Goal: Task Accomplishment & Management: Use online tool/utility

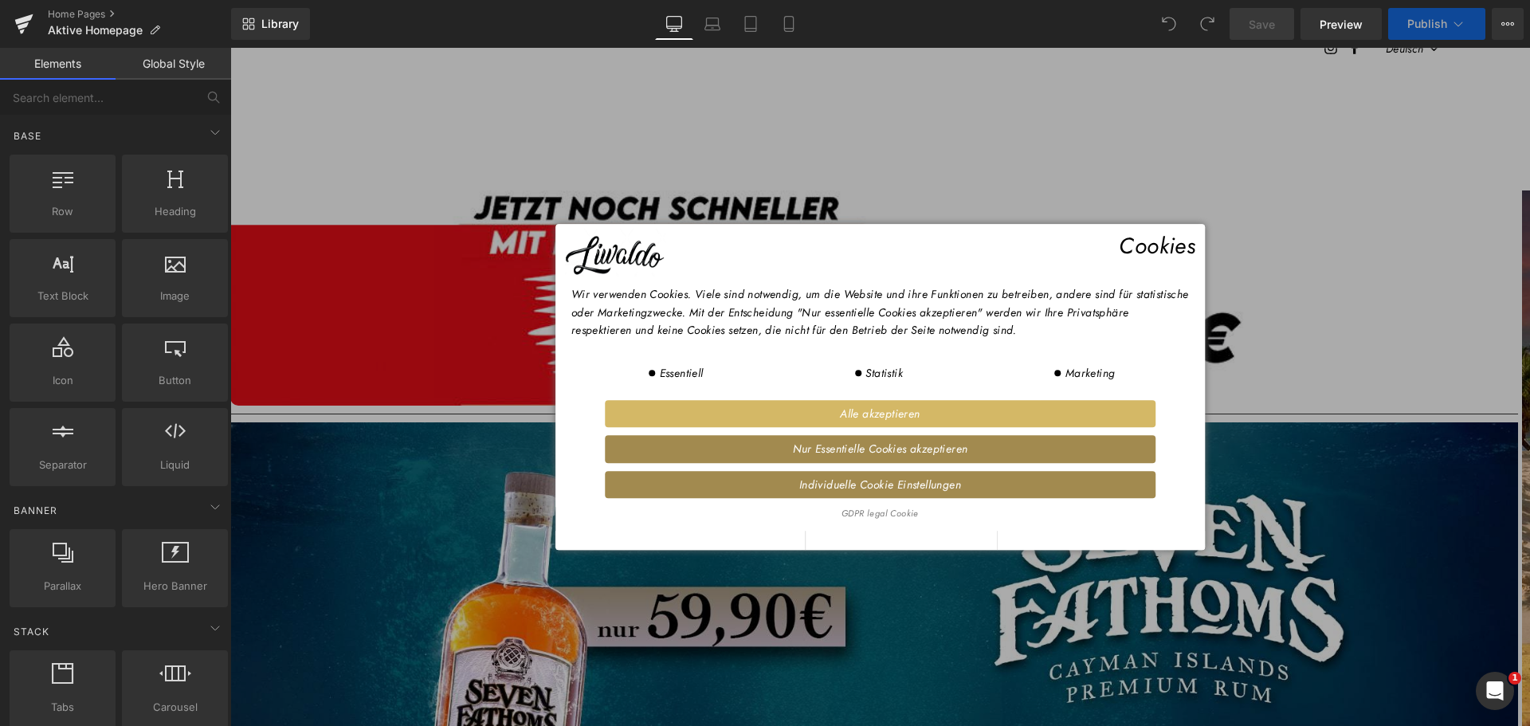
scroll to position [239, 0]
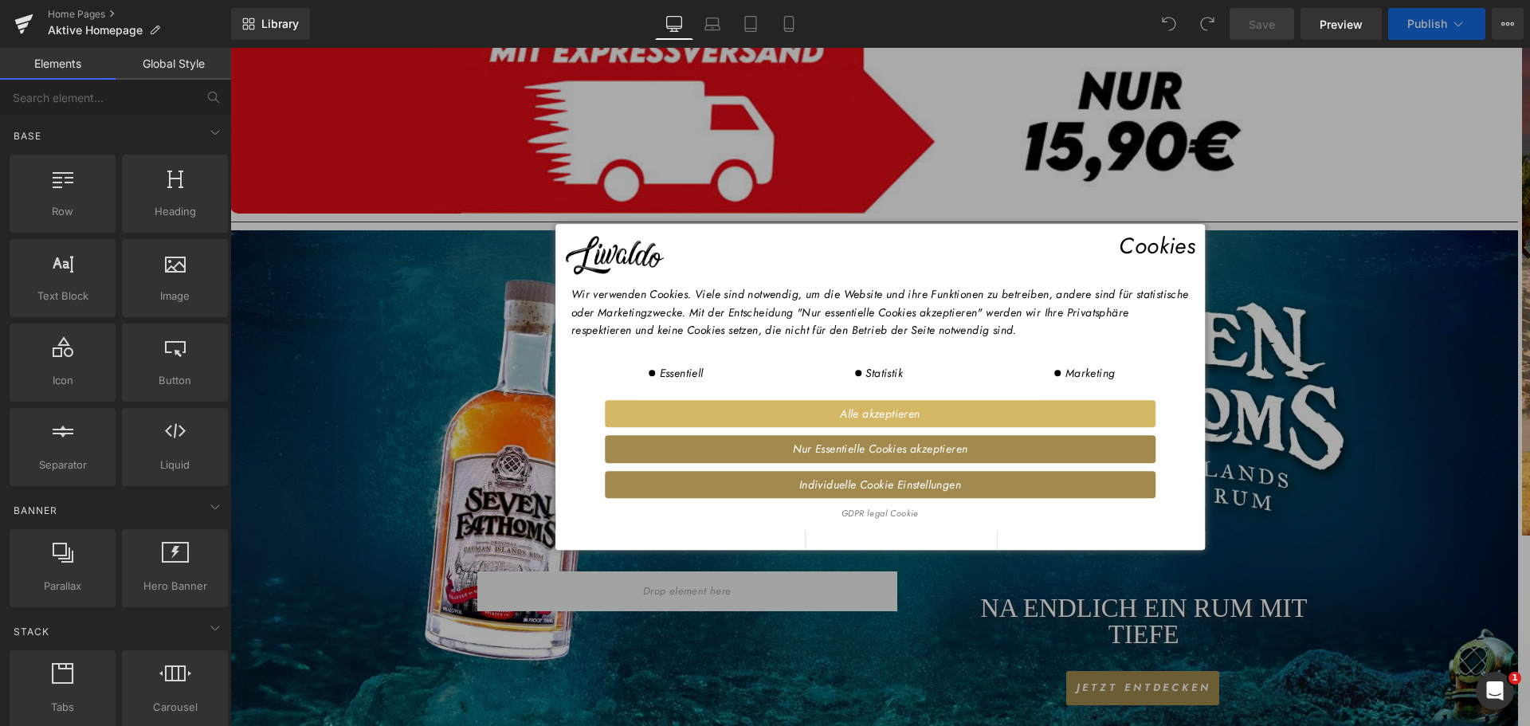
click at [838, 410] on span "Alle akzeptieren" at bounding box center [881, 414] width 542 height 18
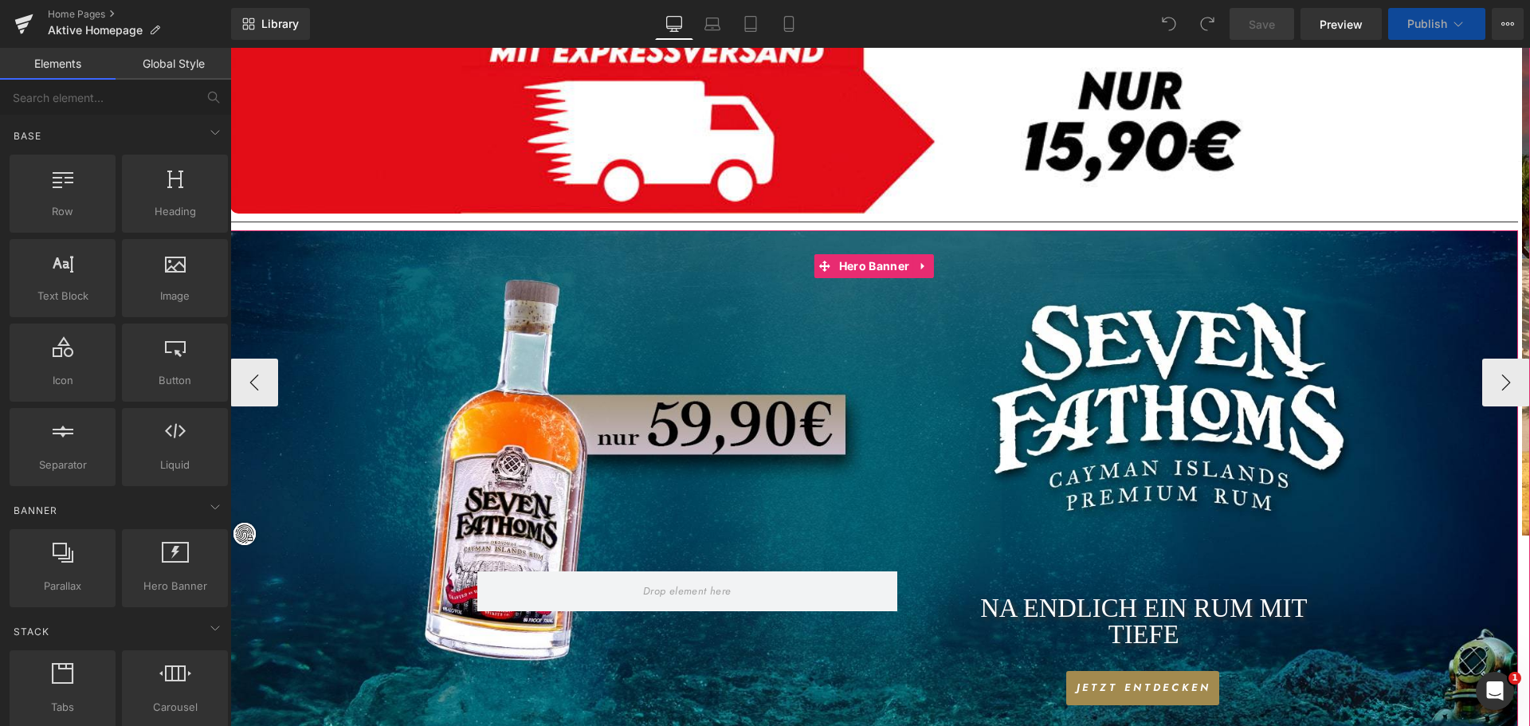
scroll to position [478, 0]
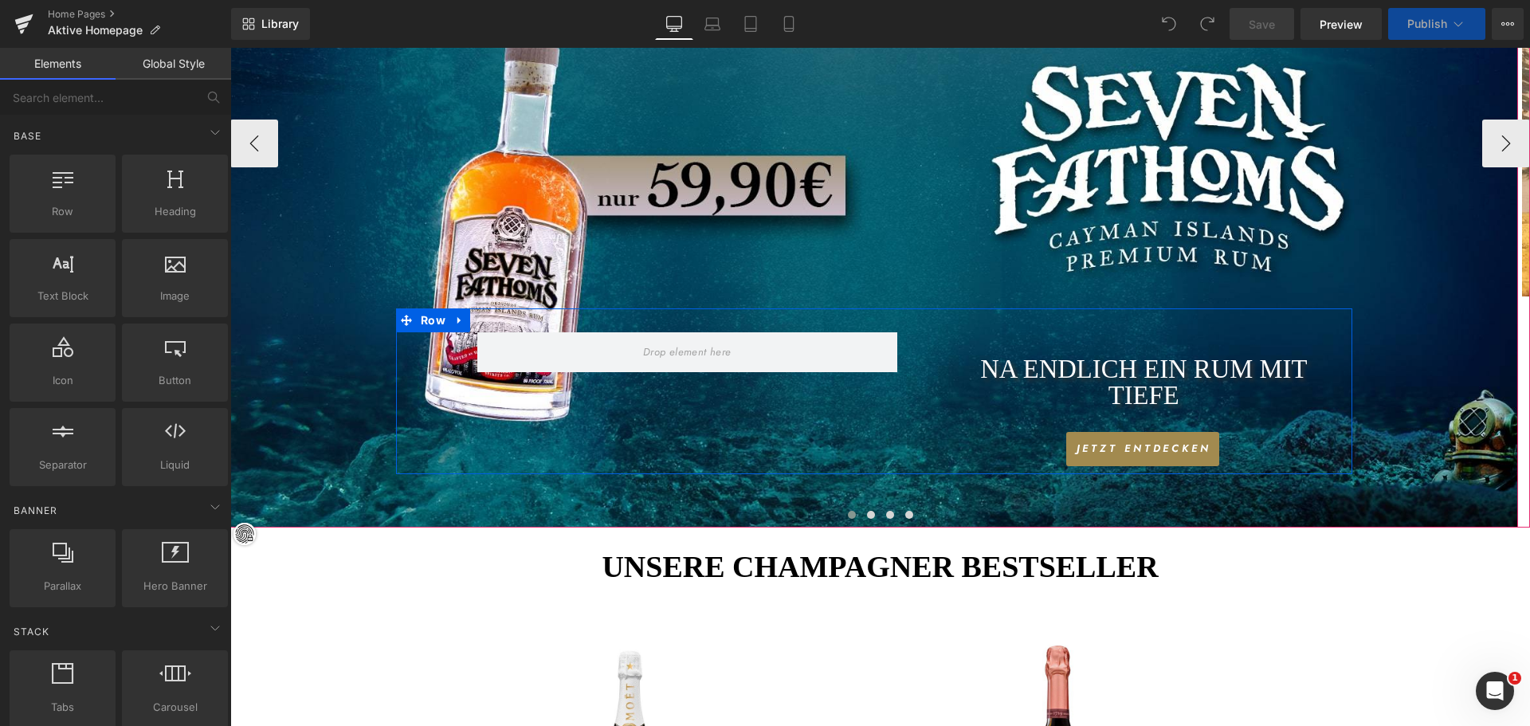
click at [1137, 430] on div "Na endlich ein rum mit tiefe Heading Jetzt entdecken Button" at bounding box center [1131, 399] width 444 height 134
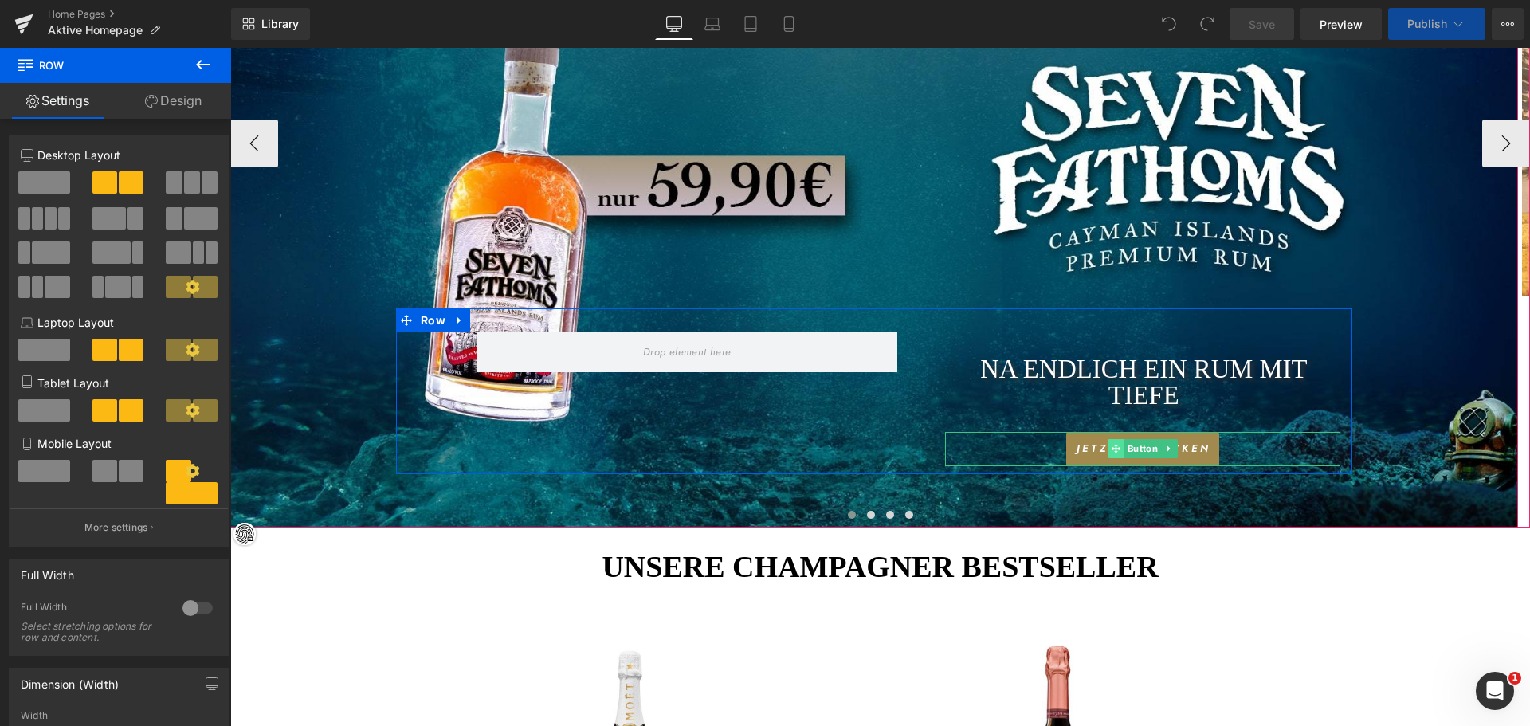
click at [1109, 448] on span at bounding box center [1116, 448] width 17 height 19
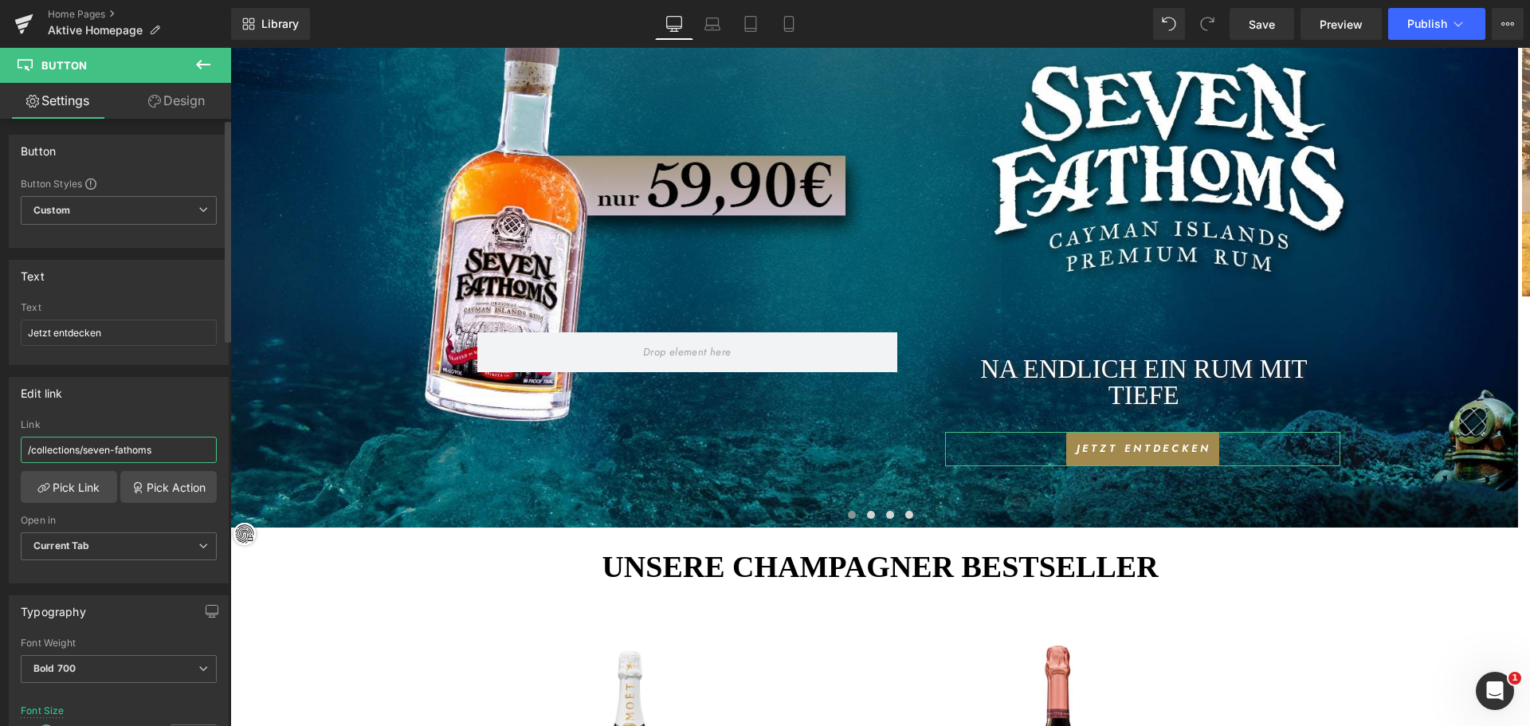
click at [124, 454] on input "/collections/seven-fathoms" at bounding box center [119, 450] width 196 height 26
click at [81, 488] on link "Pick Link" at bounding box center [69, 487] width 96 height 32
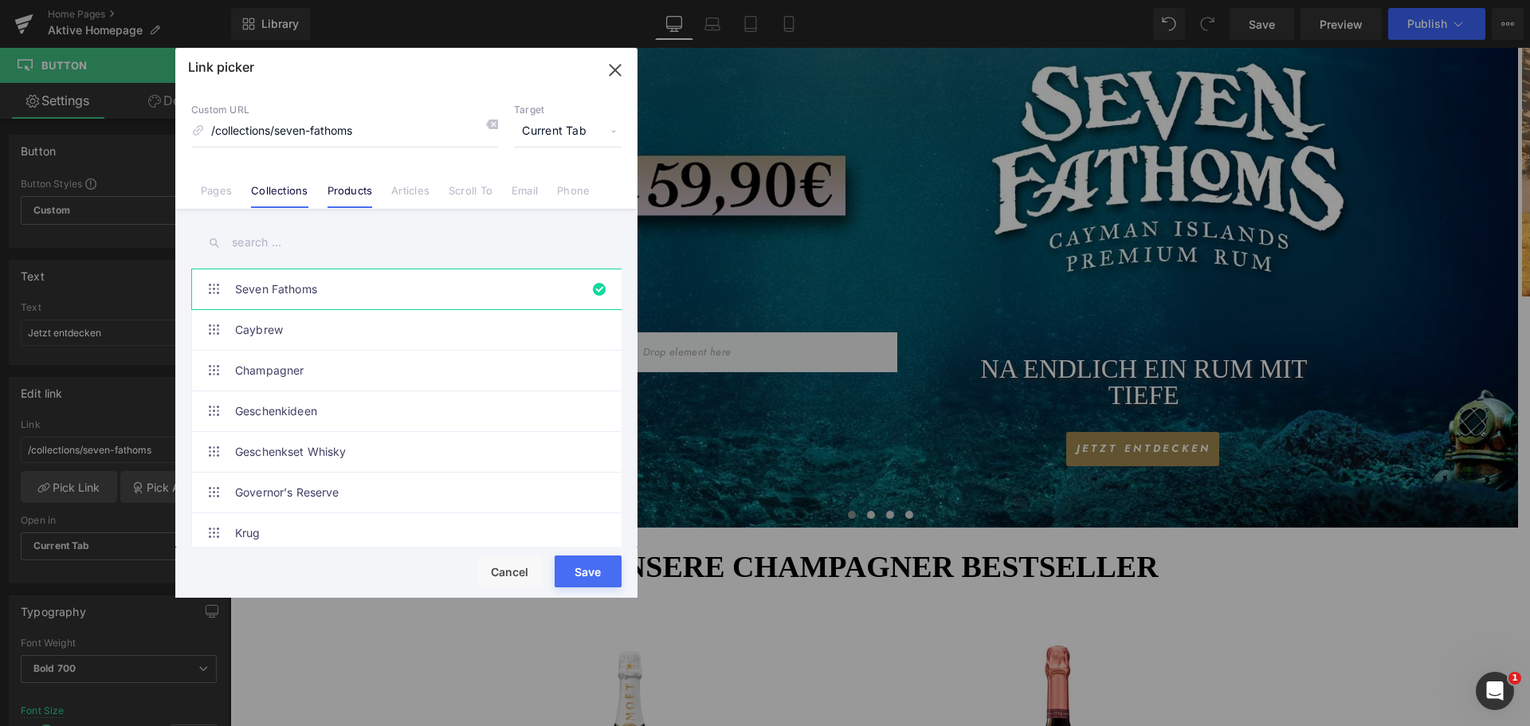
click at [352, 188] on link "Products" at bounding box center [350, 196] width 45 height 24
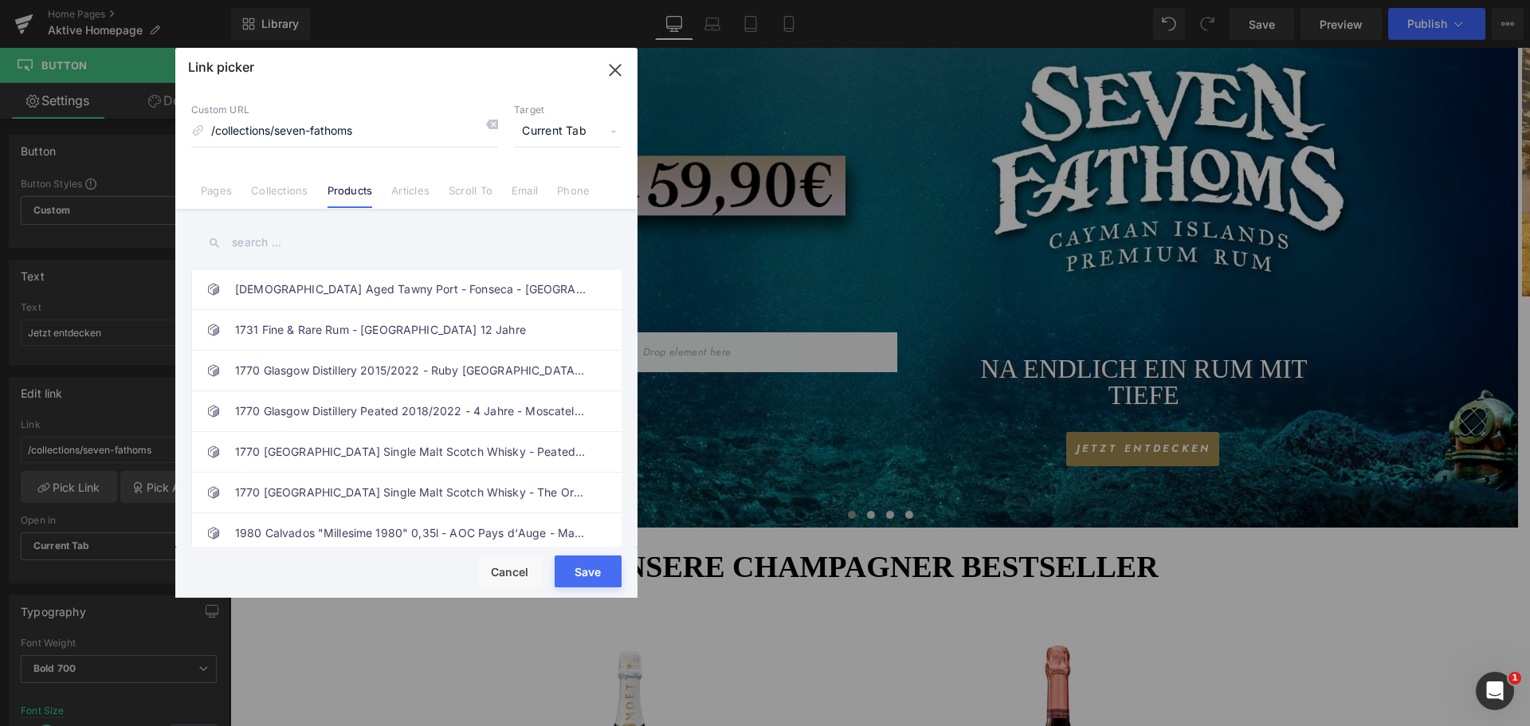
click at [252, 244] on input "text" at bounding box center [406, 243] width 430 height 36
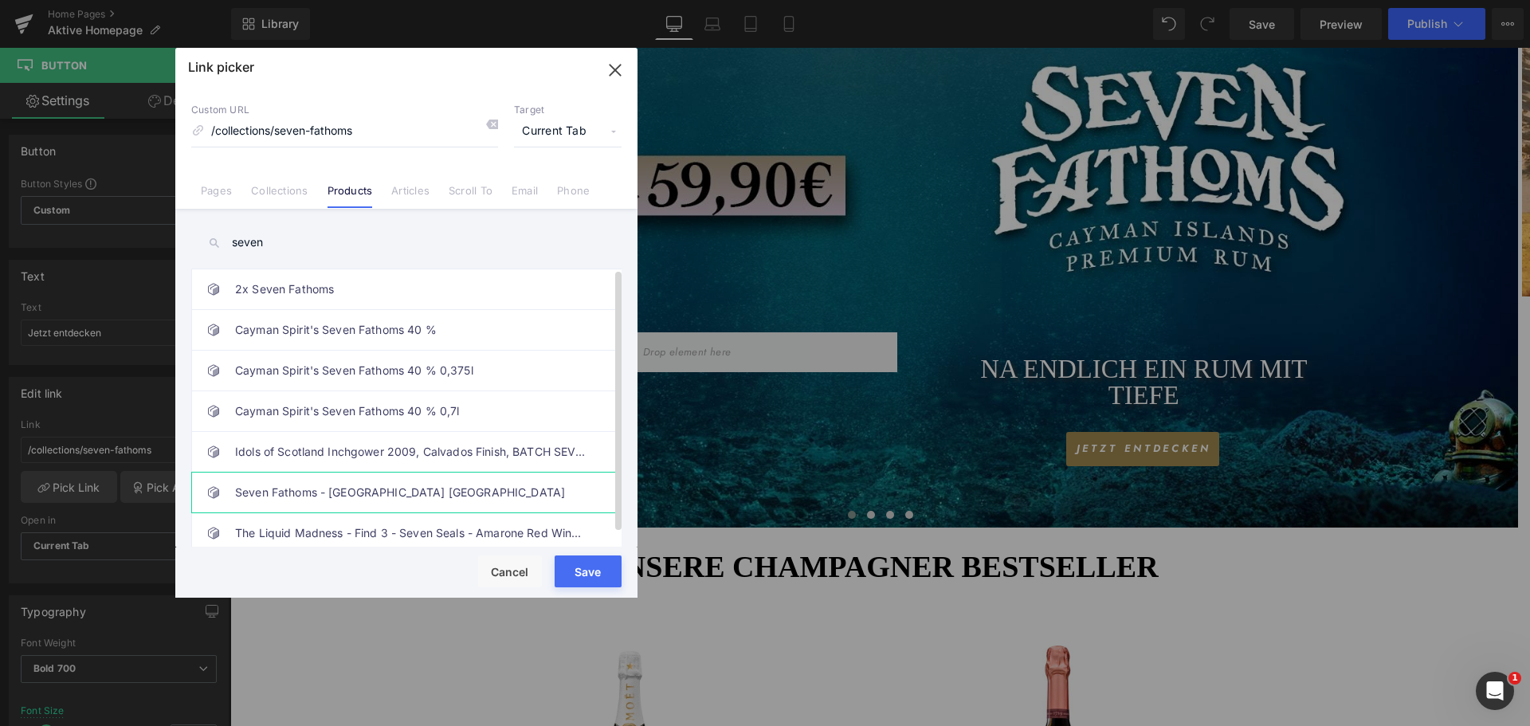
type input "seven"
click at [409, 487] on link "Seven Fathoms - [GEOGRAPHIC_DATA] [GEOGRAPHIC_DATA]" at bounding box center [410, 493] width 351 height 40
click at [587, 573] on button "Save" at bounding box center [588, 572] width 67 height 32
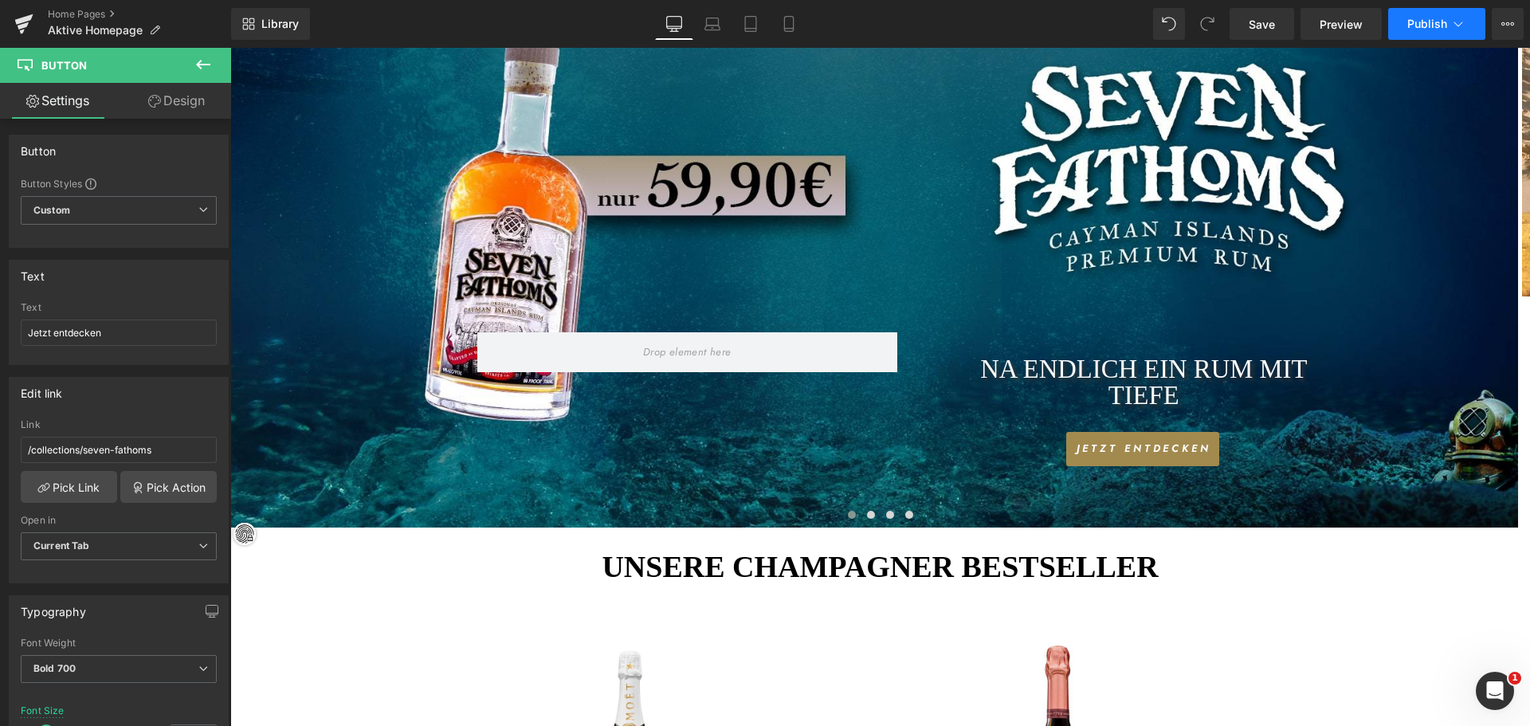
click at [1432, 22] on span "Publish" at bounding box center [1427, 24] width 40 height 13
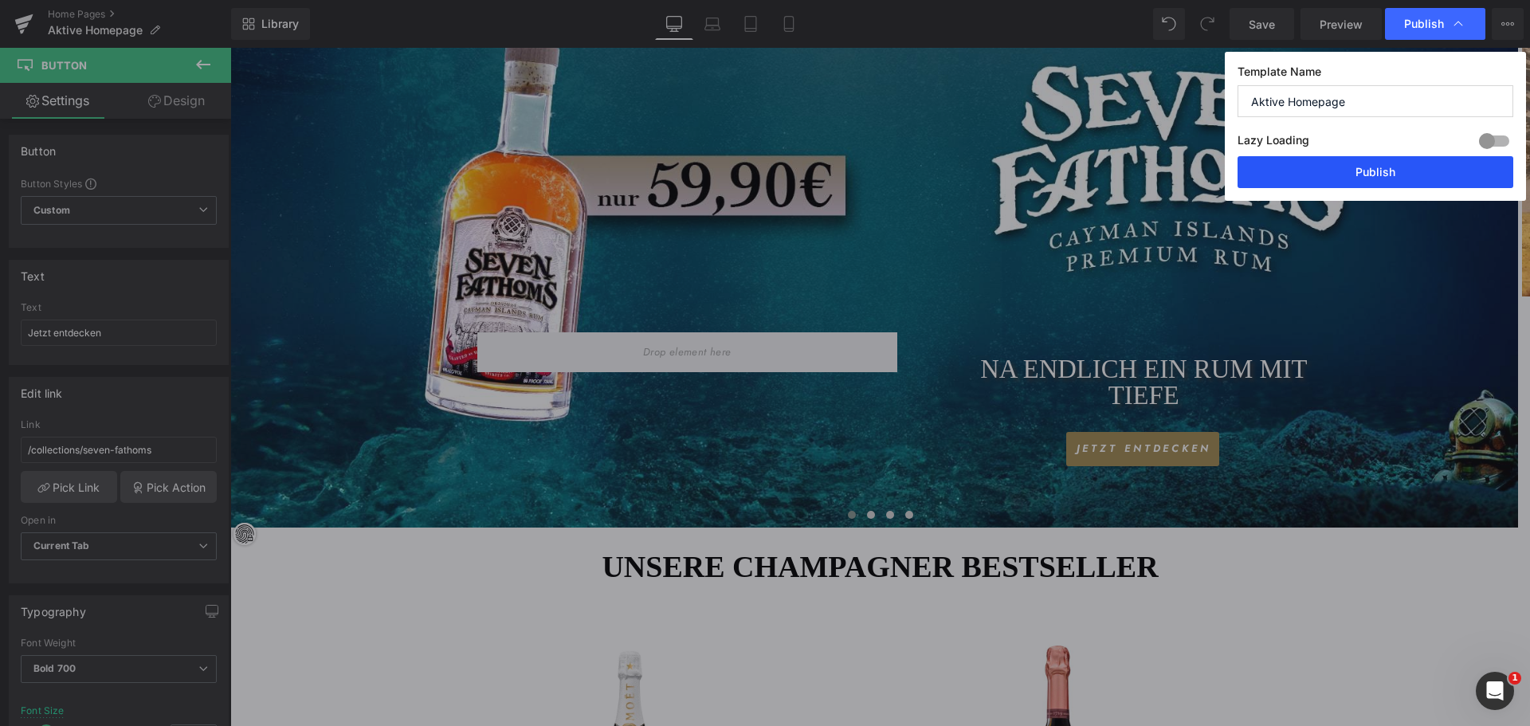
click at [1359, 171] on button "Publish" at bounding box center [1376, 172] width 276 height 32
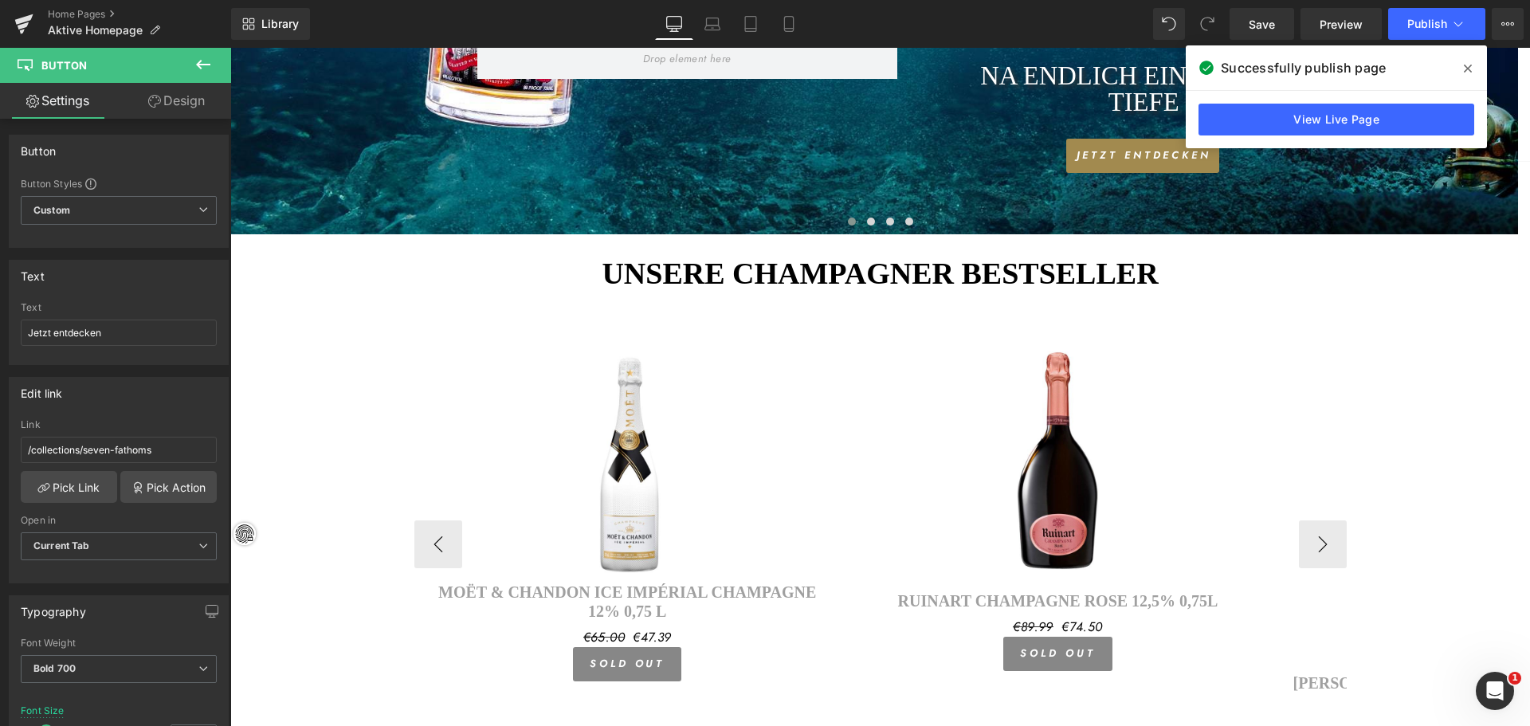
scroll to position [775, 0]
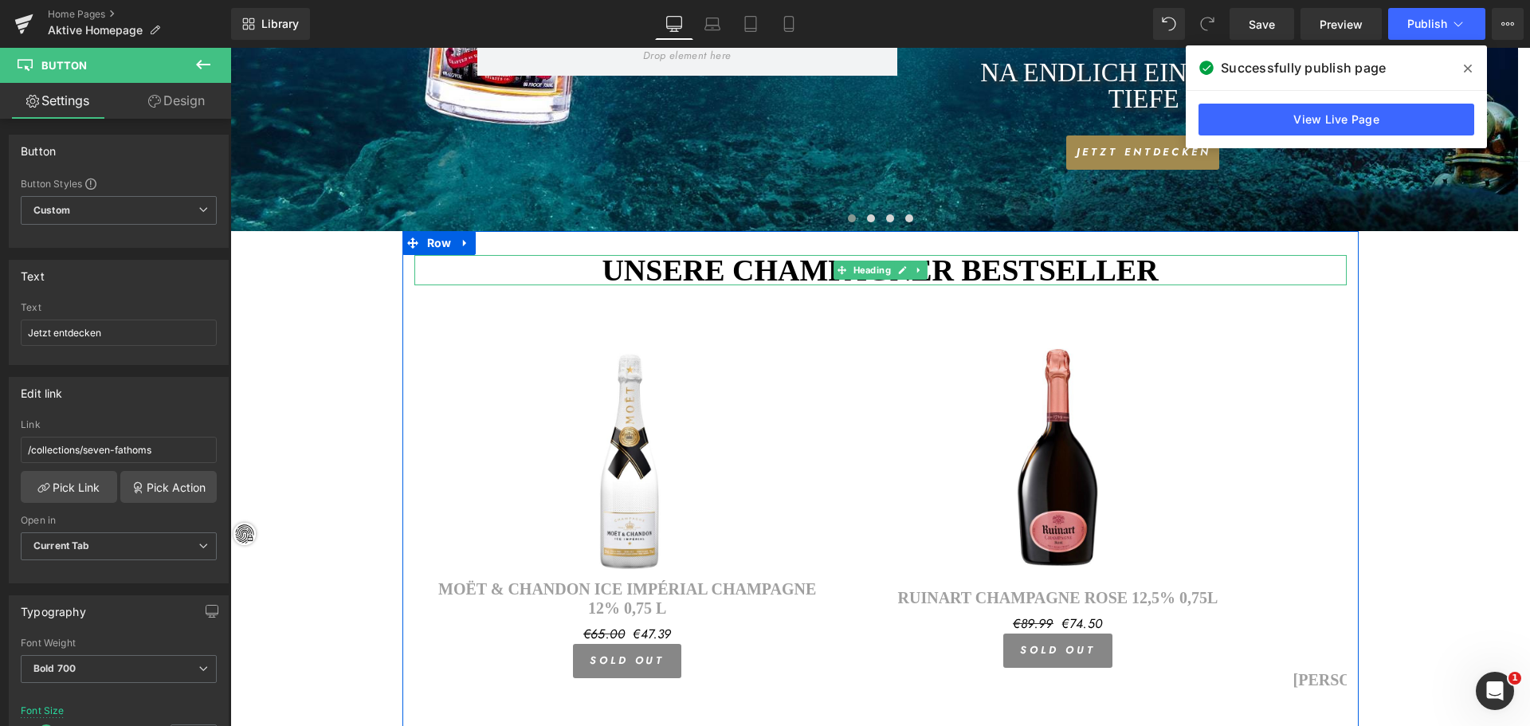
click at [548, 266] on h1 "UNsere Champagner bestseller" at bounding box center [880, 270] width 932 height 30
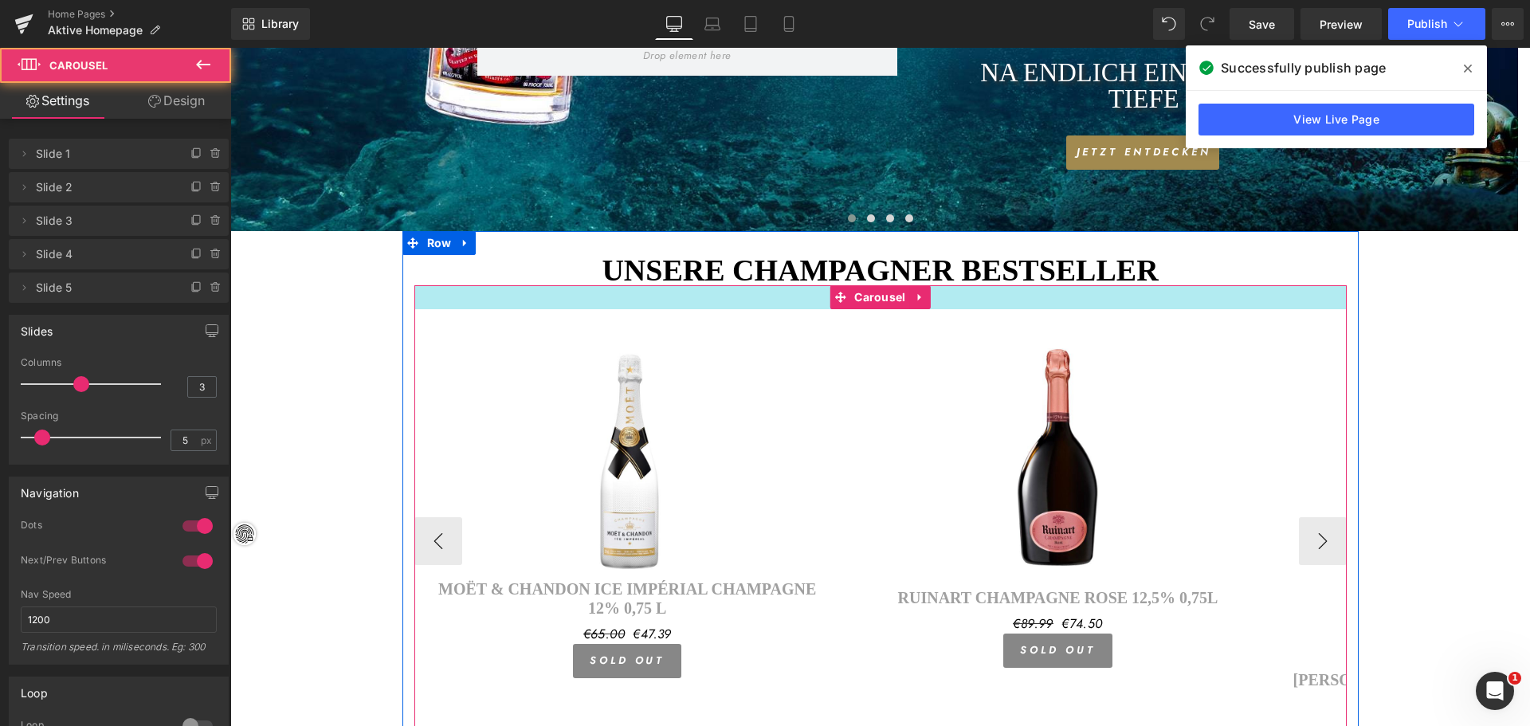
click at [418, 292] on div at bounding box center [880, 297] width 932 height 24
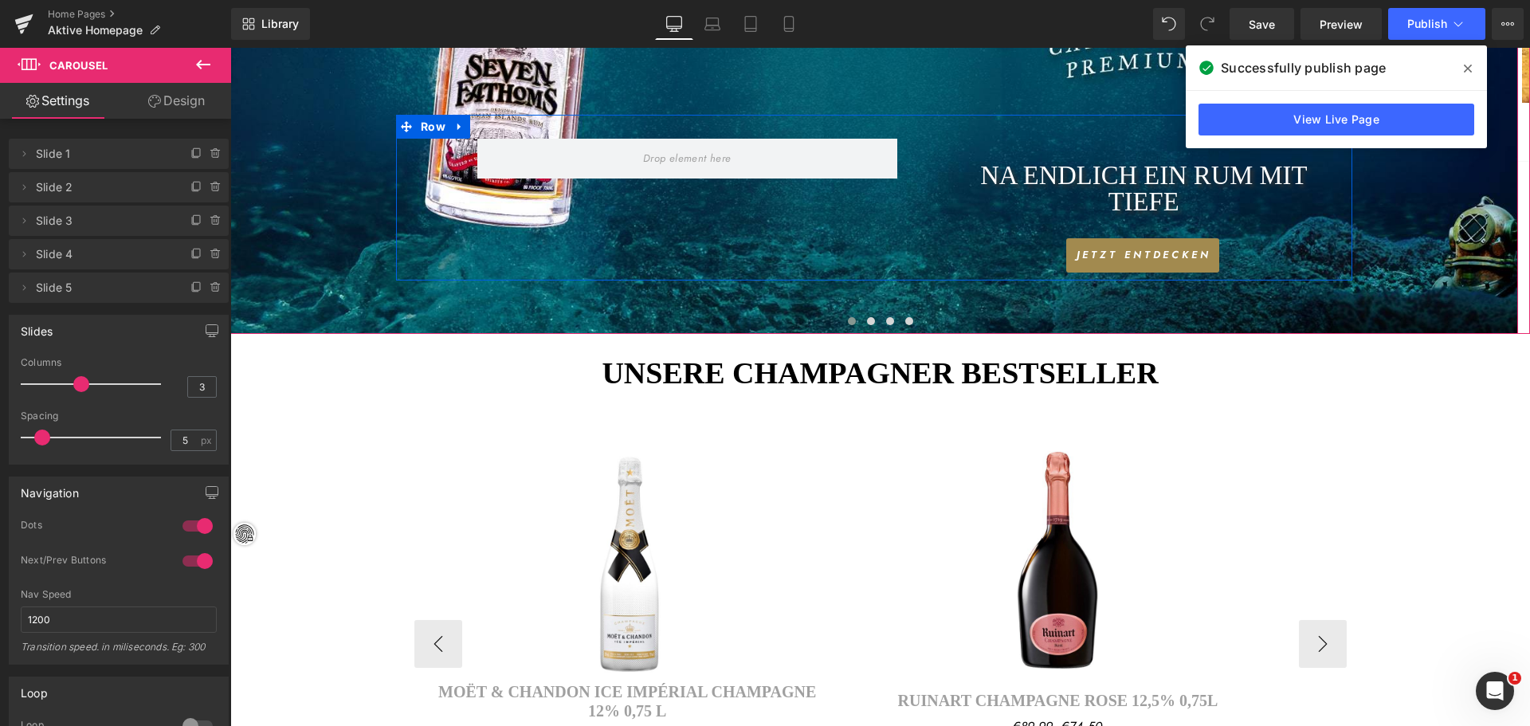
scroll to position [695, 0]
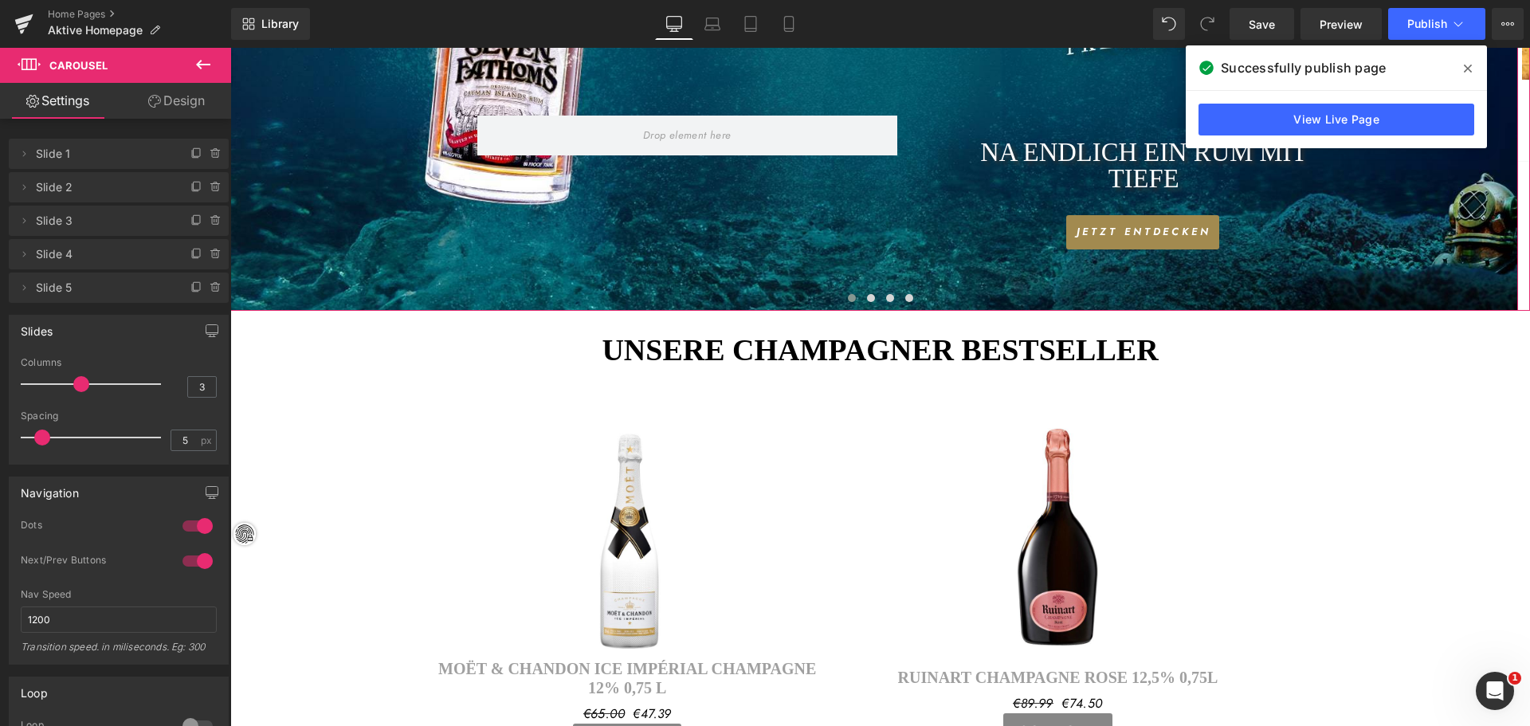
click at [230, 48] on div at bounding box center [230, 48] width 0 height 0
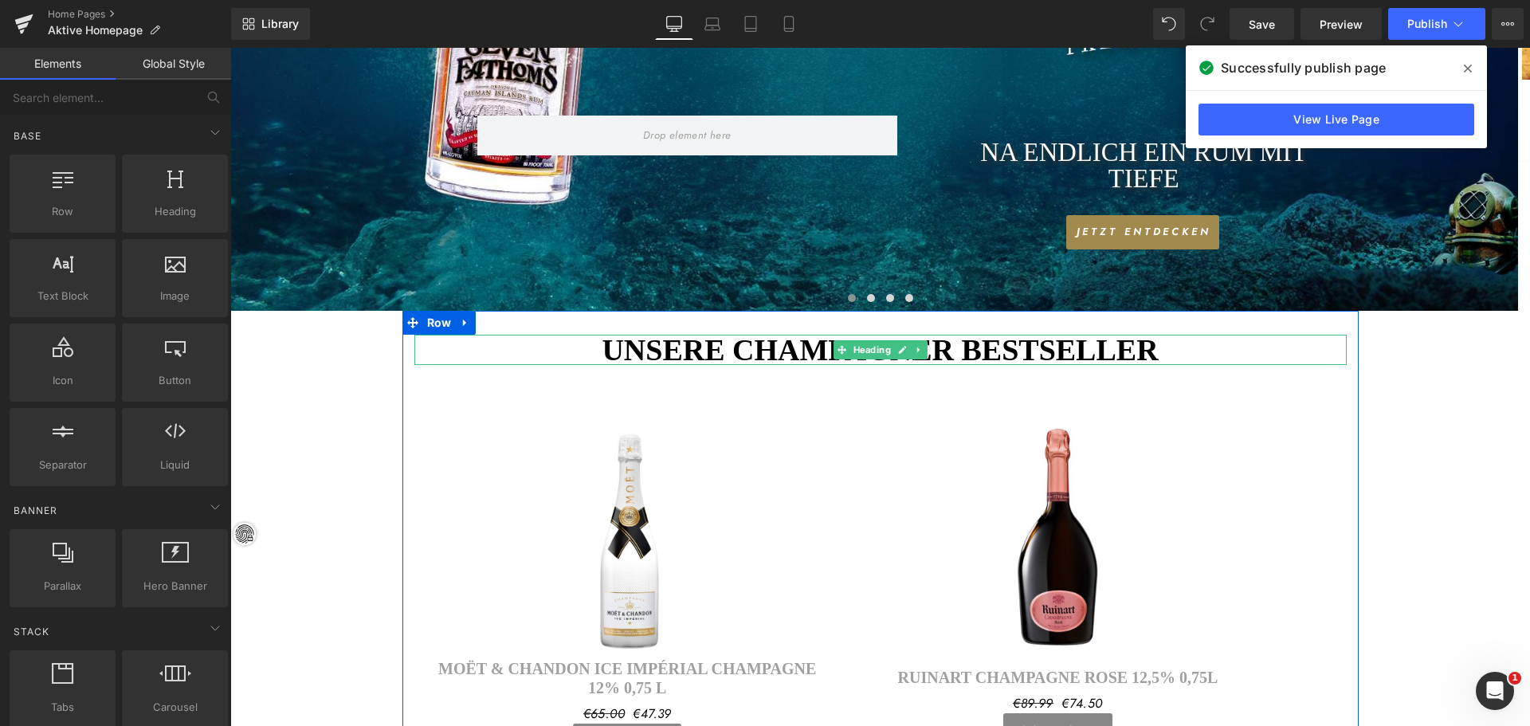
click at [752, 347] on h1 "UNsere Champagner bestseller" at bounding box center [880, 350] width 932 height 30
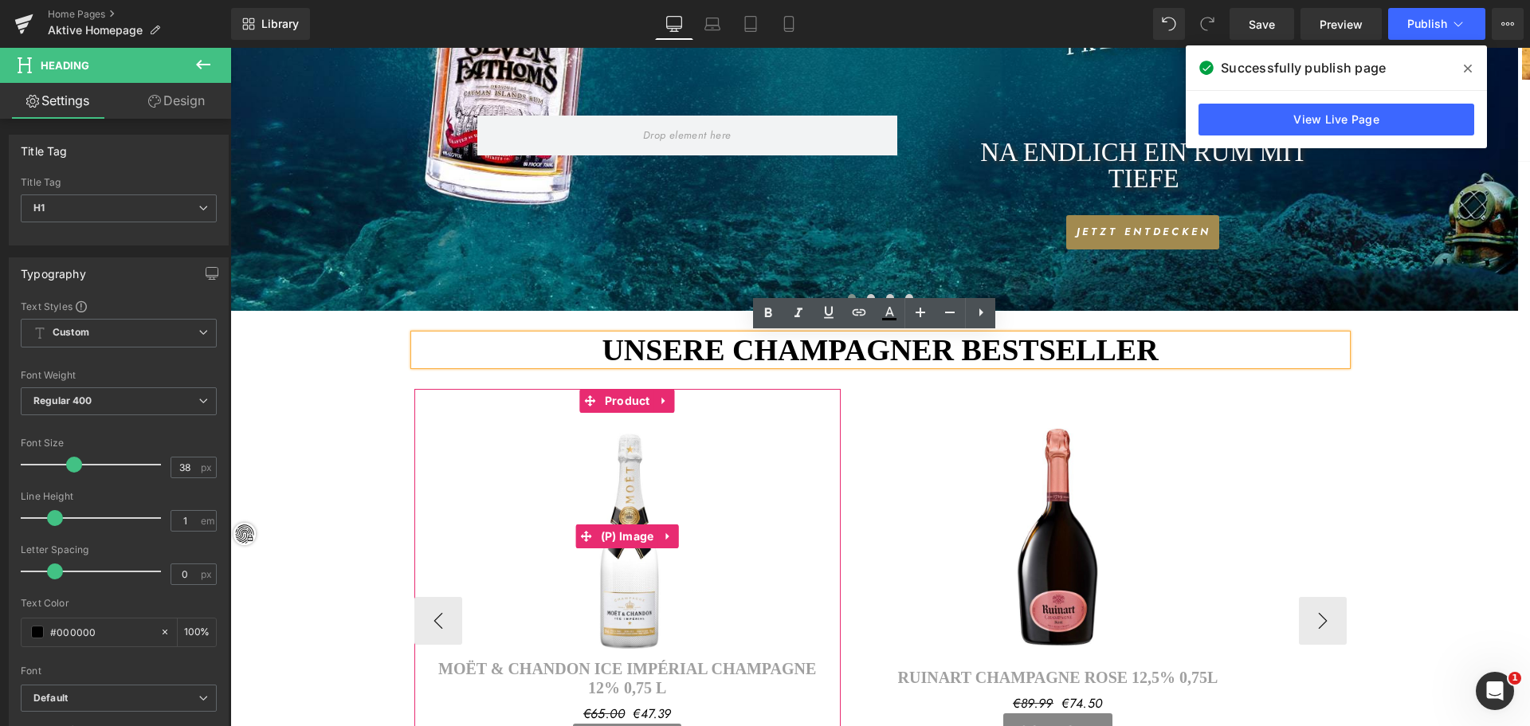
click at [732, 507] on img at bounding box center [627, 536] width 246 height 246
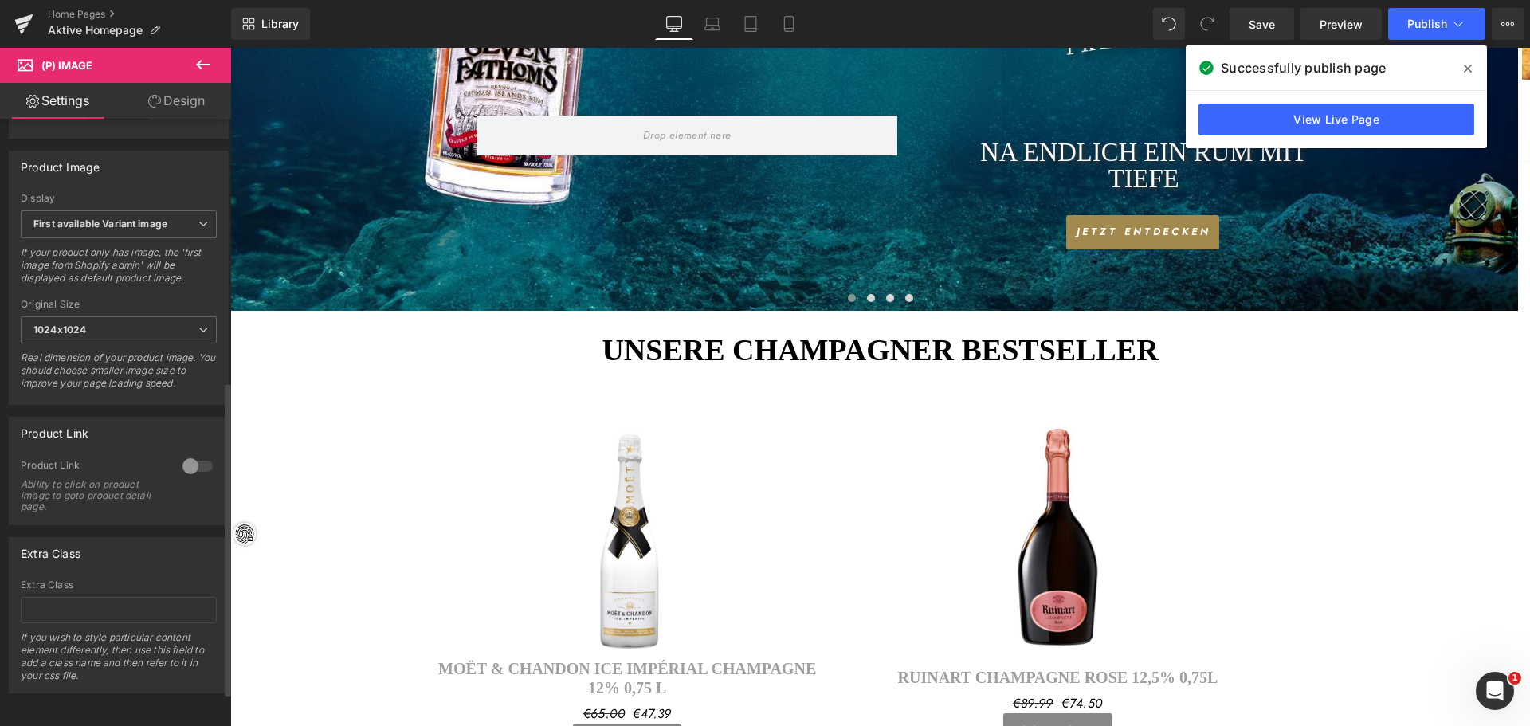
scroll to position [572, 0]
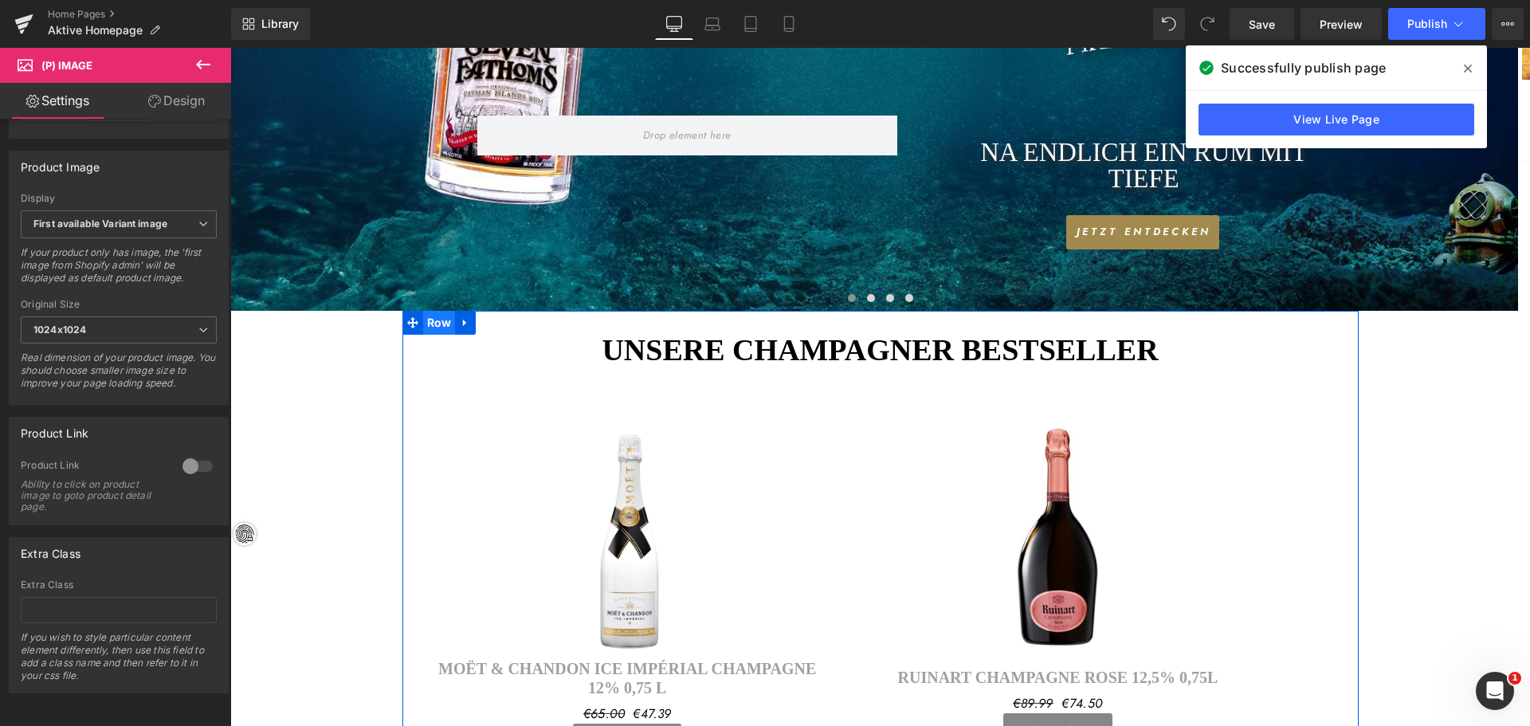
click at [439, 326] on span "Row" at bounding box center [439, 323] width 33 height 24
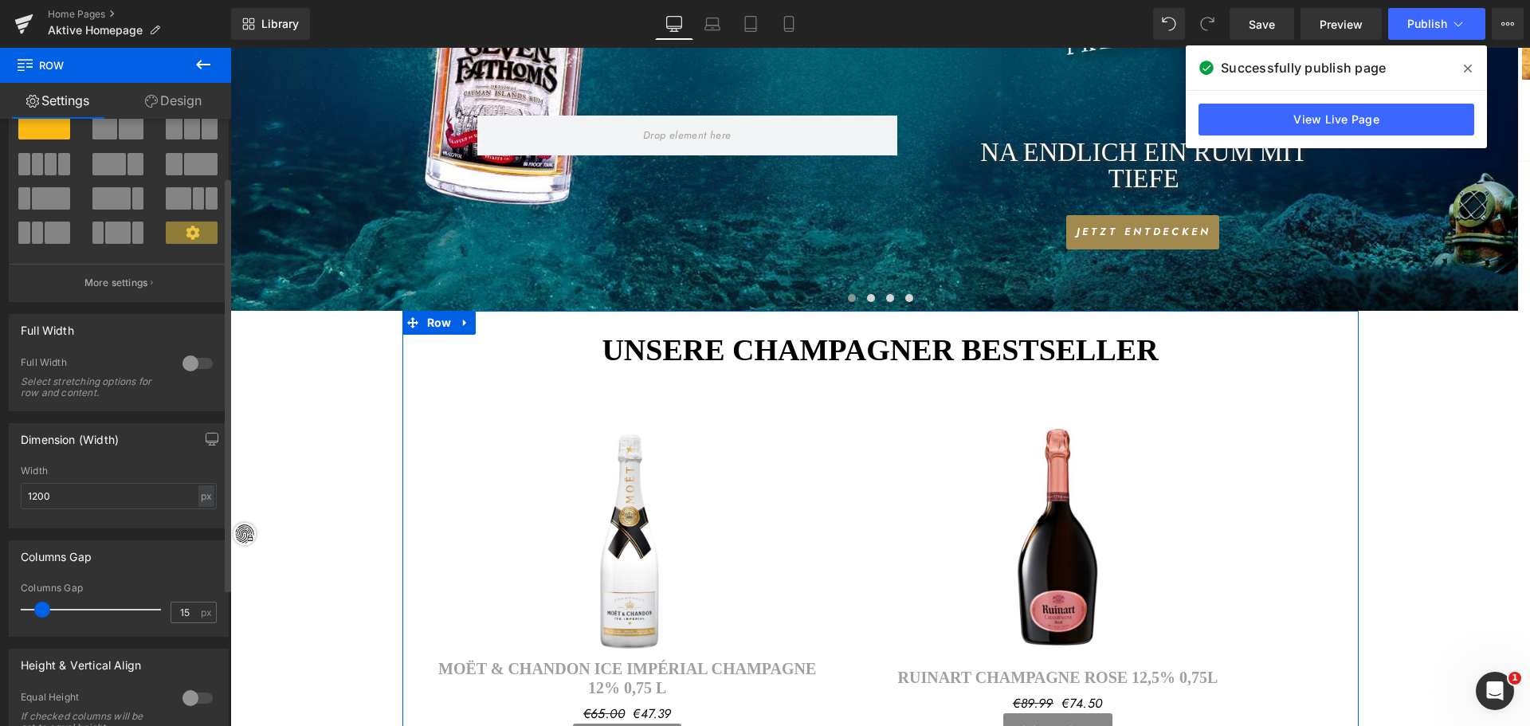
scroll to position [0, 0]
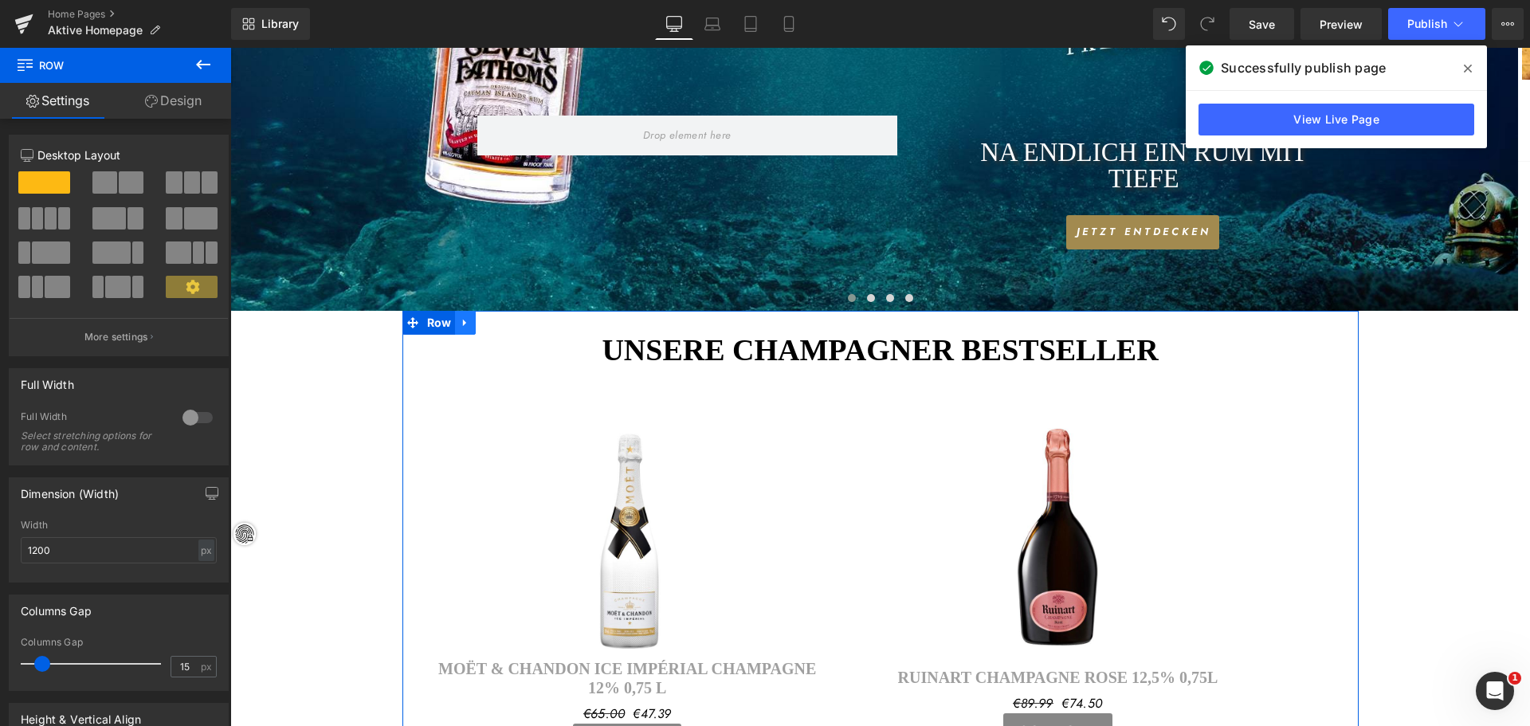
click at [463, 322] on icon at bounding box center [464, 323] width 3 height 7
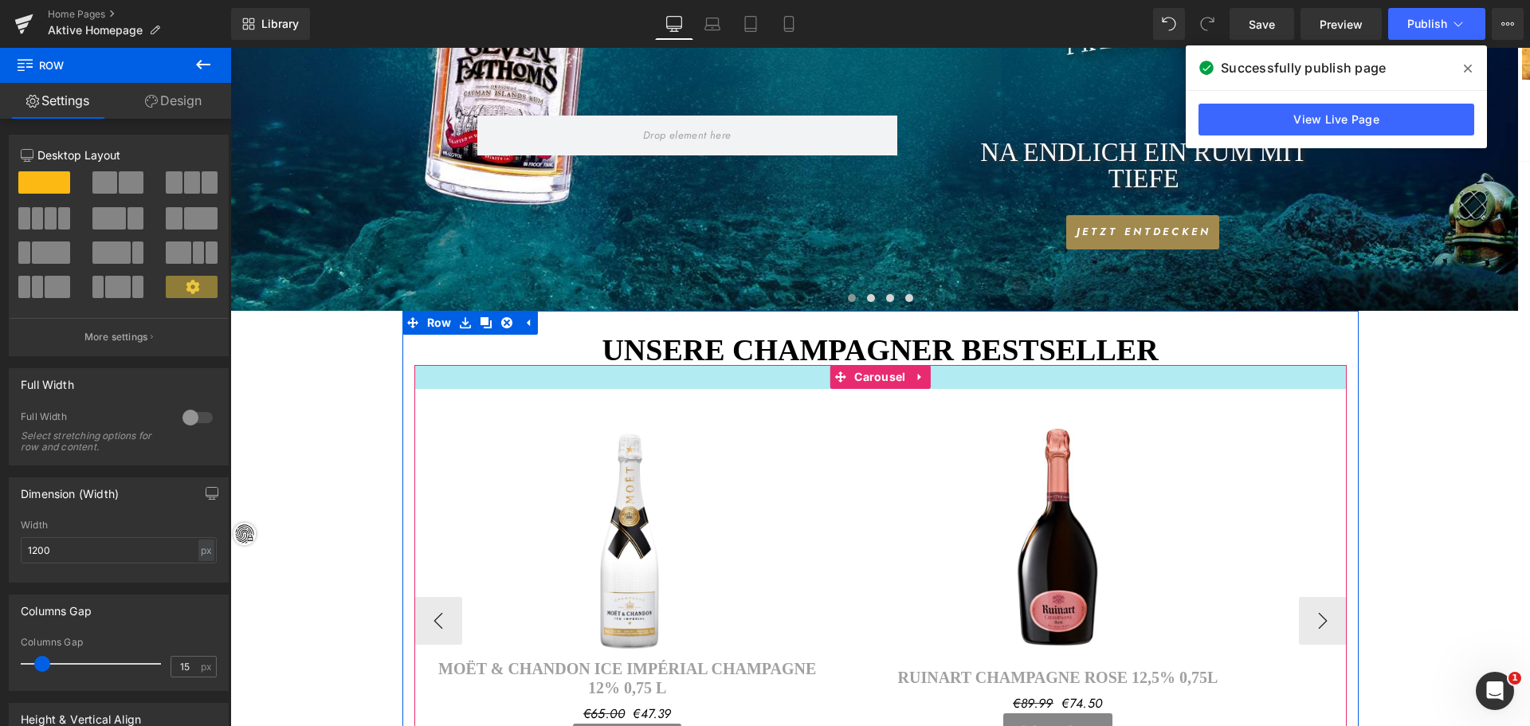
click at [461, 380] on div at bounding box center [880, 377] width 932 height 24
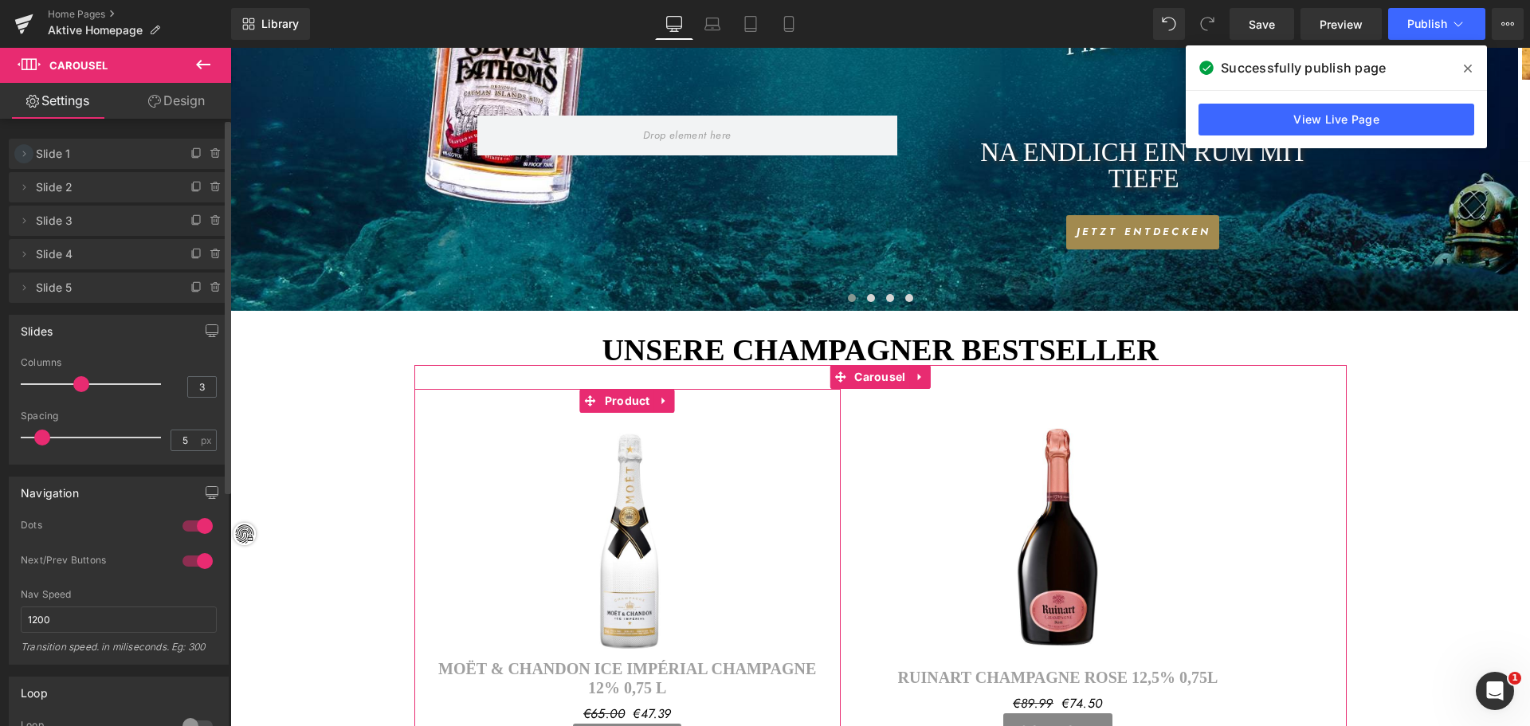
click at [22, 153] on icon at bounding box center [24, 153] width 13 height 13
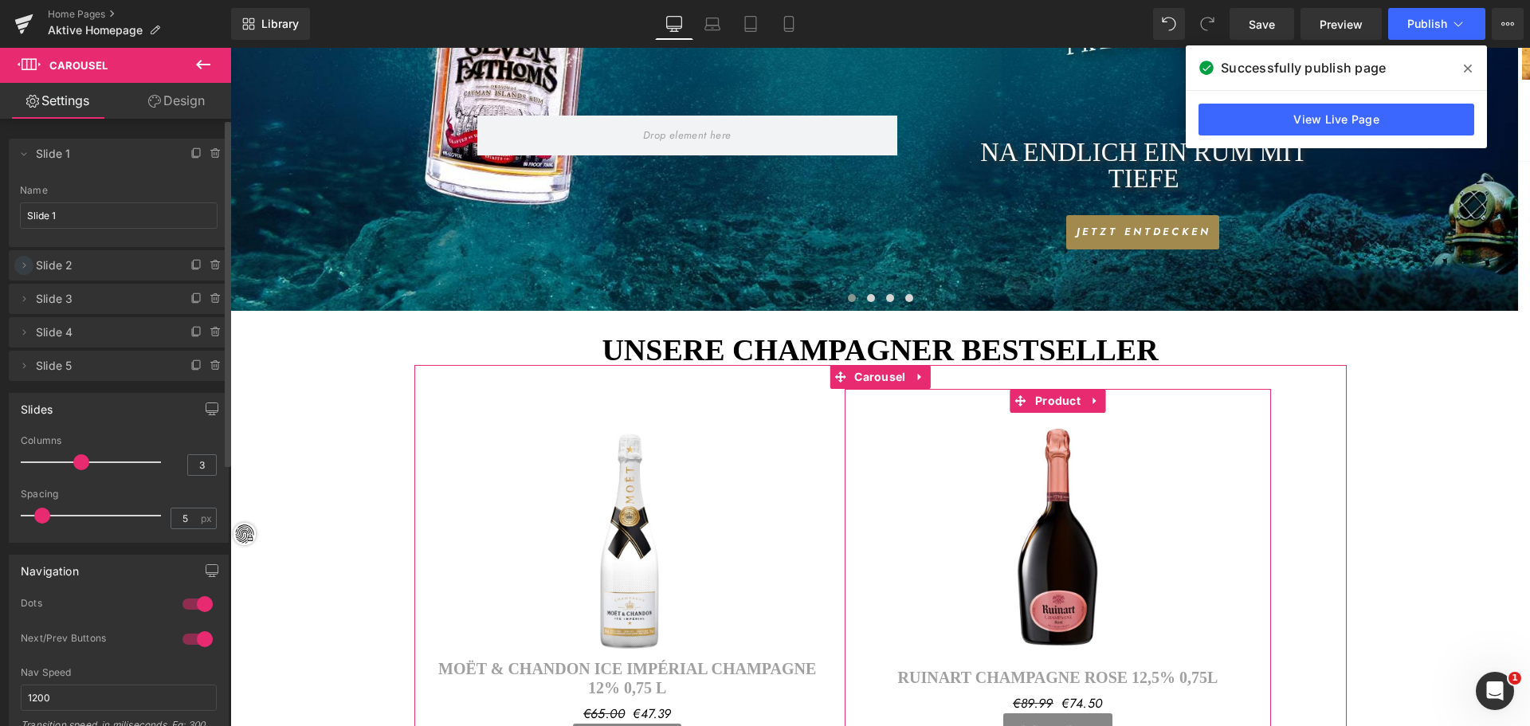
click at [30, 261] on span at bounding box center [23, 265] width 19 height 19
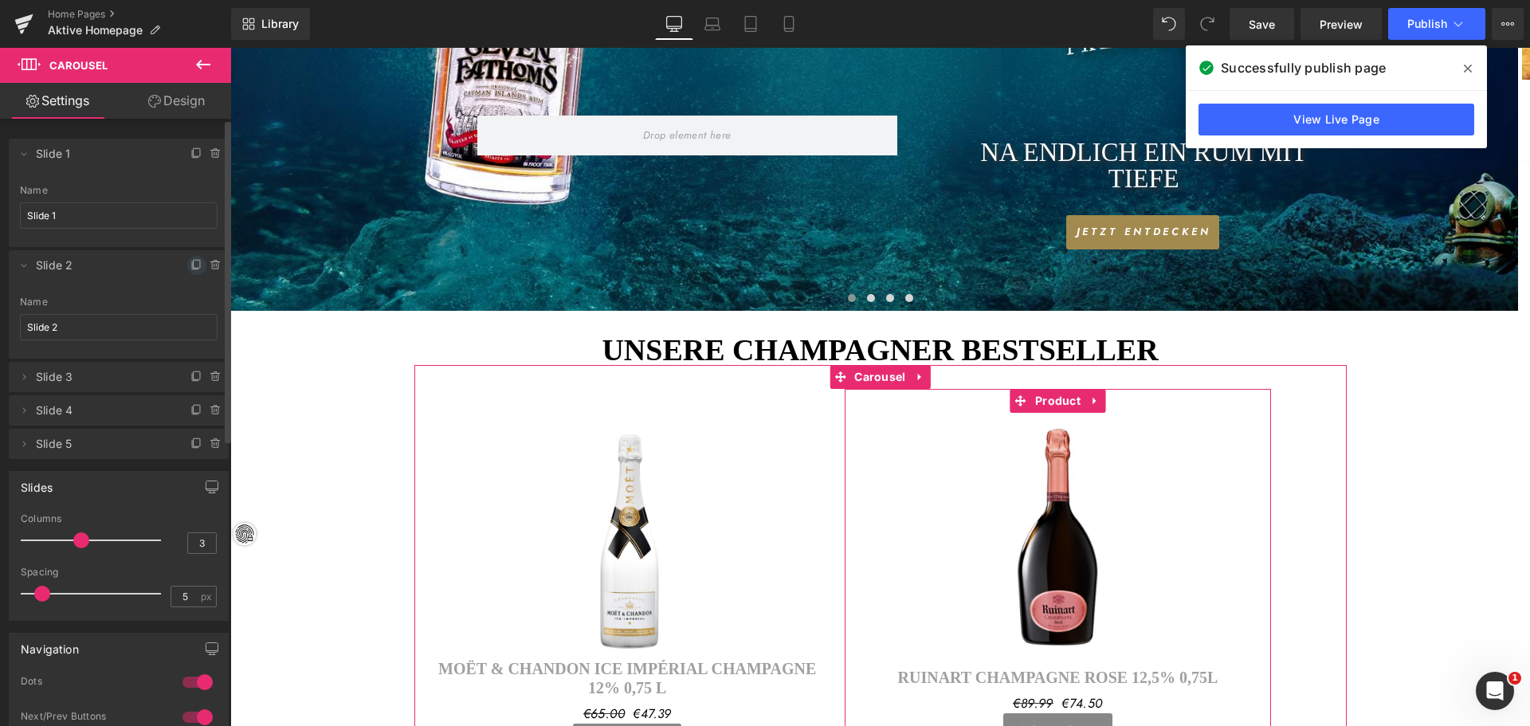
click at [190, 267] on icon at bounding box center [196, 265] width 13 height 13
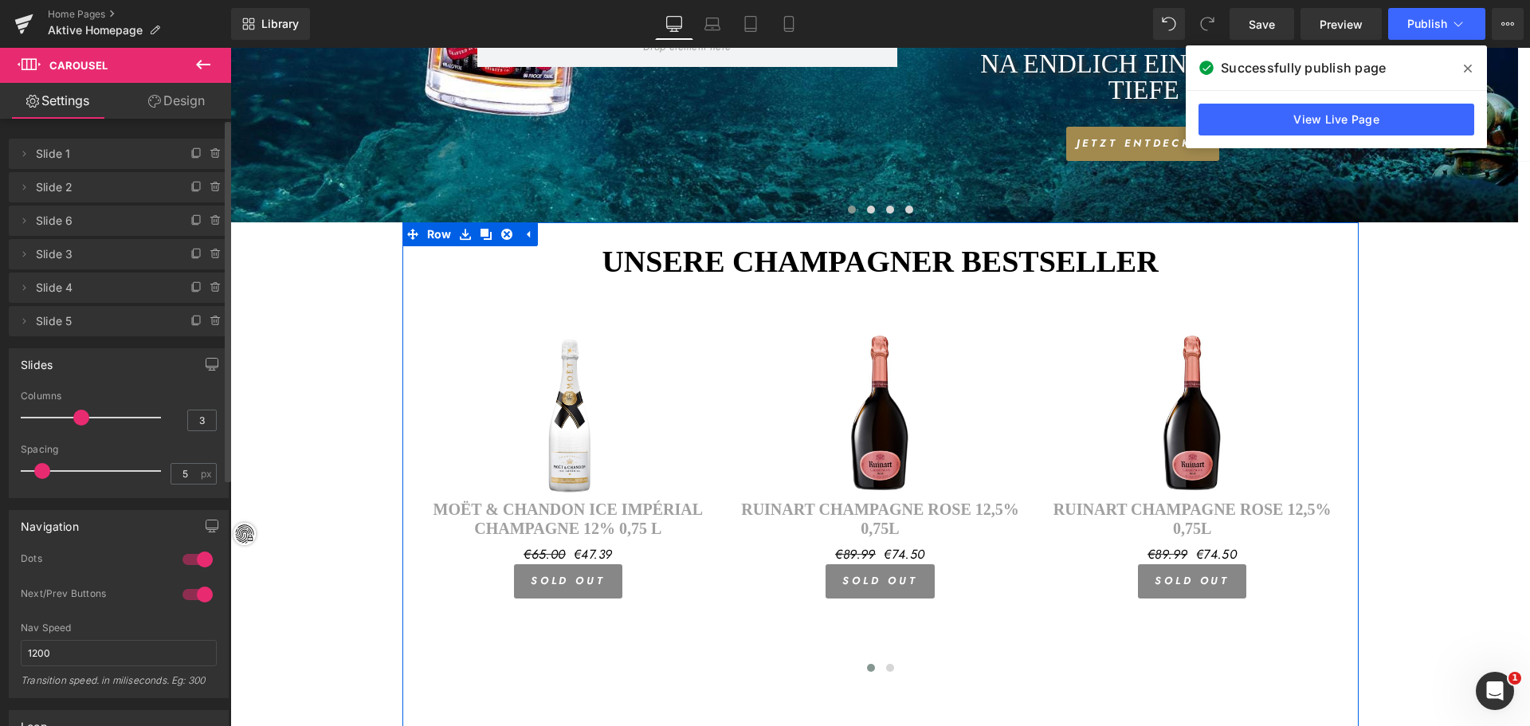
scroll to position [759, 0]
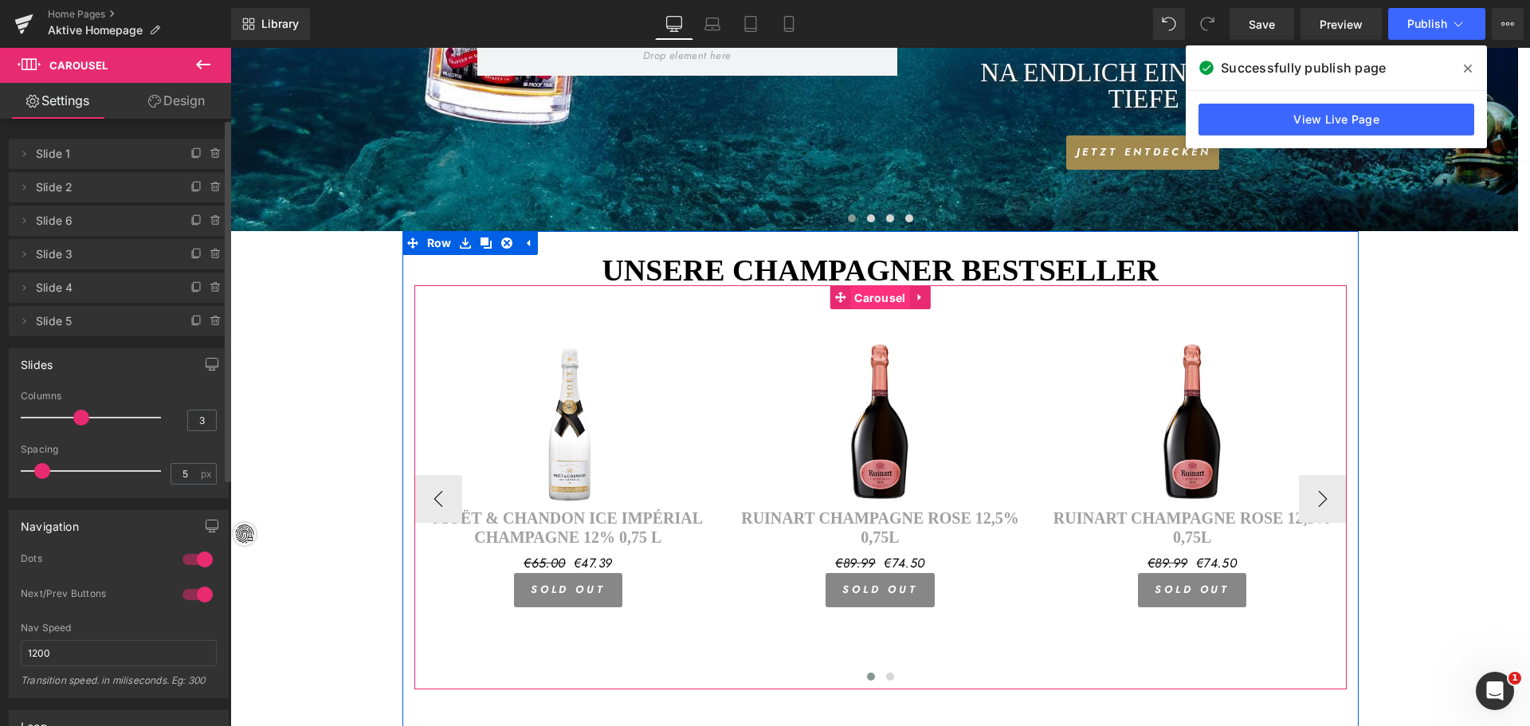
click at [868, 293] on span "Carousel" at bounding box center [879, 298] width 59 height 24
click at [868, 293] on span "Carousel" at bounding box center [879, 297] width 59 height 24
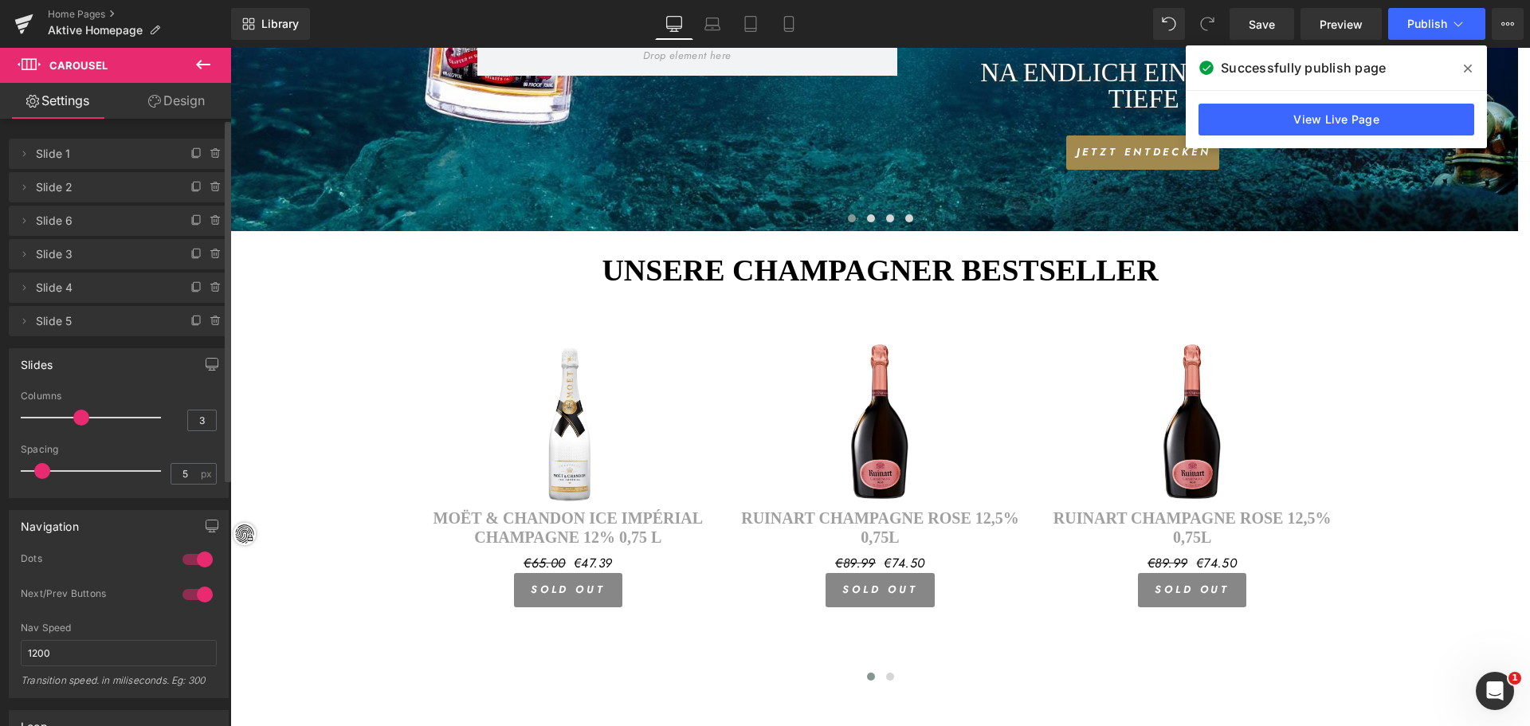
click at [199, 60] on icon at bounding box center [203, 64] width 19 height 19
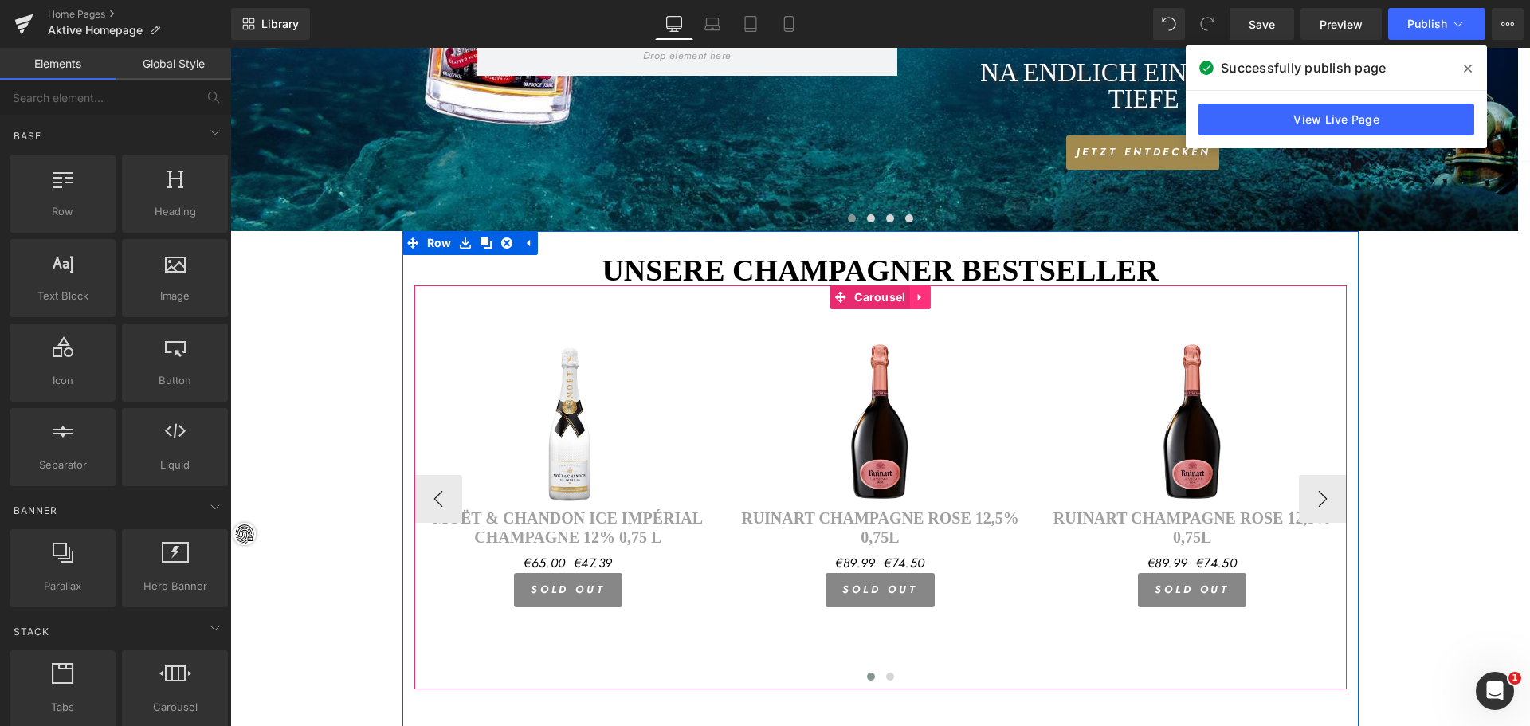
click at [917, 296] on icon at bounding box center [918, 297] width 3 height 7
click at [841, 296] on link "Carousel" at bounding box center [870, 297] width 80 height 24
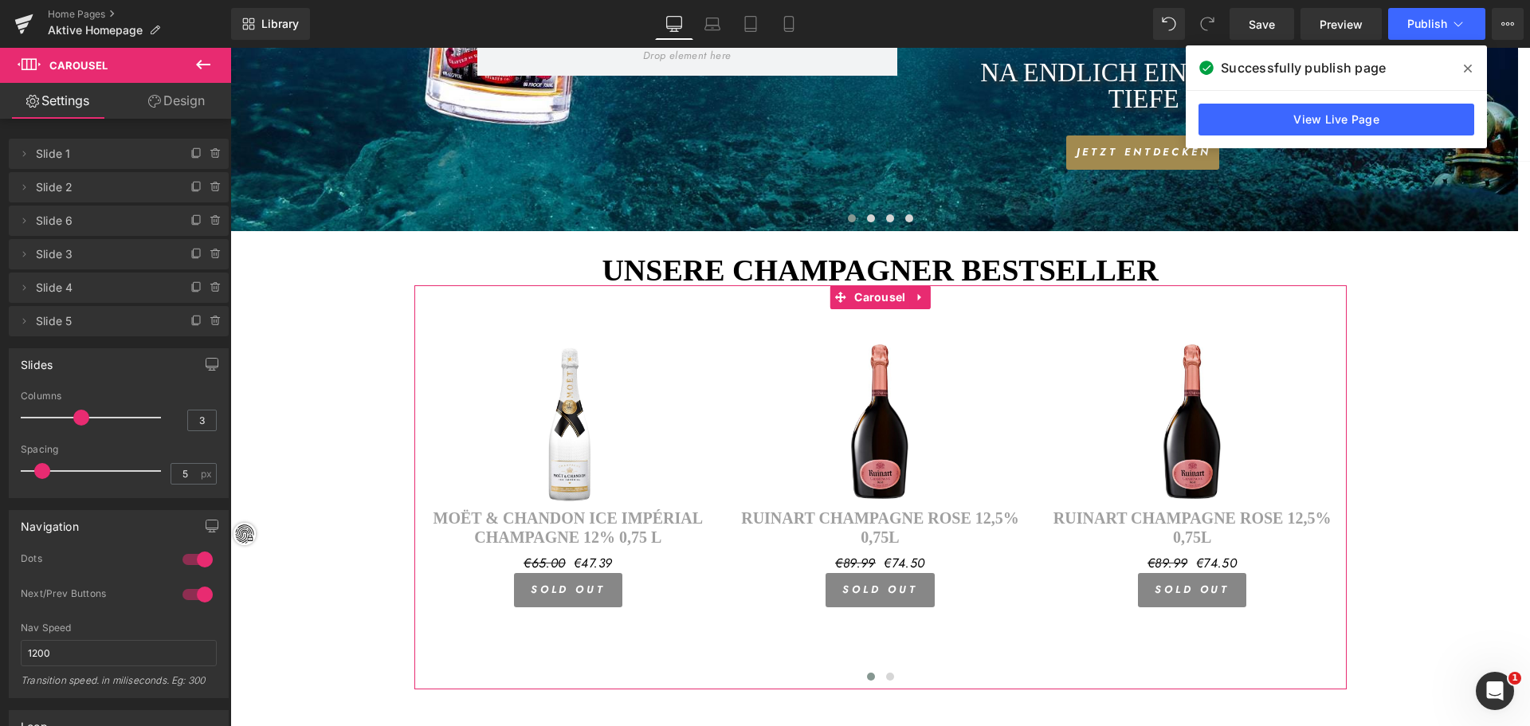
click at [175, 98] on link "Design" at bounding box center [177, 101] width 116 height 36
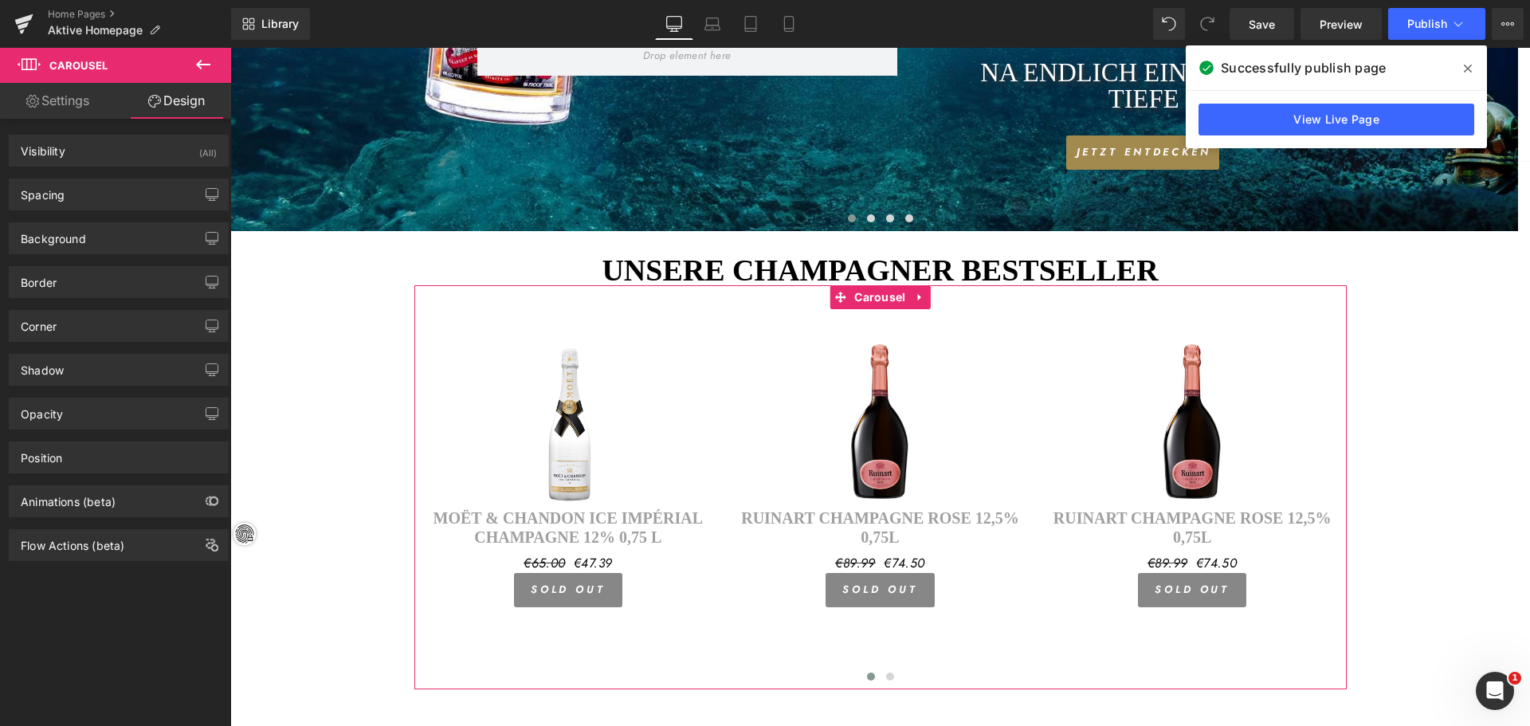
click at [84, 99] on link "Settings" at bounding box center [58, 101] width 116 height 36
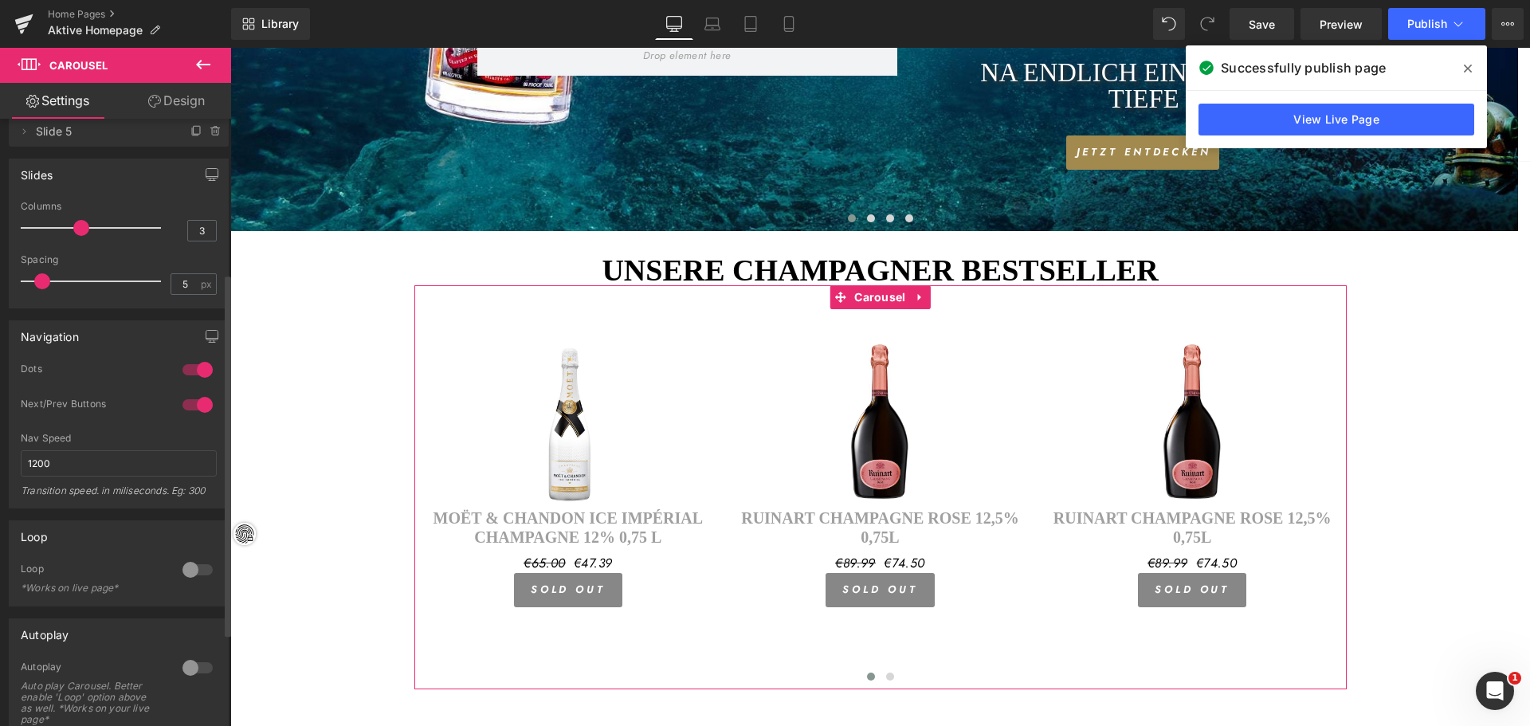
scroll to position [0, 0]
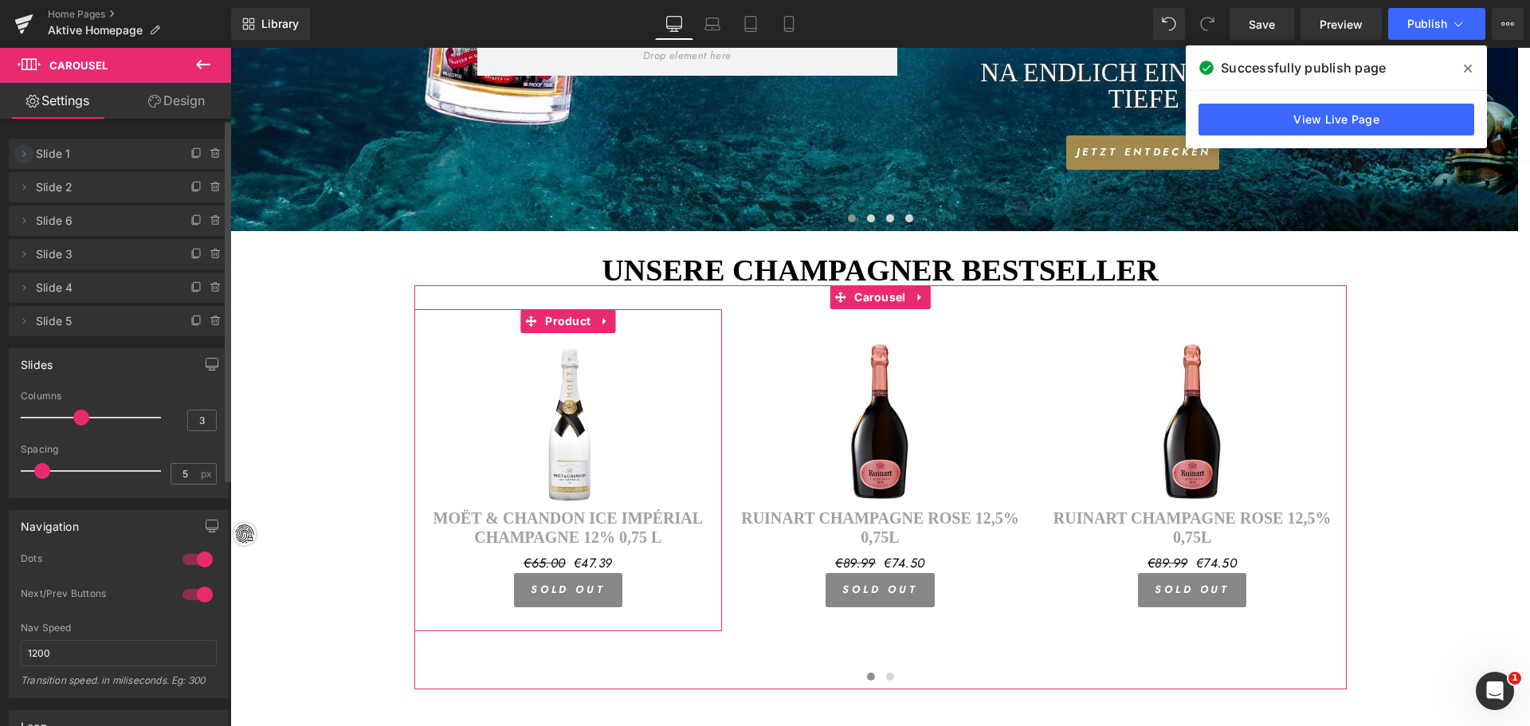
click at [25, 149] on icon at bounding box center [24, 153] width 13 height 13
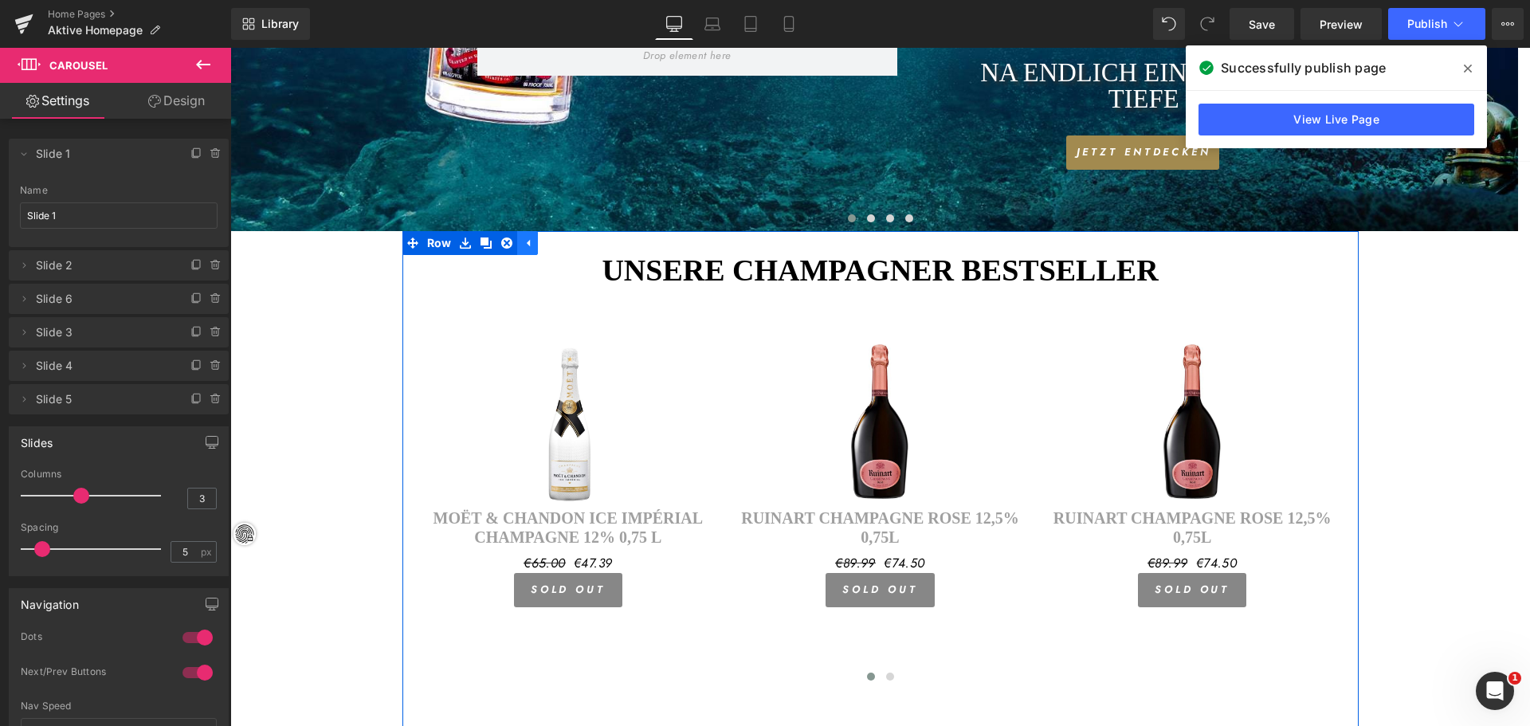
click at [522, 249] on icon at bounding box center [527, 243] width 11 height 12
click at [431, 248] on span "Row" at bounding box center [439, 243] width 33 height 24
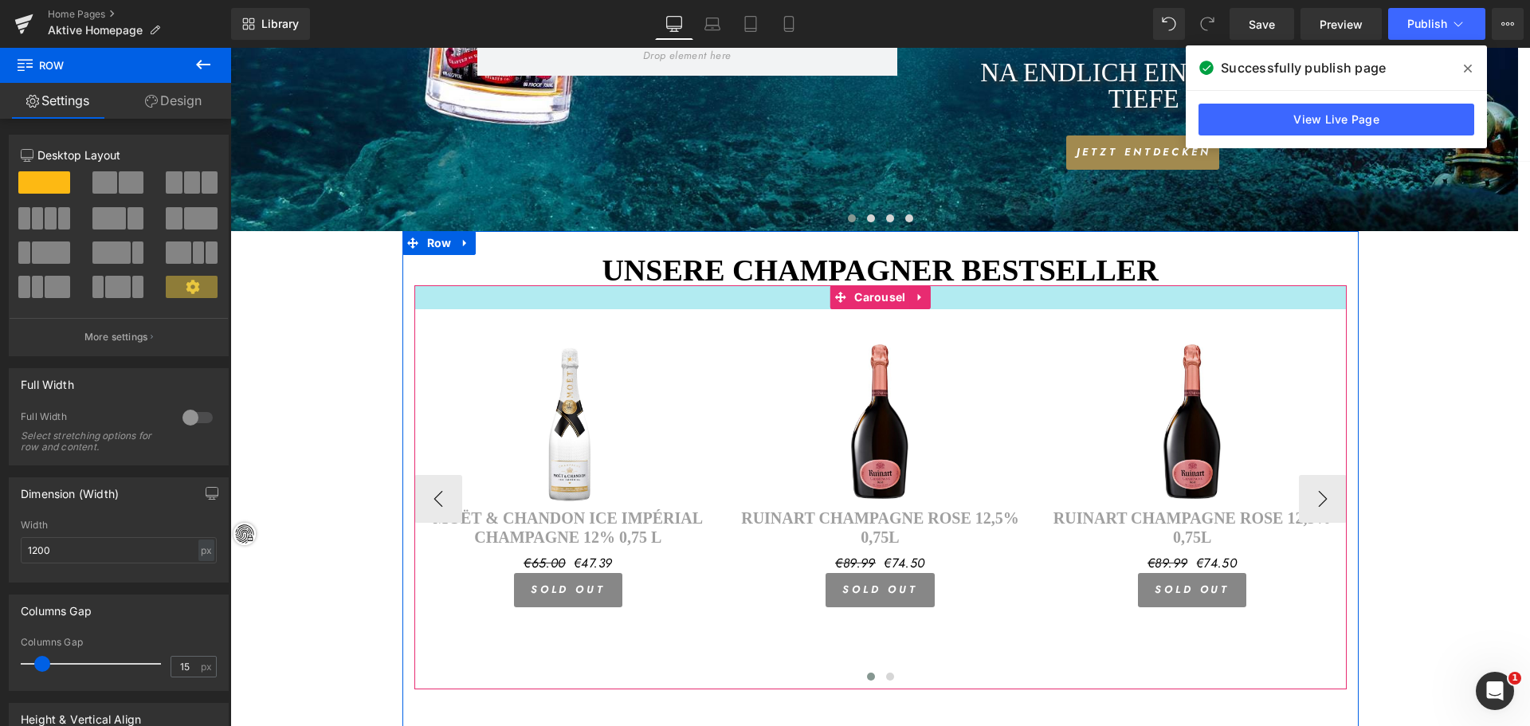
click at [504, 302] on div at bounding box center [880, 297] width 932 height 24
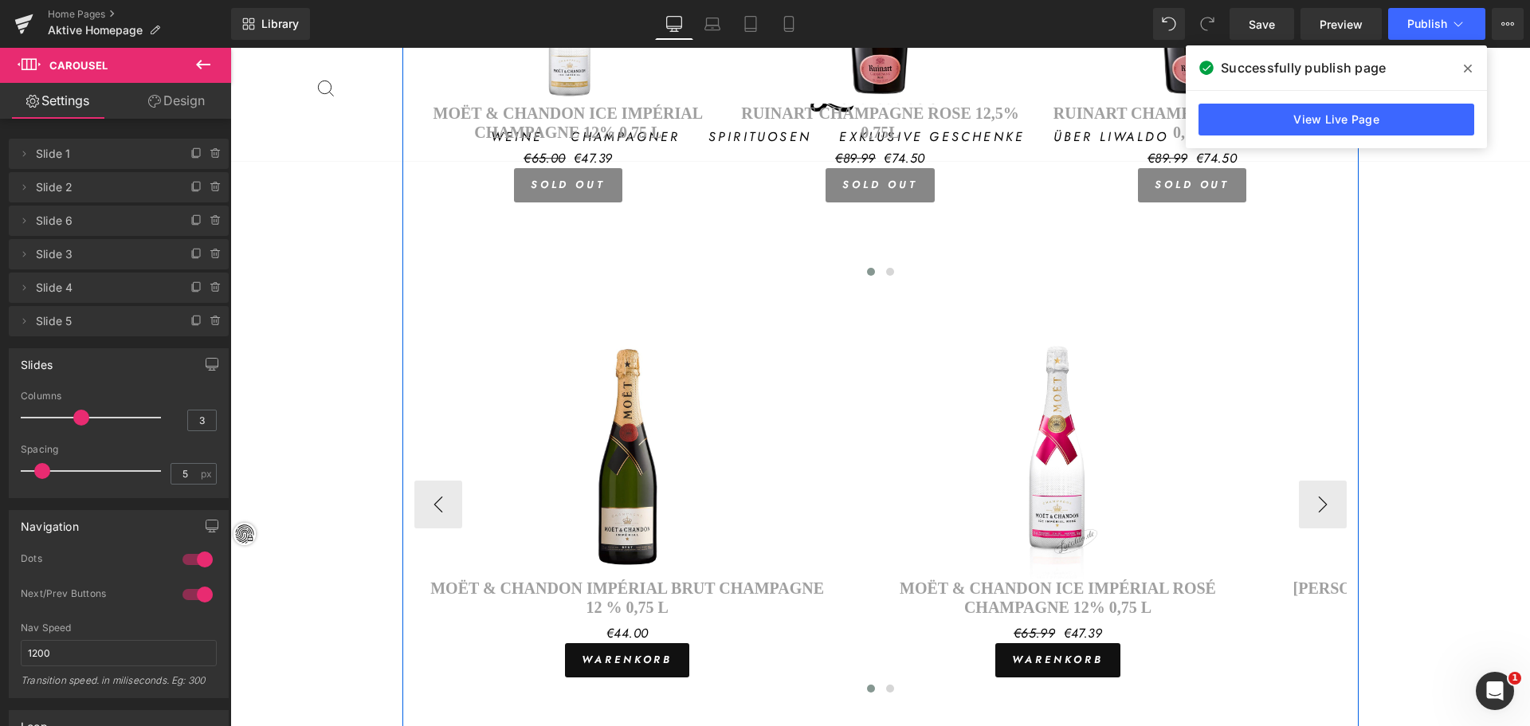
scroll to position [1157, 0]
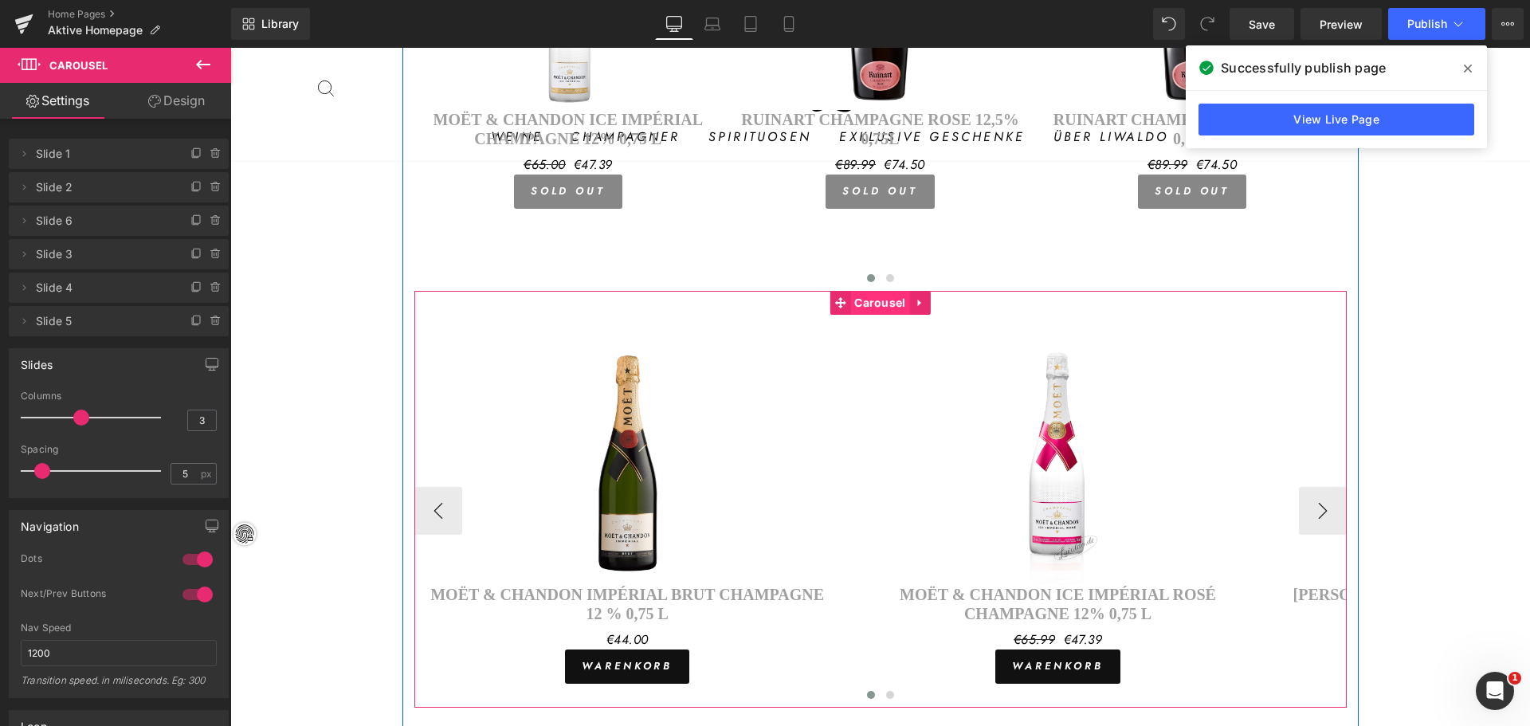
click at [881, 300] on span "Carousel" at bounding box center [879, 303] width 59 height 24
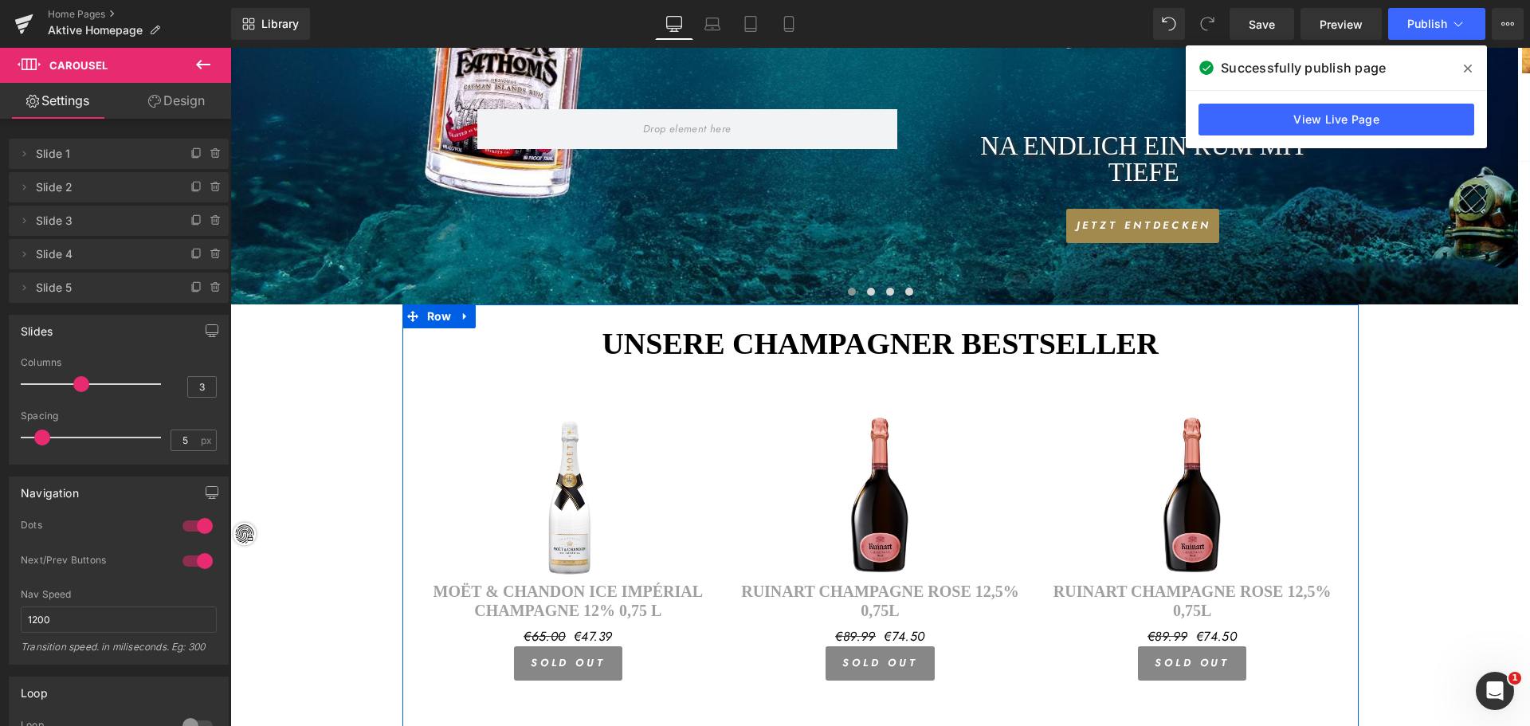
scroll to position [679, 0]
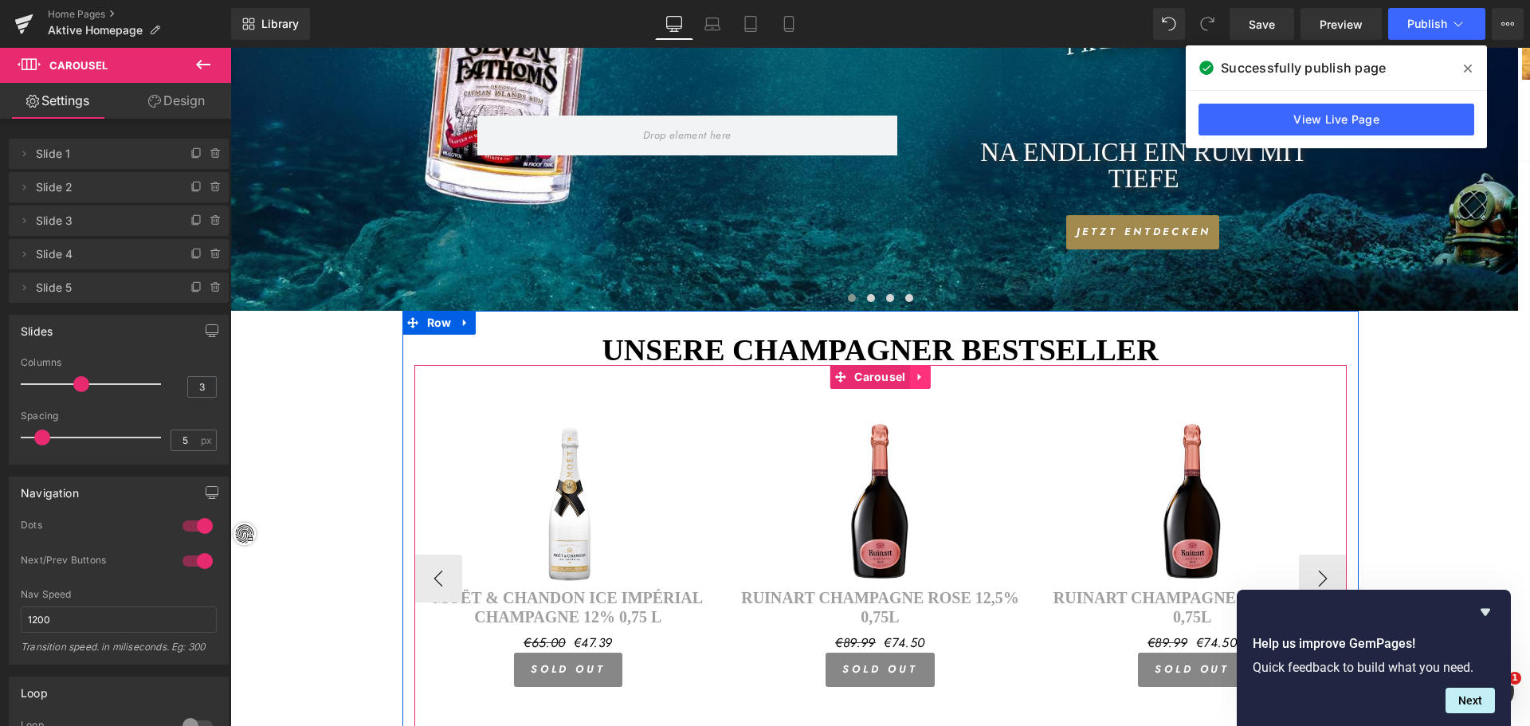
click at [917, 375] on icon at bounding box center [918, 377] width 3 height 7
click at [925, 376] on icon at bounding box center [930, 376] width 11 height 11
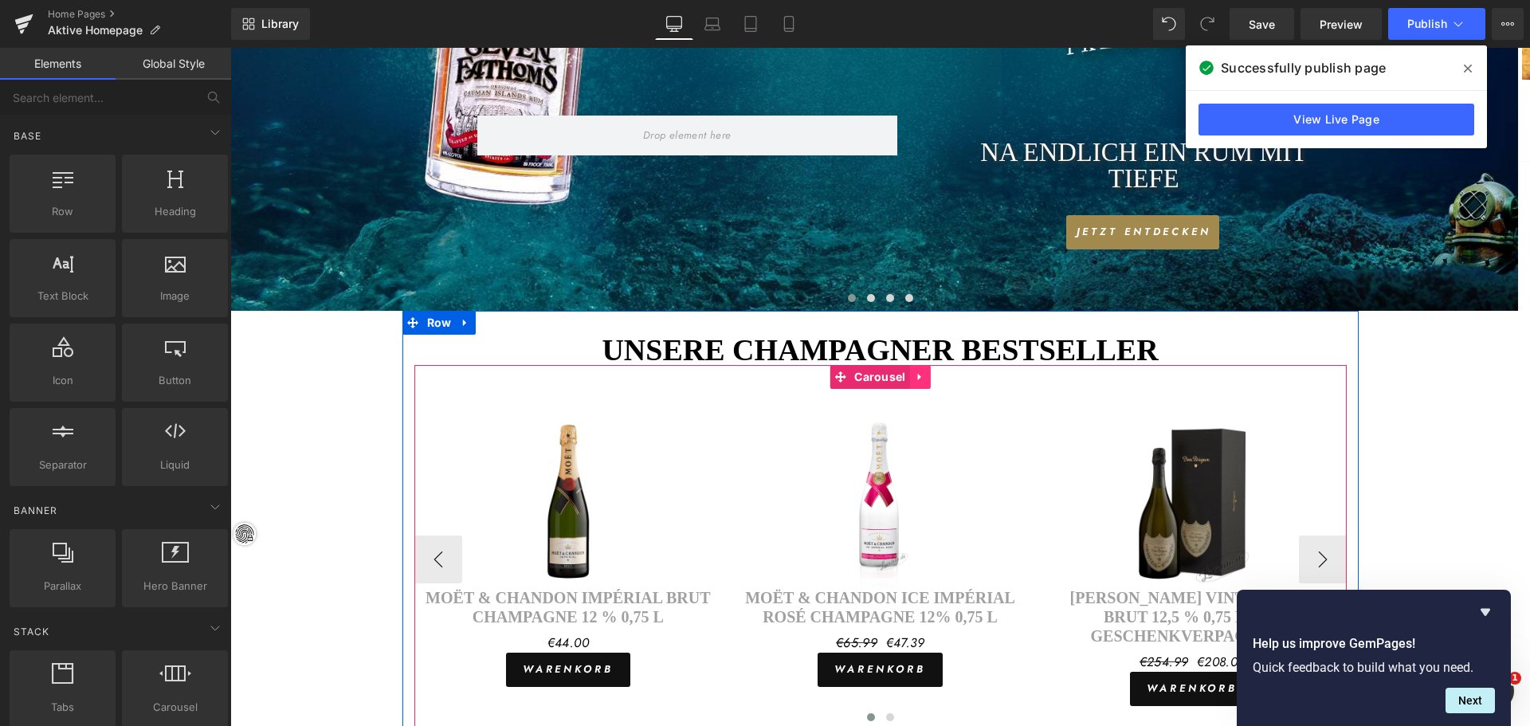
click at [917, 376] on icon at bounding box center [918, 377] width 3 height 7
click at [925, 377] on icon at bounding box center [930, 377] width 11 height 12
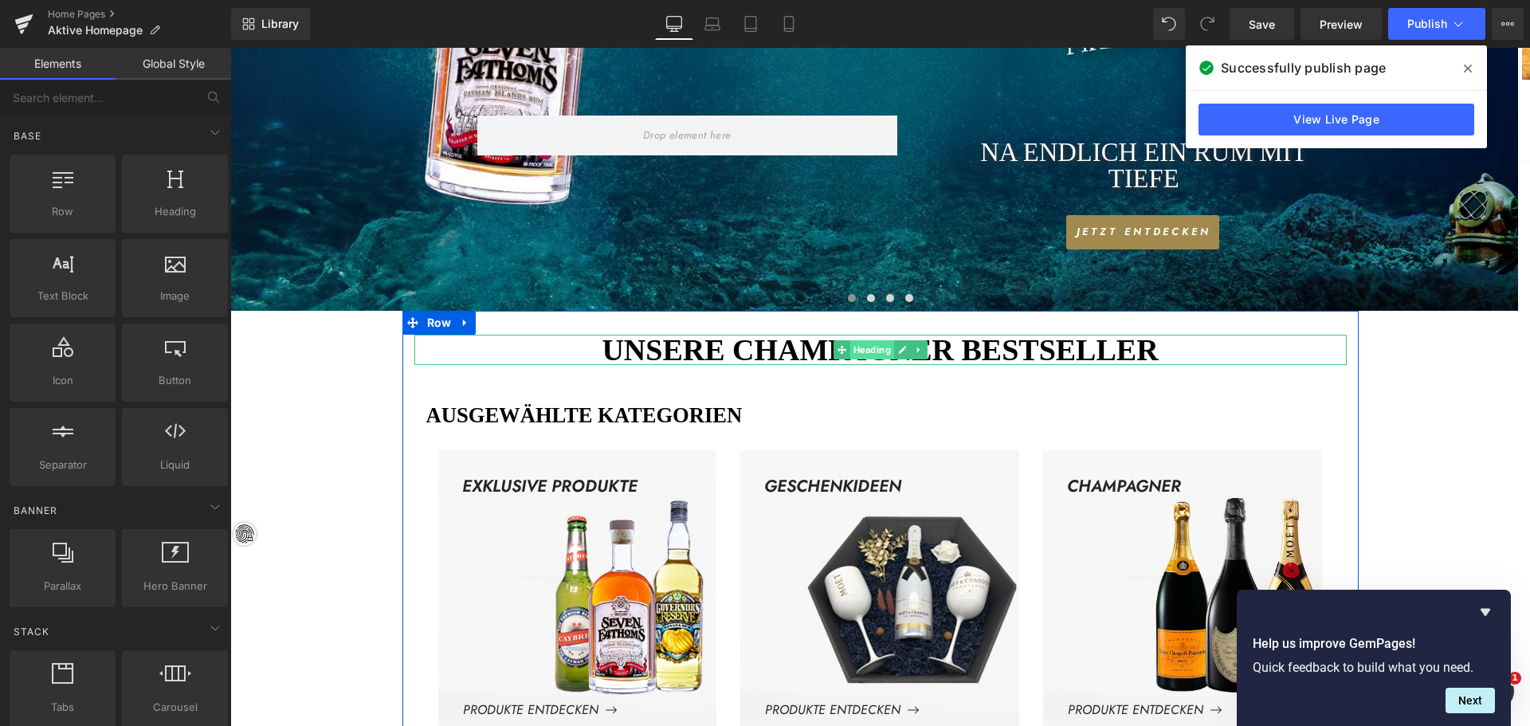
click at [861, 348] on span "Heading" at bounding box center [872, 349] width 44 height 19
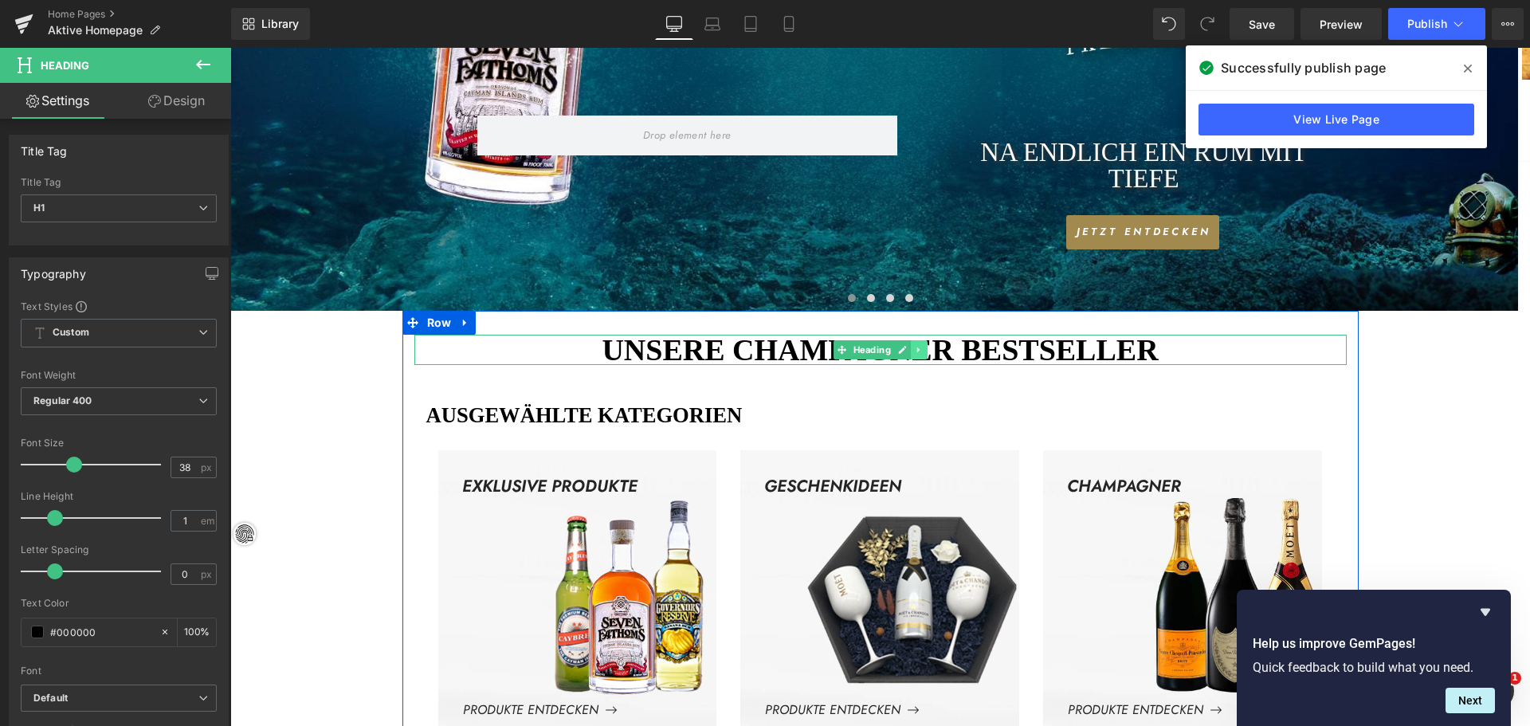
click at [914, 351] on icon at bounding box center [918, 350] width 9 height 10
click at [940, 351] on icon at bounding box center [944, 350] width 9 height 10
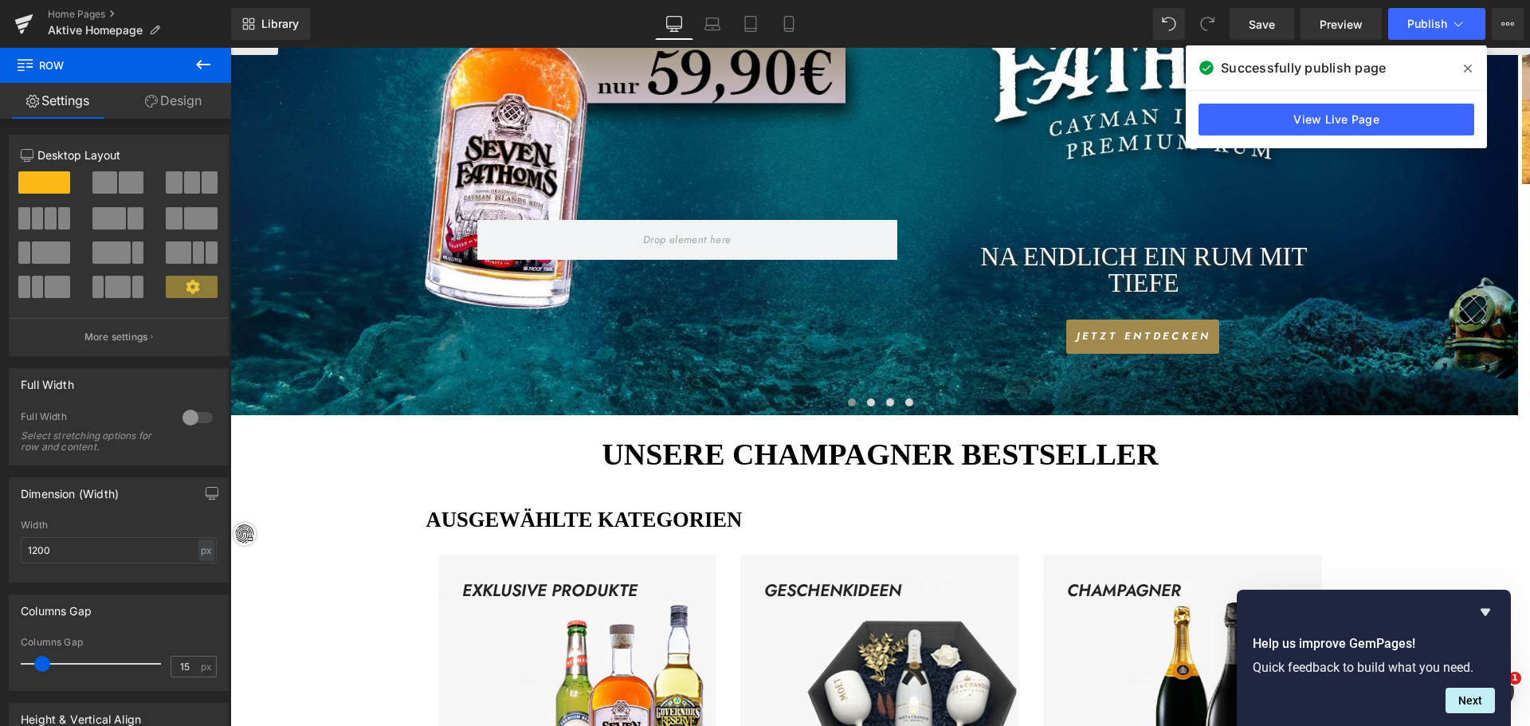
scroll to position [559, 0]
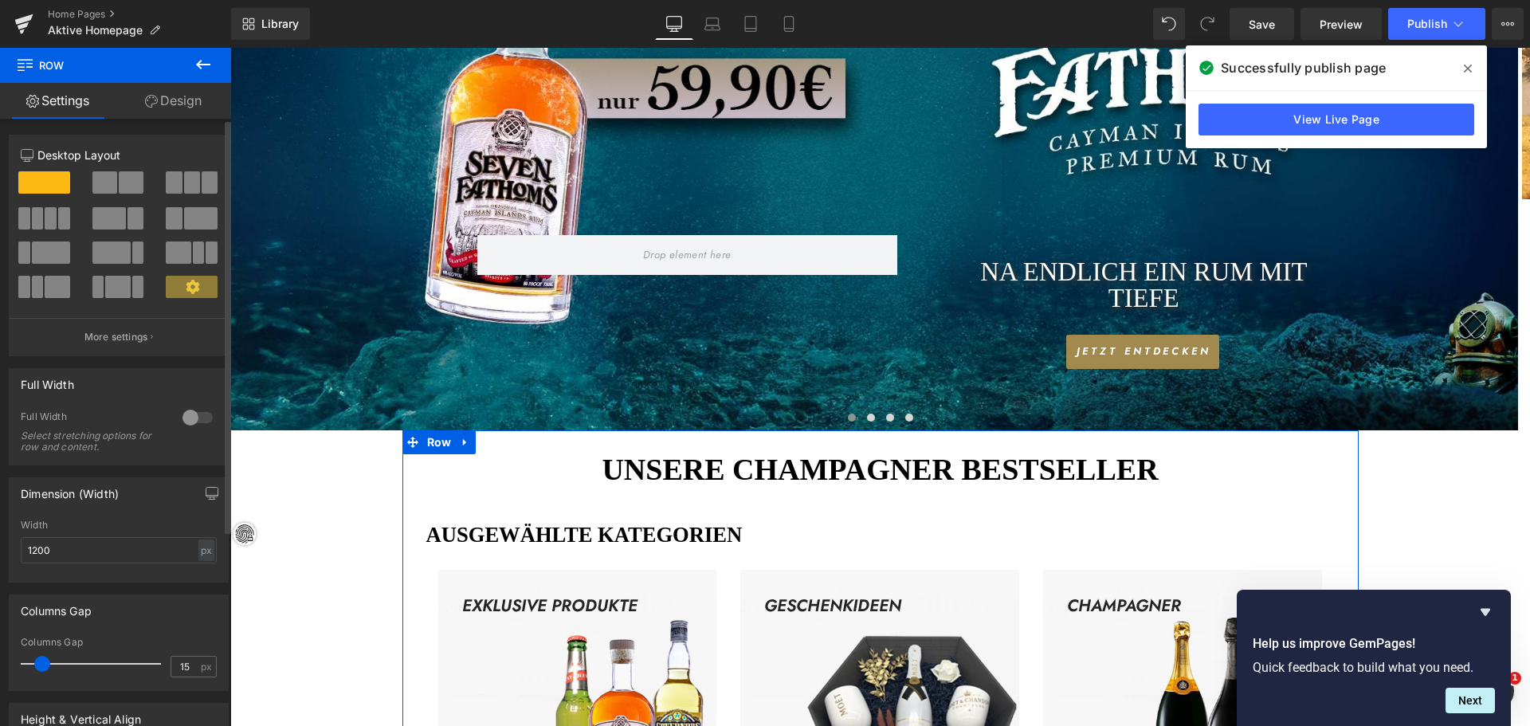
click at [43, 176] on span at bounding box center [44, 182] width 52 height 22
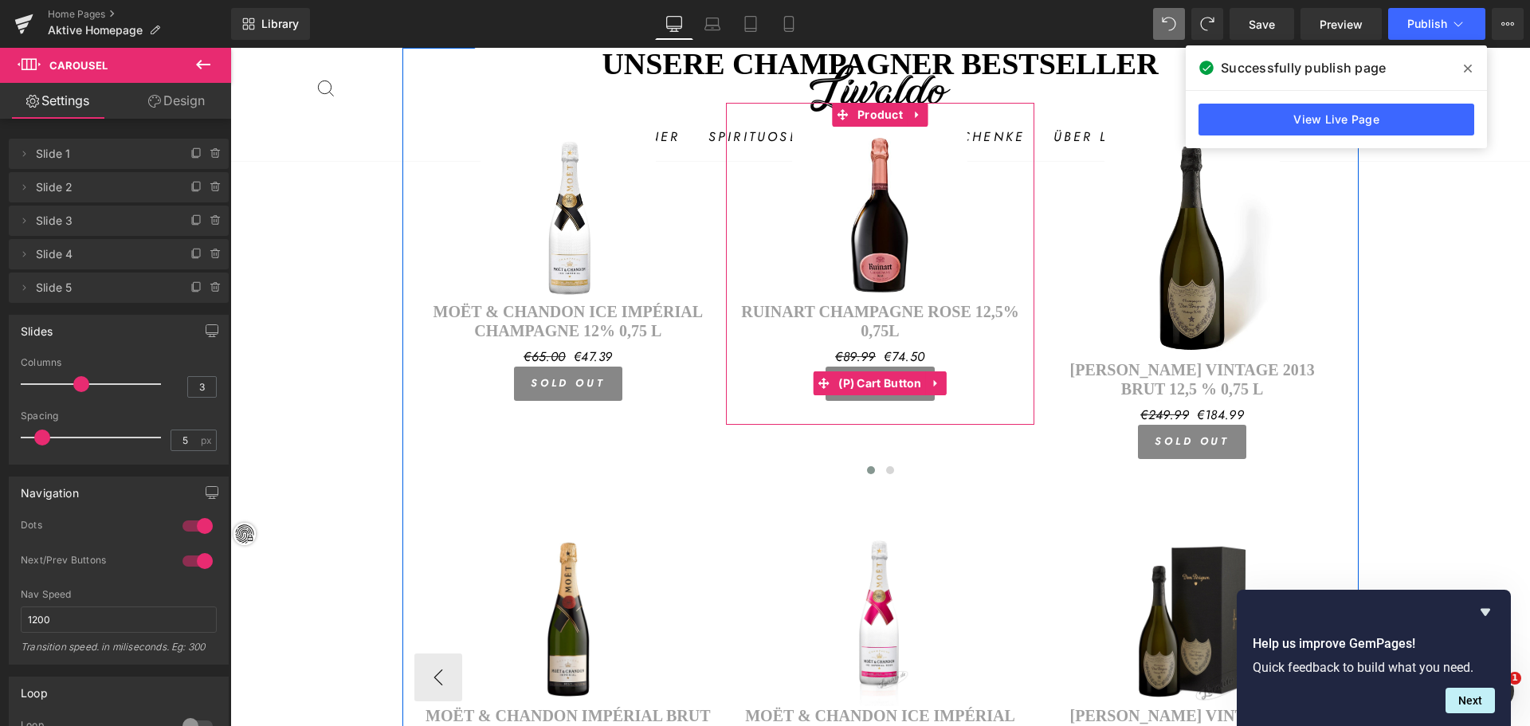
scroll to position [958, 0]
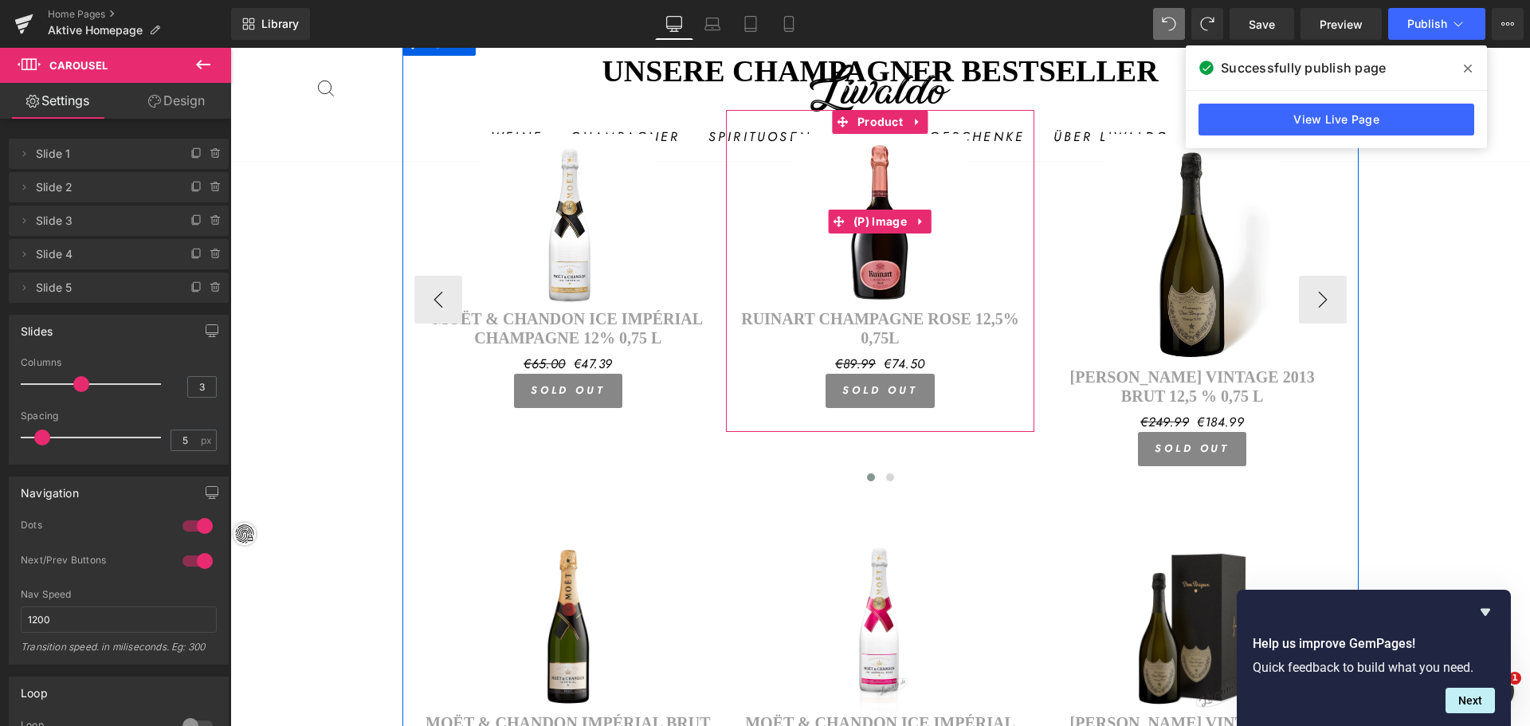
click at [957, 257] on img at bounding box center [879, 221] width 175 height 175
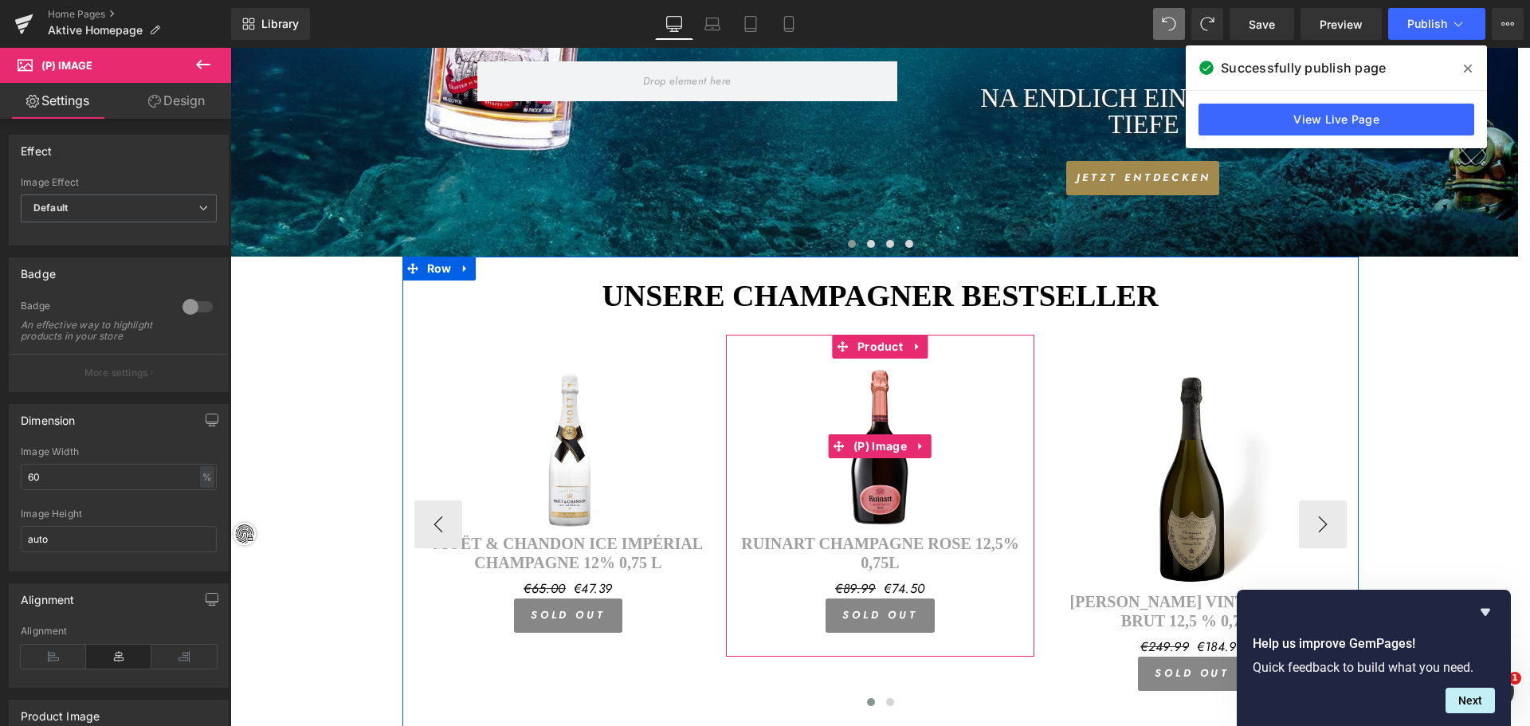
scroll to position [719, 0]
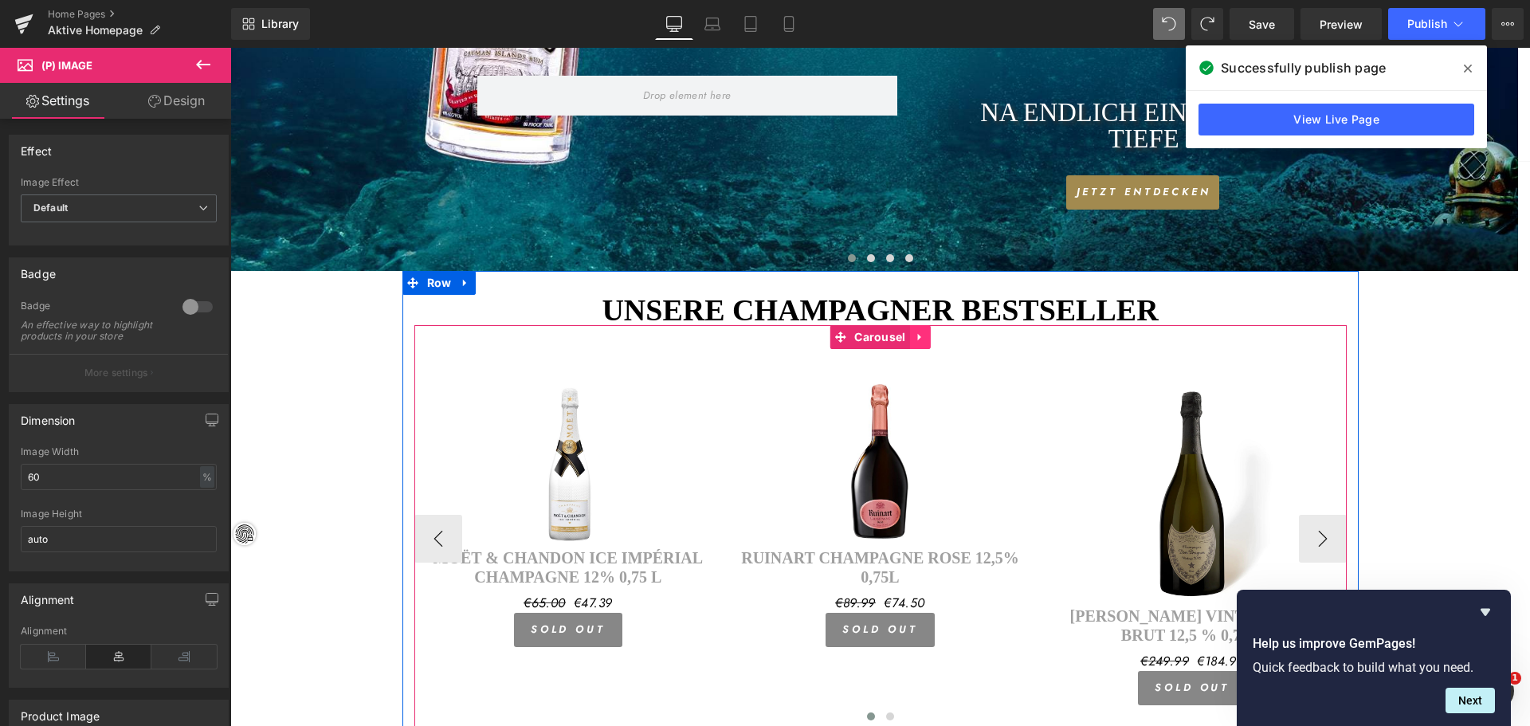
click at [915, 336] on icon at bounding box center [920, 337] width 11 height 12
click at [926, 337] on icon at bounding box center [930, 337] width 11 height 11
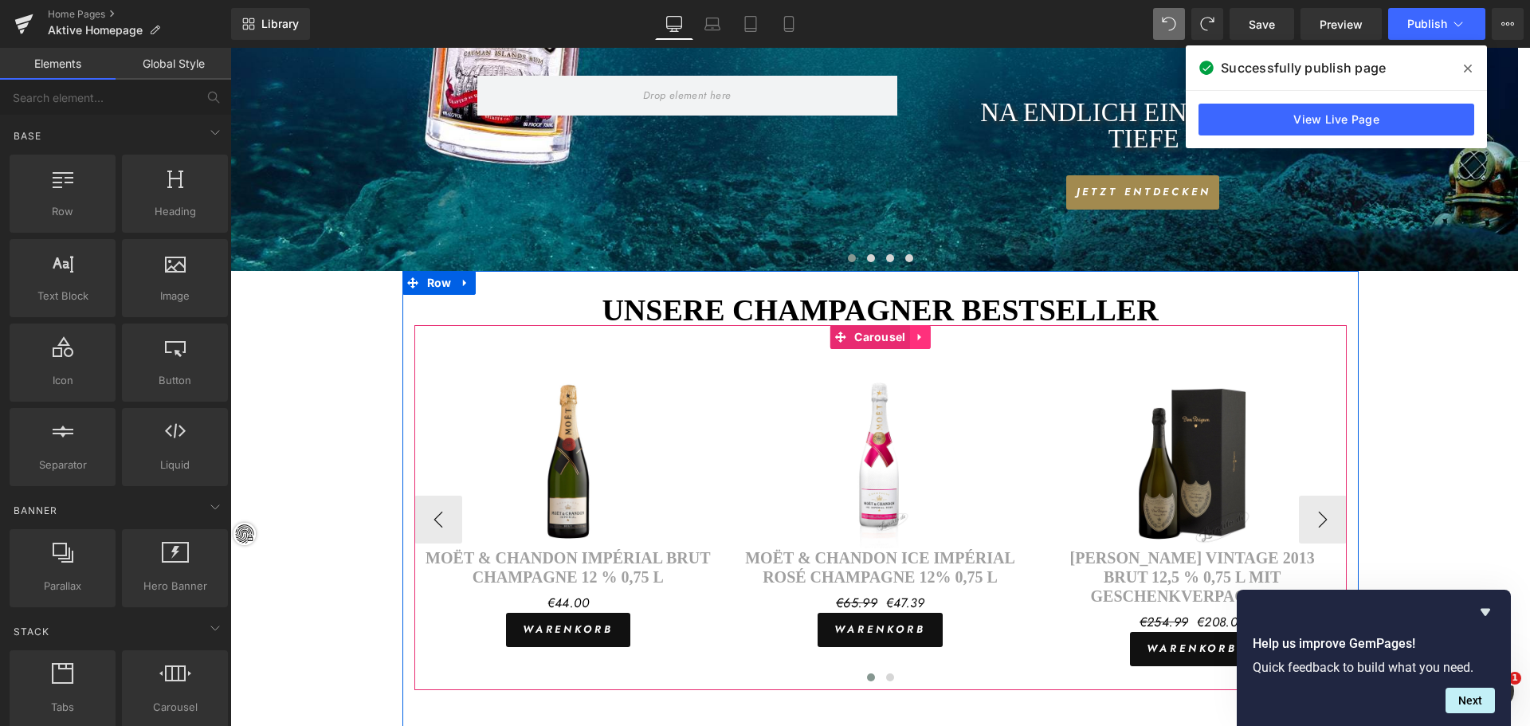
click at [917, 336] on icon at bounding box center [920, 337] width 11 height 12
click at [925, 338] on icon at bounding box center [930, 337] width 11 height 12
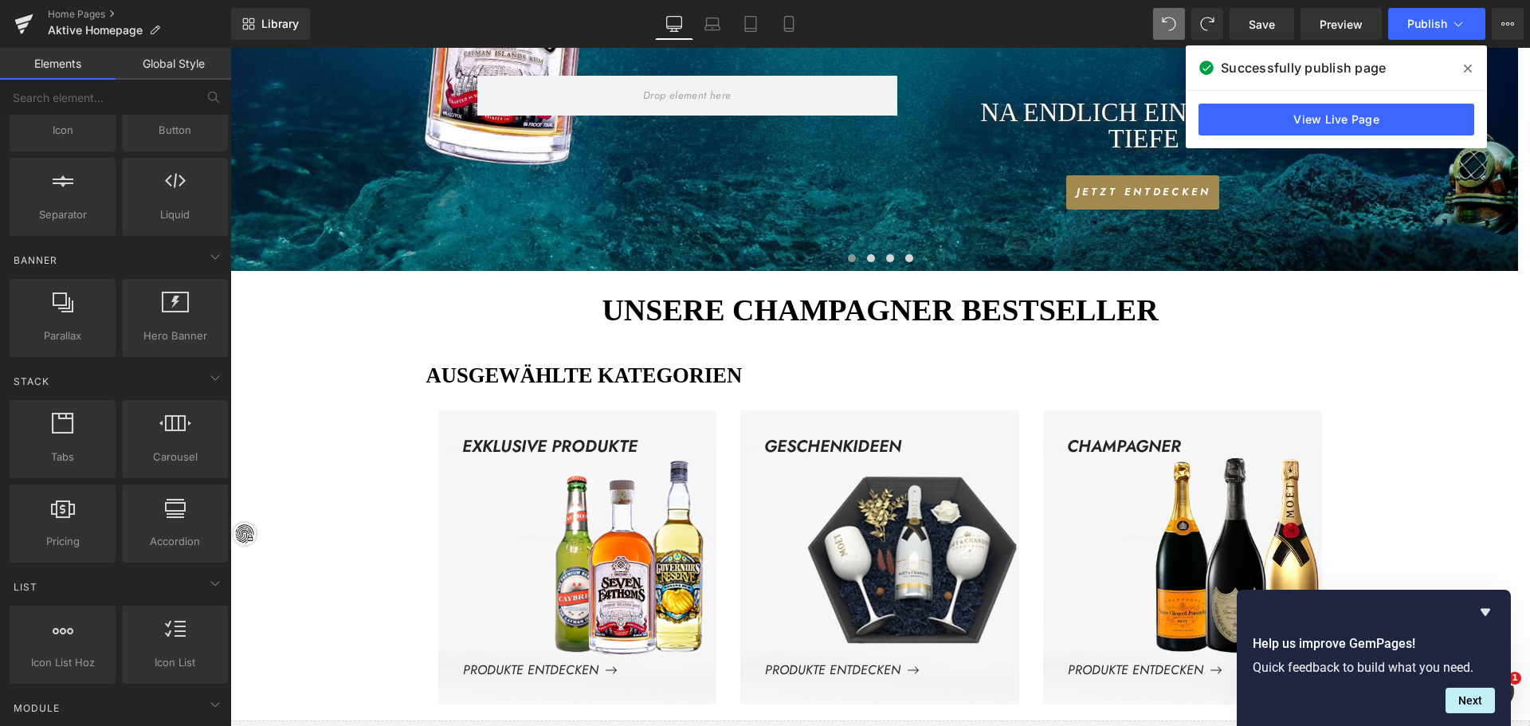
scroll to position [319, 0]
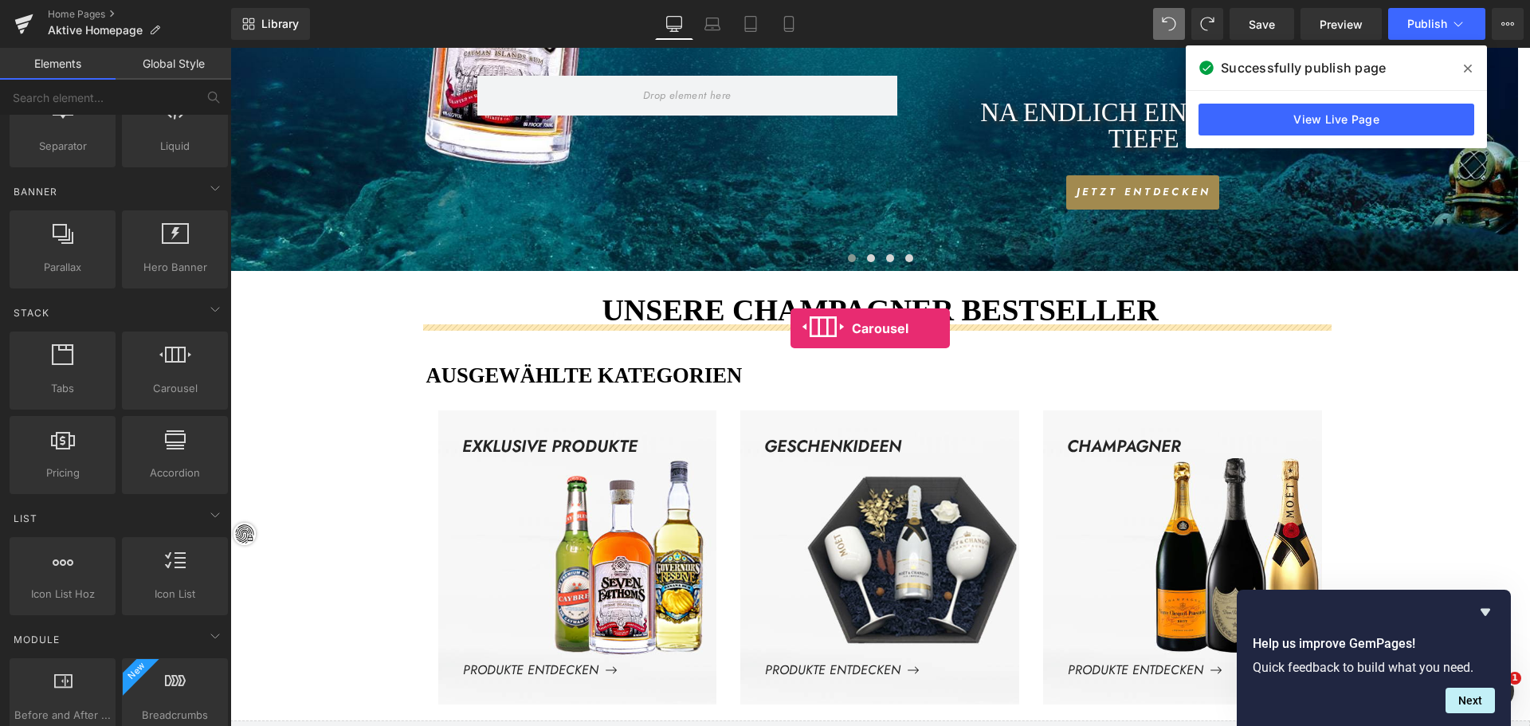
drag, startPoint x: 396, startPoint y: 414, endPoint x: 791, endPoint y: 328, distance: 403.6
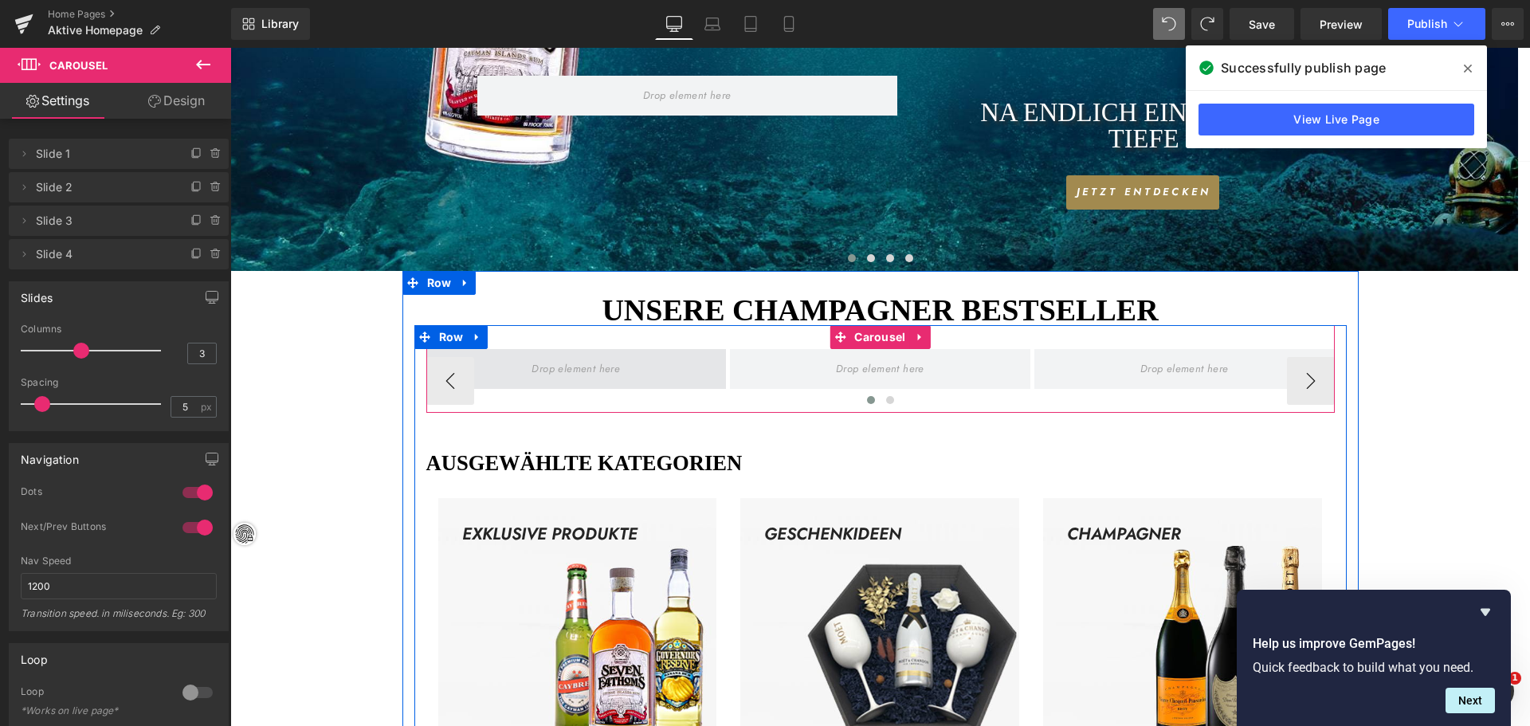
click at [557, 367] on span at bounding box center [576, 369] width 100 height 25
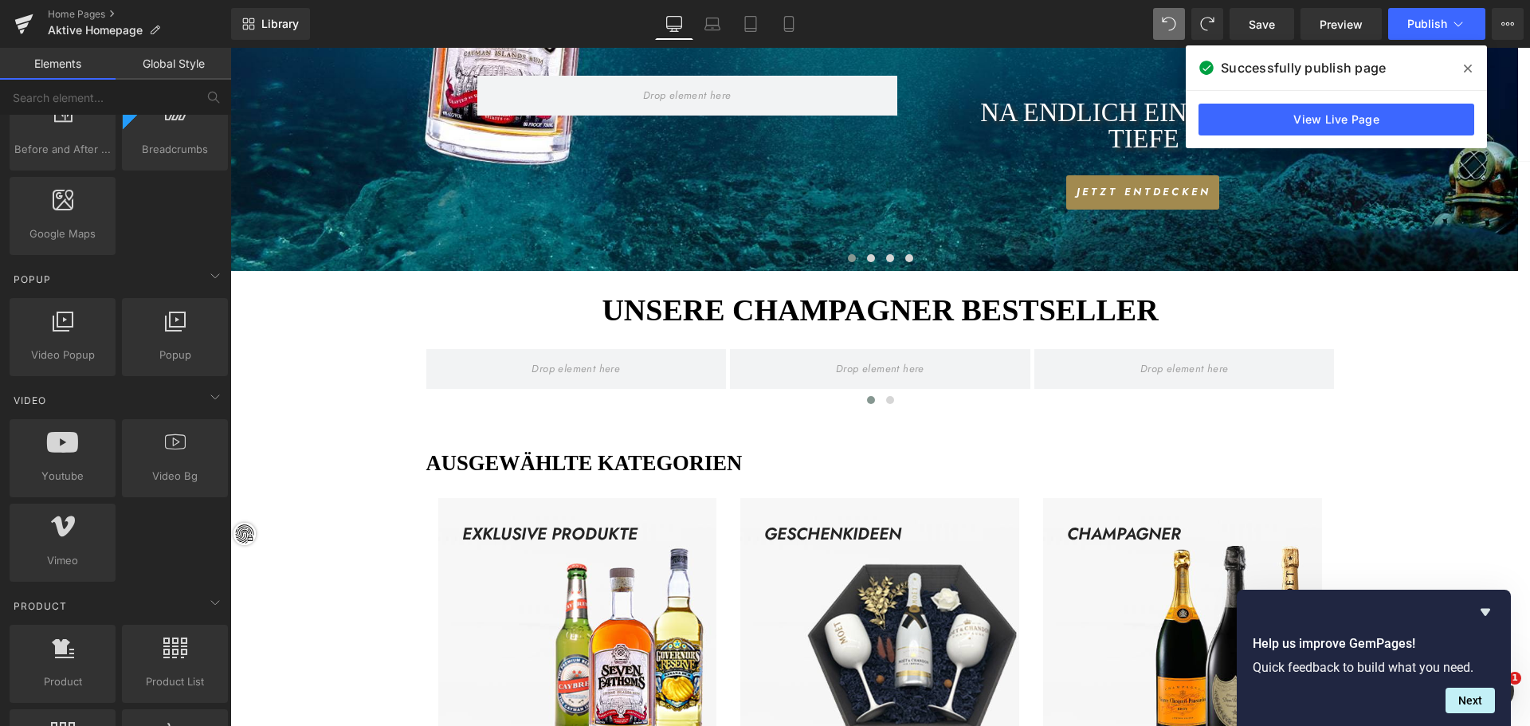
scroll to position [558, 0]
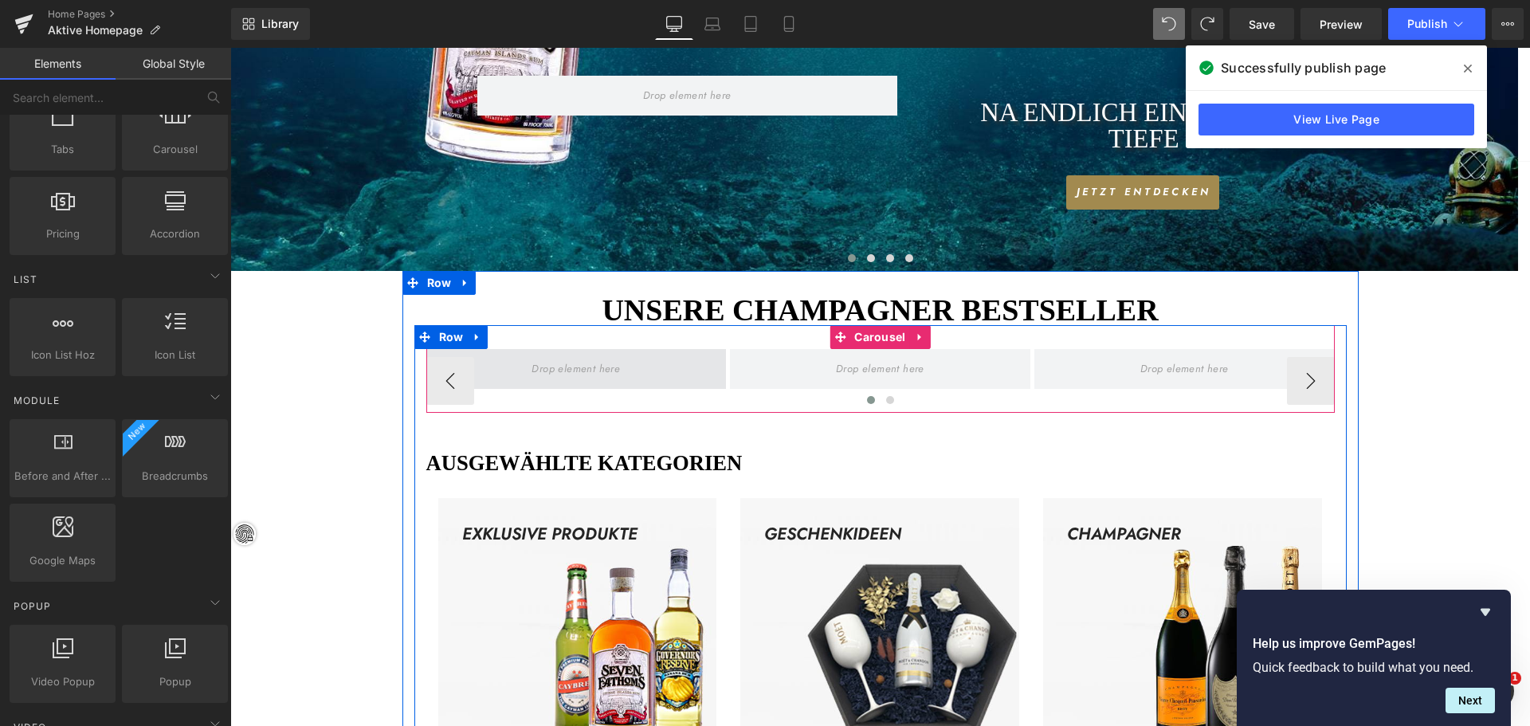
click at [536, 364] on span at bounding box center [576, 369] width 100 height 25
click at [872, 332] on span "Carousel" at bounding box center [879, 337] width 59 height 24
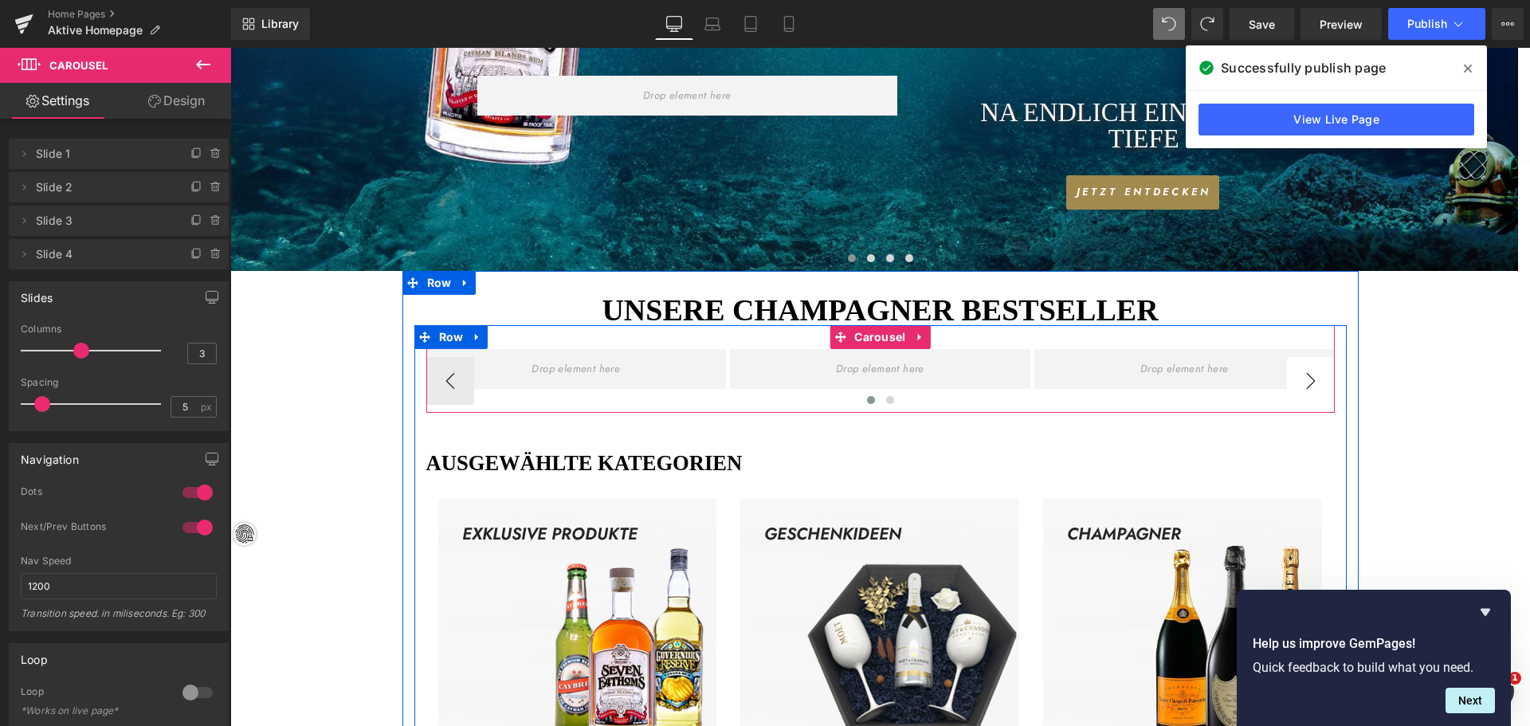
click at [1313, 386] on button "›" at bounding box center [1311, 381] width 48 height 48
click at [1306, 379] on button "›" at bounding box center [1311, 381] width 48 height 48
click at [445, 332] on span "Row" at bounding box center [451, 337] width 33 height 24
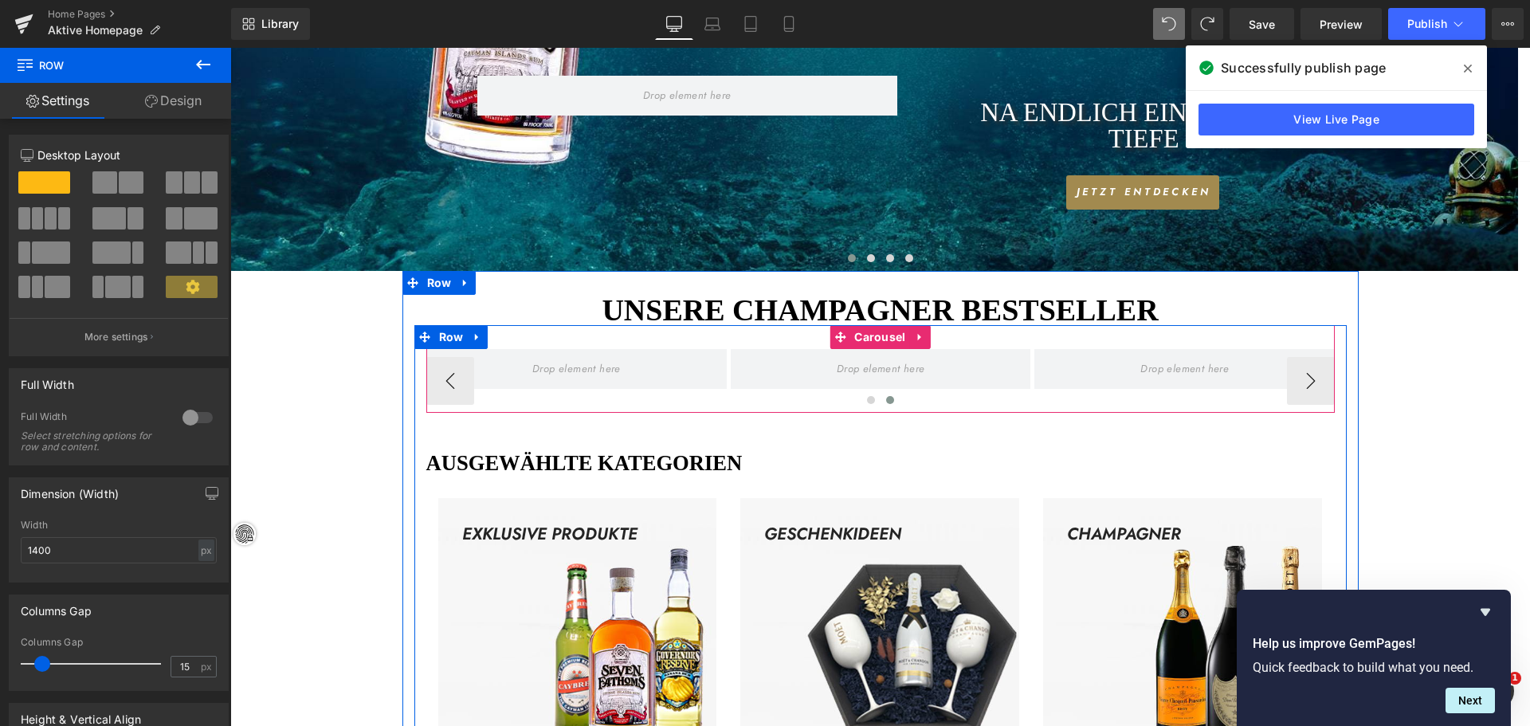
click at [554, 340] on div "‹ › [GEOGRAPHIC_DATA]" at bounding box center [880, 369] width 909 height 88
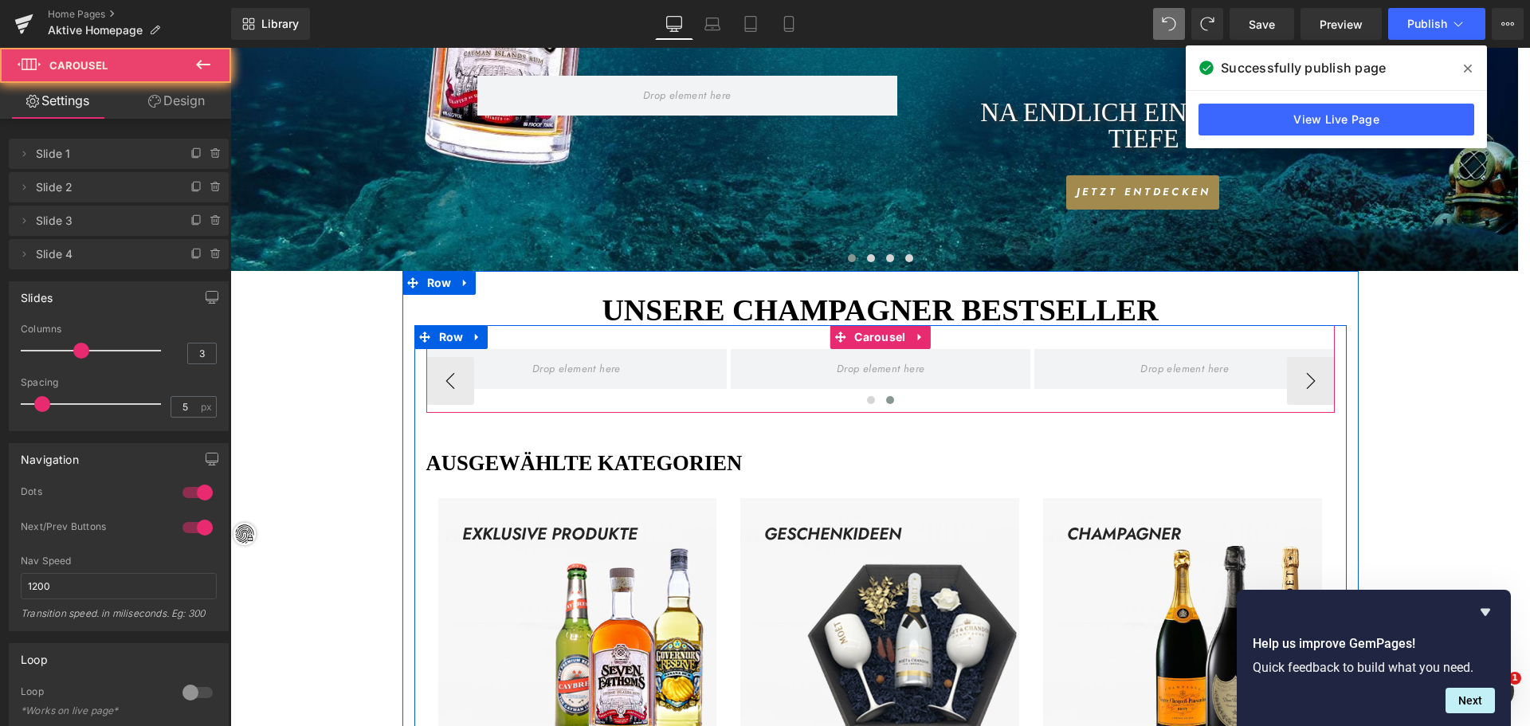
click at [554, 340] on div "‹ › [GEOGRAPHIC_DATA]" at bounding box center [880, 369] width 909 height 88
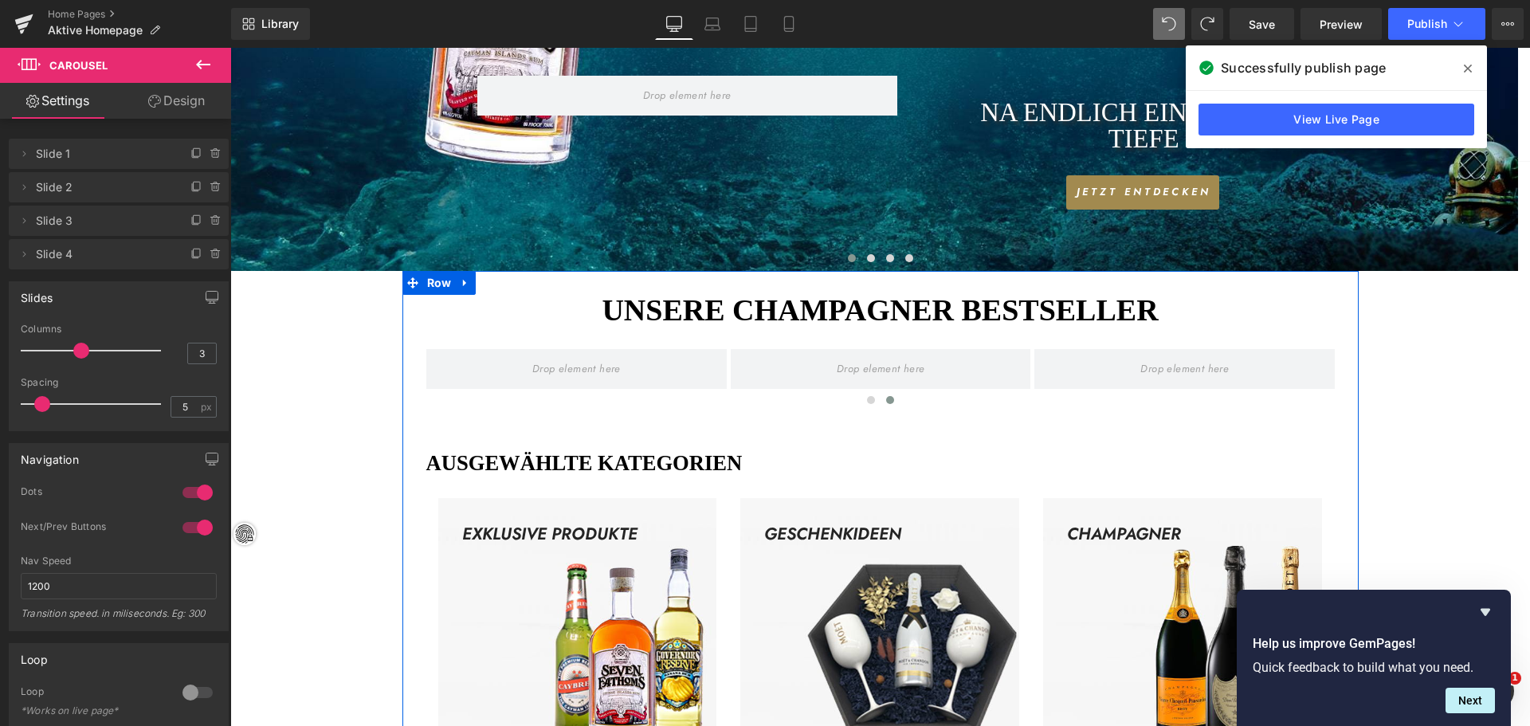
click at [546, 319] on h1 "UNsere Champagner bestseller" at bounding box center [880, 310] width 932 height 30
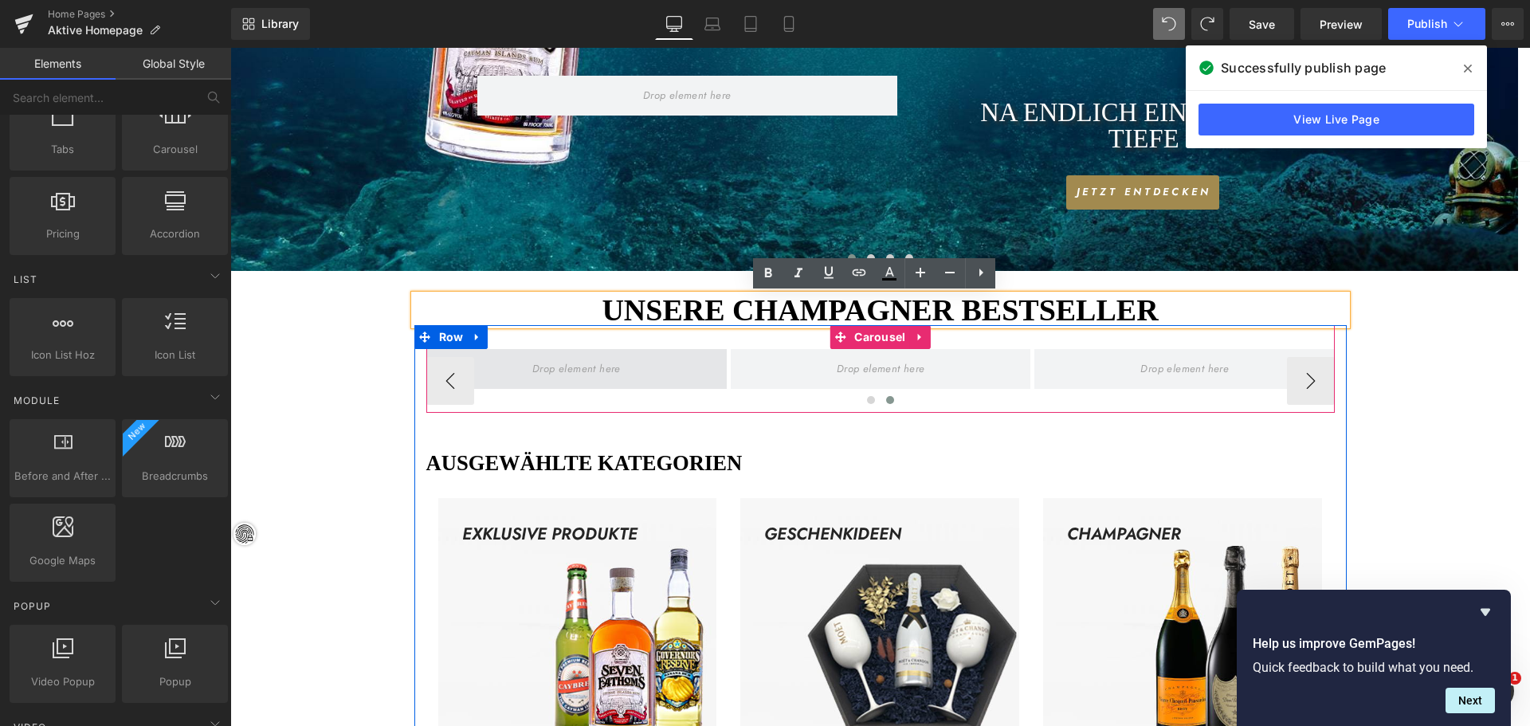
click at [556, 367] on span at bounding box center [577, 369] width 100 height 25
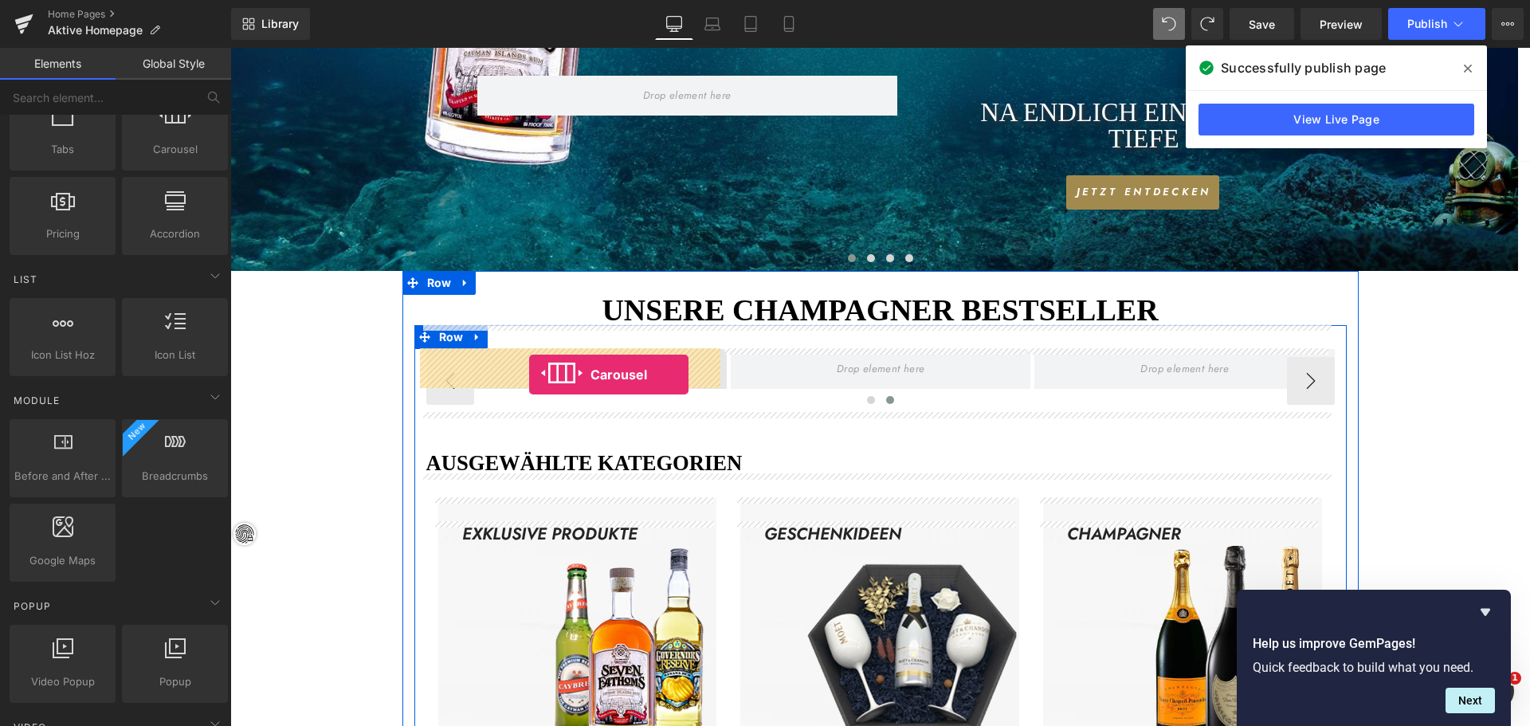
drag, startPoint x: 394, startPoint y: 196, endPoint x: 529, endPoint y: 375, distance: 224.1
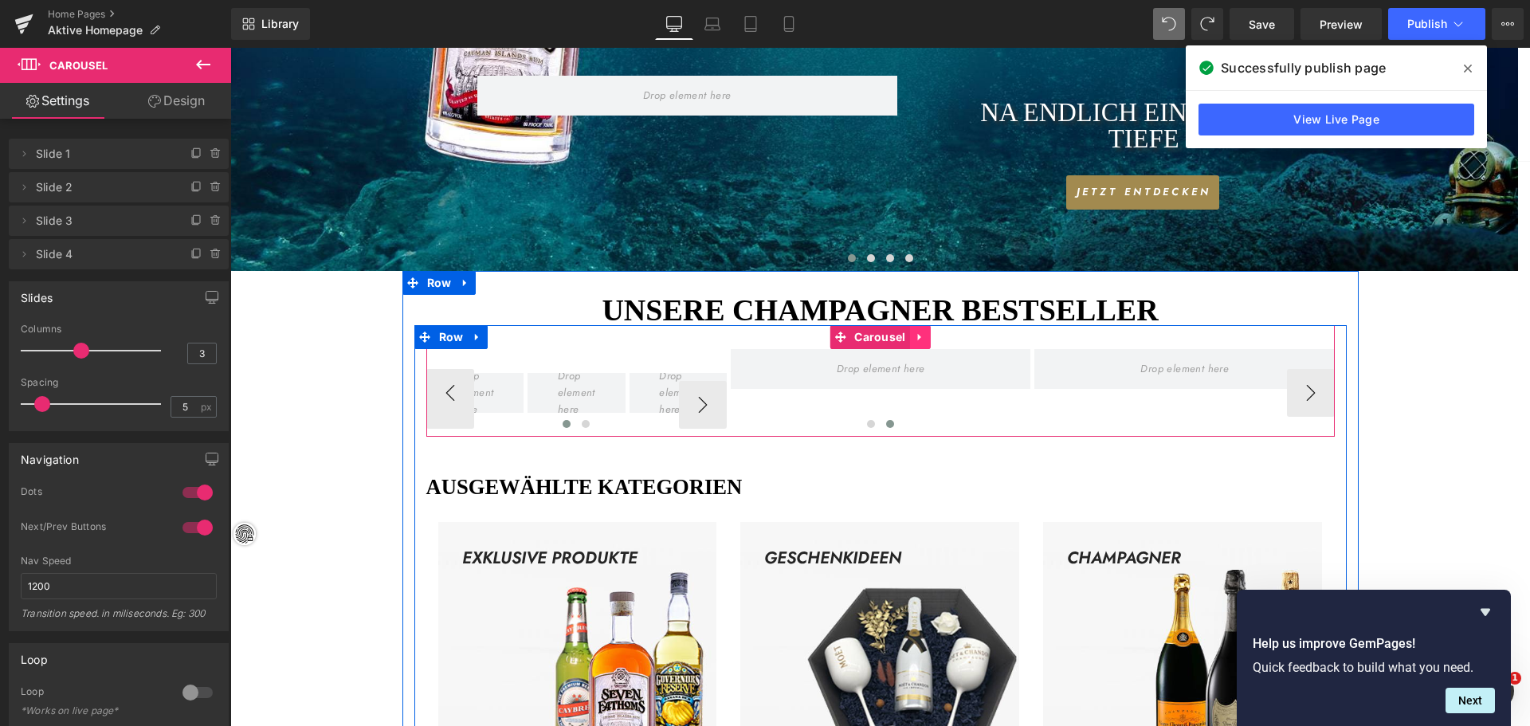
click at [915, 336] on icon at bounding box center [920, 337] width 11 height 12
click at [925, 336] on icon at bounding box center [930, 337] width 11 height 11
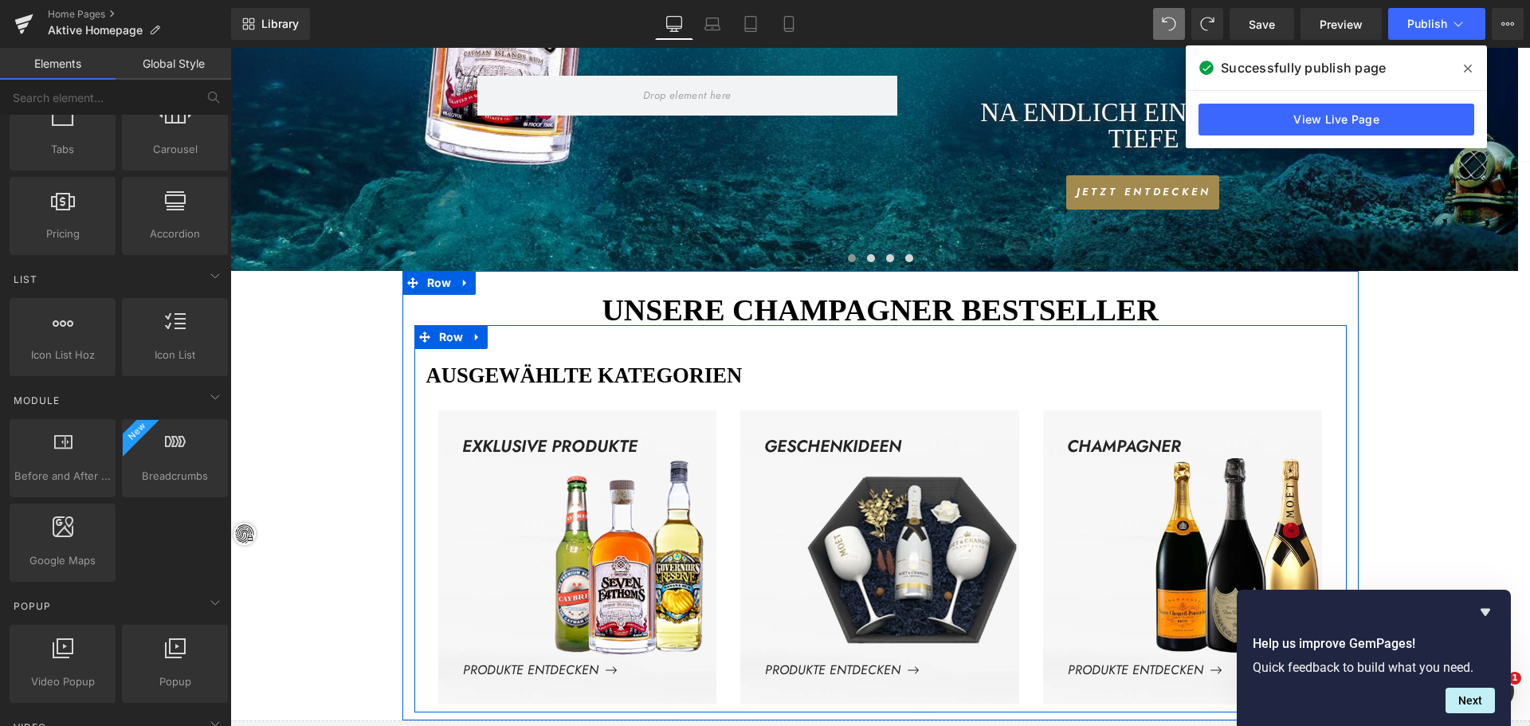
click at [706, 337] on div "AUSGEWÄHLTE KATEGORIEN Heading EXKLUSIVE PRODUKTE Text Block PRODUKTE ENTDECKEN…" at bounding box center [880, 518] width 932 height 387
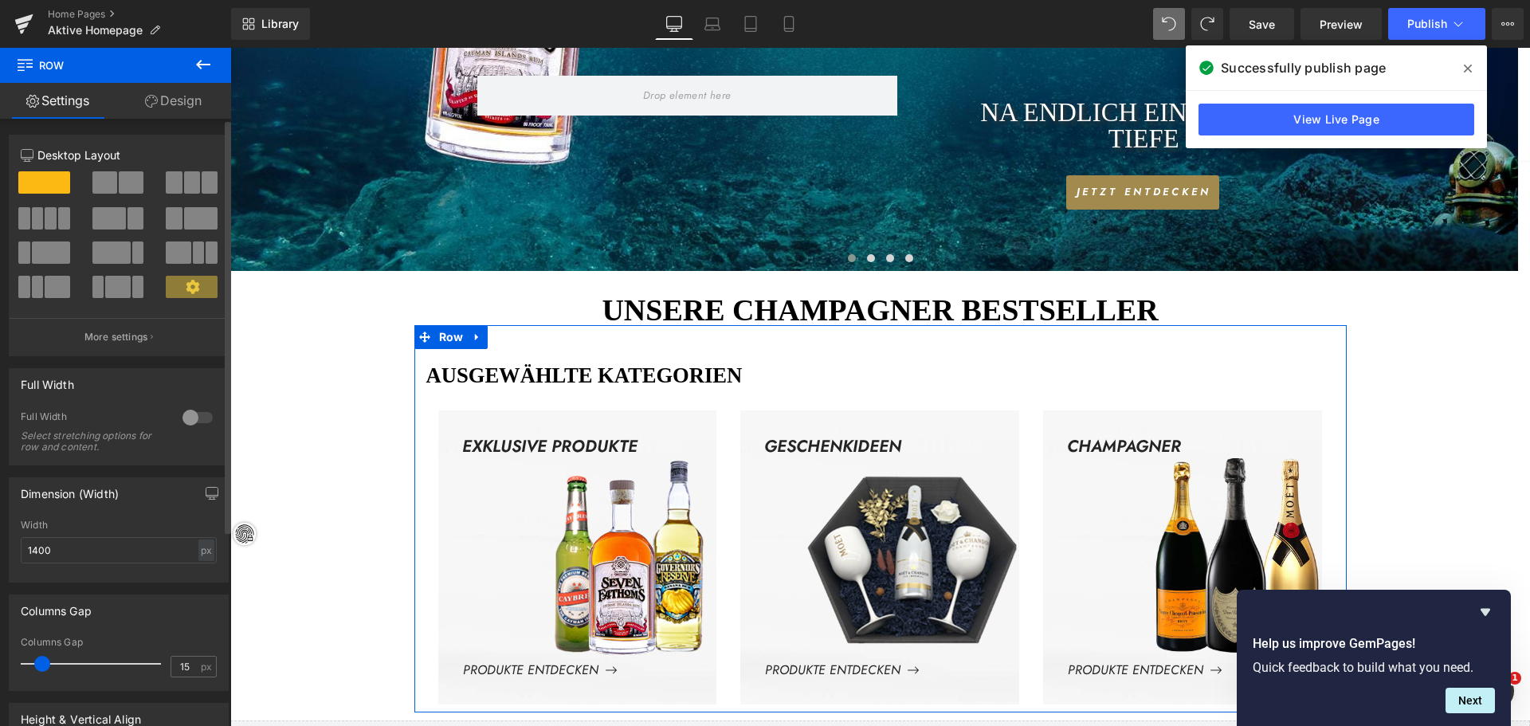
drag, startPoint x: 44, startPoint y: 181, endPoint x: 109, endPoint y: 261, distance: 103.1
click at [114, 269] on div at bounding box center [119, 240] width 196 height 139
click at [42, 180] on span at bounding box center [44, 182] width 52 height 22
click at [49, 179] on span at bounding box center [44, 182] width 52 height 22
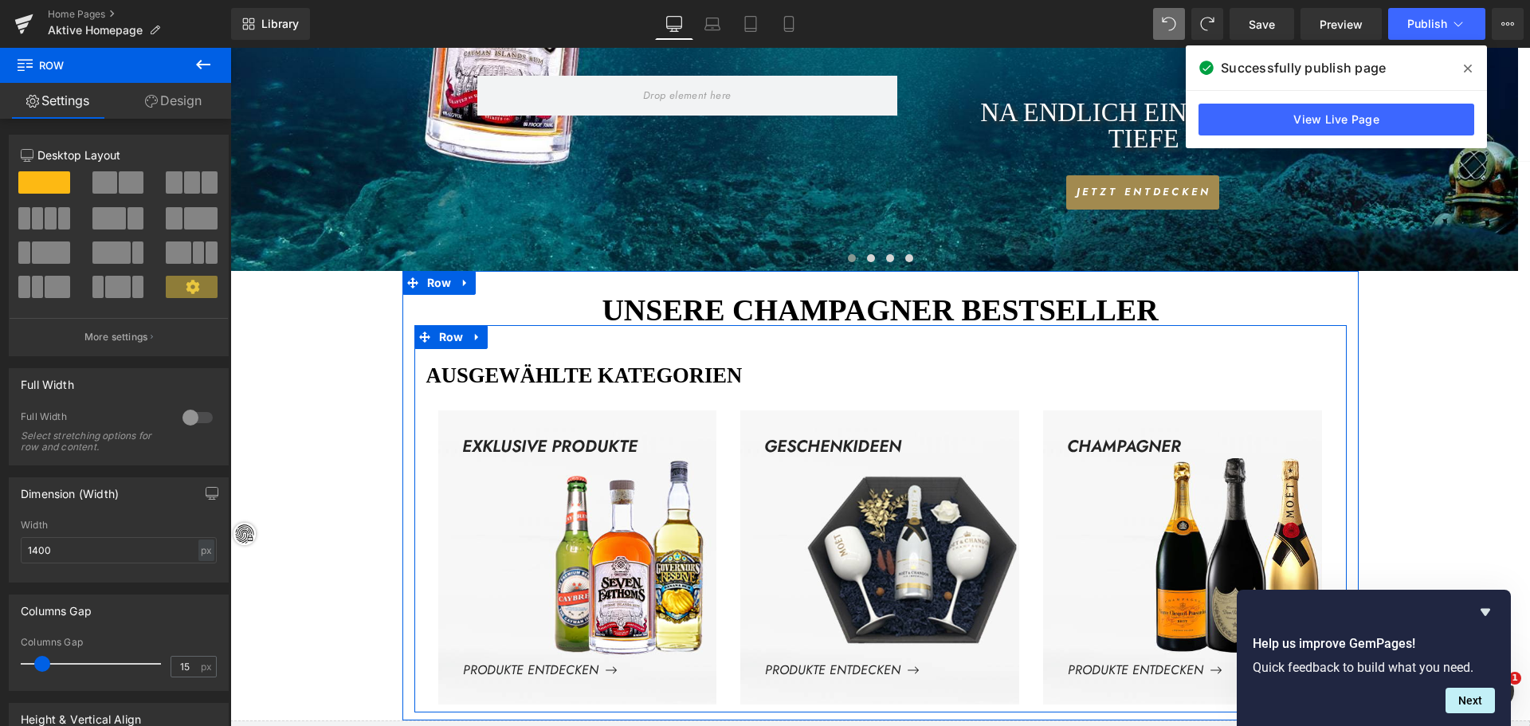
drag, startPoint x: 271, startPoint y: 226, endPoint x: 773, endPoint y: 344, distance: 515.8
click at [799, 337] on div "AUSGEWÄHLTE KATEGORIEN Heading EXKLUSIVE PRODUKTE Text Block PRODUKTE ENTDECKEN…" at bounding box center [880, 518] width 932 height 387
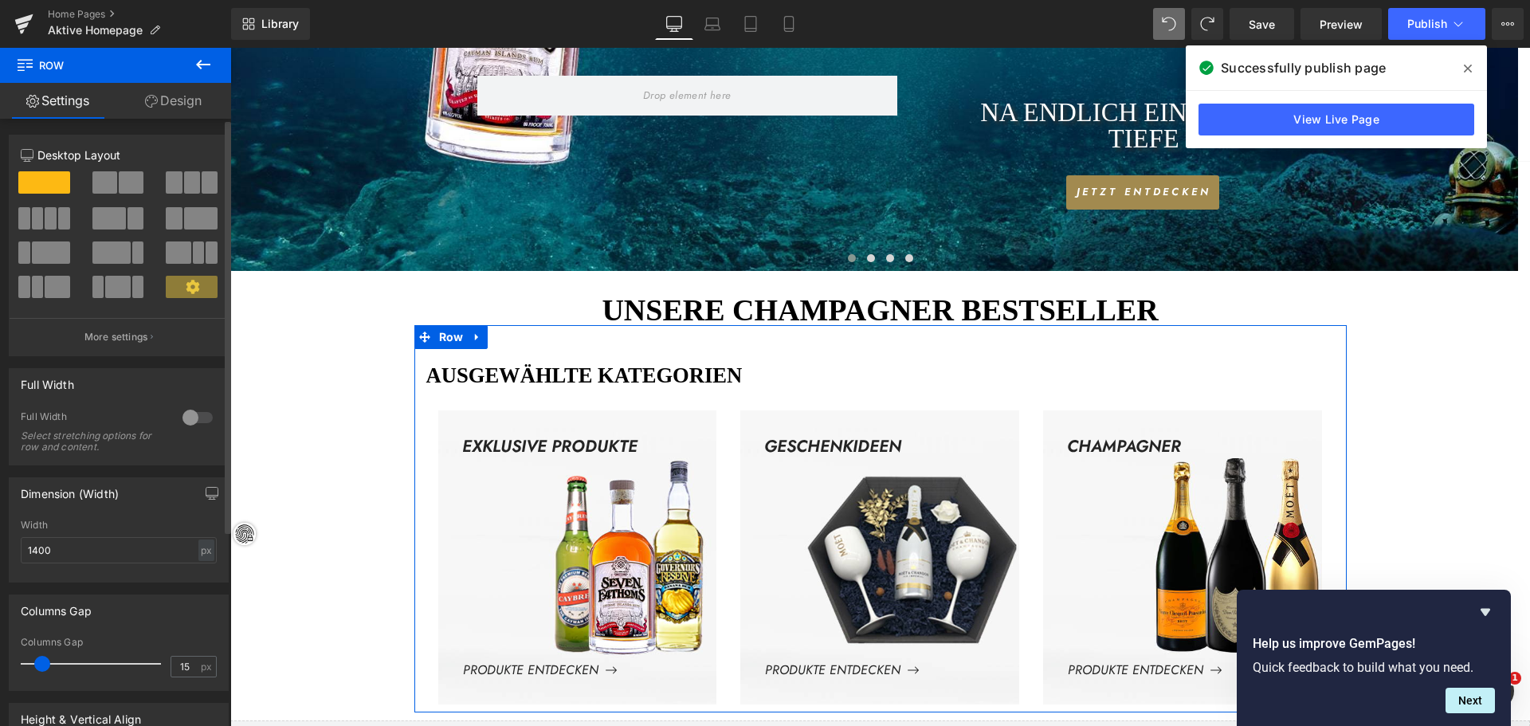
click at [102, 186] on span at bounding box center [104, 182] width 25 height 22
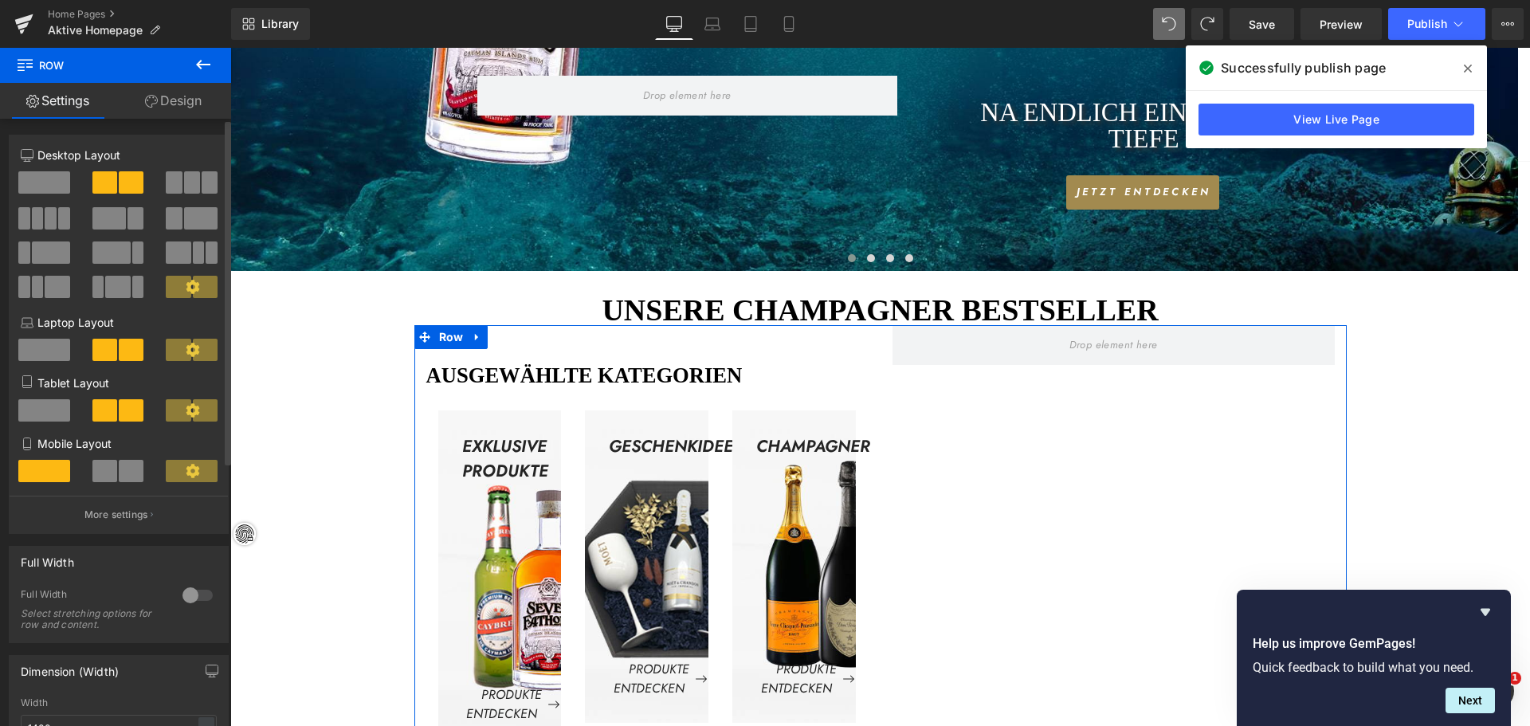
click at [171, 186] on span at bounding box center [174, 182] width 16 height 22
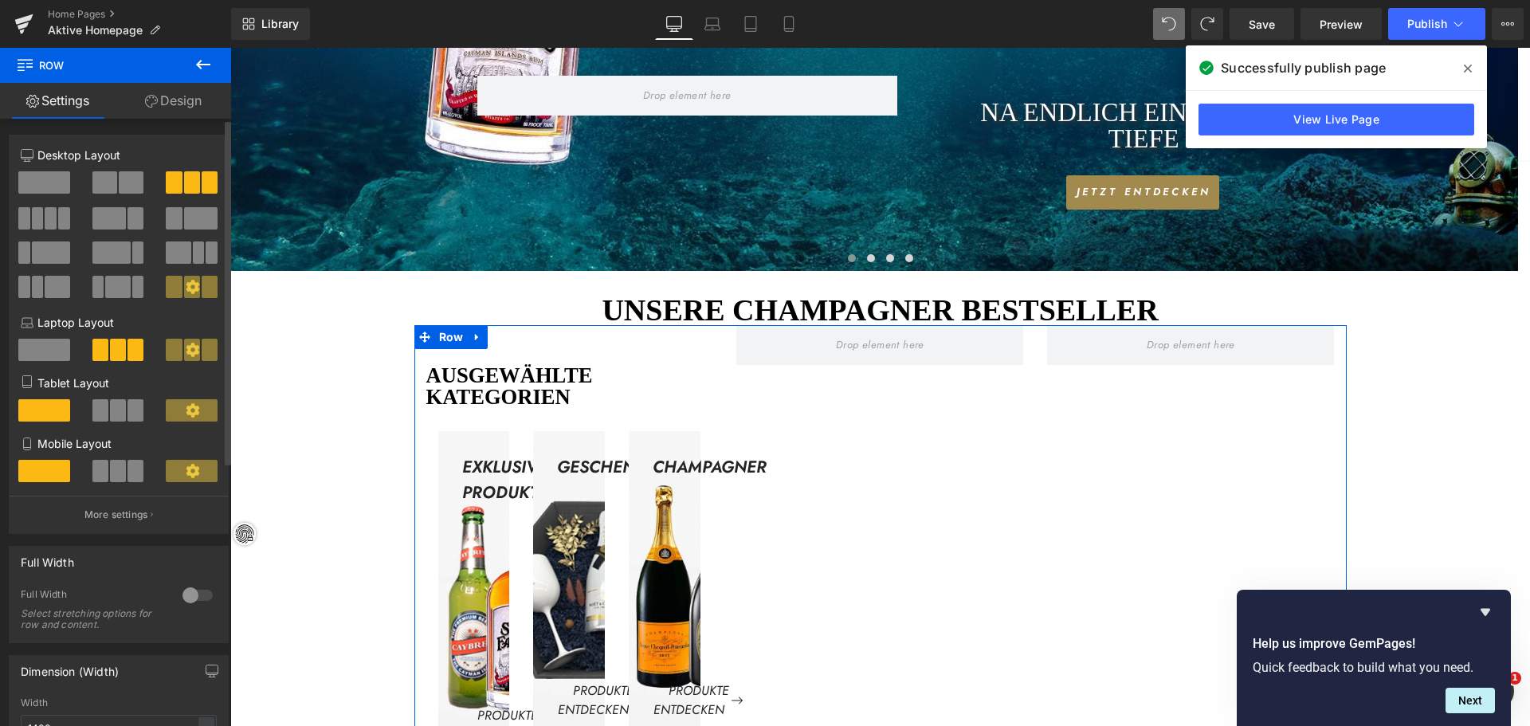
click at [49, 186] on span at bounding box center [44, 182] width 52 height 22
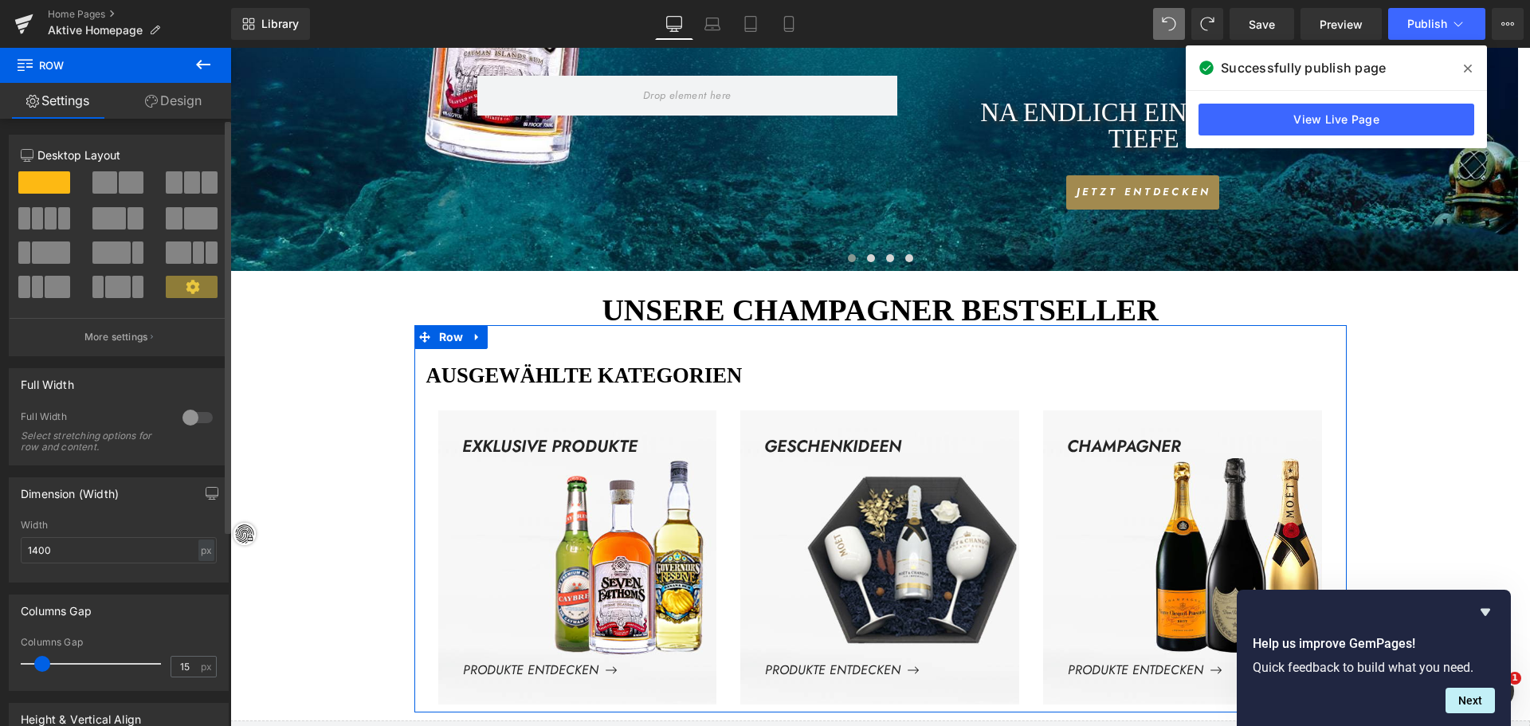
click at [48, 282] on span at bounding box center [57, 287] width 25 height 22
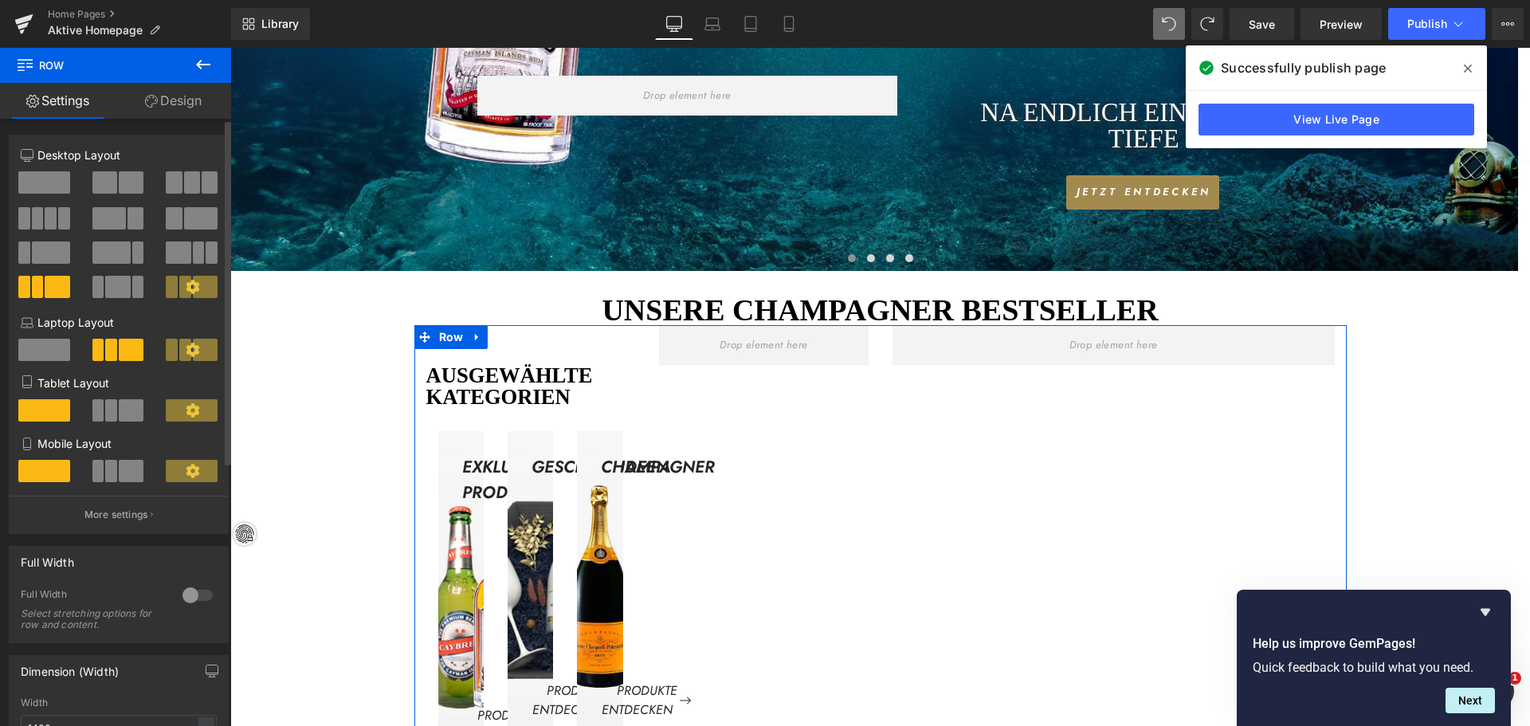
click at [36, 180] on span at bounding box center [44, 182] width 52 height 22
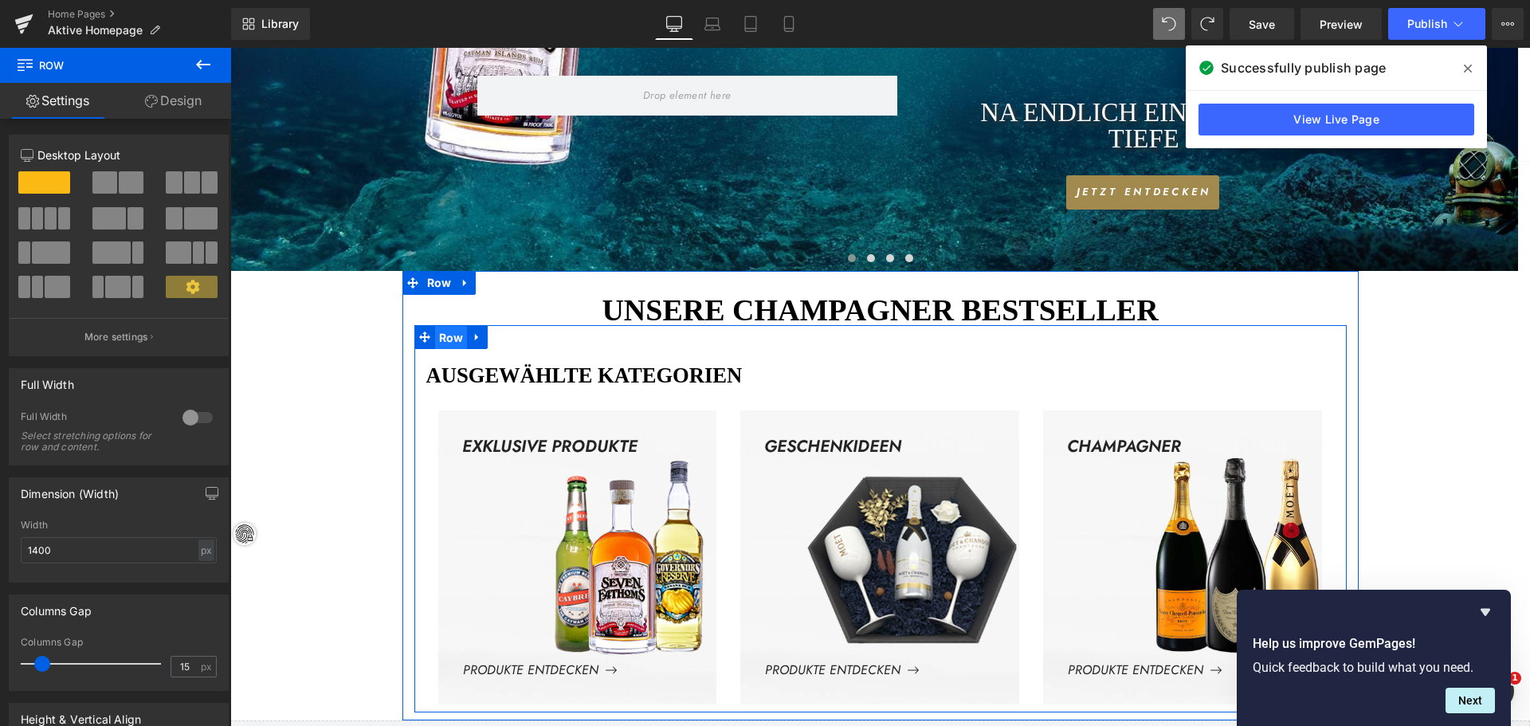
click at [445, 340] on span "Row" at bounding box center [451, 338] width 33 height 24
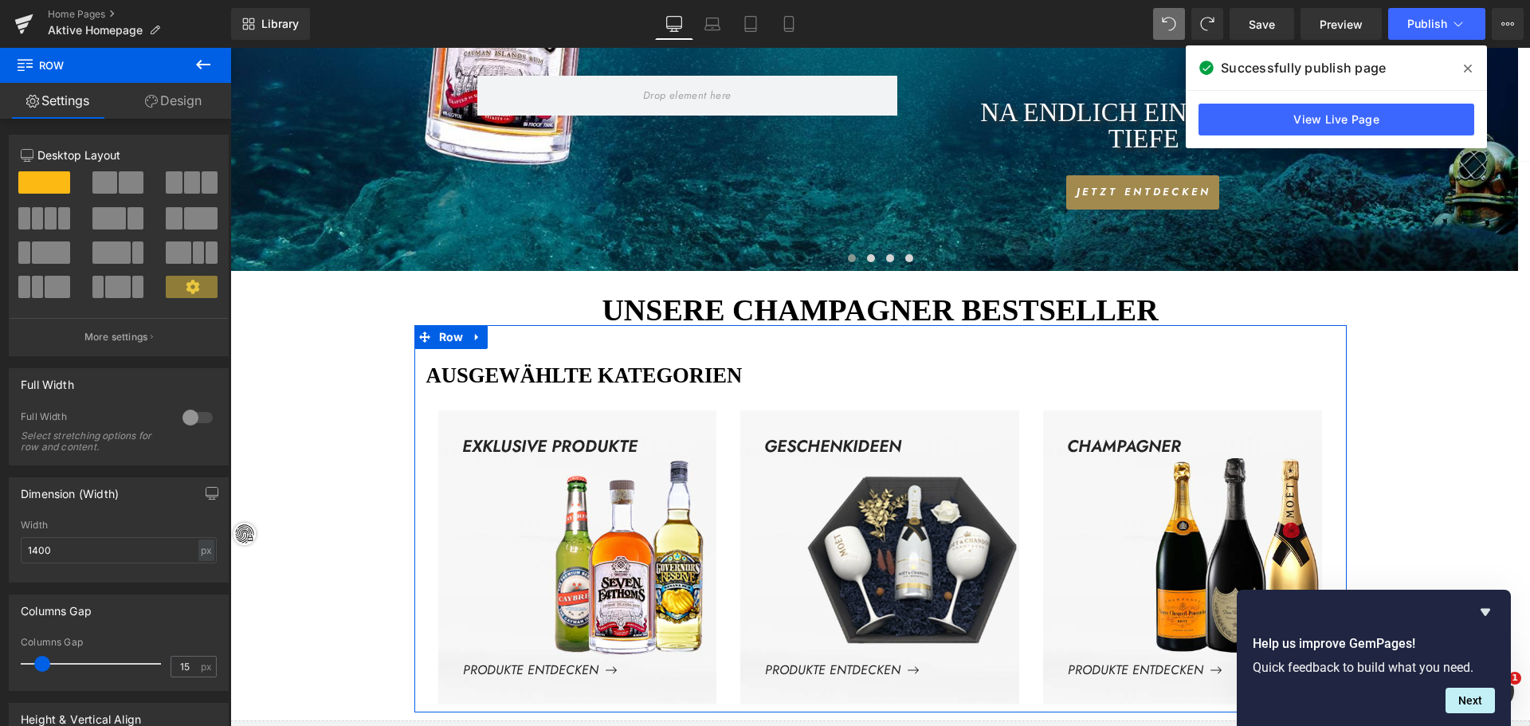
click at [198, 111] on link "Design" at bounding box center [174, 101] width 116 height 36
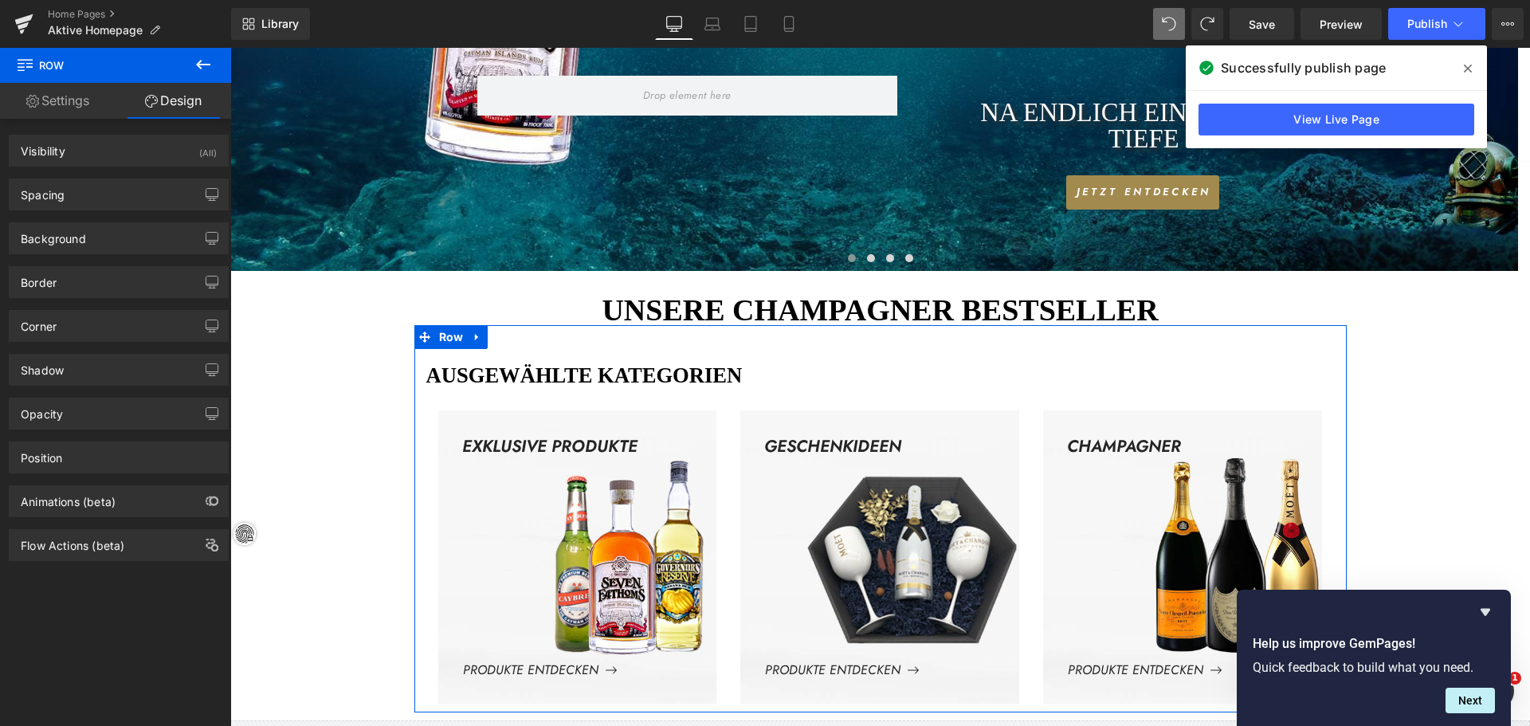
click at [48, 103] on link "Settings" at bounding box center [58, 101] width 116 height 36
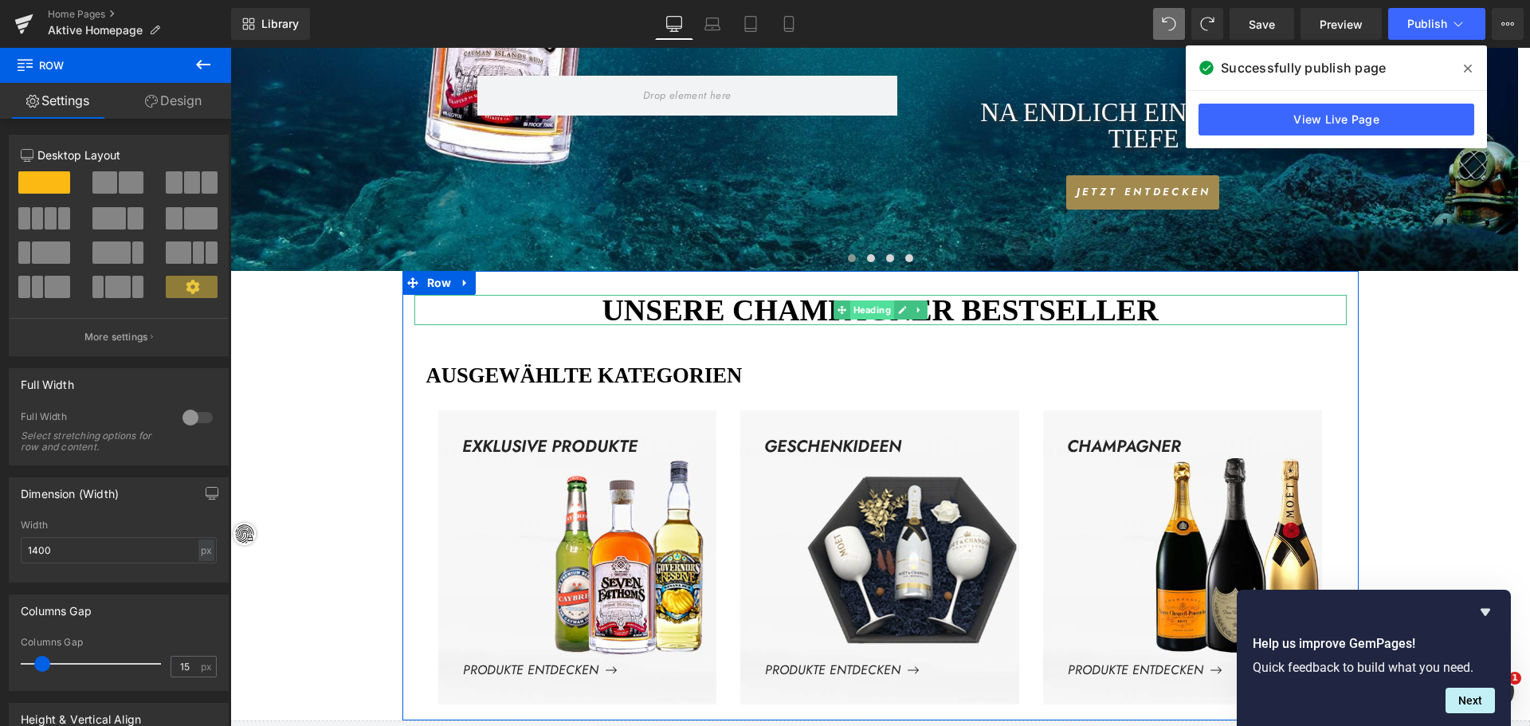
click at [863, 314] on span "Heading" at bounding box center [872, 309] width 44 height 19
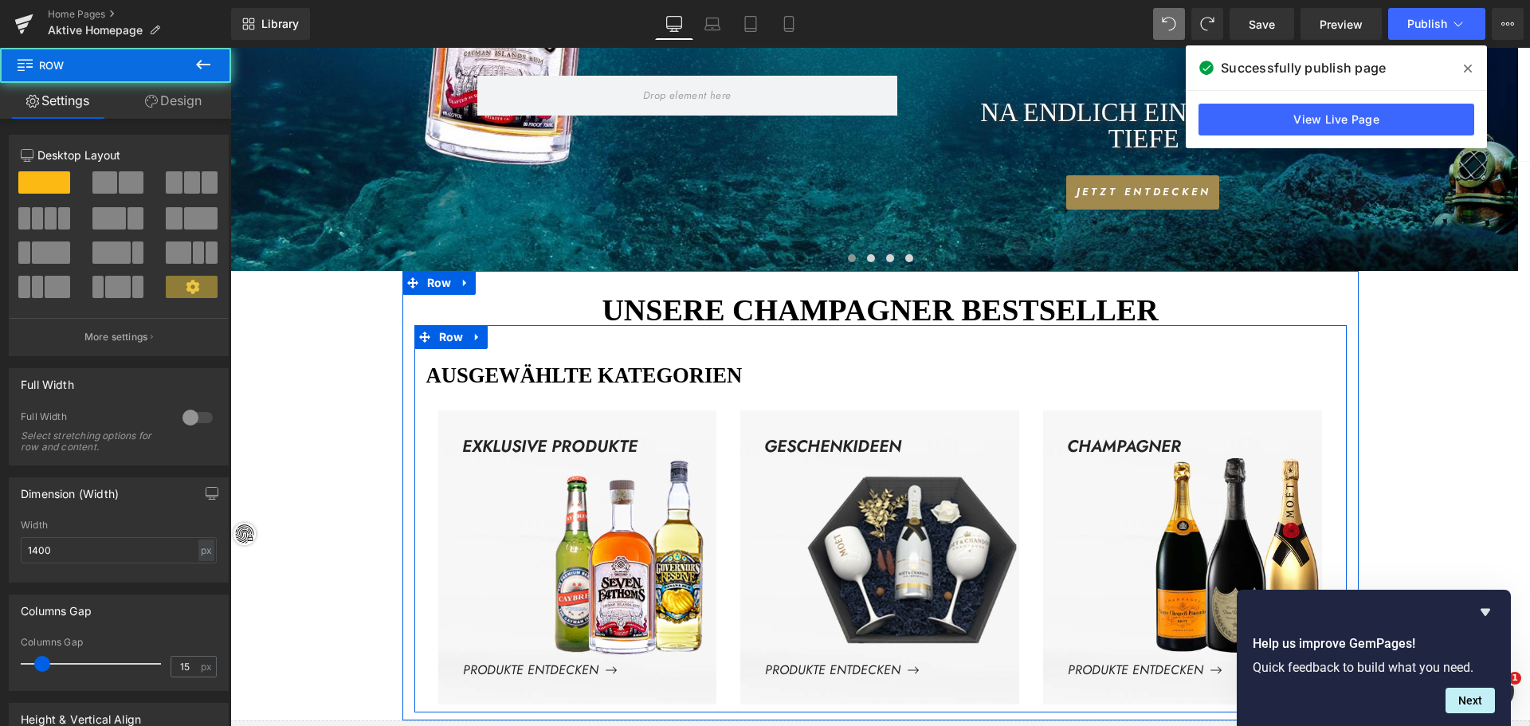
click at [866, 352] on div "AUSGEWÄHLTE KATEGORIEN Heading EXKLUSIVE PRODUKTE Text Block PRODUKTE ENTDECKEN…" at bounding box center [880, 518] width 932 height 387
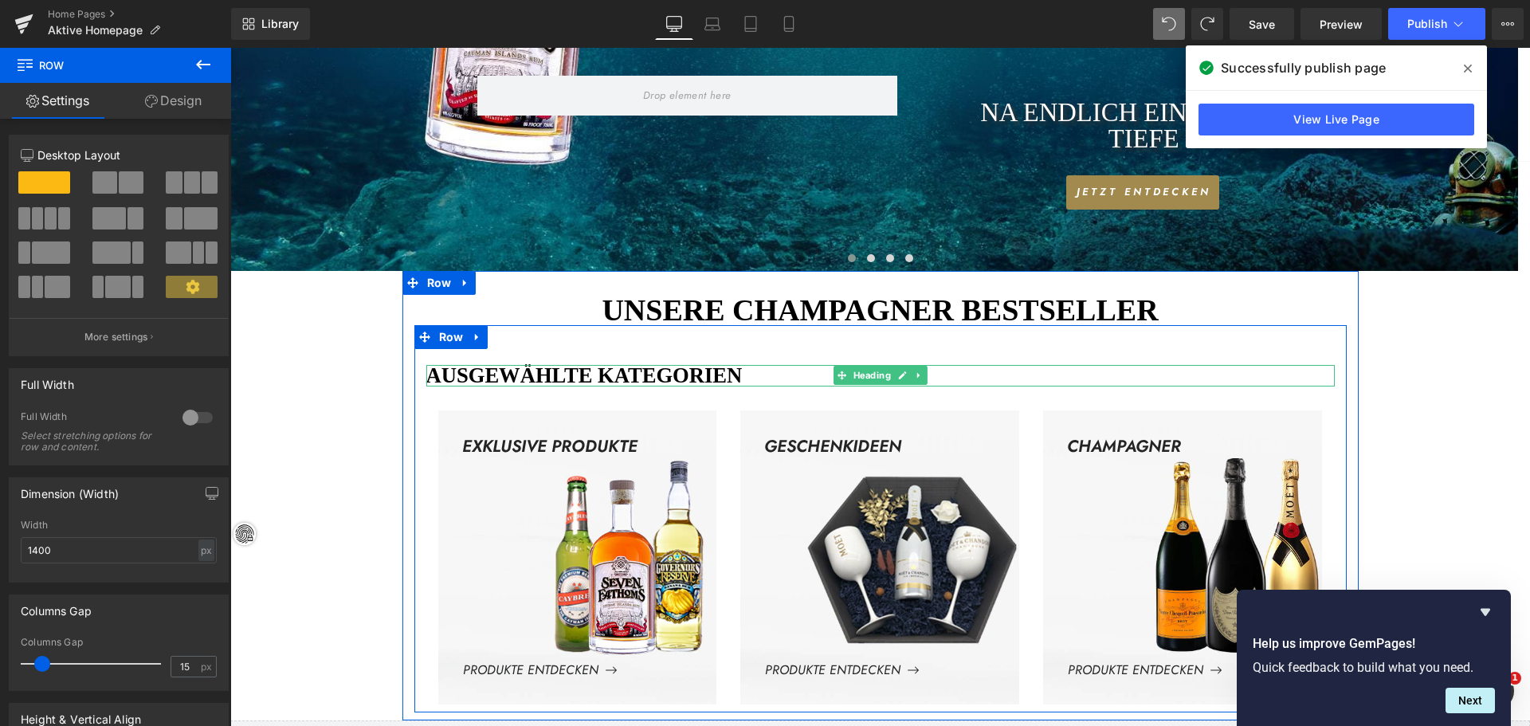
click at [866, 371] on span "Heading" at bounding box center [872, 375] width 44 height 19
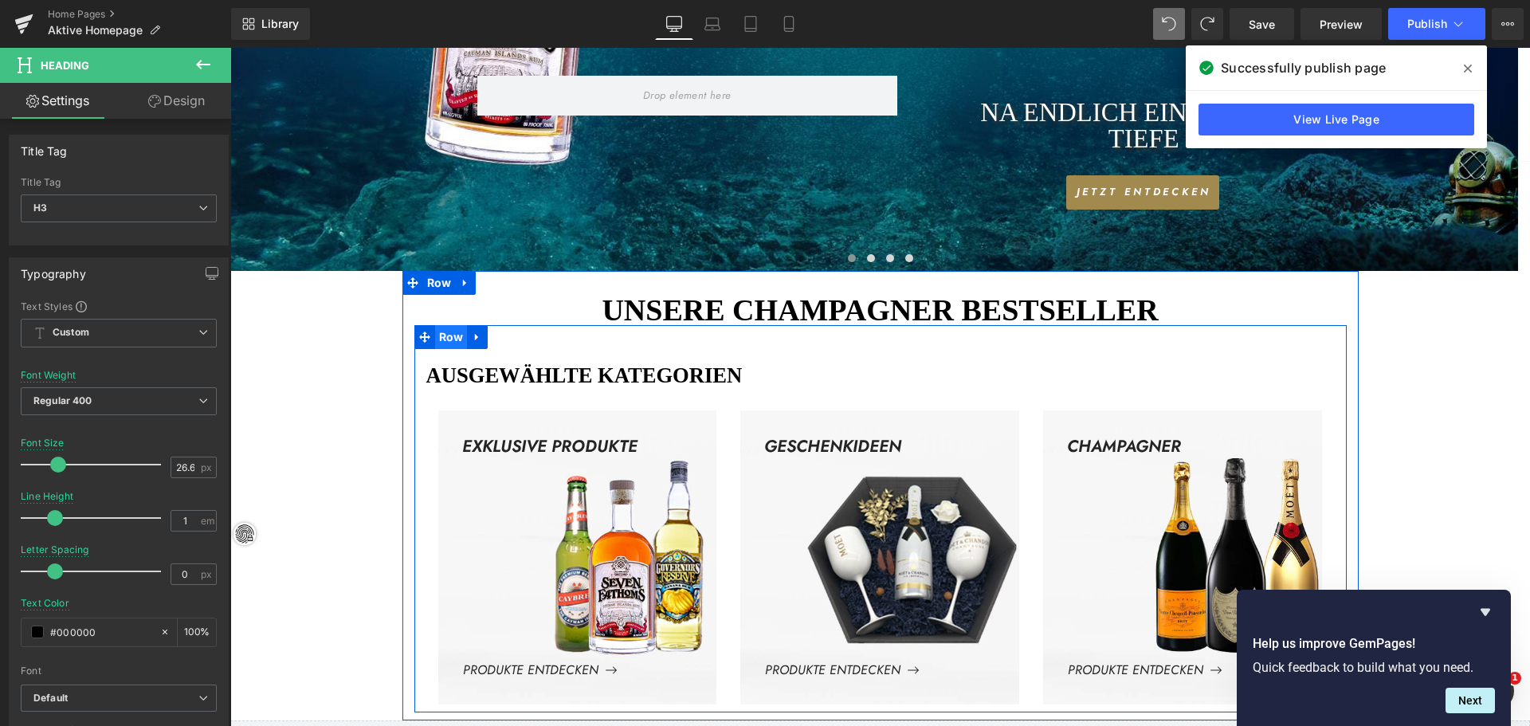
click at [443, 340] on span "Row" at bounding box center [451, 337] width 33 height 24
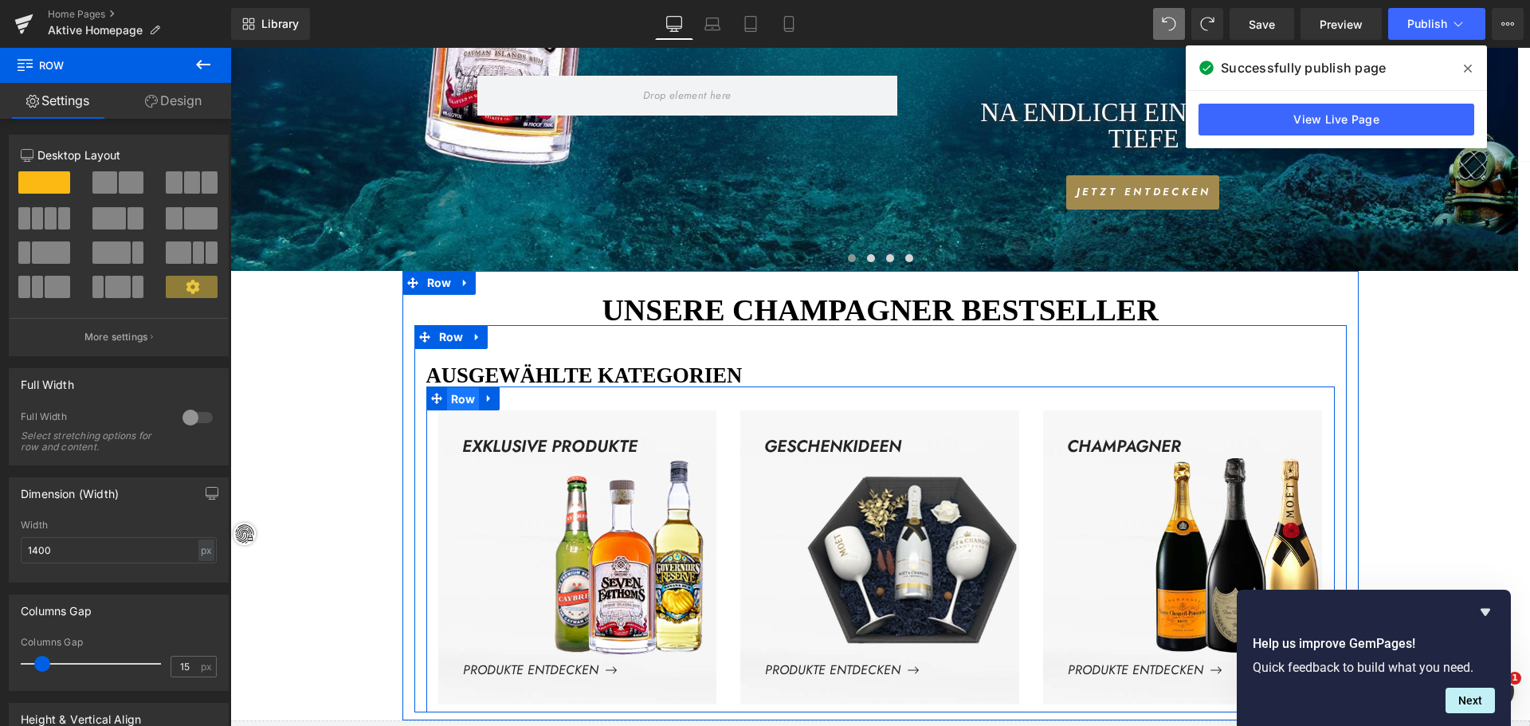
click at [447, 394] on span "Row" at bounding box center [463, 399] width 33 height 24
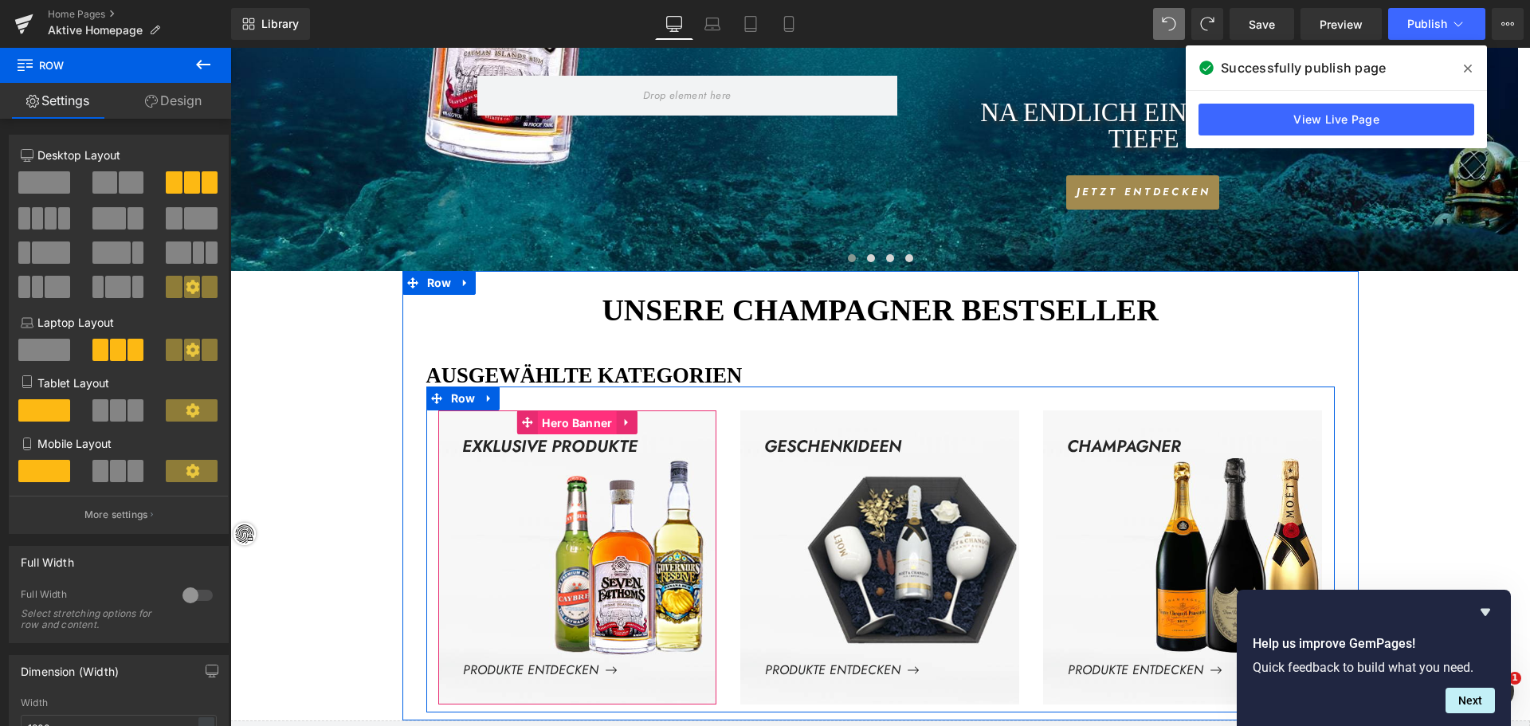
click at [587, 420] on span "Hero Banner" at bounding box center [577, 423] width 78 height 24
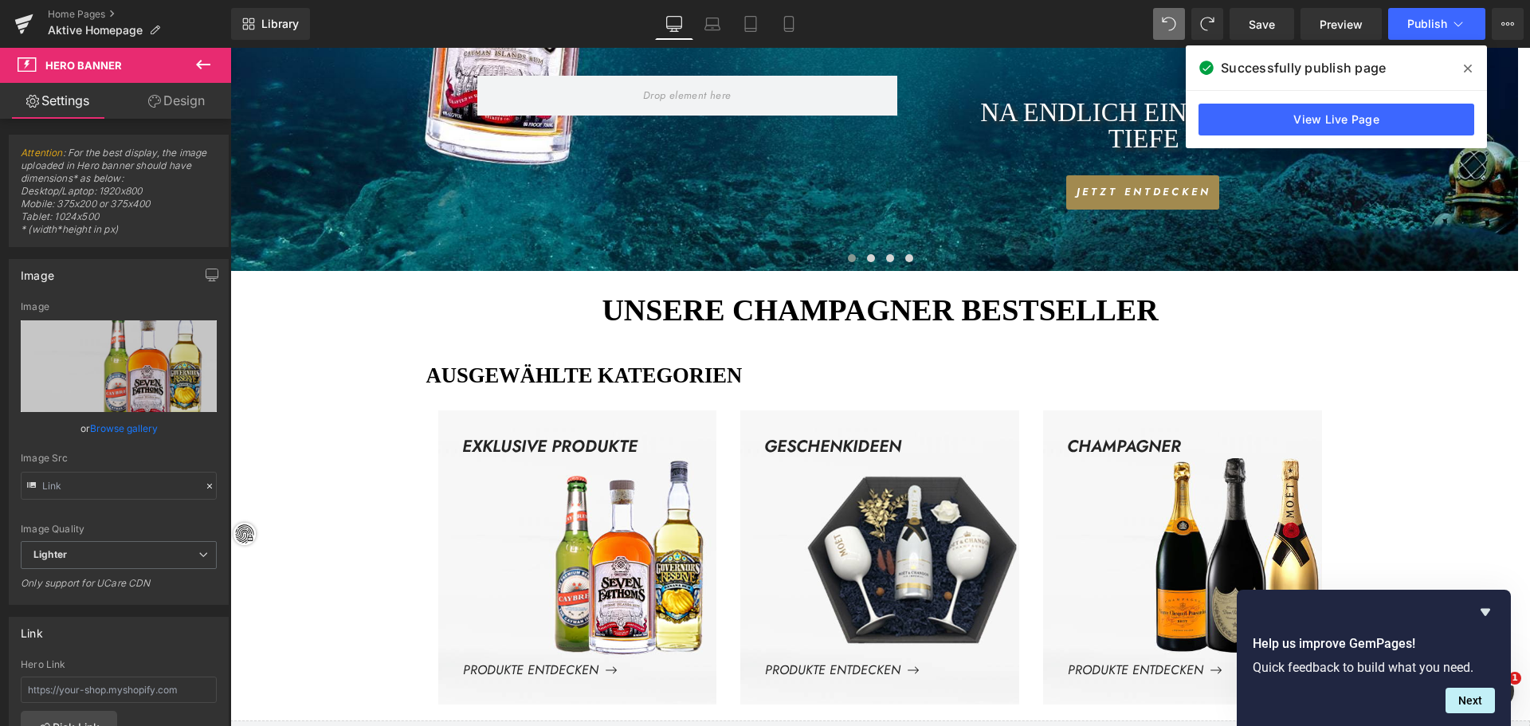
click at [204, 59] on icon at bounding box center [203, 64] width 19 height 19
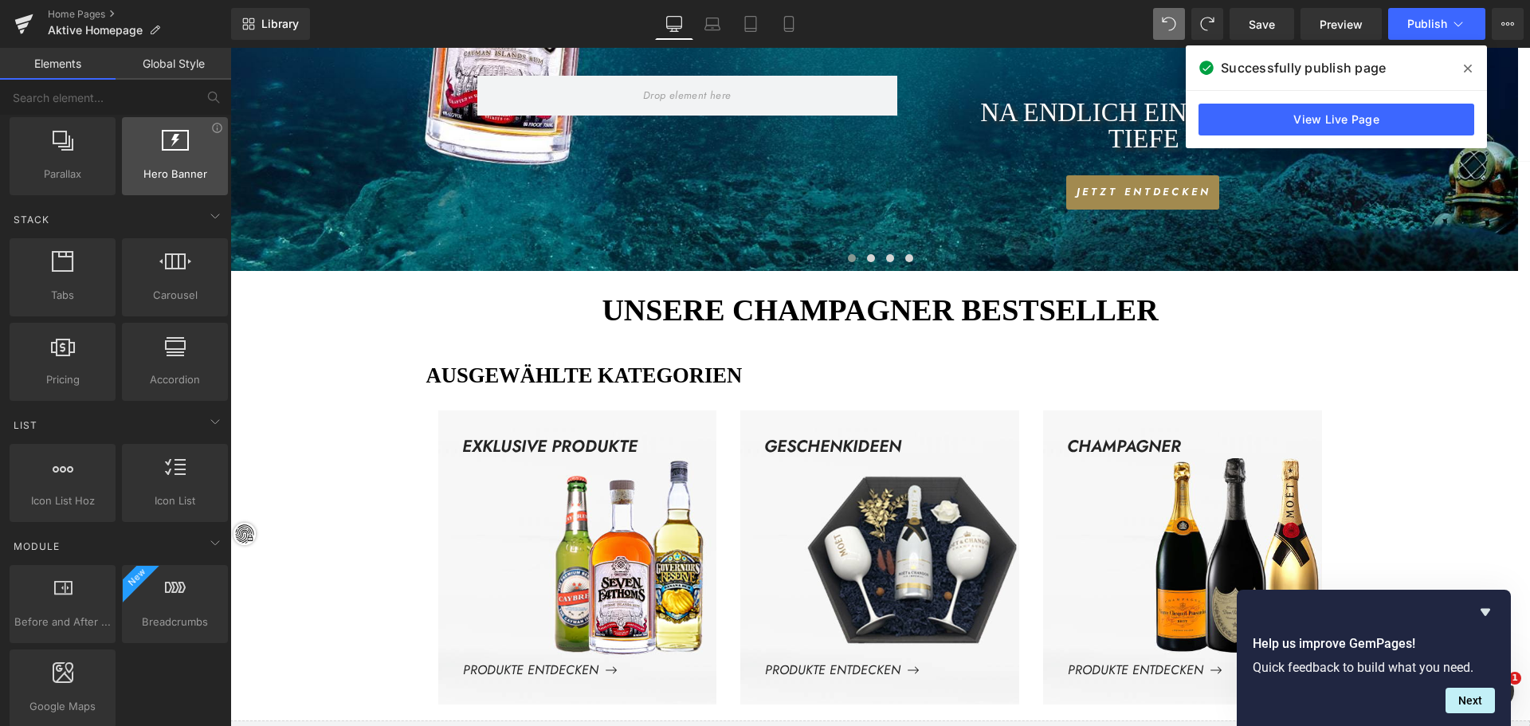
scroll to position [0, 0]
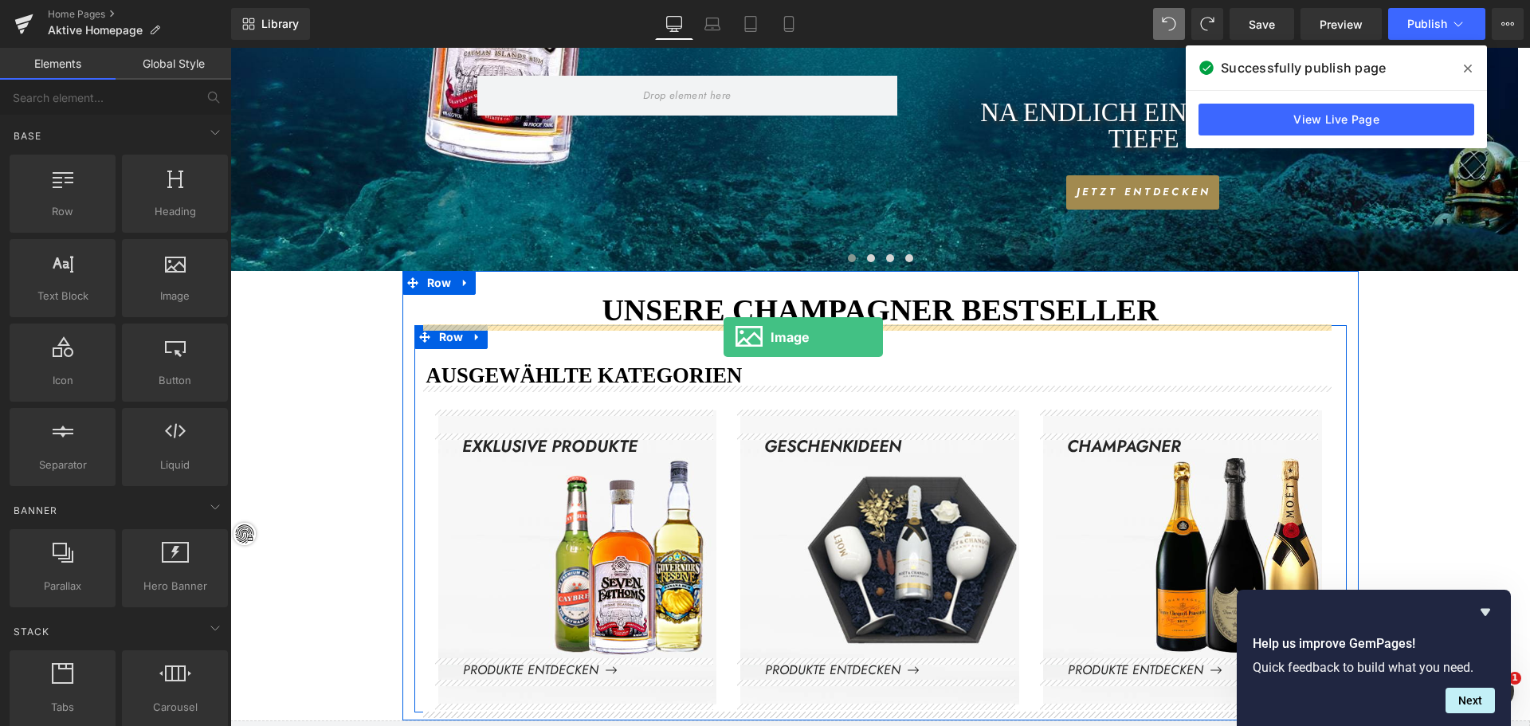
drag, startPoint x: 402, startPoint y: 317, endPoint x: 724, endPoint y: 337, distance: 322.6
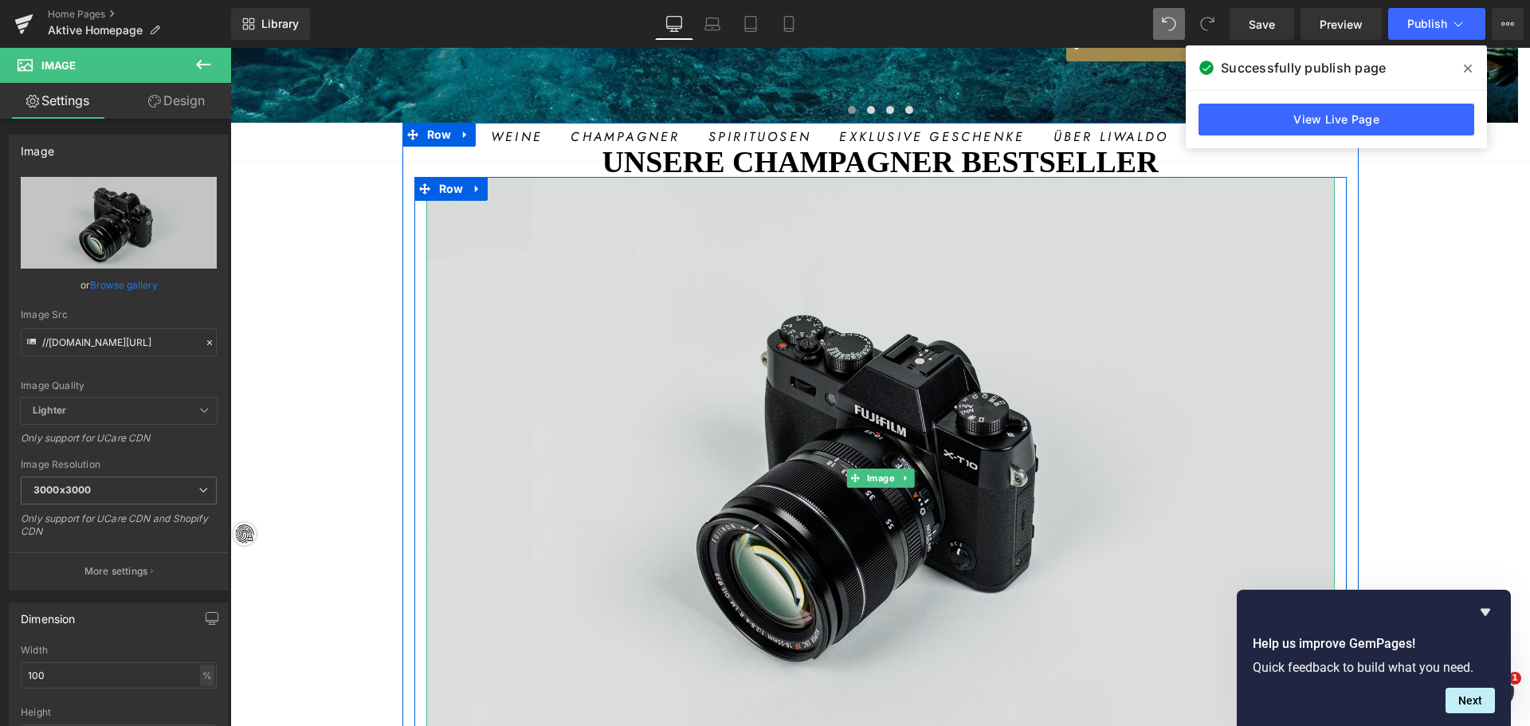
scroll to position [799, 0]
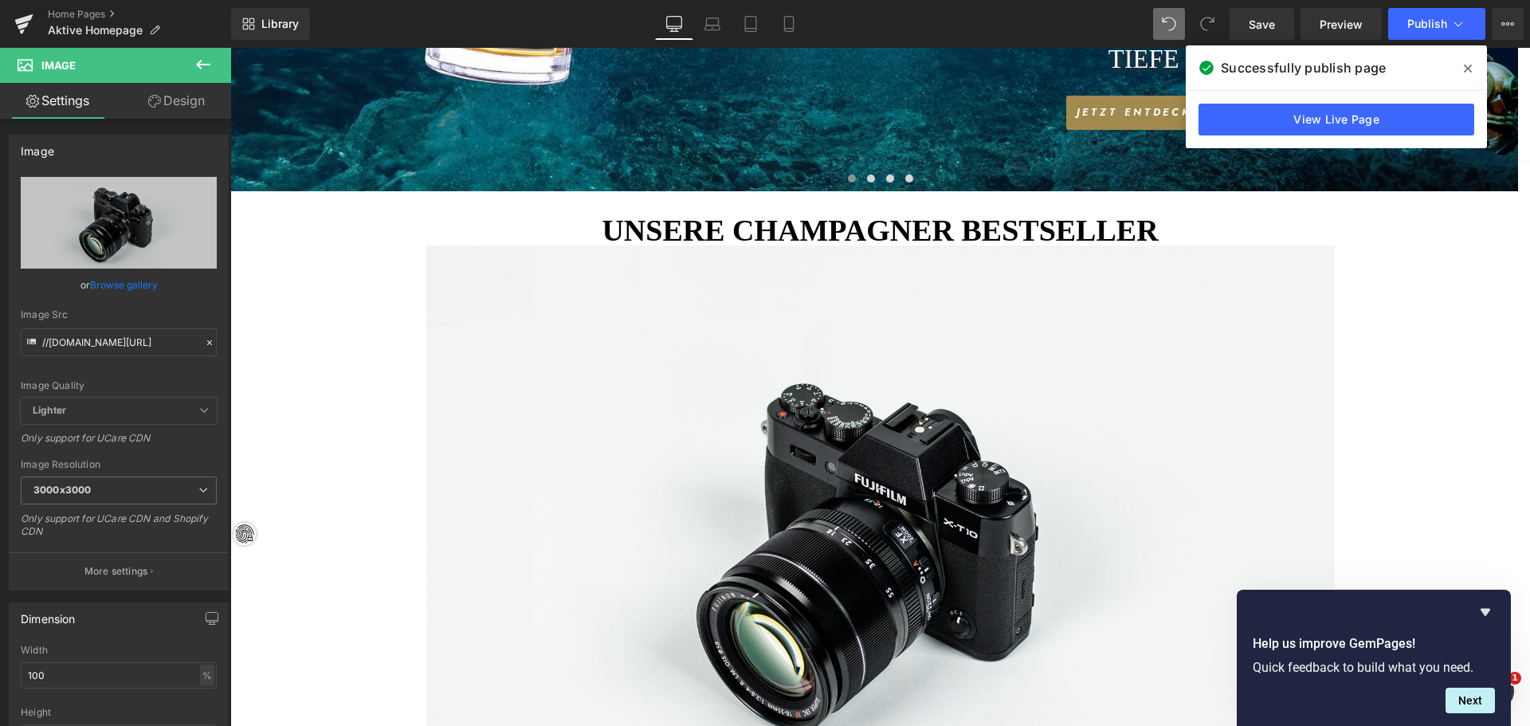
click at [203, 61] on icon at bounding box center [203, 64] width 19 height 19
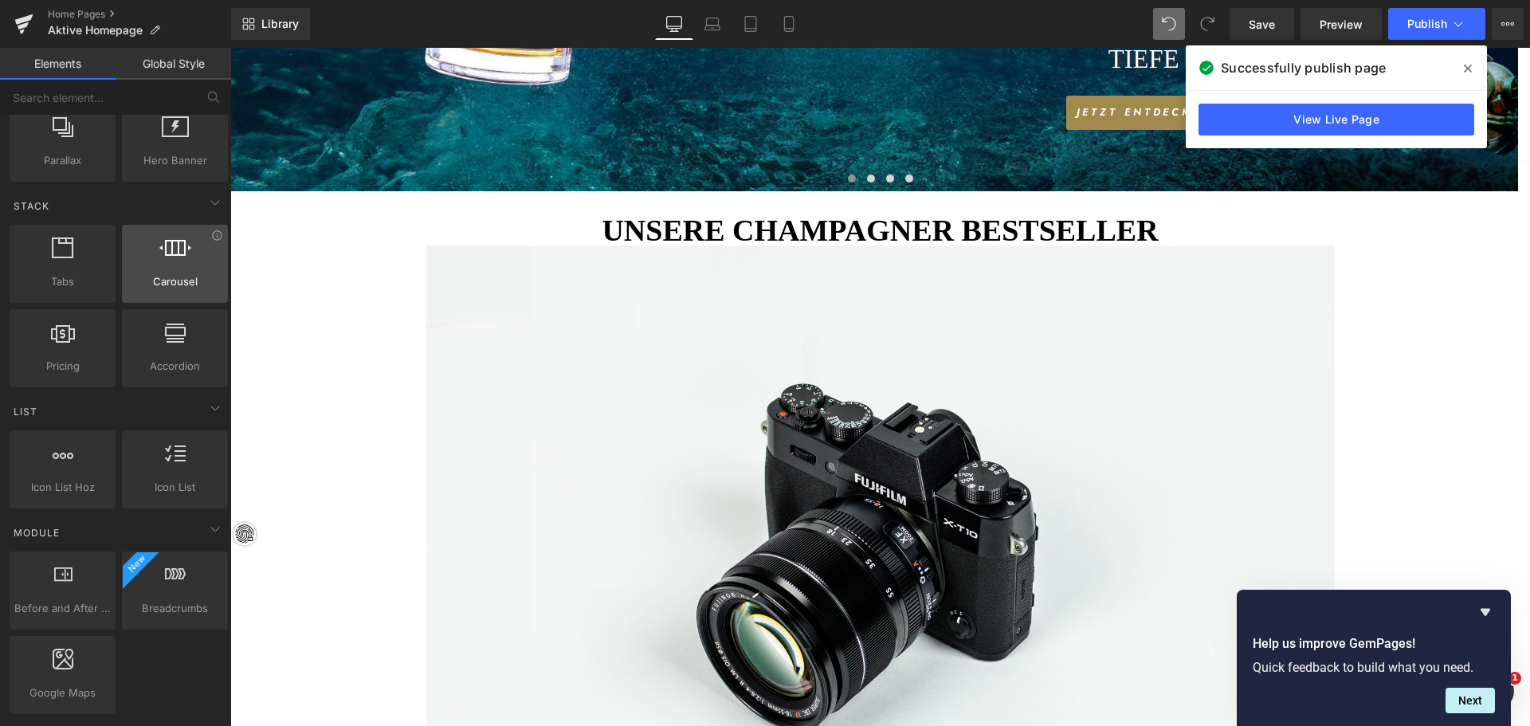
scroll to position [478, 0]
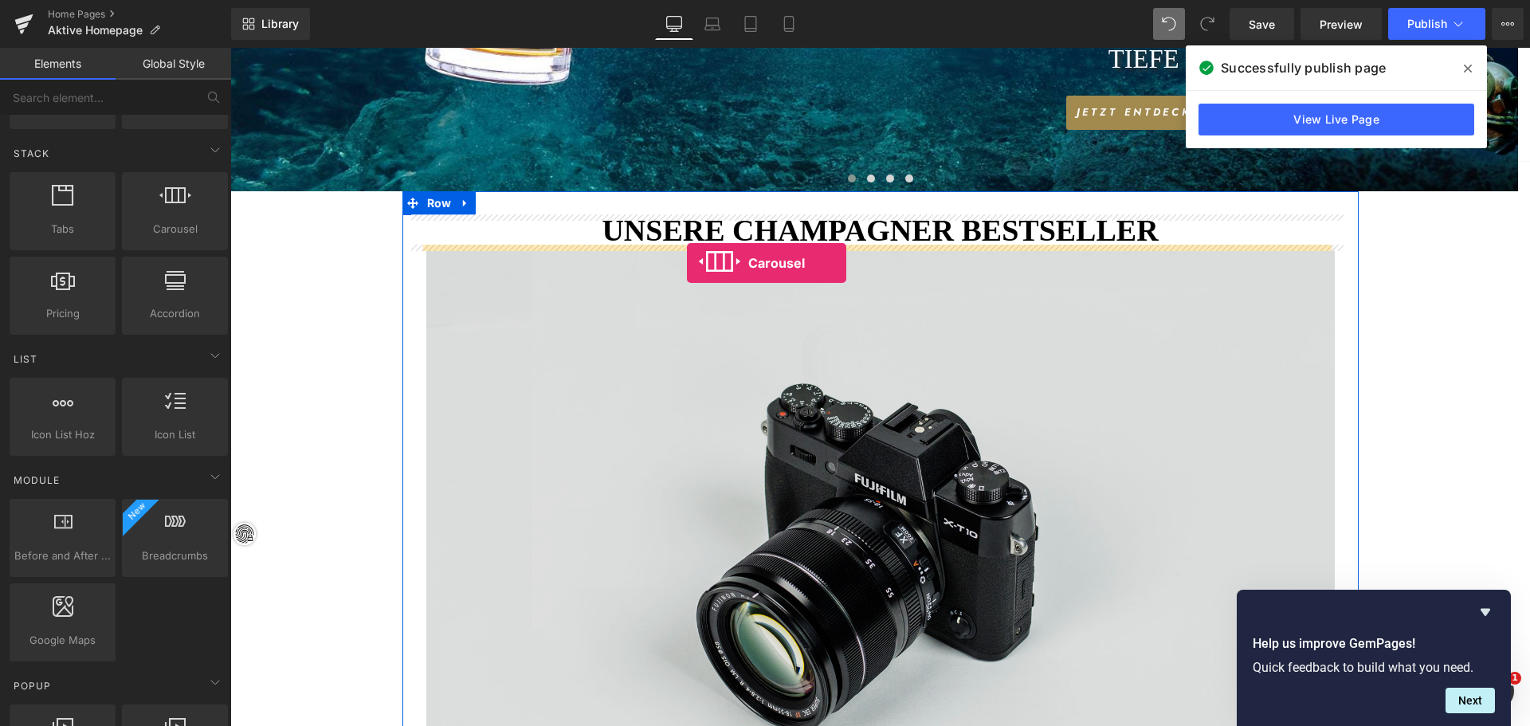
drag, startPoint x: 390, startPoint y: 269, endPoint x: 687, endPoint y: 263, distance: 297.3
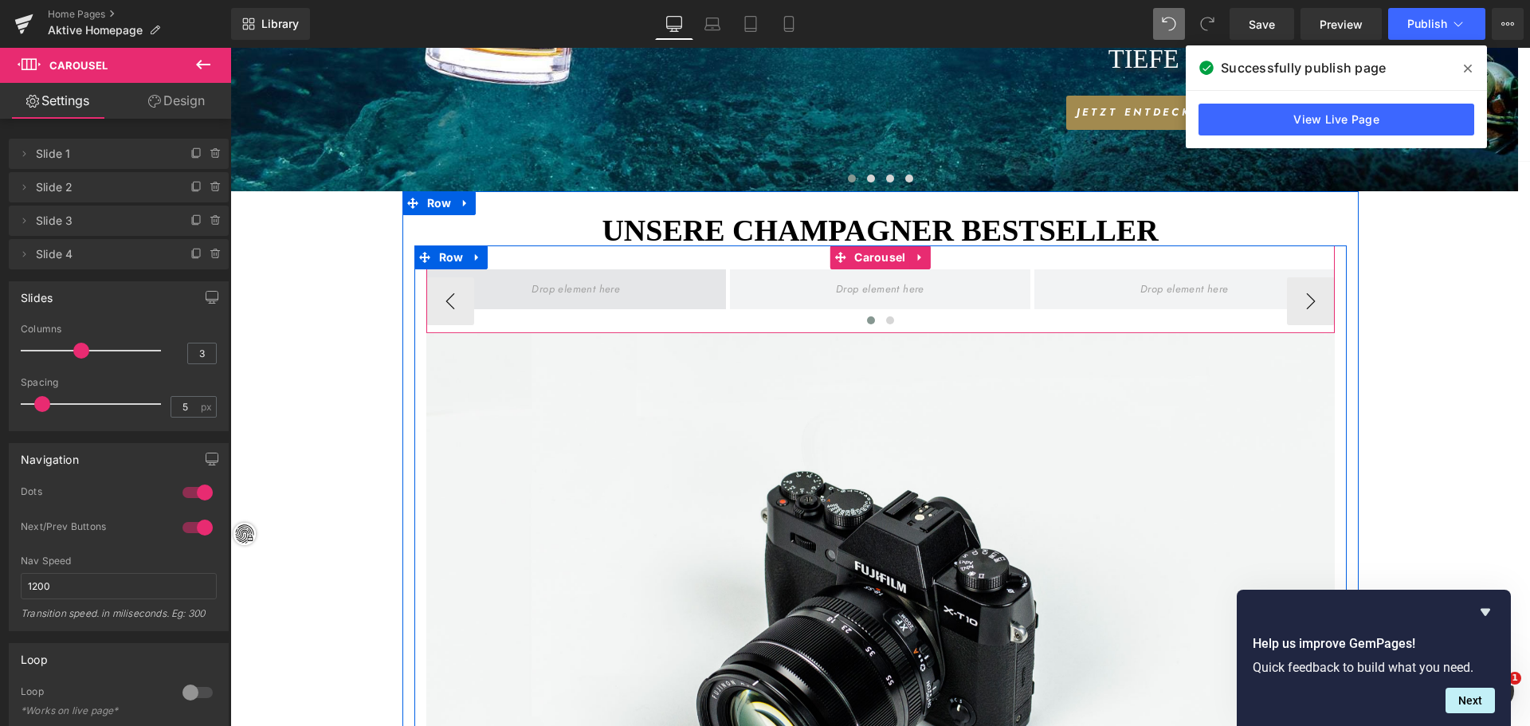
click at [575, 285] on span at bounding box center [576, 289] width 100 height 25
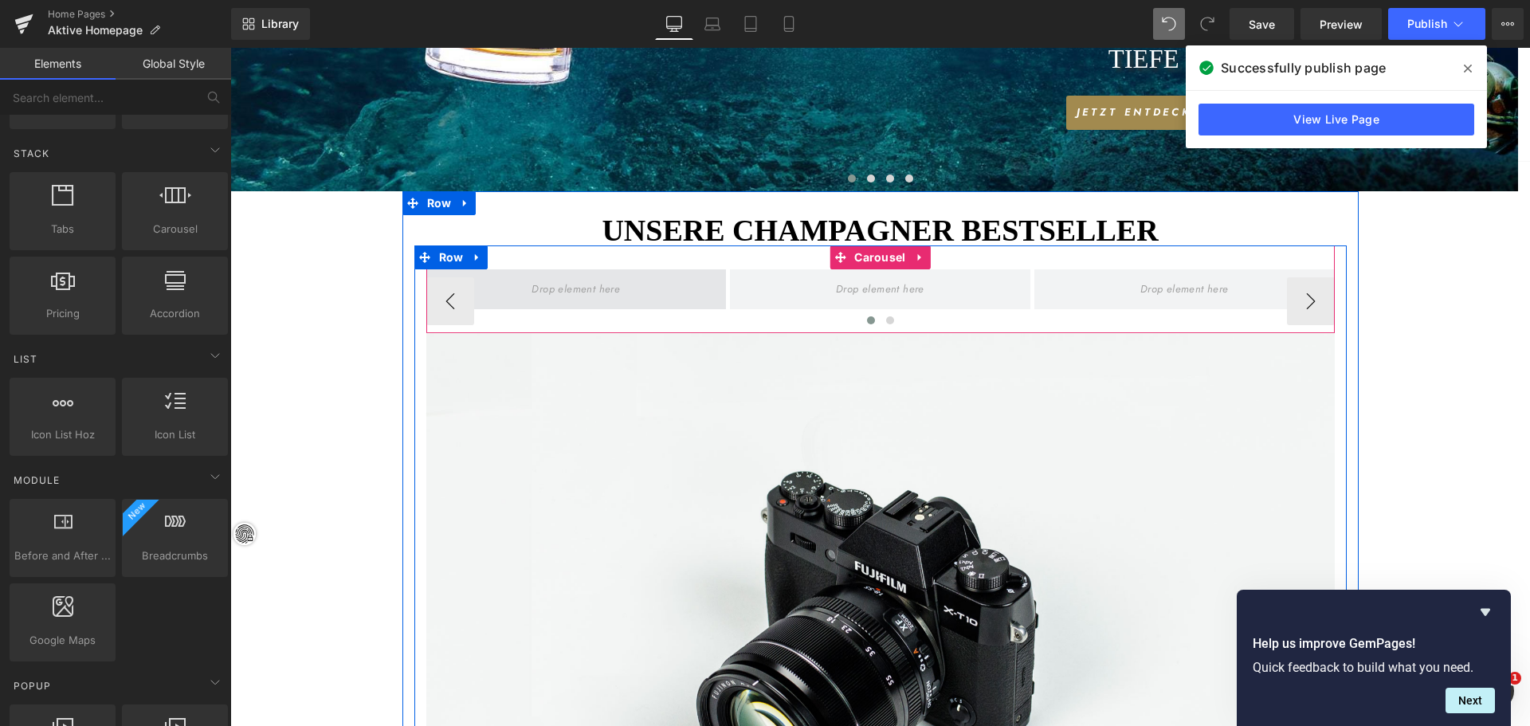
click at [569, 294] on span at bounding box center [576, 289] width 100 height 25
click at [874, 256] on span "Carousel" at bounding box center [879, 257] width 59 height 24
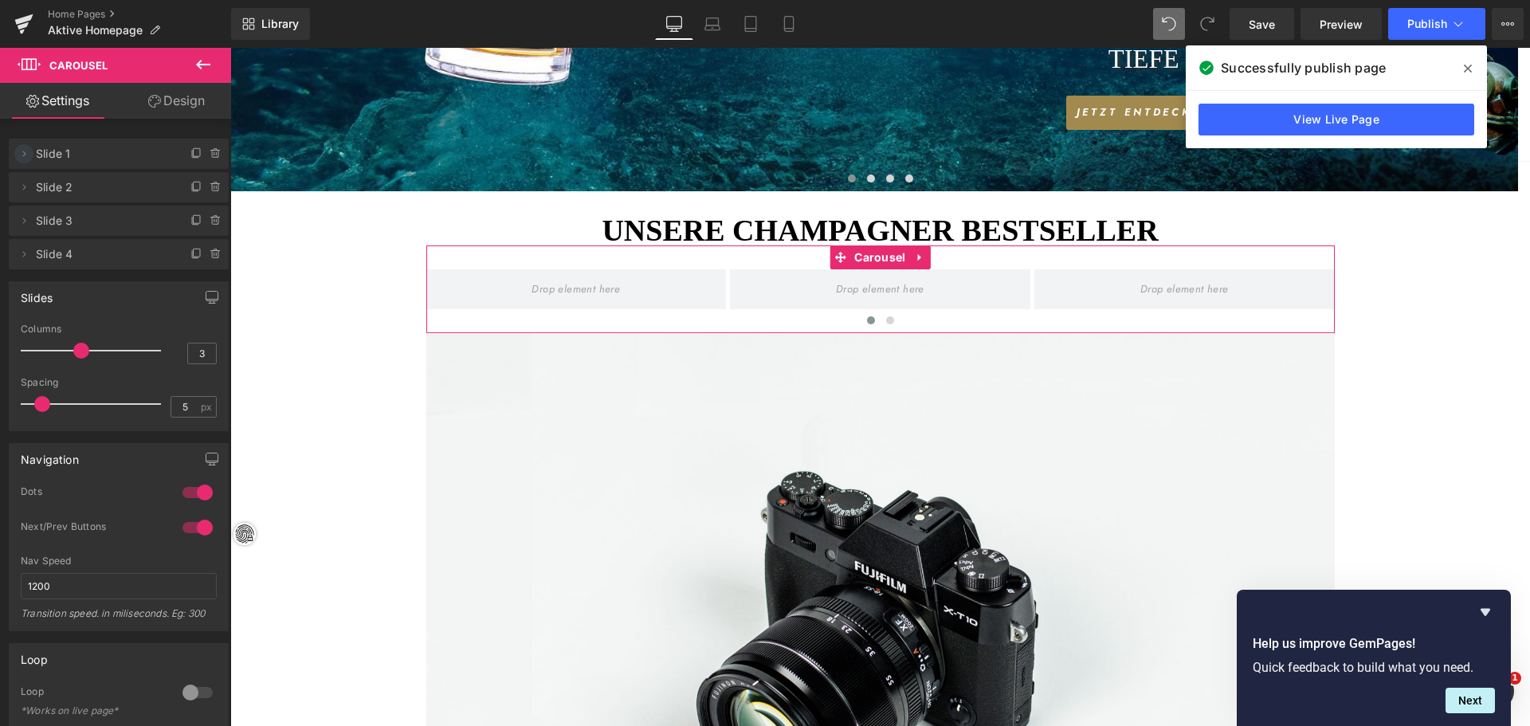
click at [23, 153] on icon at bounding box center [24, 153] width 13 height 13
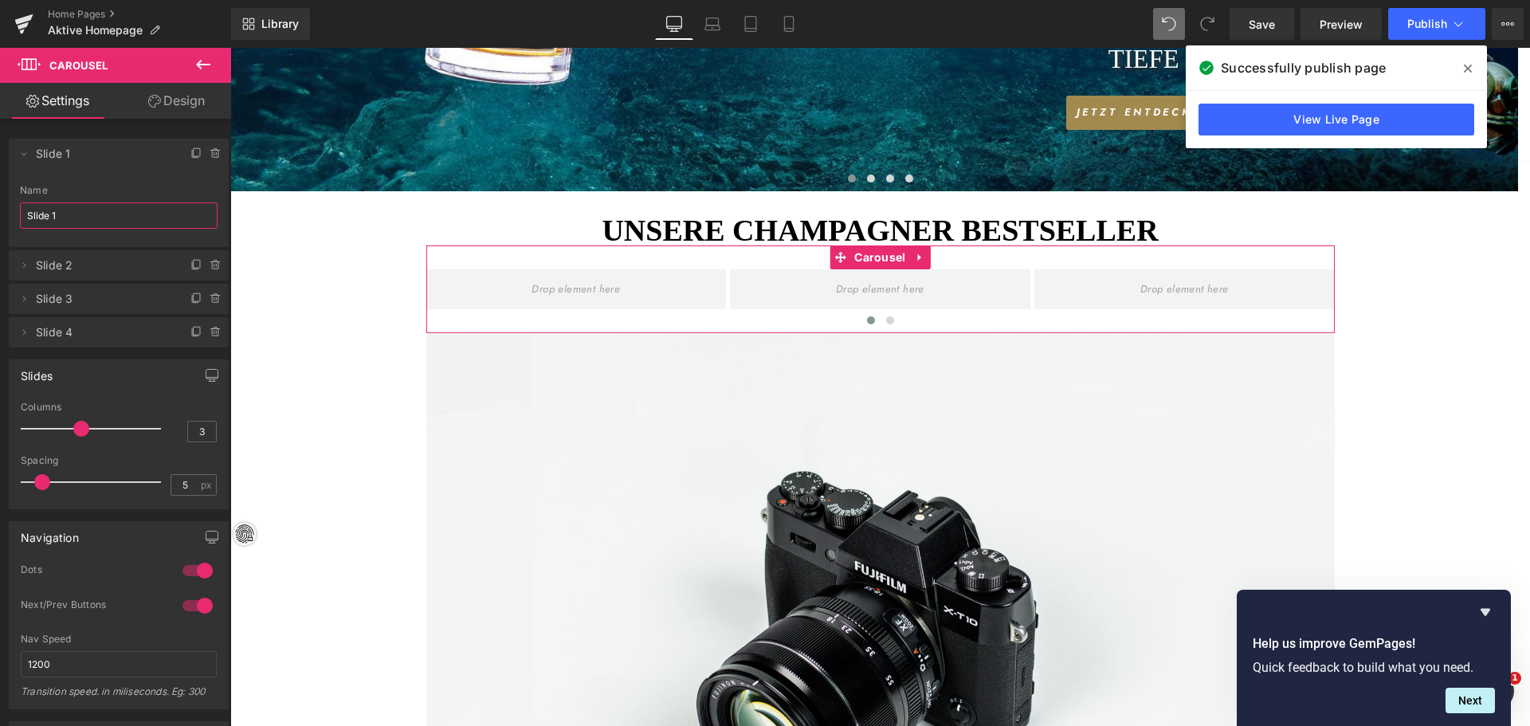
click at [73, 214] on input "Slide 1" at bounding box center [119, 215] width 198 height 26
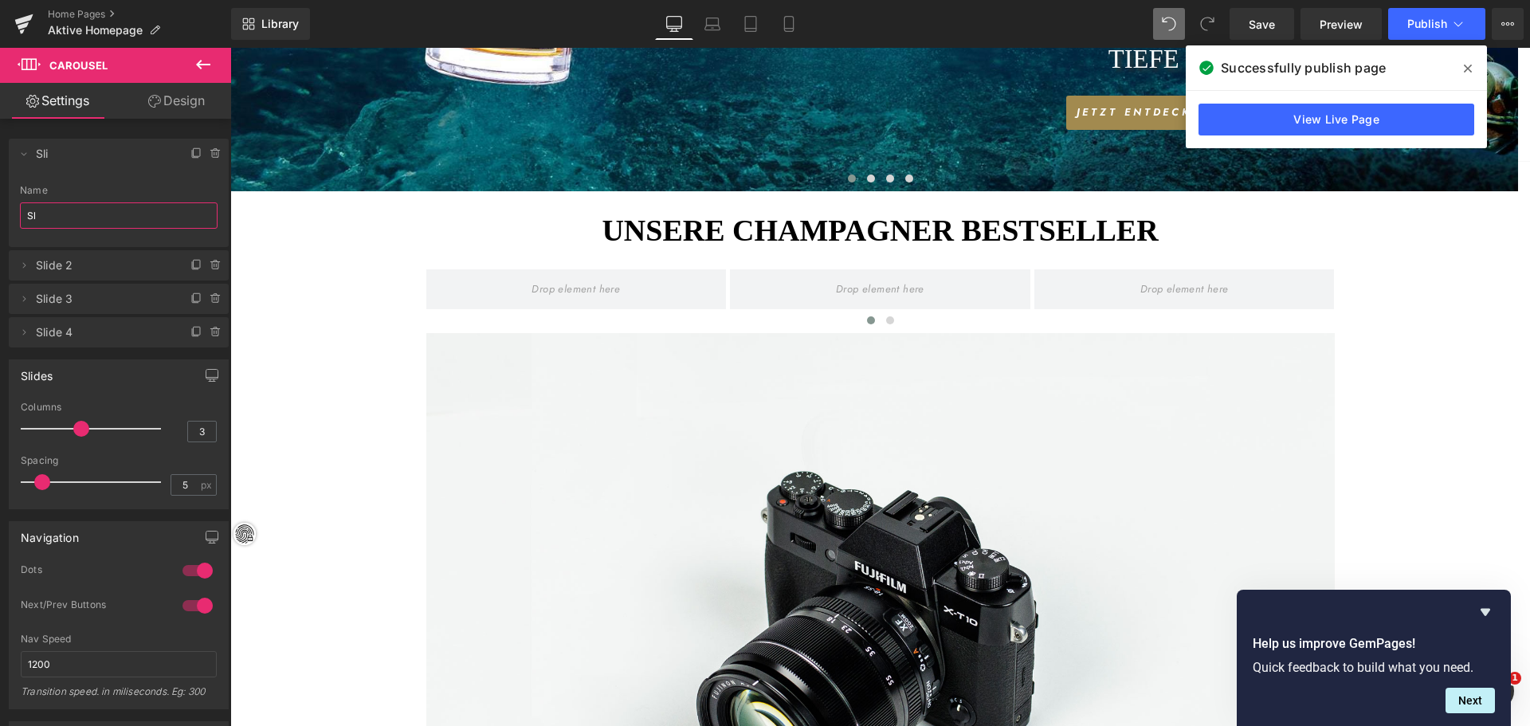
type input "S"
type input "test"
click at [14, 265] on li "Delete Cancel Slide 2 Slide 2 Name Slide 2" at bounding box center [119, 265] width 220 height 30
click at [23, 266] on icon at bounding box center [24, 265] width 13 height 13
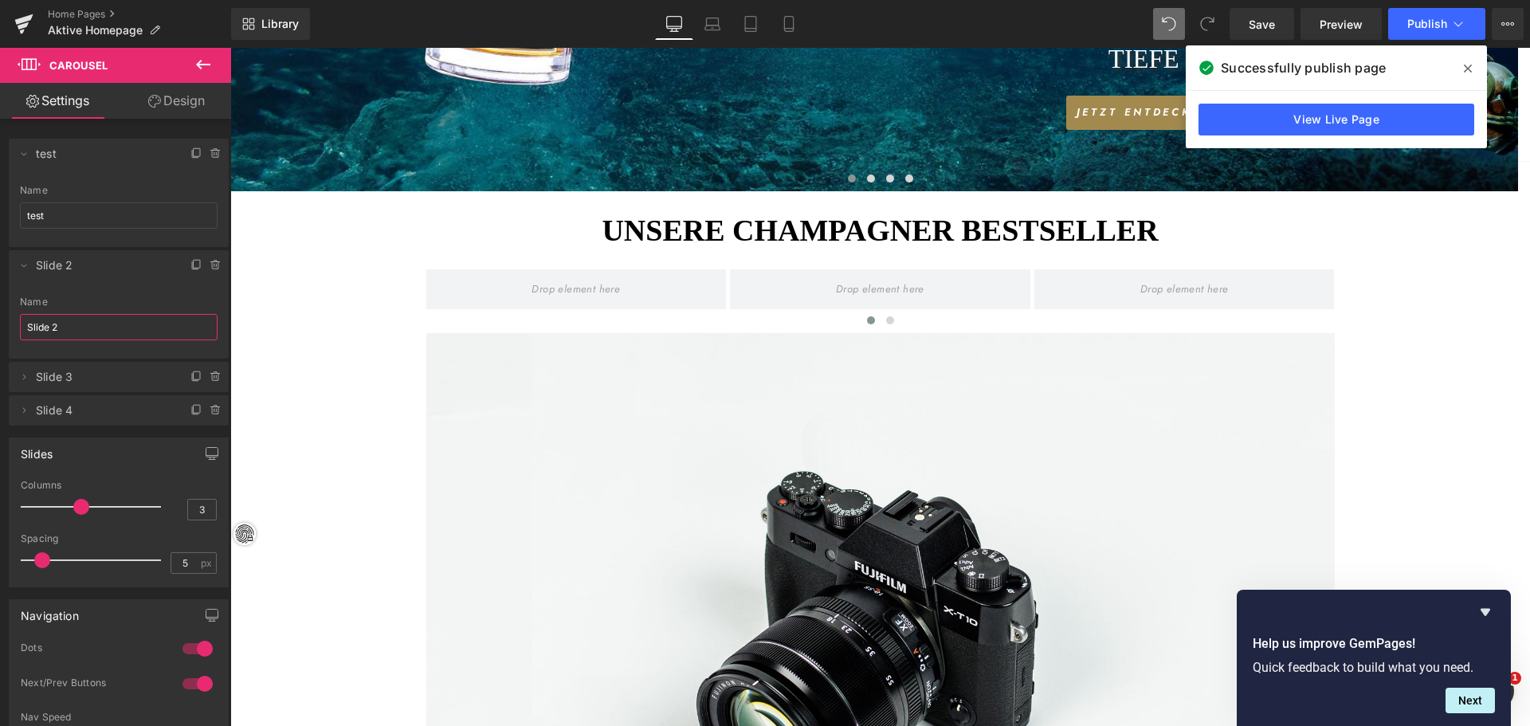
click at [86, 323] on input "Slide 2" at bounding box center [119, 327] width 198 height 26
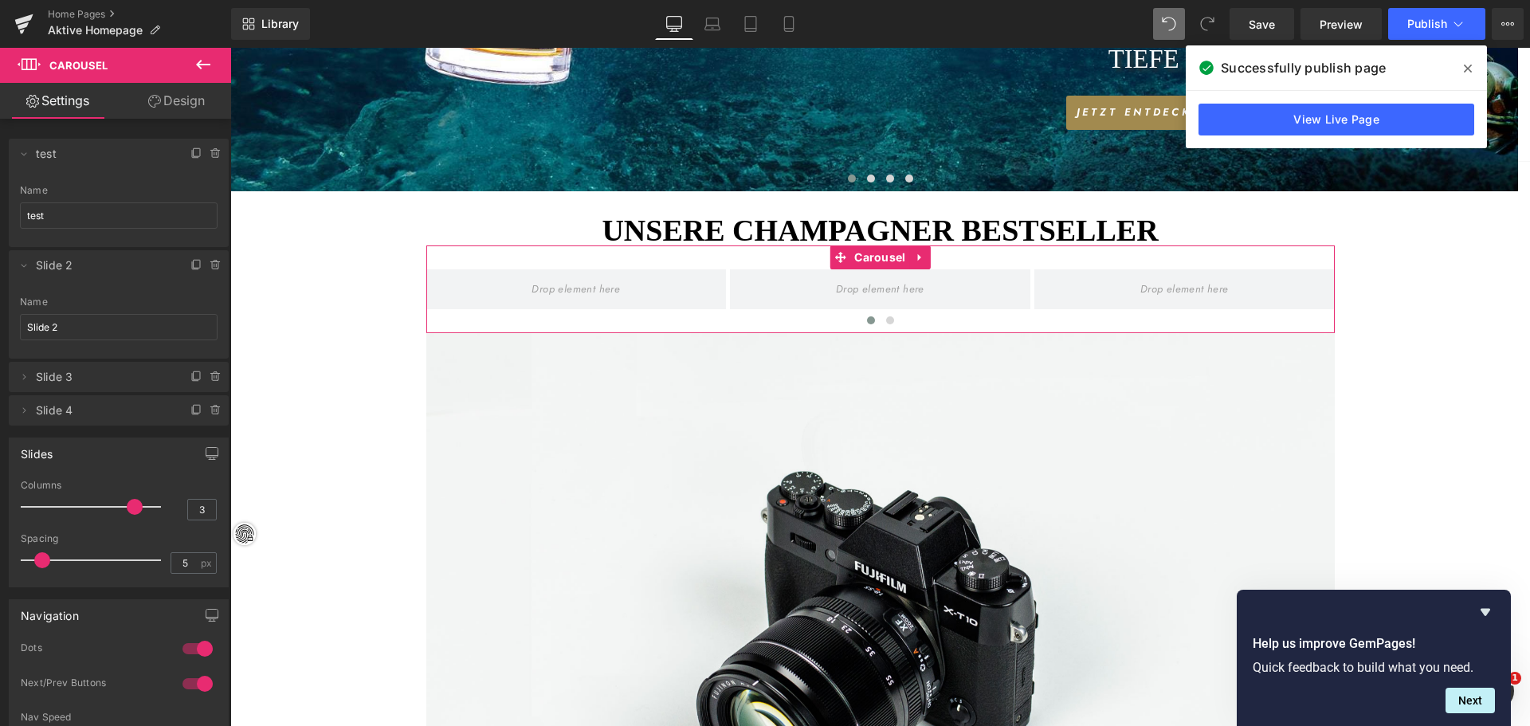
drag, startPoint x: 81, startPoint y: 506, endPoint x: 164, endPoint y: 510, distance: 83.0
click at [164, 510] on div "Columns 3" at bounding box center [119, 506] width 196 height 53
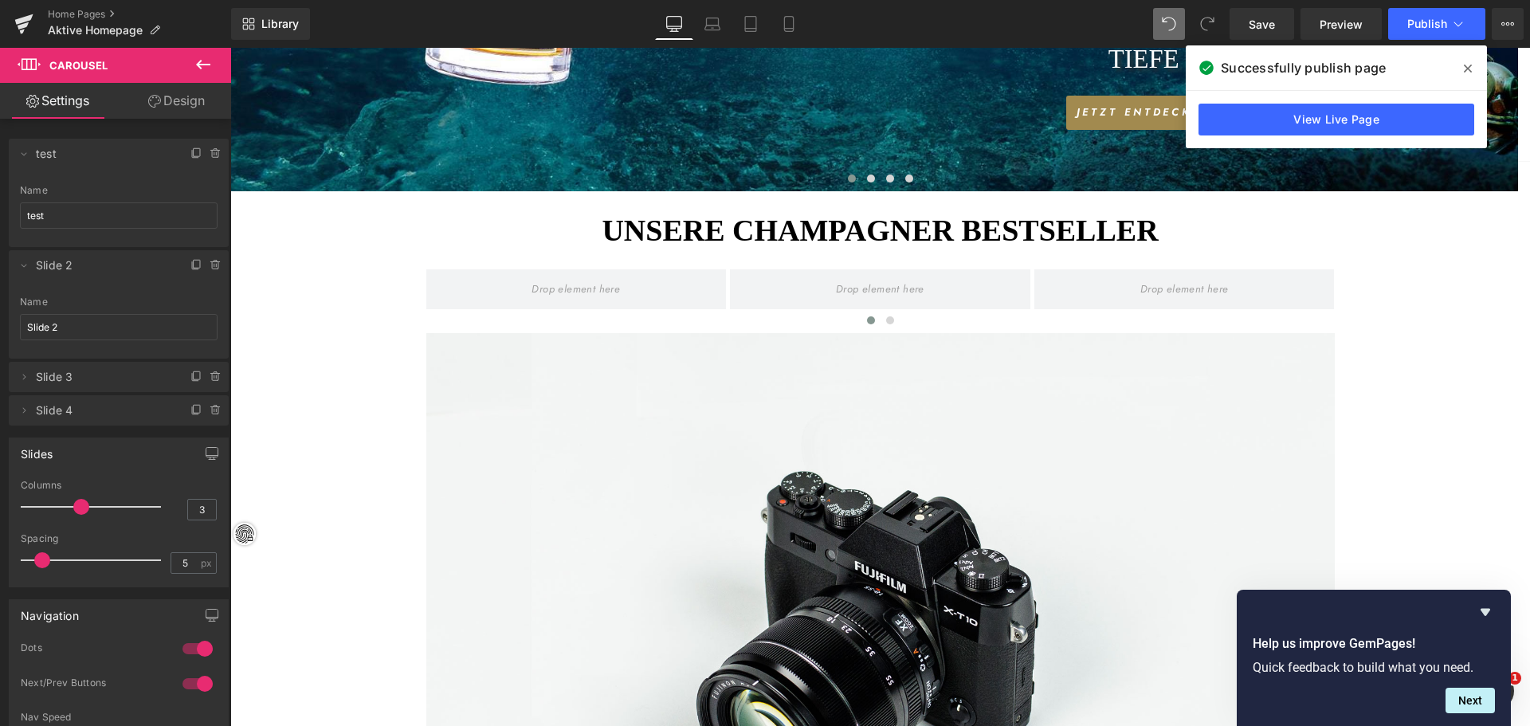
drag, startPoint x: 150, startPoint y: 511, endPoint x: 73, endPoint y: 511, distance: 77.3
click at [73, 511] on span at bounding box center [81, 507] width 16 height 16
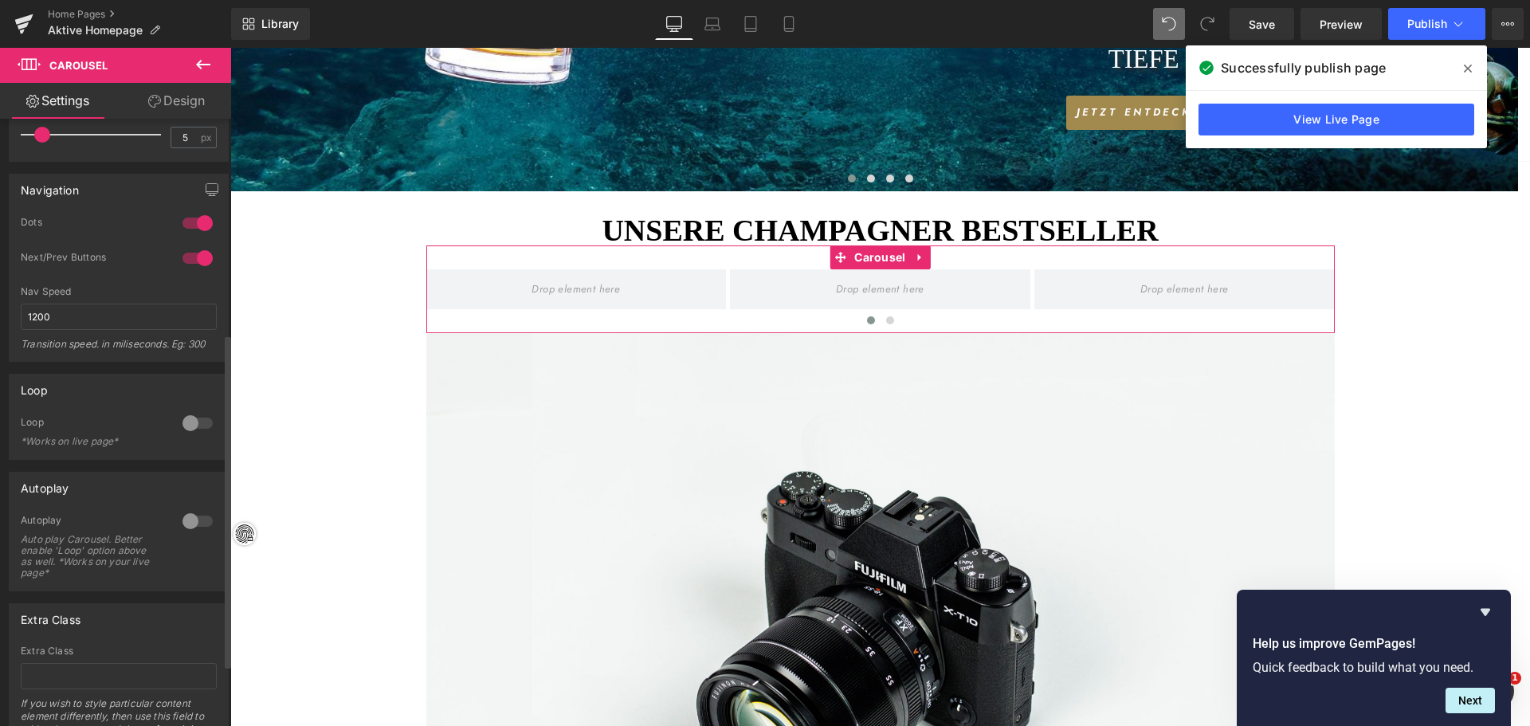
scroll to position [504, 0]
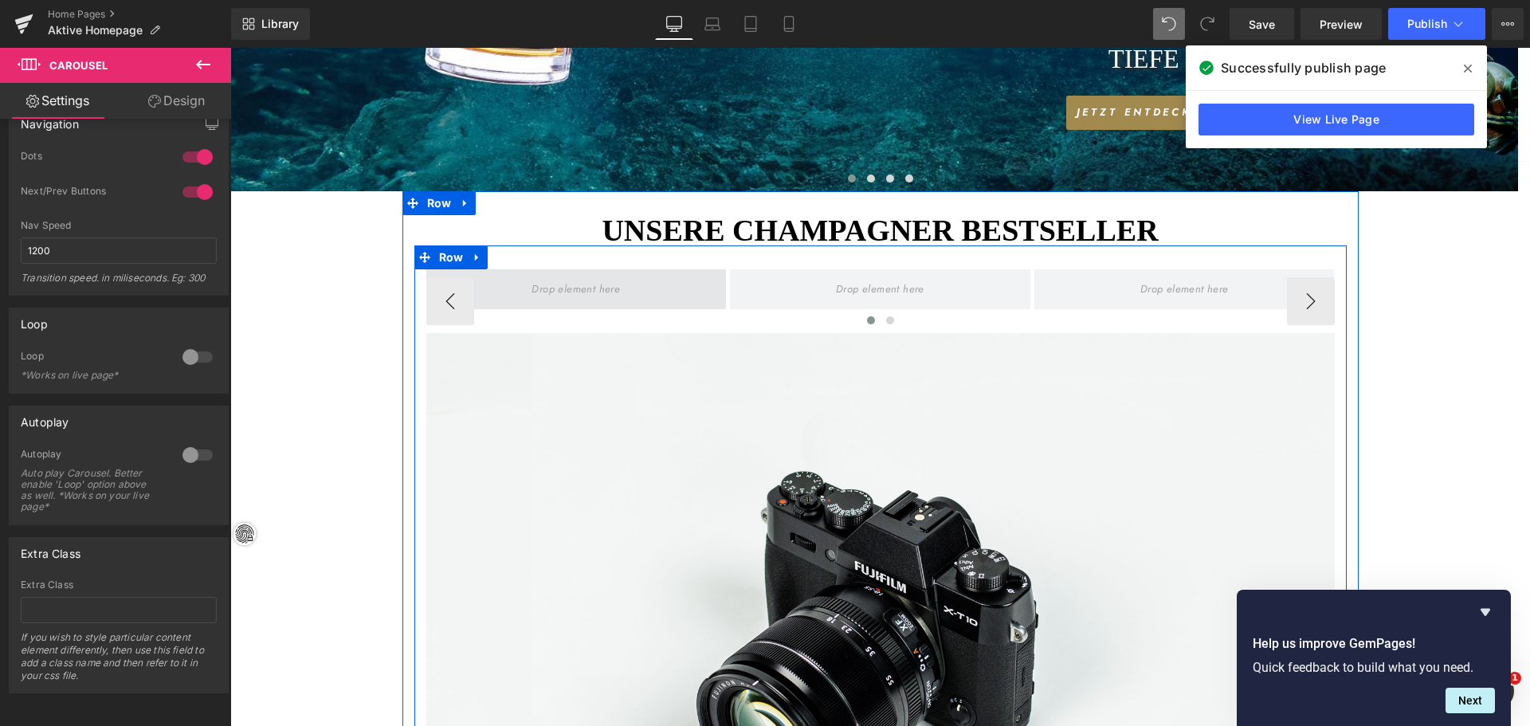
click at [573, 285] on span at bounding box center [576, 289] width 100 height 25
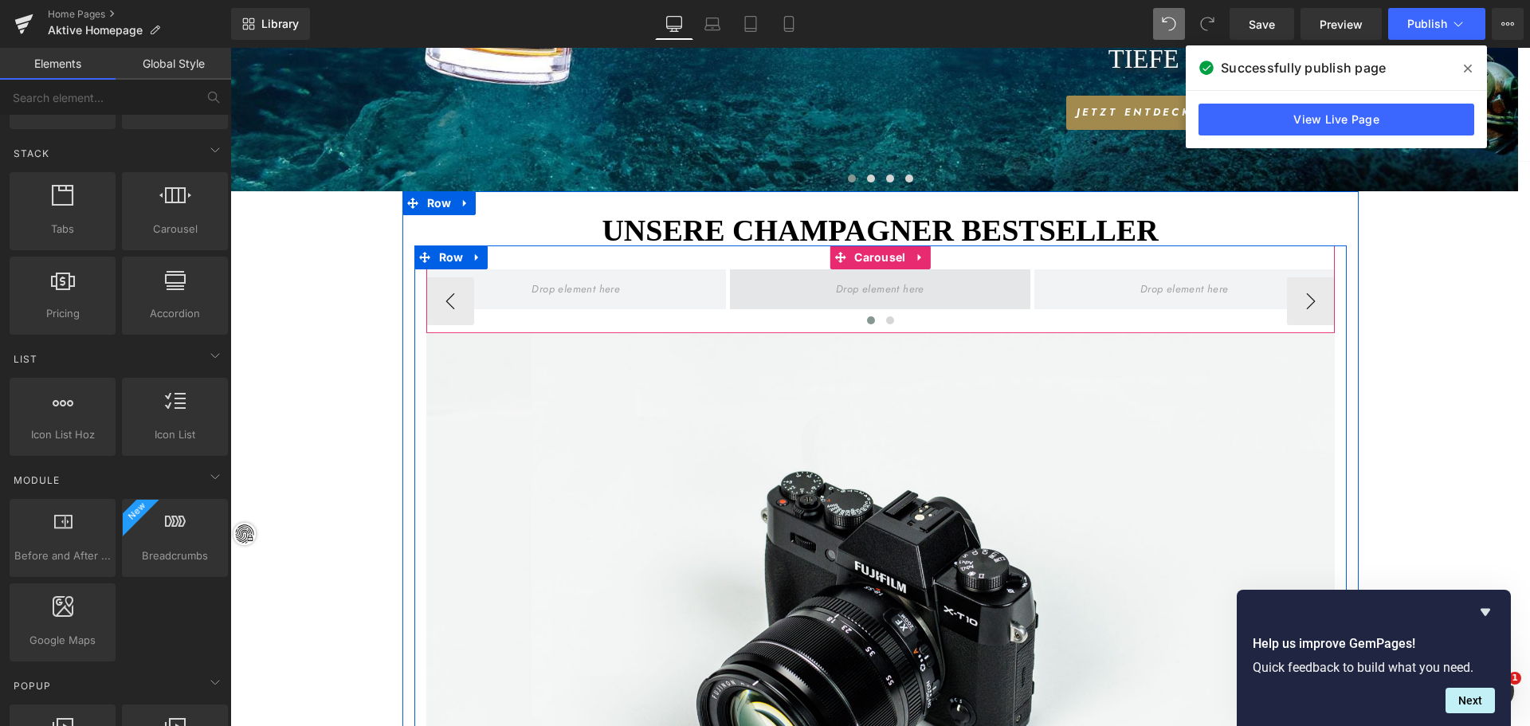
click at [878, 292] on span at bounding box center [880, 289] width 100 height 25
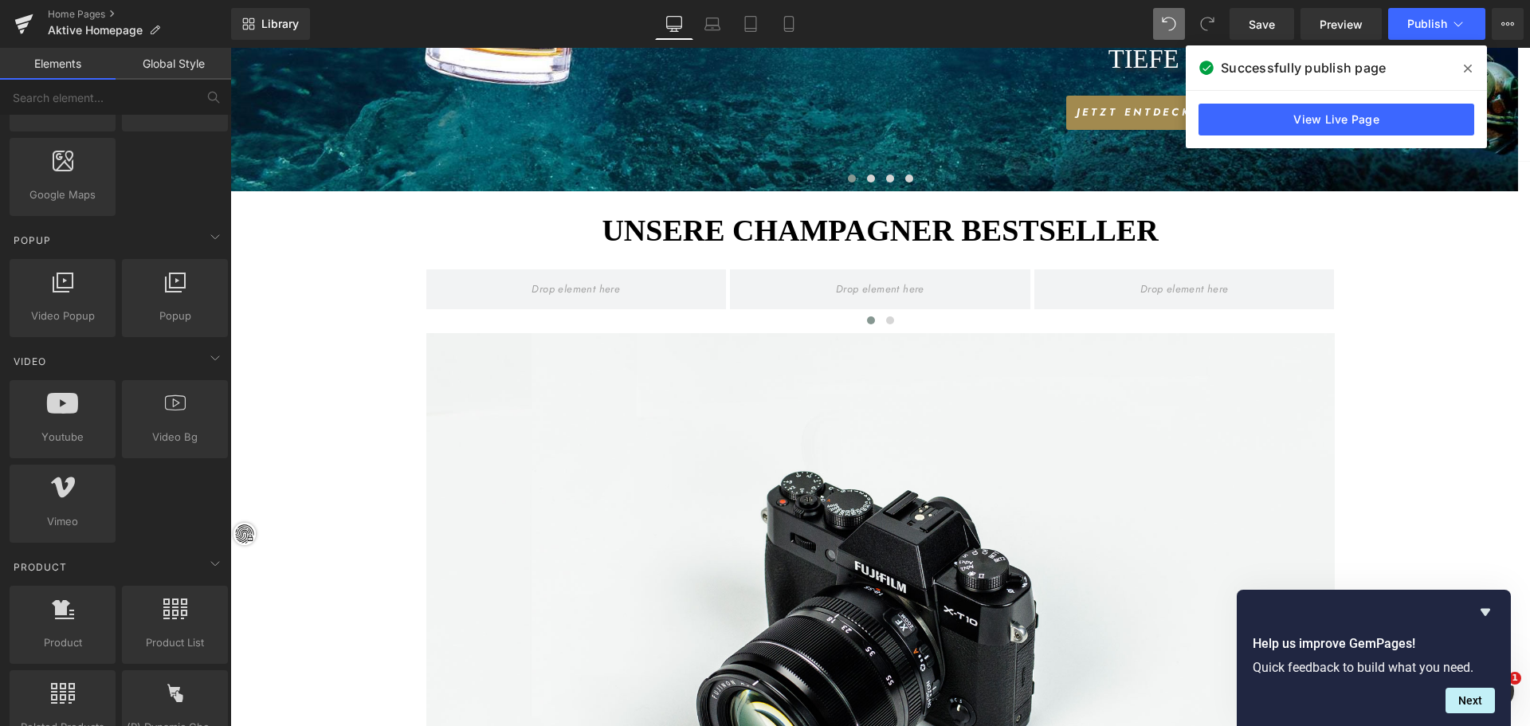
scroll to position [1036, 0]
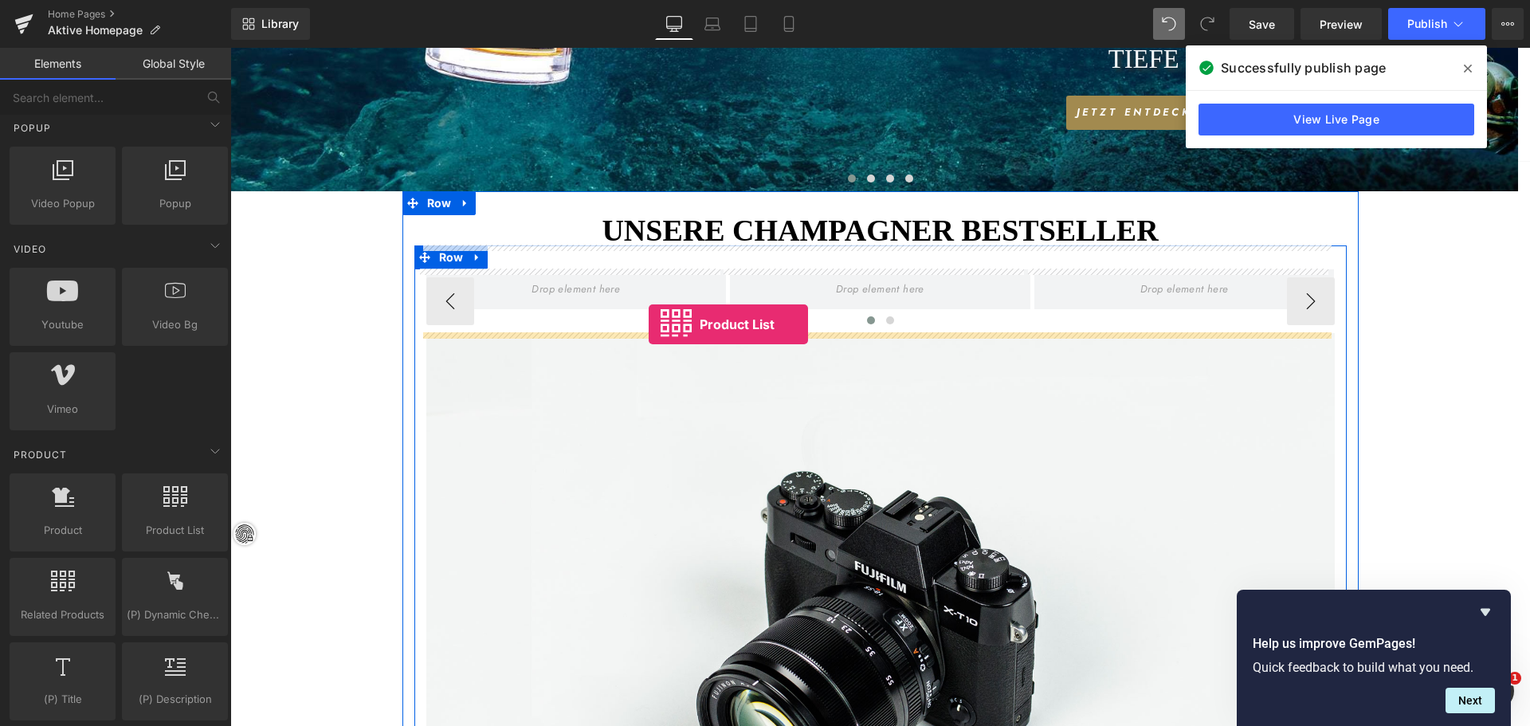
drag, startPoint x: 393, startPoint y: 565, endPoint x: 649, endPoint y: 324, distance: 351.3
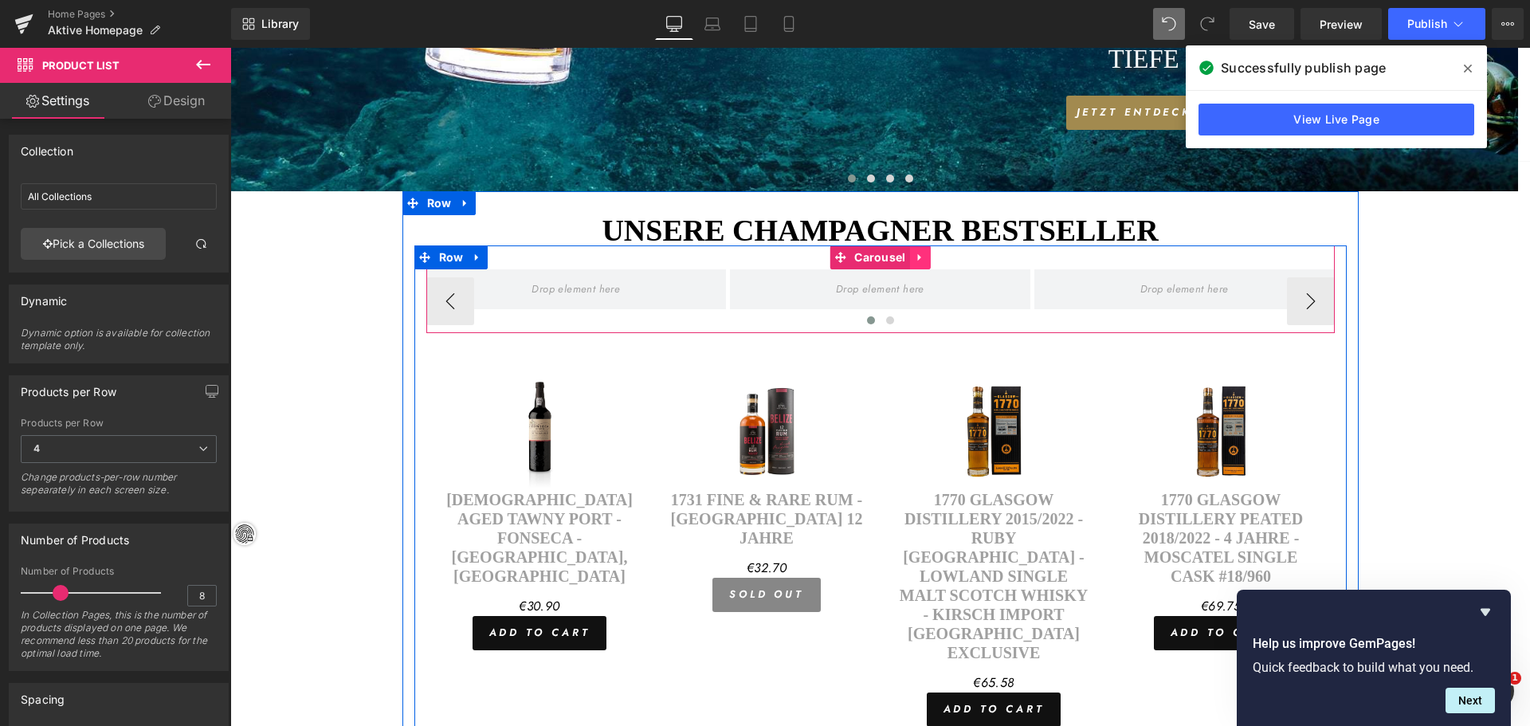
click at [917, 258] on icon at bounding box center [918, 257] width 3 height 7
click at [925, 258] on icon at bounding box center [930, 257] width 11 height 12
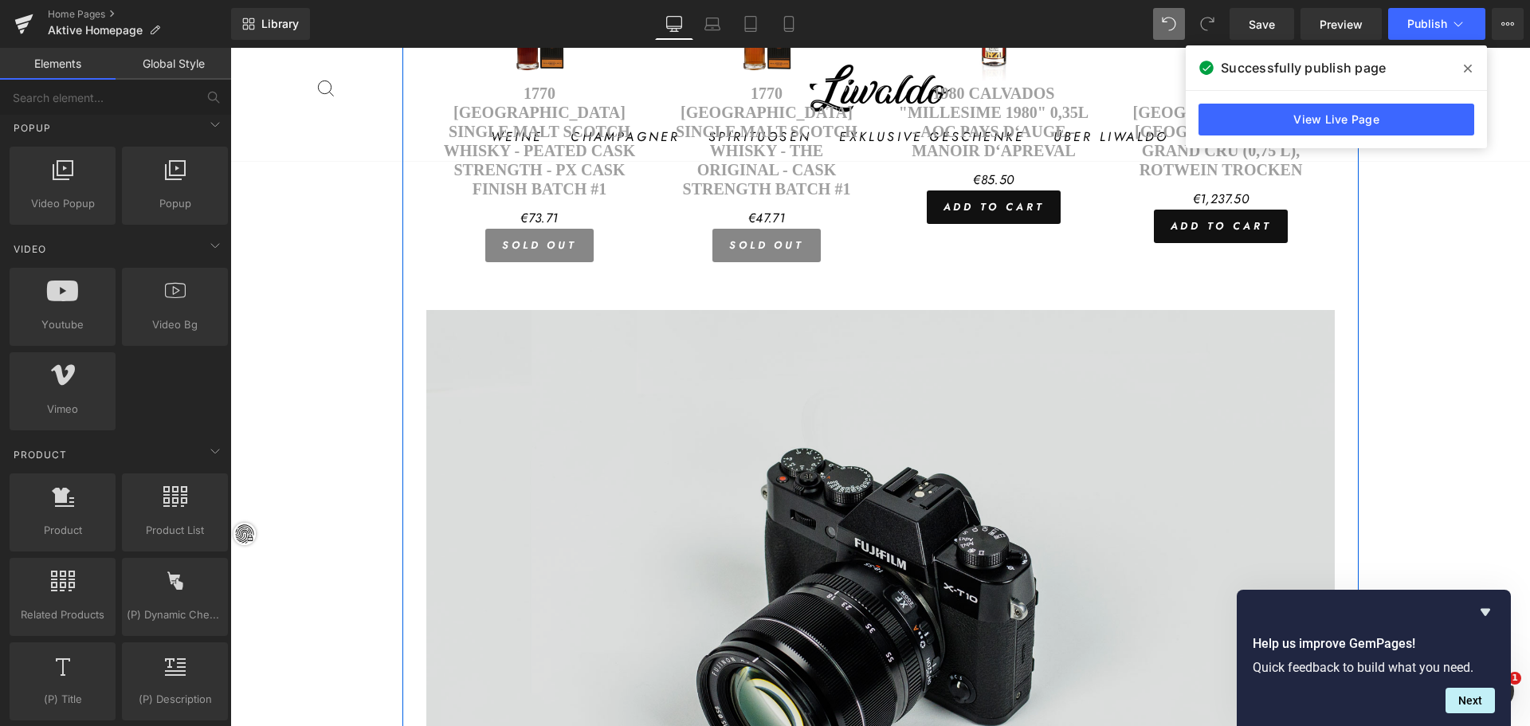
scroll to position [1436, 0]
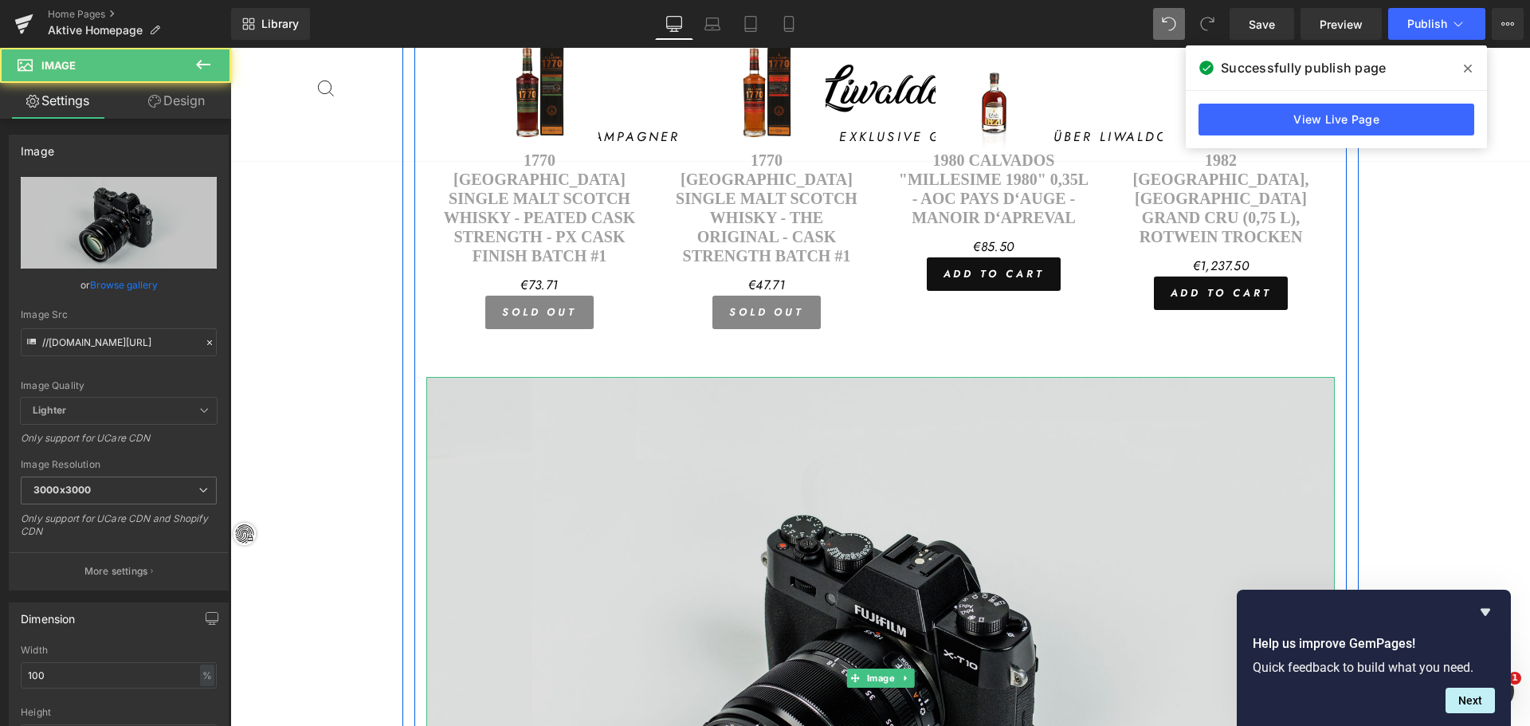
click at [853, 377] on img at bounding box center [880, 678] width 909 height 602
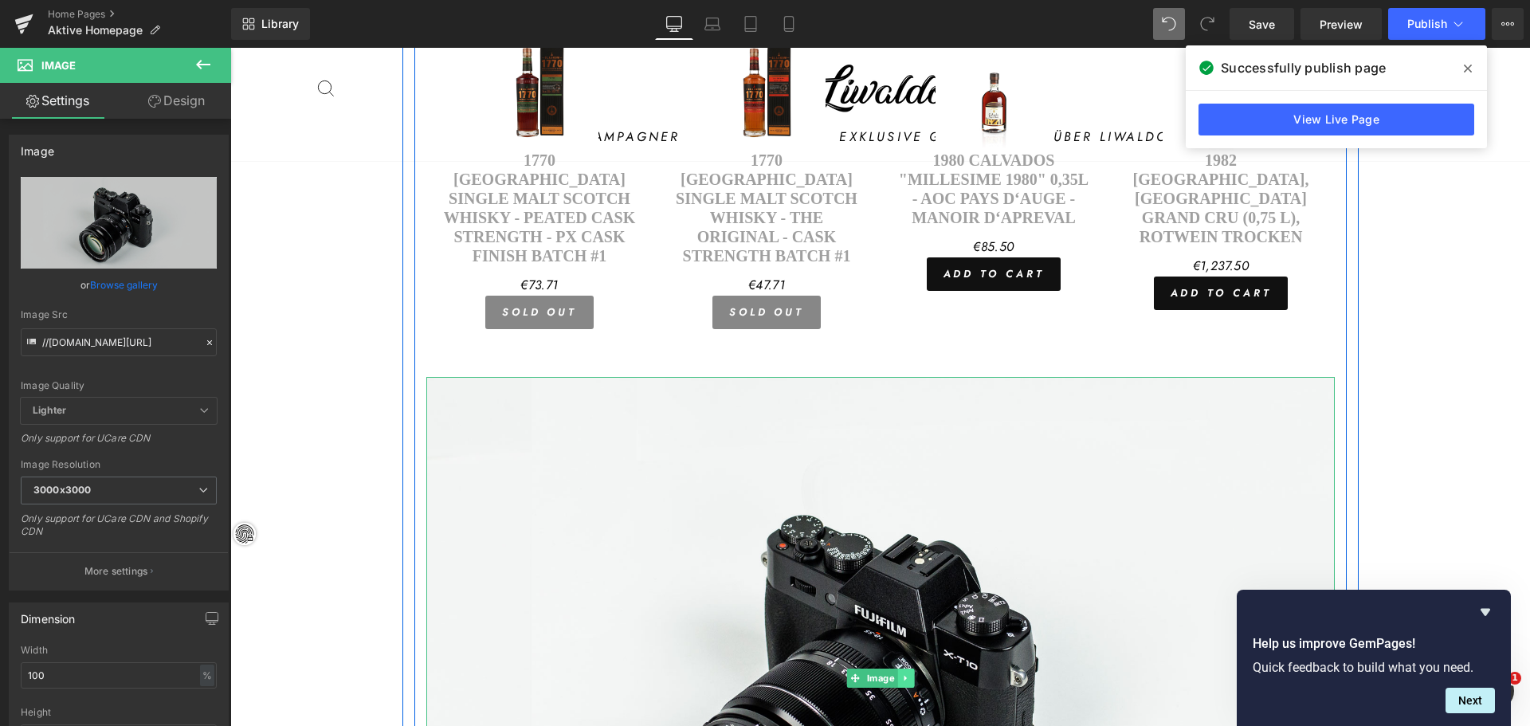
click at [902, 673] on icon at bounding box center [905, 678] width 9 height 10
click at [910, 673] on icon at bounding box center [913, 677] width 9 height 9
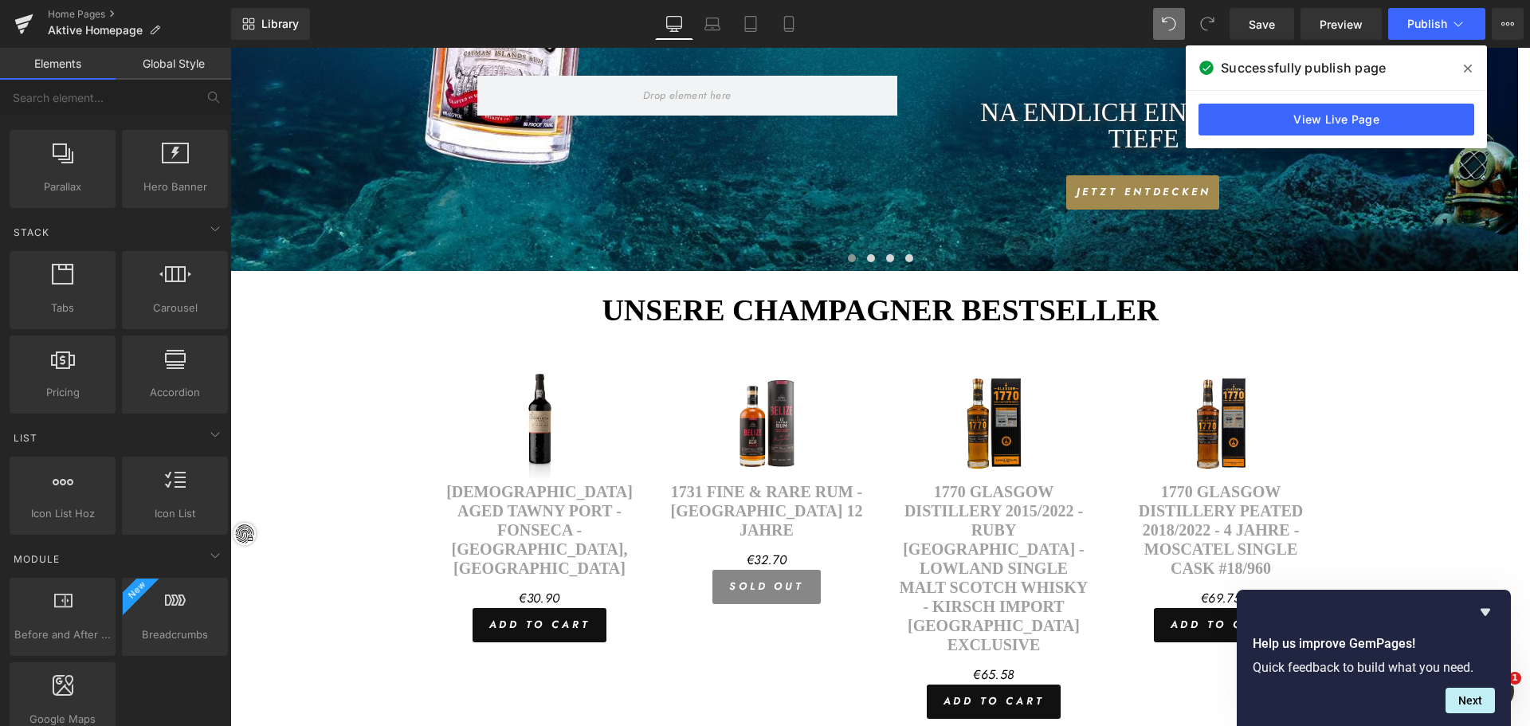
scroll to position [398, 0]
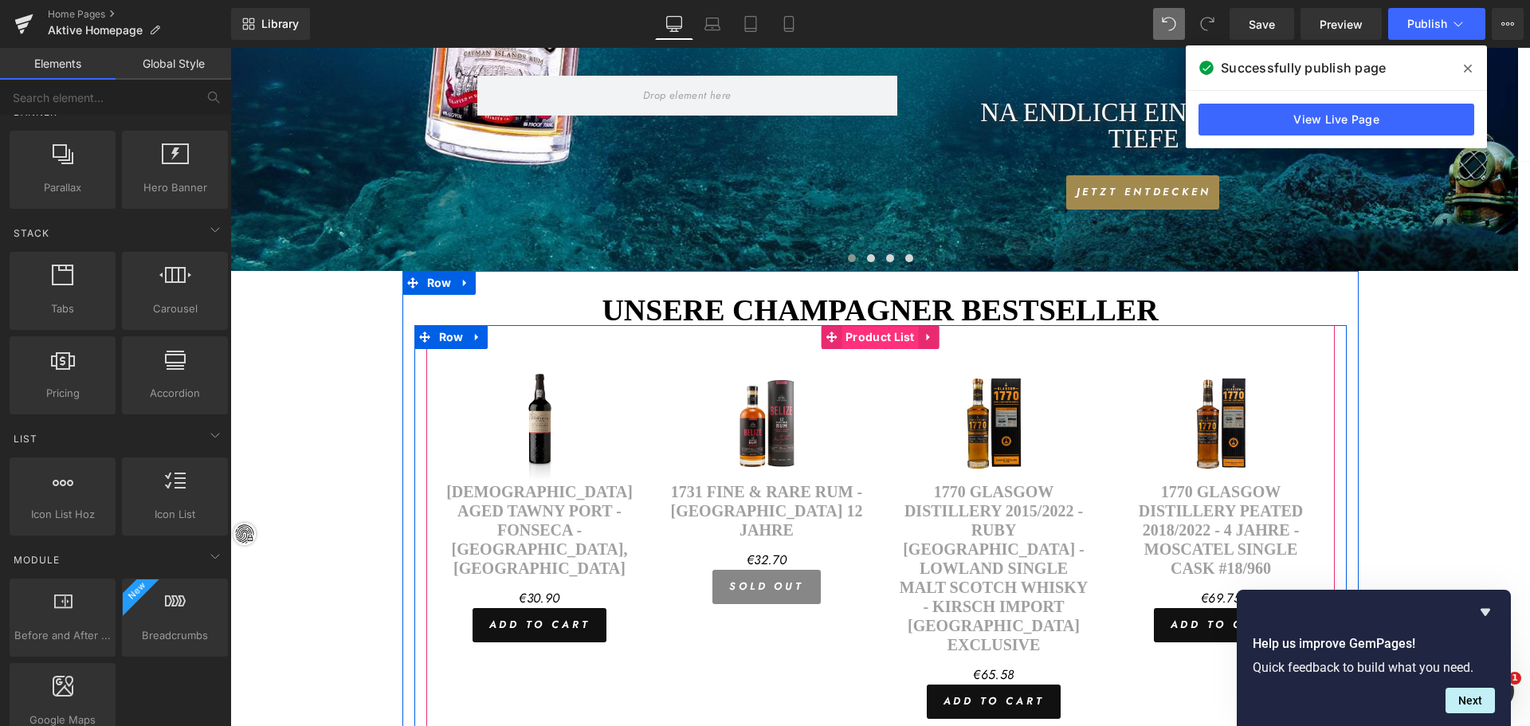
click at [869, 332] on span "Product List" at bounding box center [880, 337] width 77 height 24
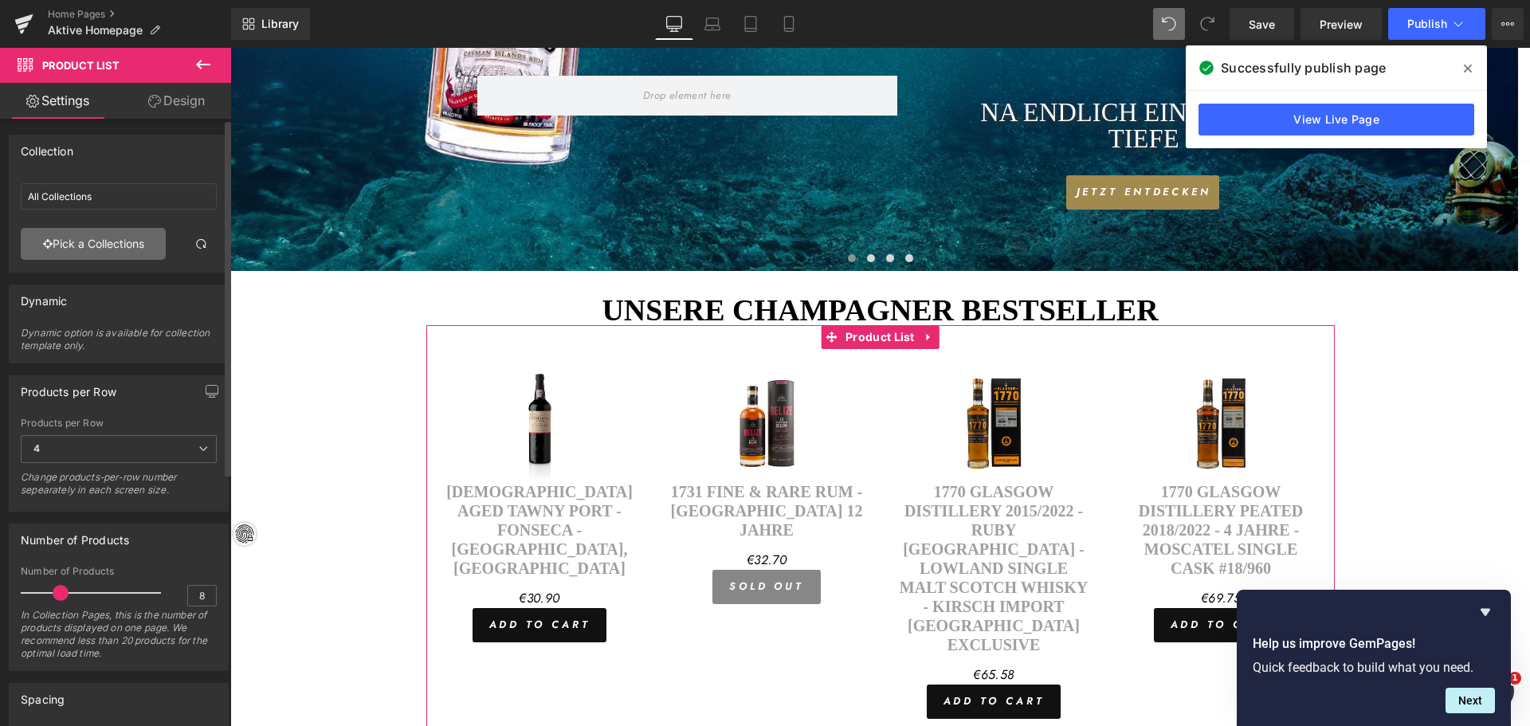
click at [101, 244] on link "Pick a Collections" at bounding box center [93, 244] width 145 height 32
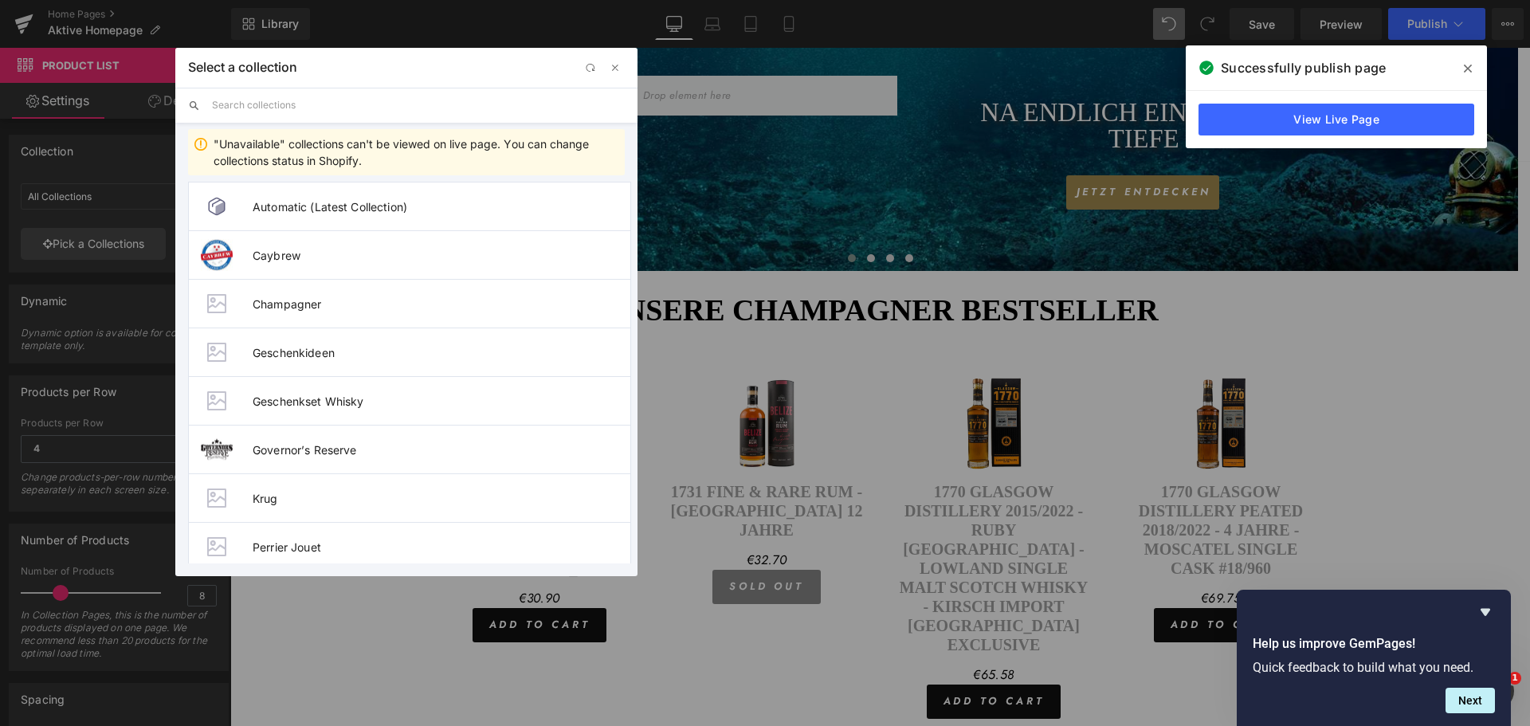
click at [281, 109] on input "text" at bounding box center [418, 105] width 413 height 35
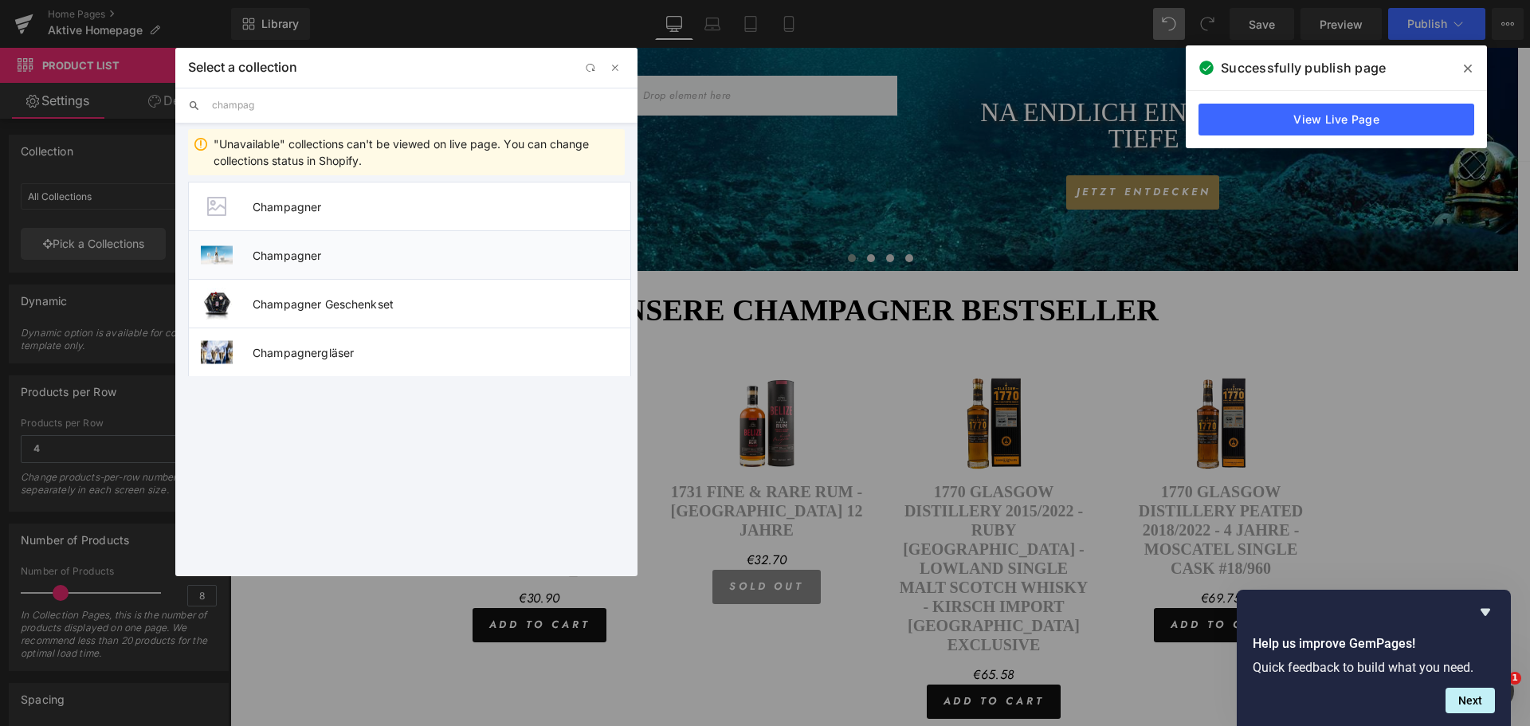
type input "champag"
click at [279, 255] on span "Champagner" at bounding box center [442, 256] width 378 height 14
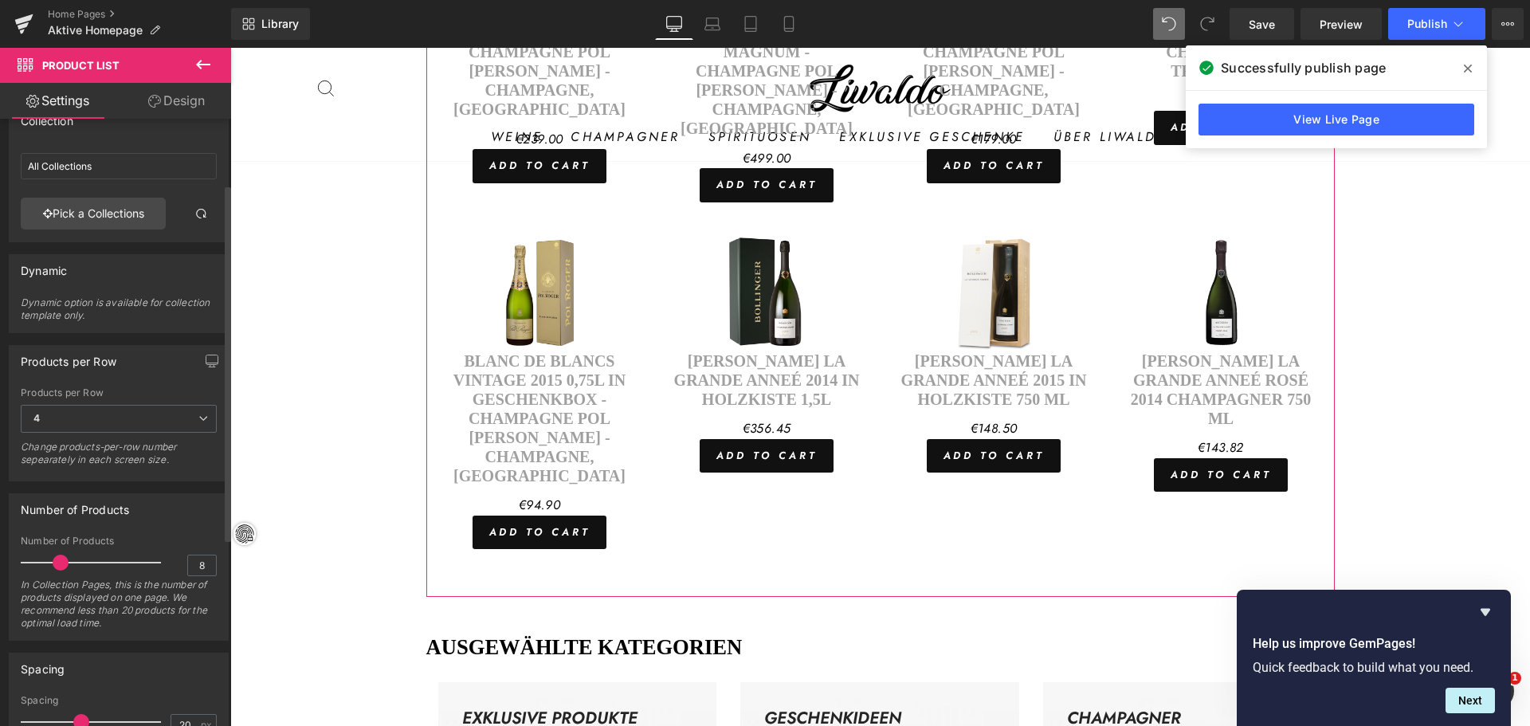
scroll to position [0, 0]
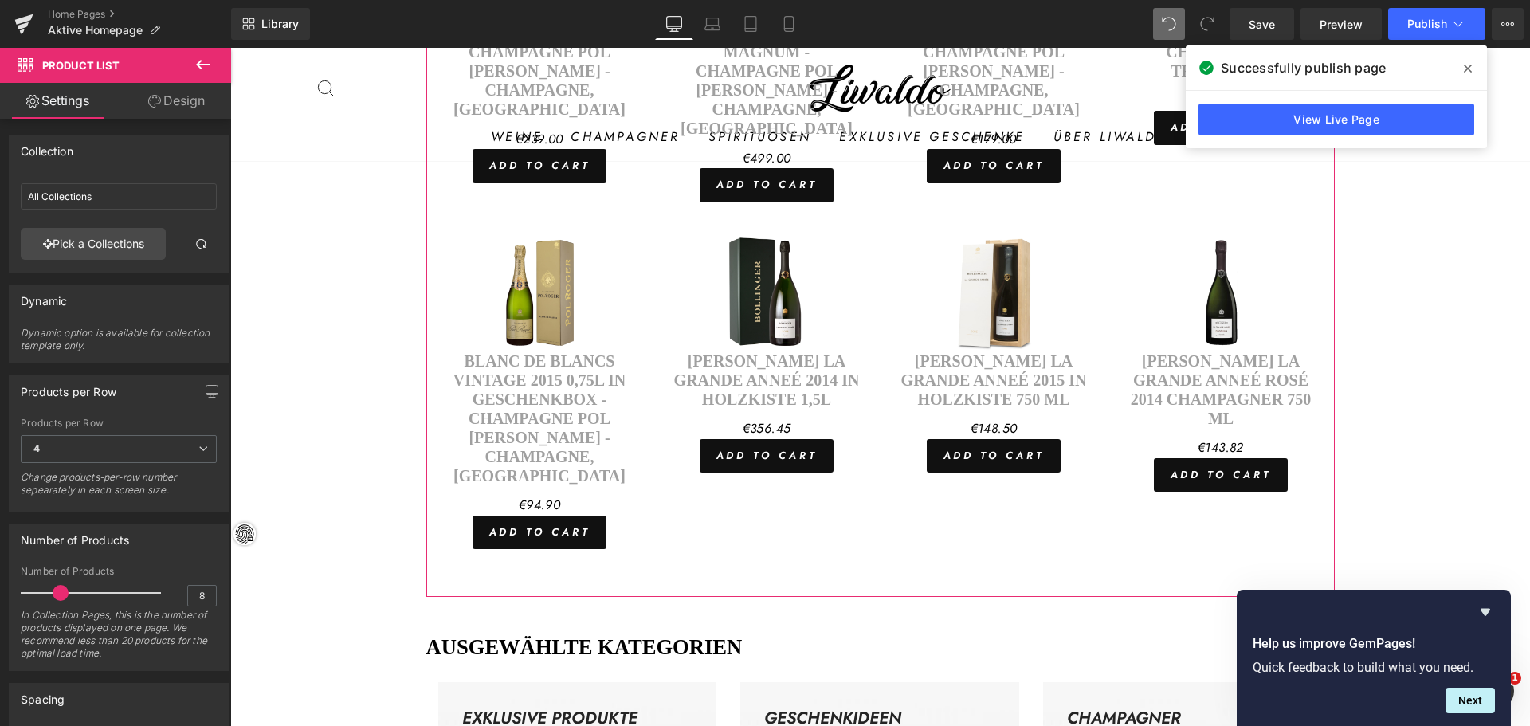
click at [171, 102] on link "Design" at bounding box center [177, 101] width 116 height 36
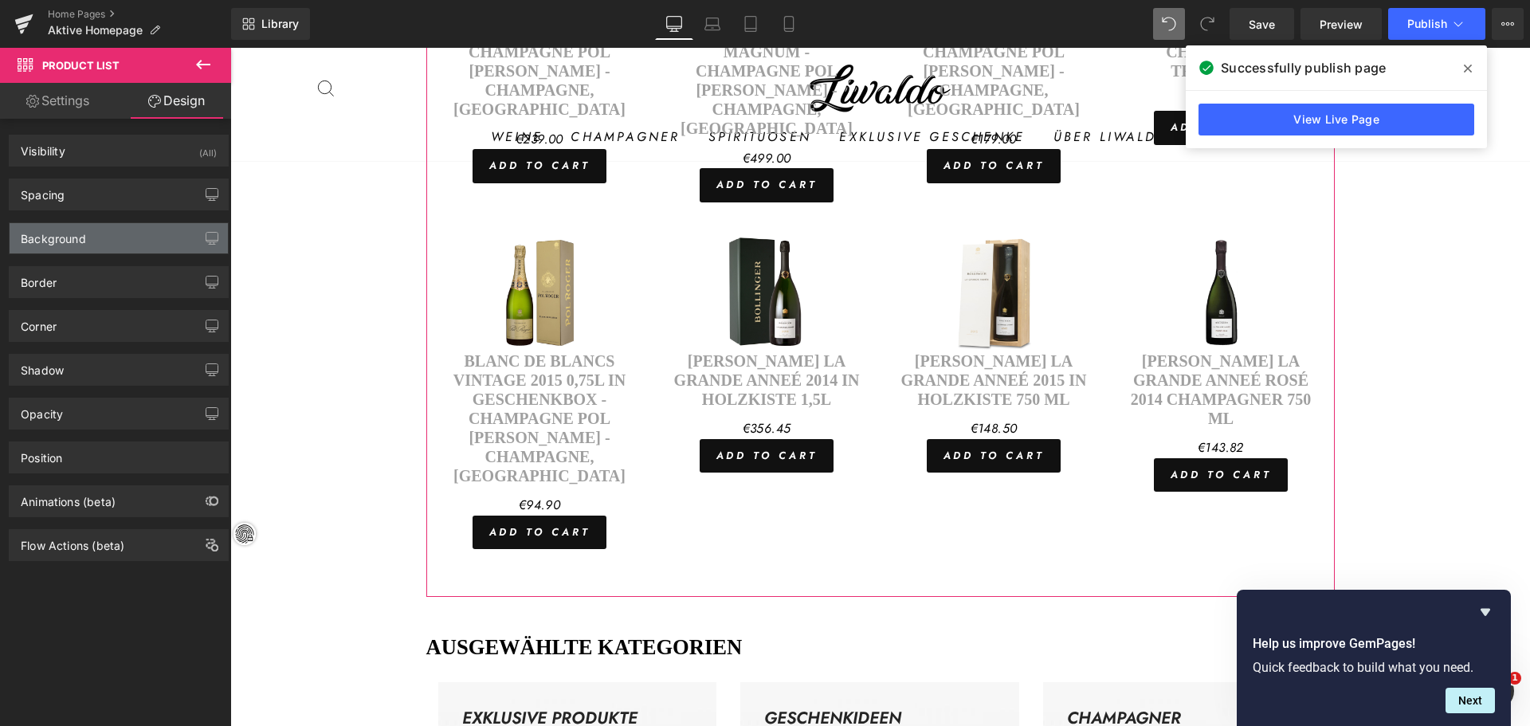
click at [80, 238] on div "Background" at bounding box center [53, 234] width 65 height 22
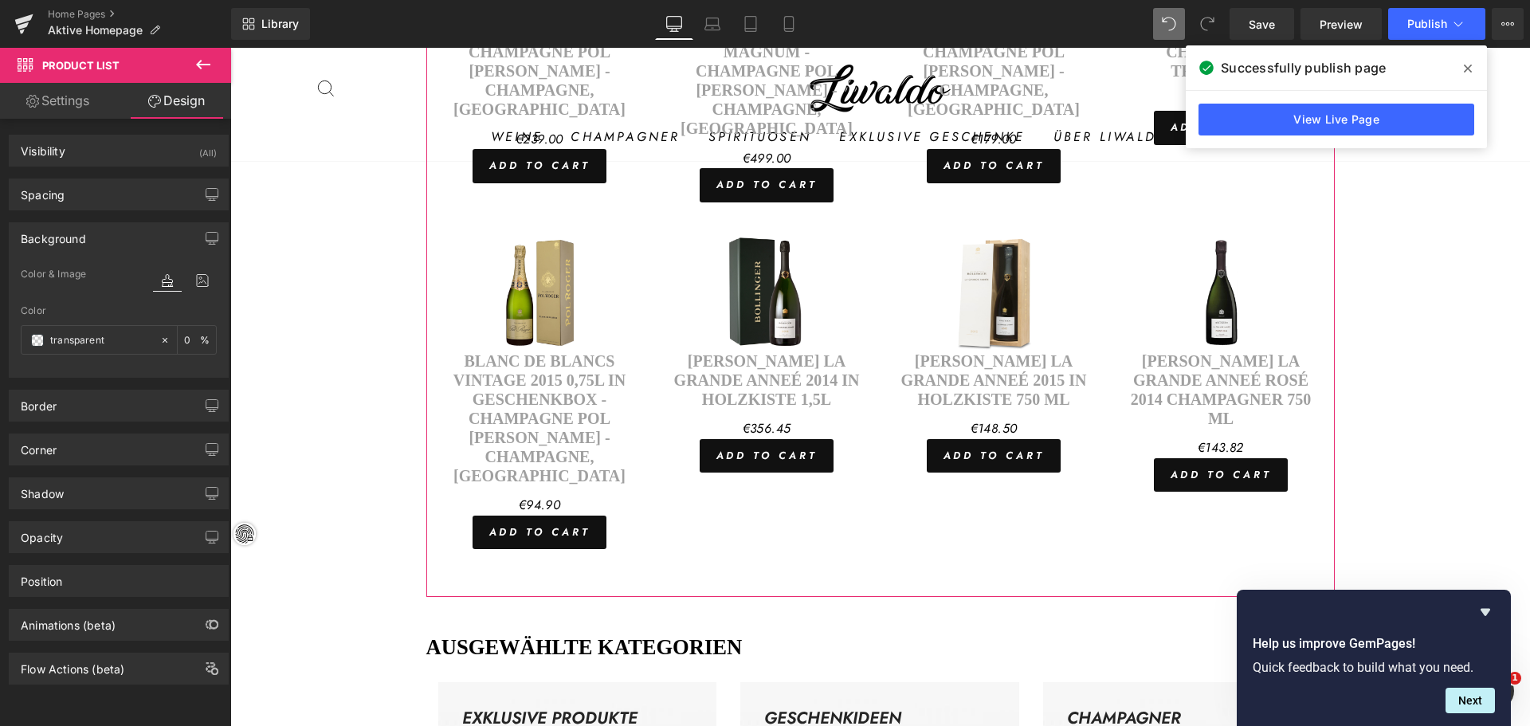
click at [80, 238] on div "Background" at bounding box center [53, 234] width 65 height 22
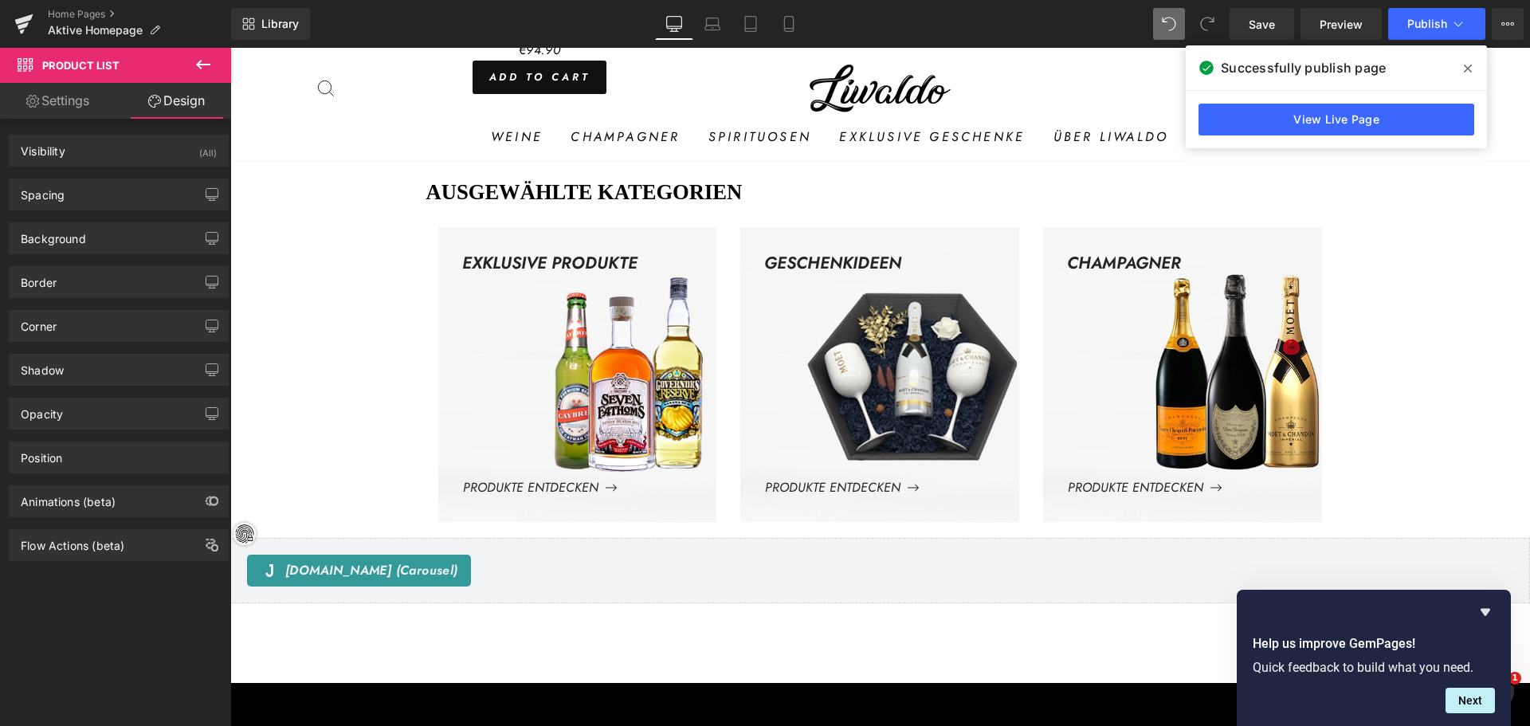
scroll to position [1675, 0]
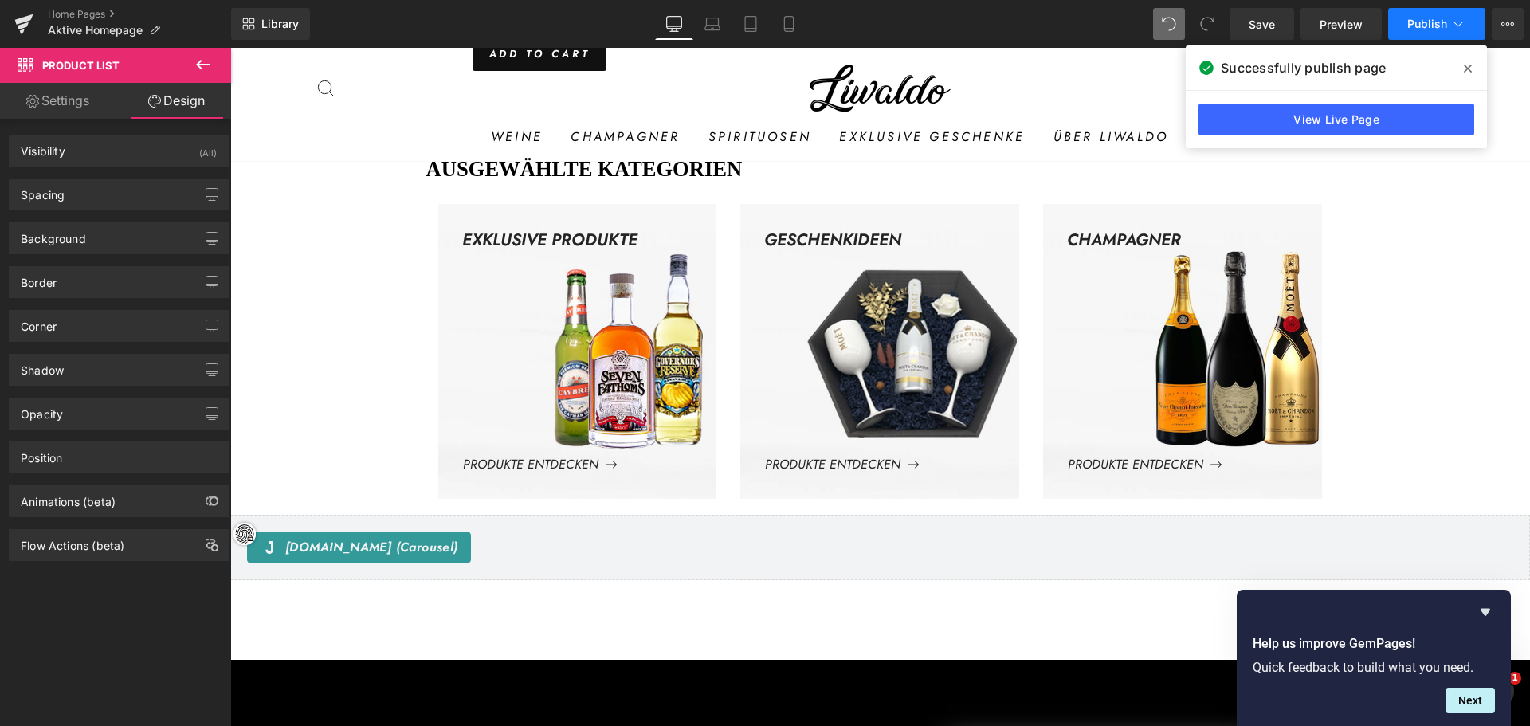
click at [1434, 13] on button "Publish" at bounding box center [1436, 24] width 97 height 32
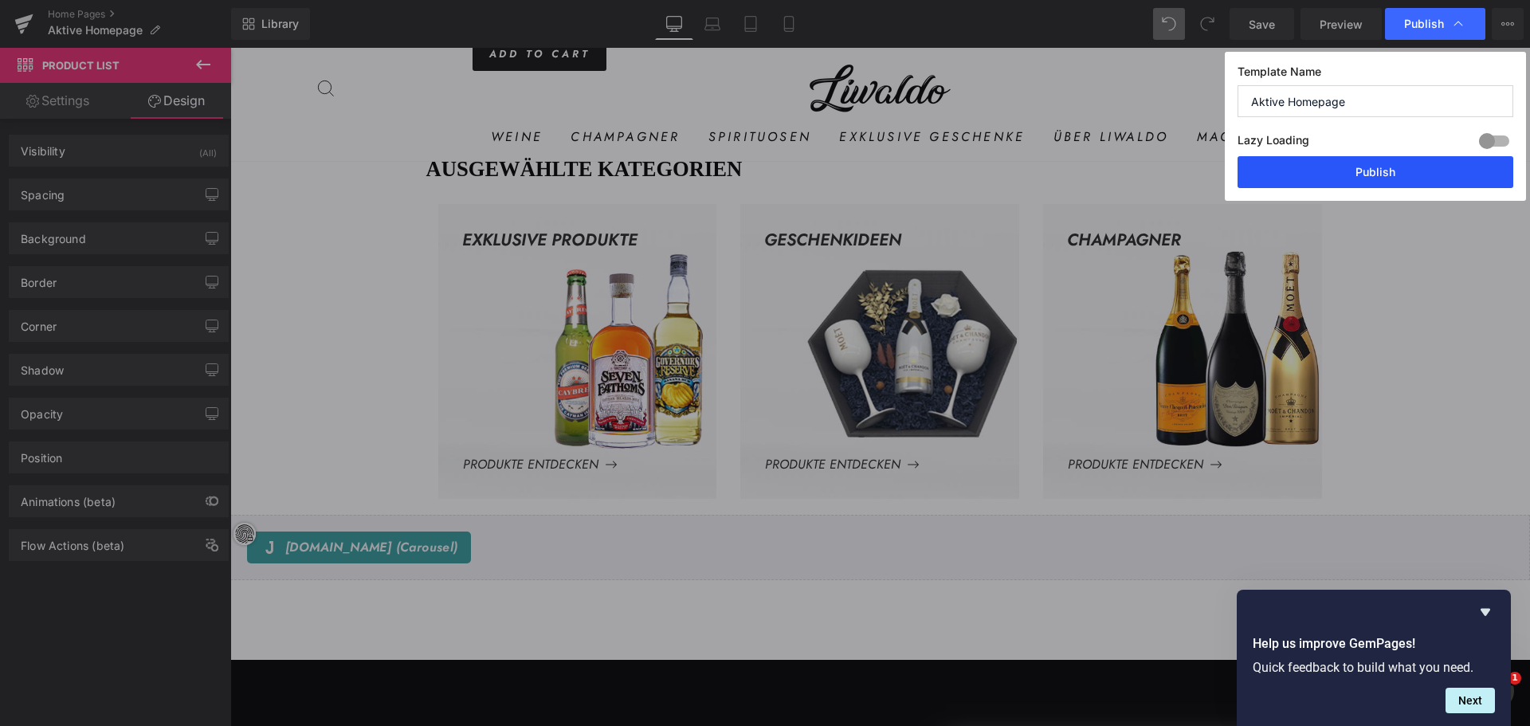
click at [1330, 176] on button "Publish" at bounding box center [1376, 172] width 276 height 32
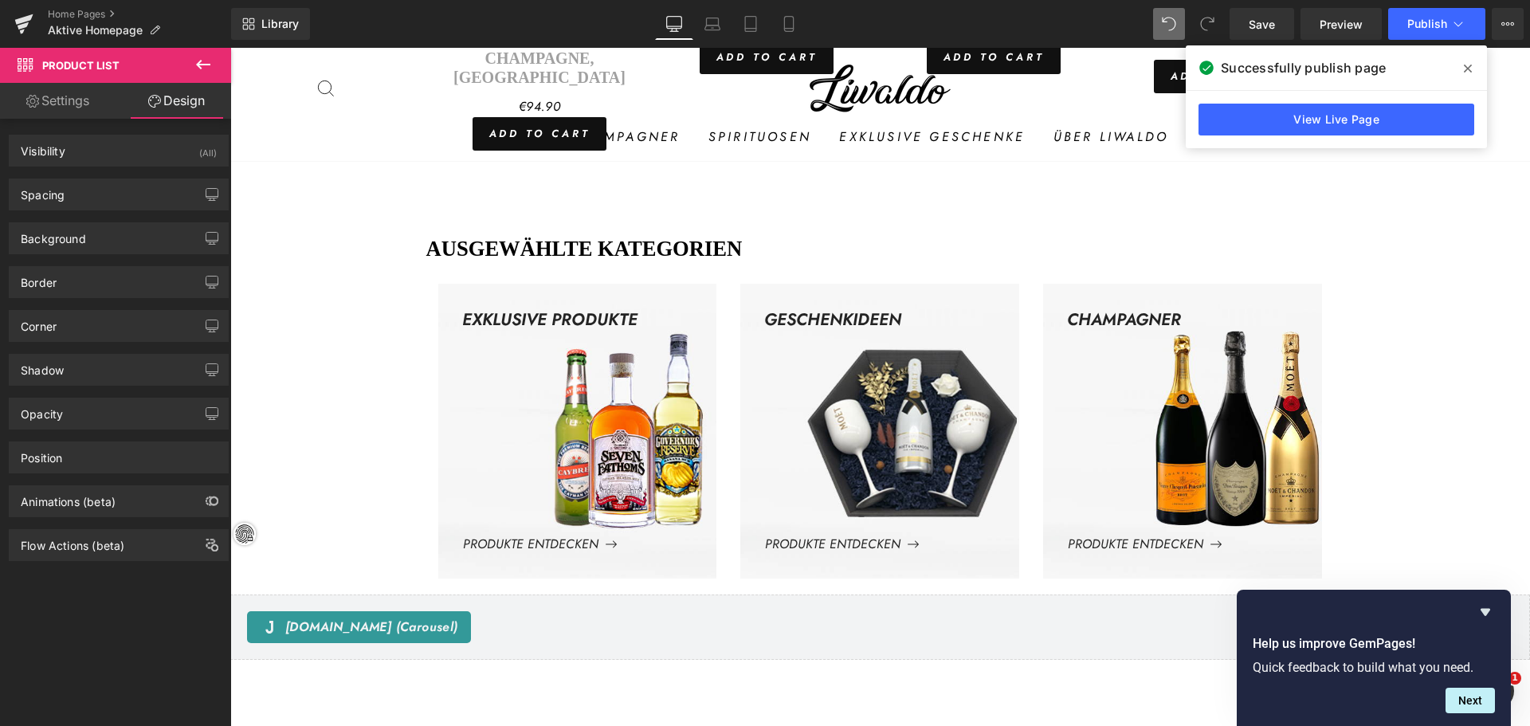
scroll to position [1594, 0]
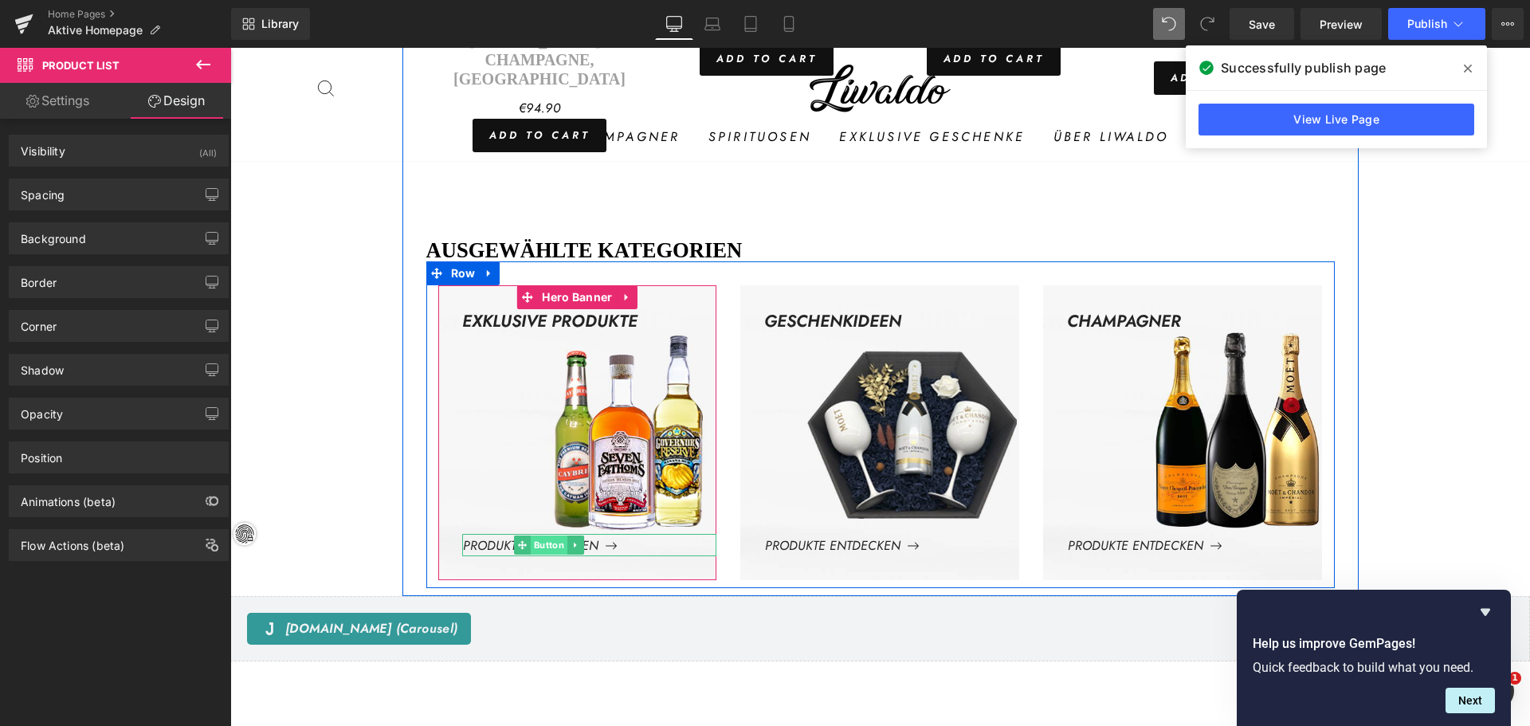
click at [545, 536] on span "Button" at bounding box center [548, 545] width 37 height 19
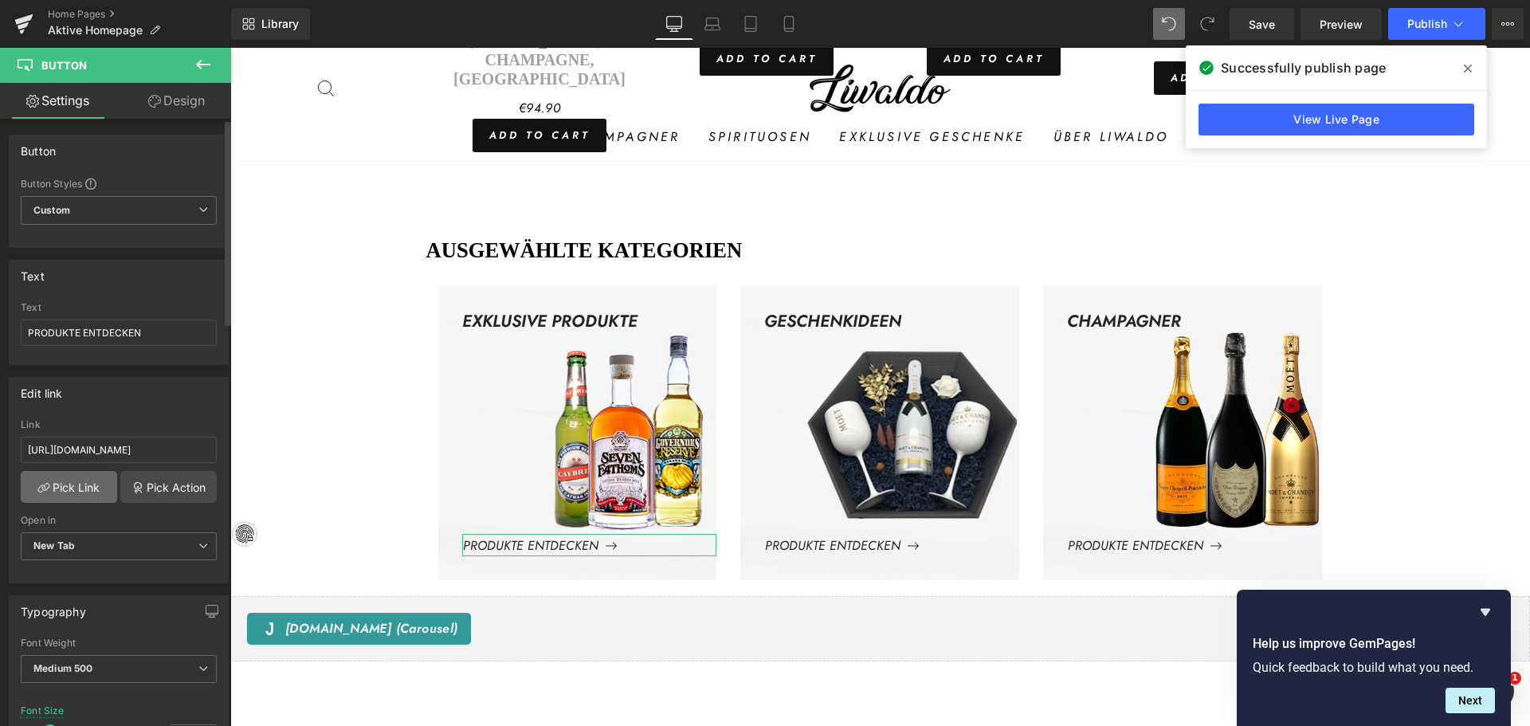
click at [71, 475] on link "Pick Link" at bounding box center [69, 487] width 96 height 32
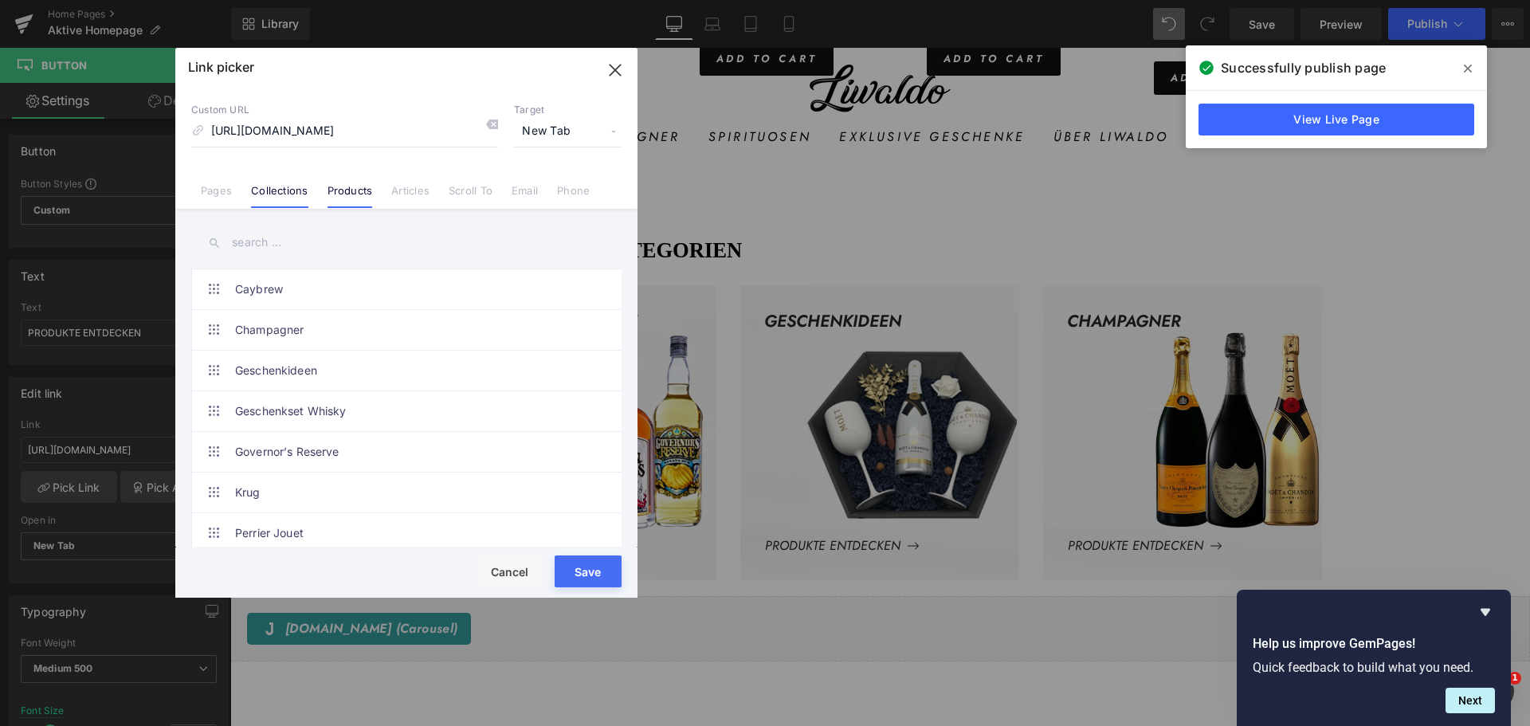
click at [359, 189] on link "Products" at bounding box center [350, 196] width 45 height 24
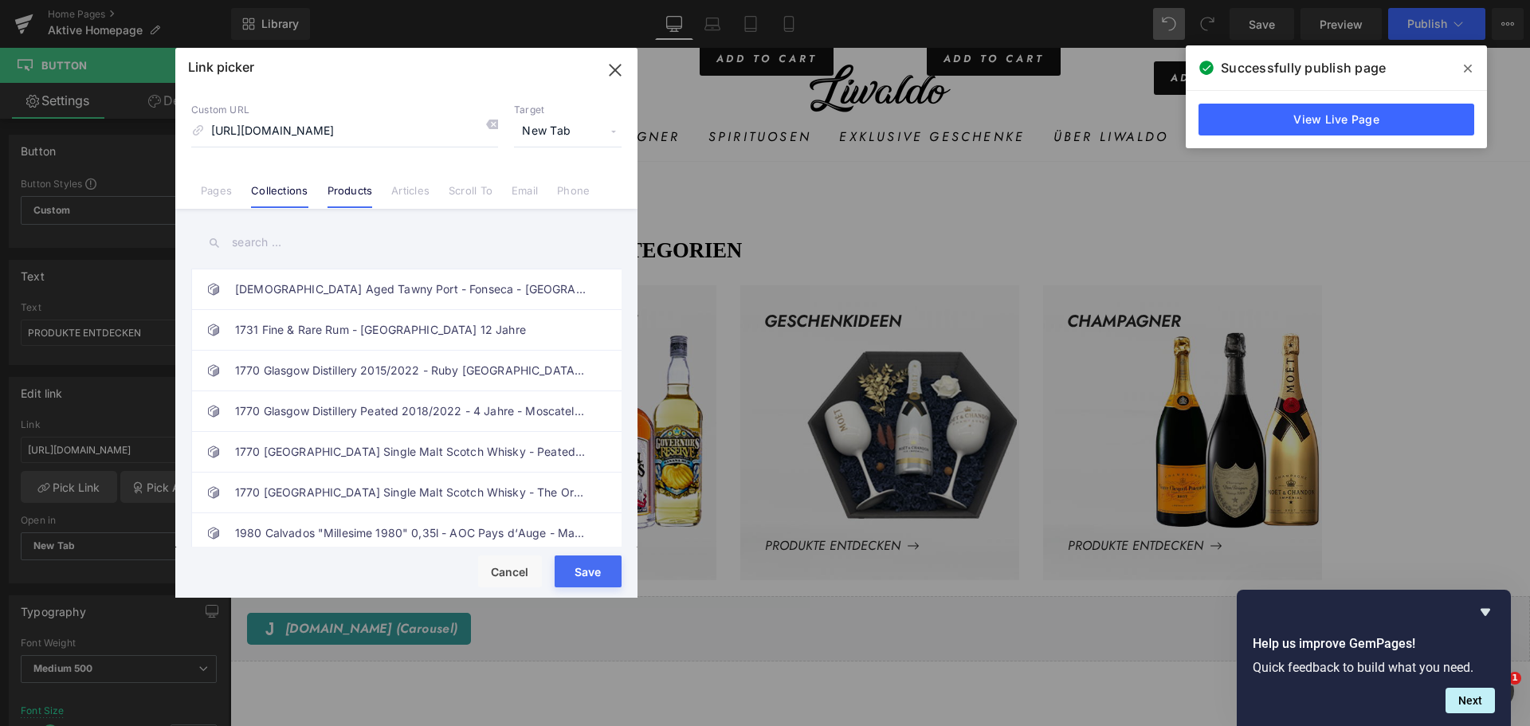
click at [269, 194] on link "Collections" at bounding box center [279, 196] width 57 height 24
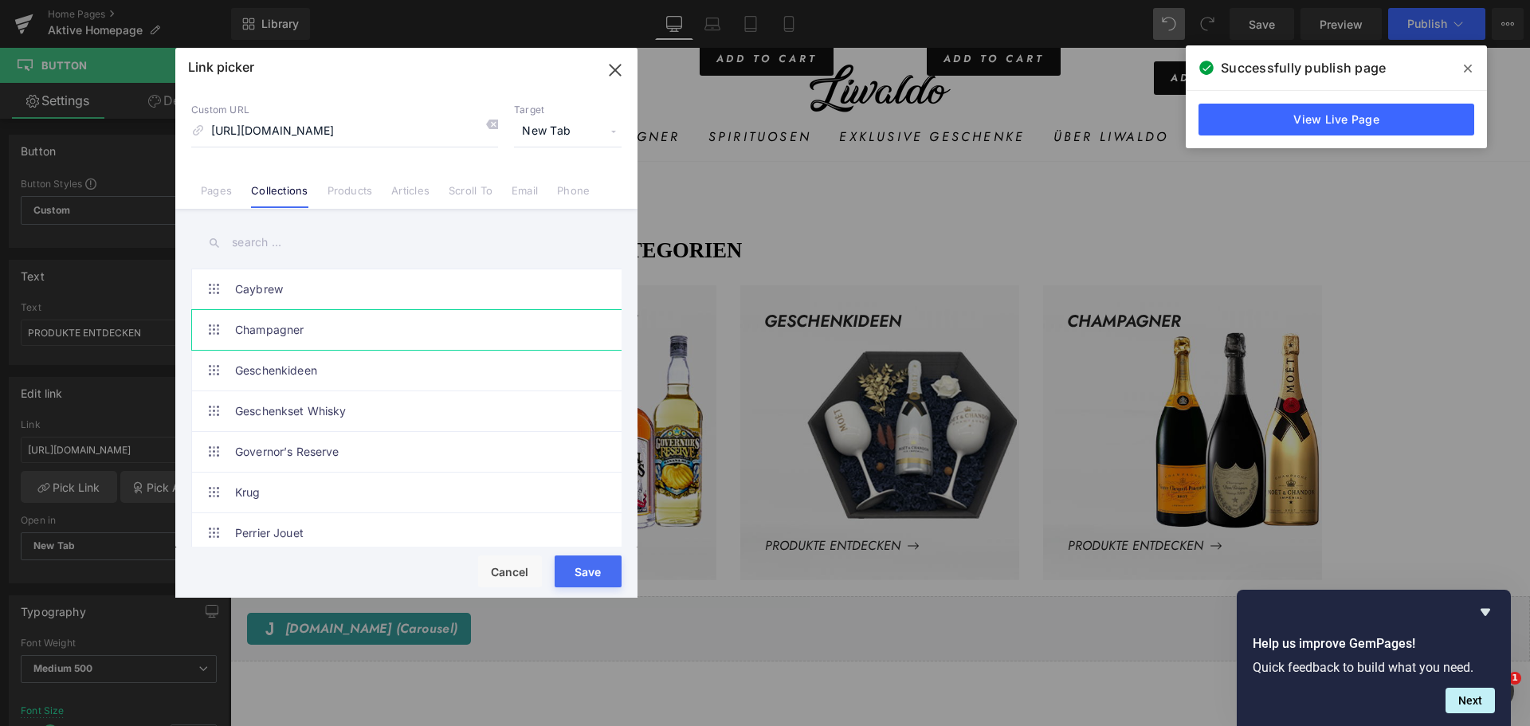
click at [283, 331] on link "Champagner" at bounding box center [410, 330] width 351 height 40
click at [363, 129] on input "[URL][DOMAIN_NAME]" at bounding box center [344, 131] width 307 height 30
type input "/collections/"
click at [252, 241] on input "text" at bounding box center [406, 243] width 430 height 36
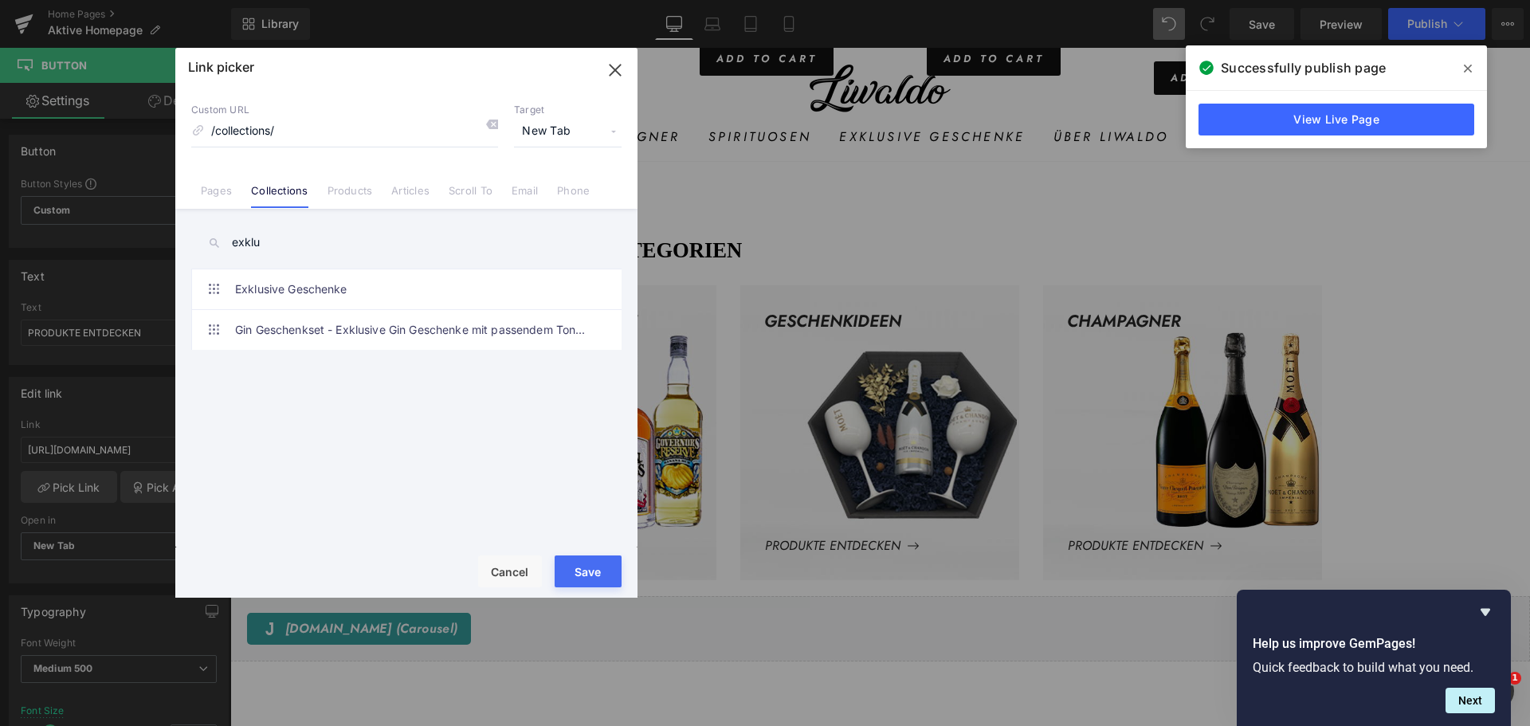
type input "exklu"
click at [313, 139] on input "/collections/" at bounding box center [344, 131] width 307 height 30
type input "/collections/all"
click at [601, 565] on button "Save" at bounding box center [588, 572] width 67 height 32
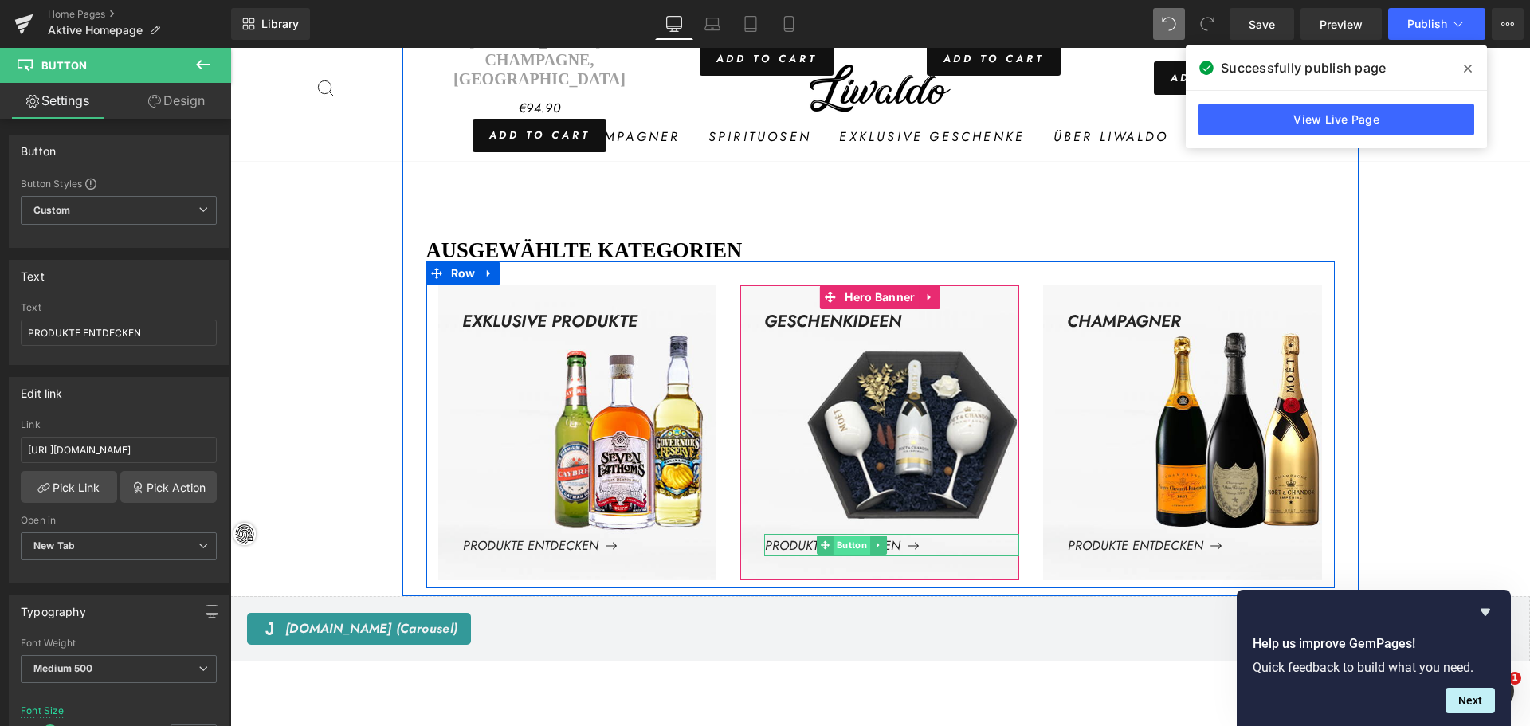
click at [846, 536] on span "Button" at bounding box center [851, 545] width 37 height 19
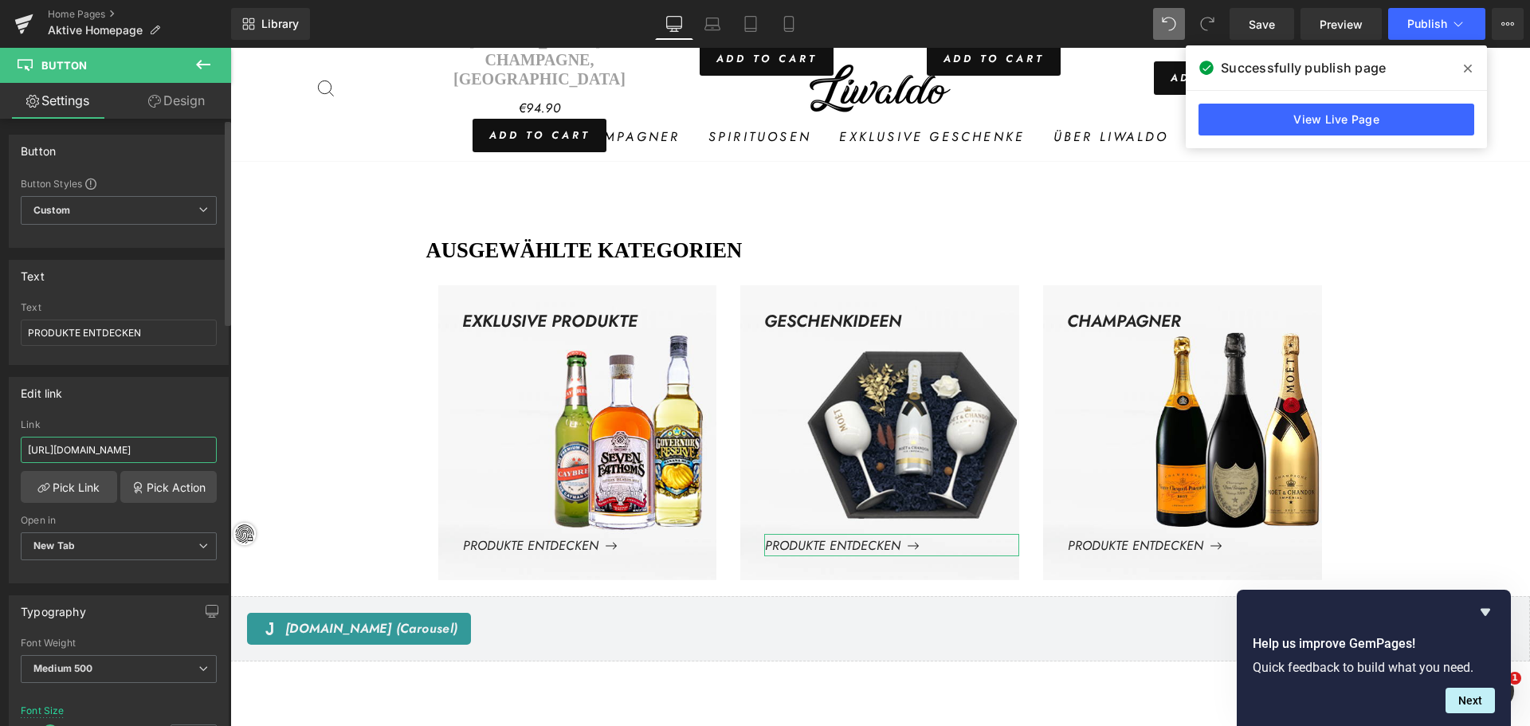
scroll to position [0, 28]
drag, startPoint x: 444, startPoint y: 497, endPoint x: 234, endPoint y: 453, distance: 214.3
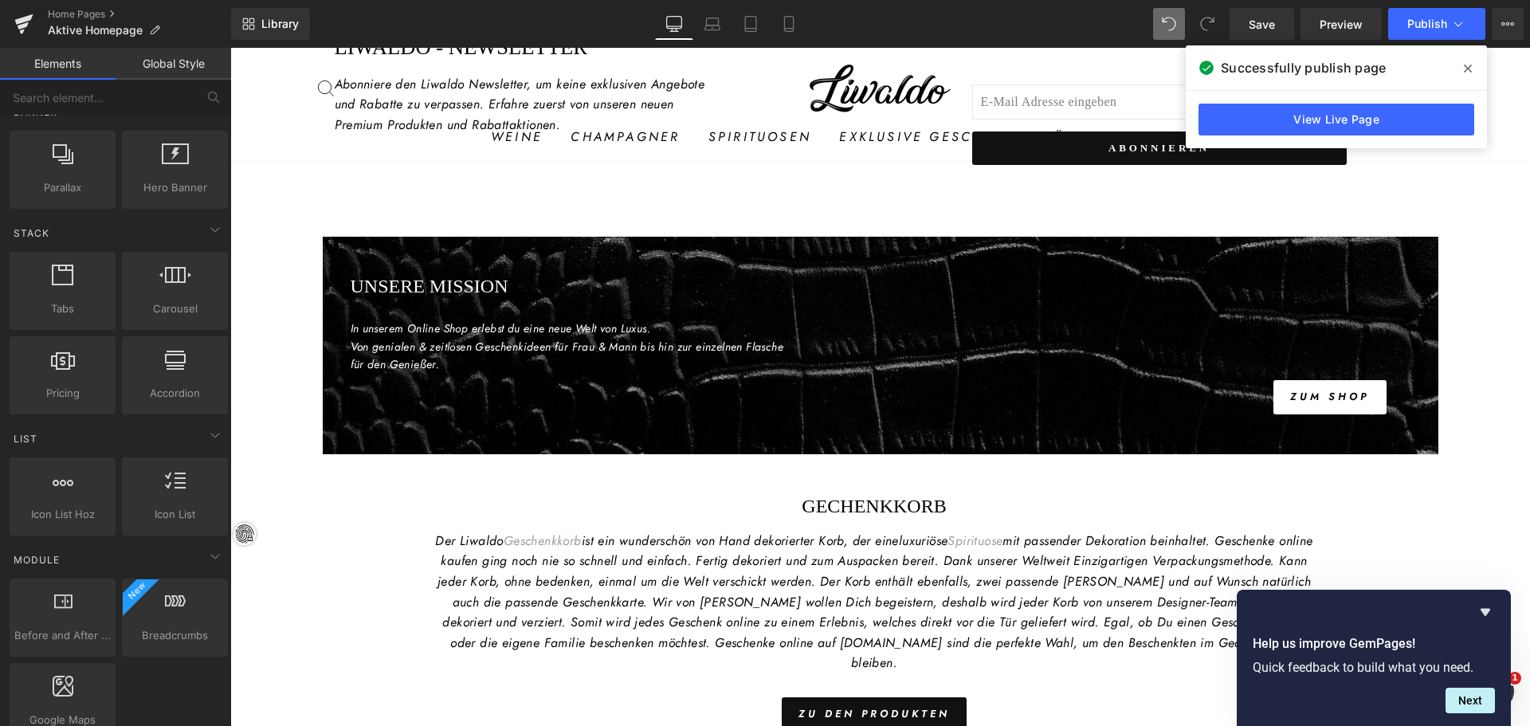
scroll to position [3188, 0]
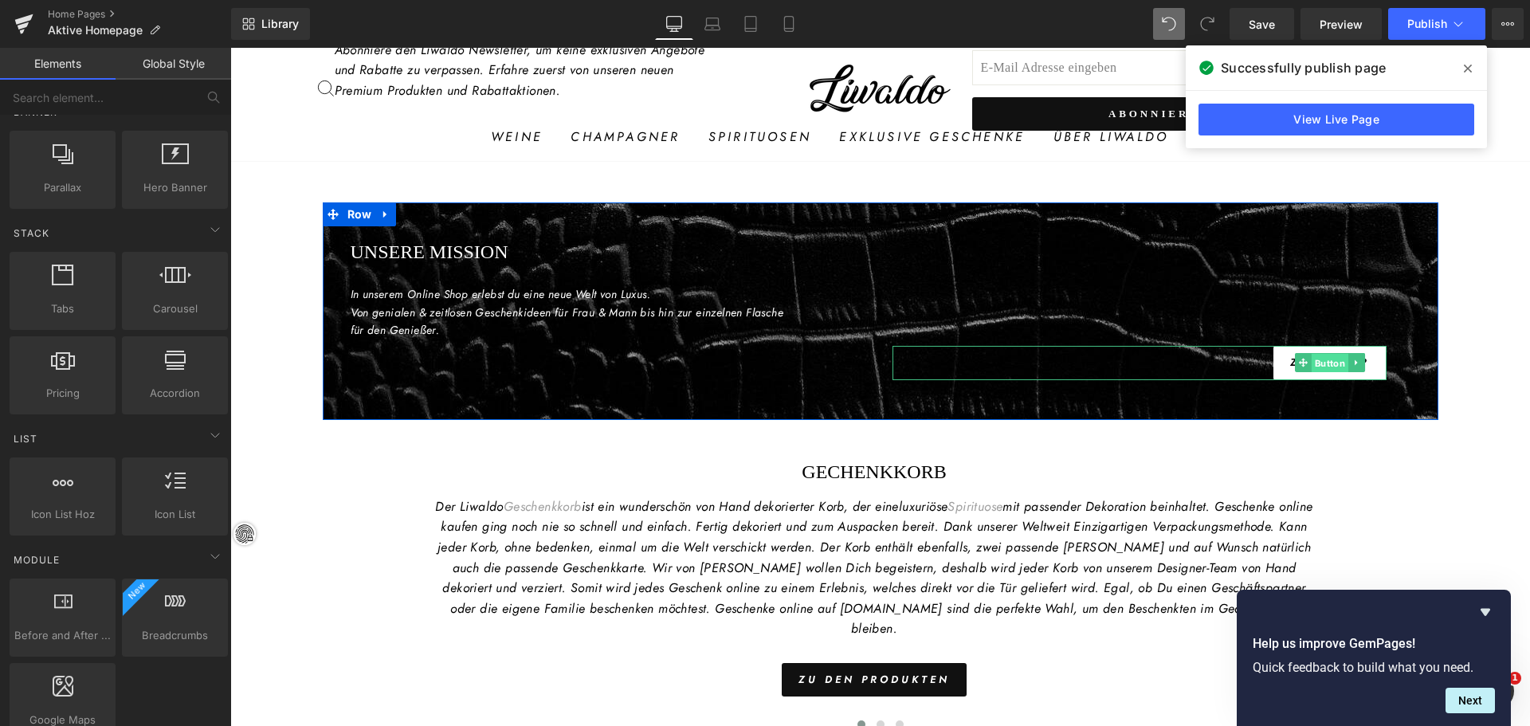
click at [1321, 354] on span "Button" at bounding box center [1329, 363] width 37 height 19
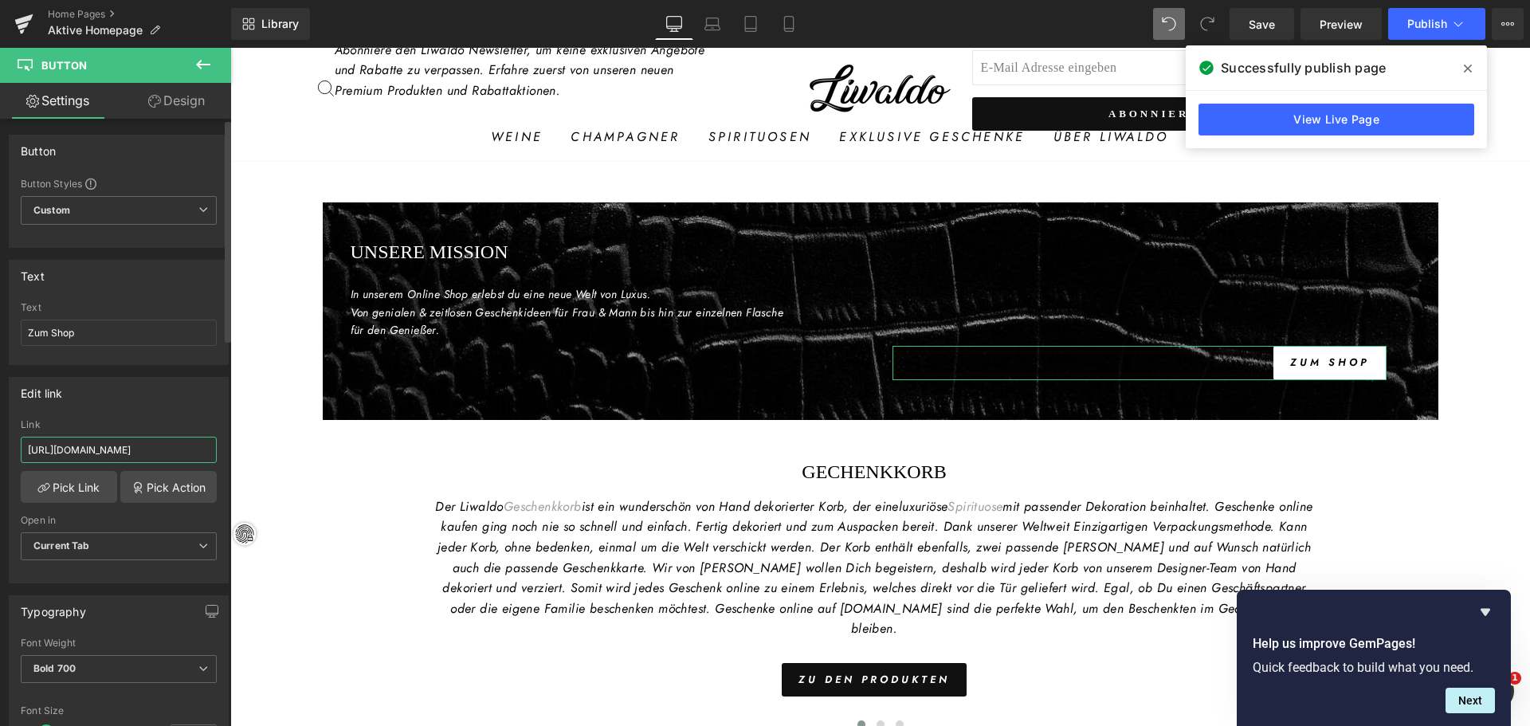
scroll to position [0, 28]
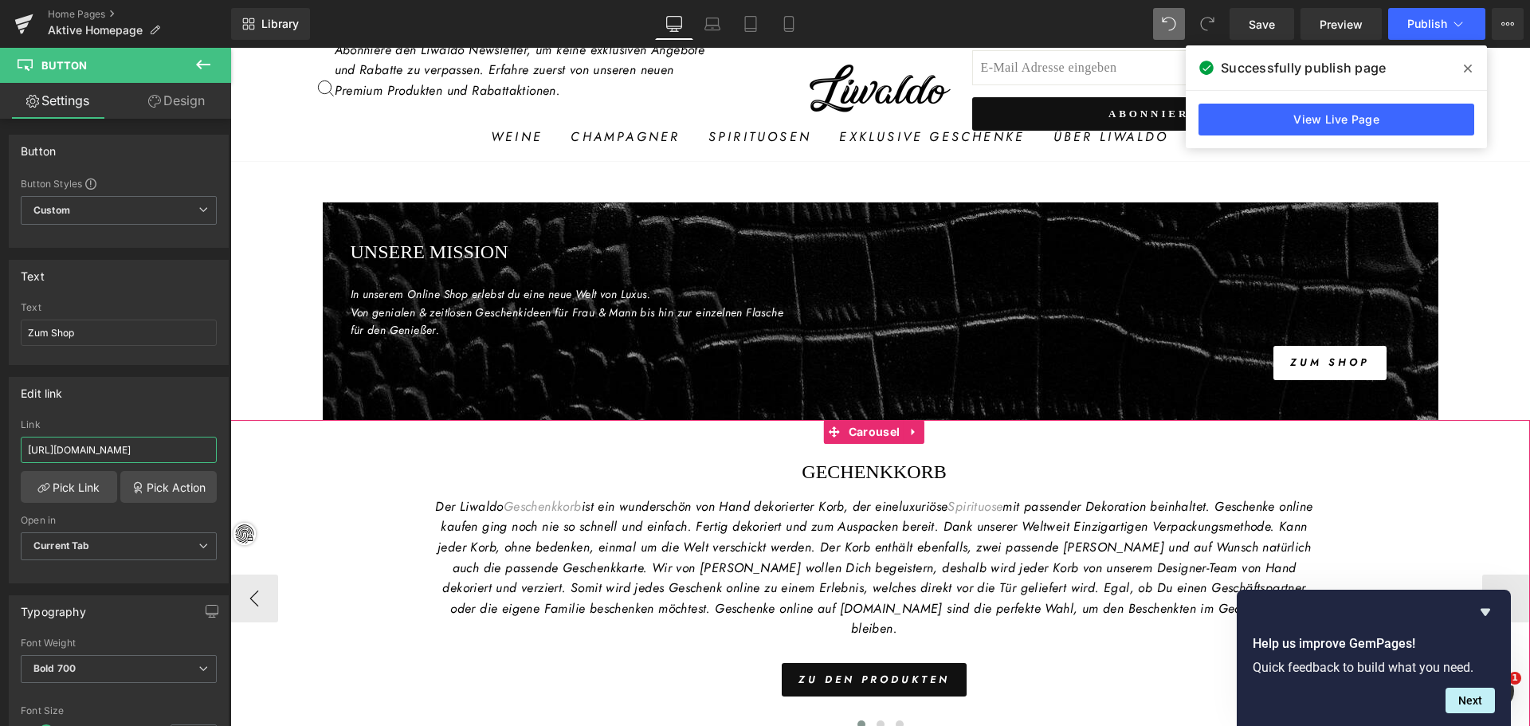
drag, startPoint x: 391, startPoint y: 495, endPoint x: 265, endPoint y: 444, distance: 135.9
type input "[URL][DOMAIN_NAME]"
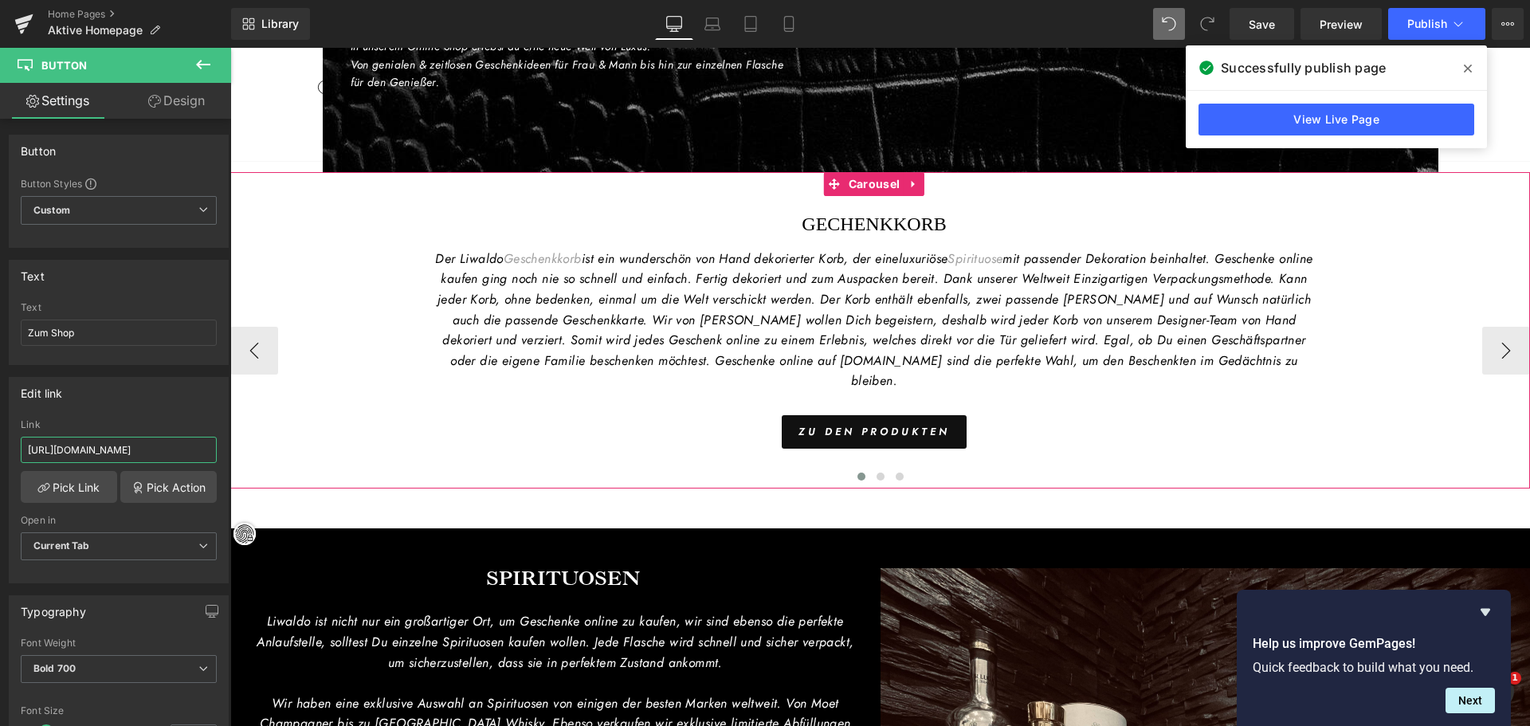
scroll to position [3507, 0]
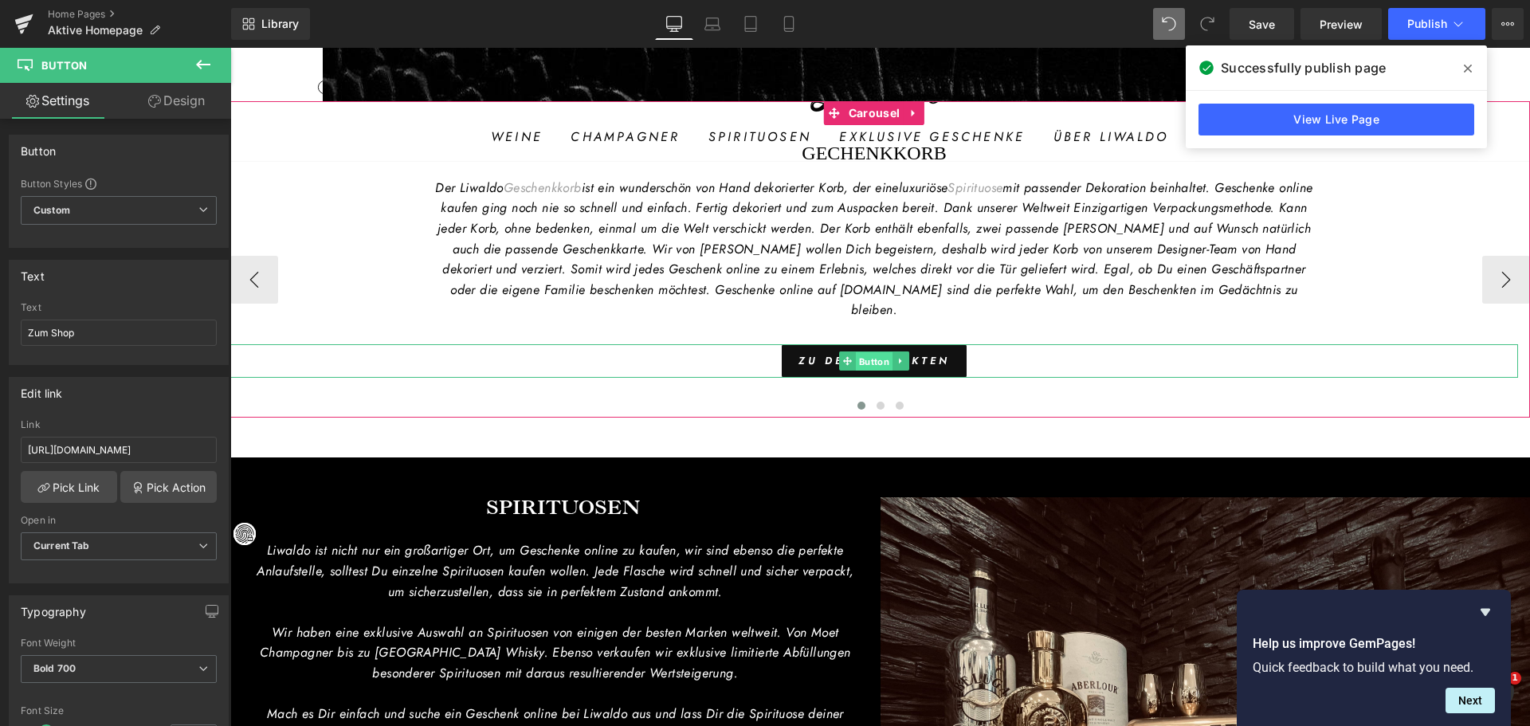
click at [869, 352] on span "Button" at bounding box center [874, 361] width 37 height 19
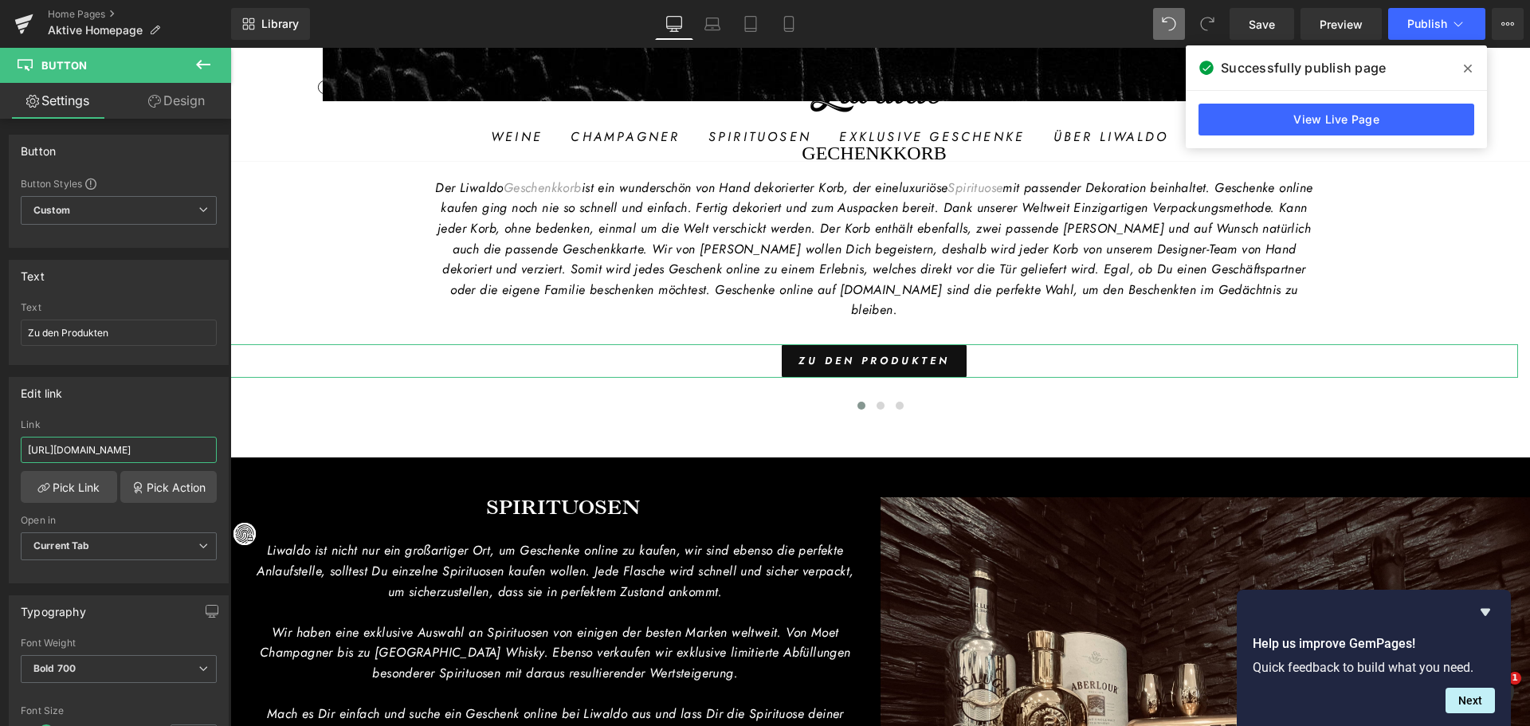
scroll to position [0, 28]
drag, startPoint x: 383, startPoint y: 498, endPoint x: 300, endPoint y: 449, distance: 95.8
click at [178, 449] on input "[URL][DOMAIN_NAME]" at bounding box center [119, 450] width 196 height 26
drag, startPoint x: 367, startPoint y: 500, endPoint x: 249, endPoint y: 452, distance: 126.5
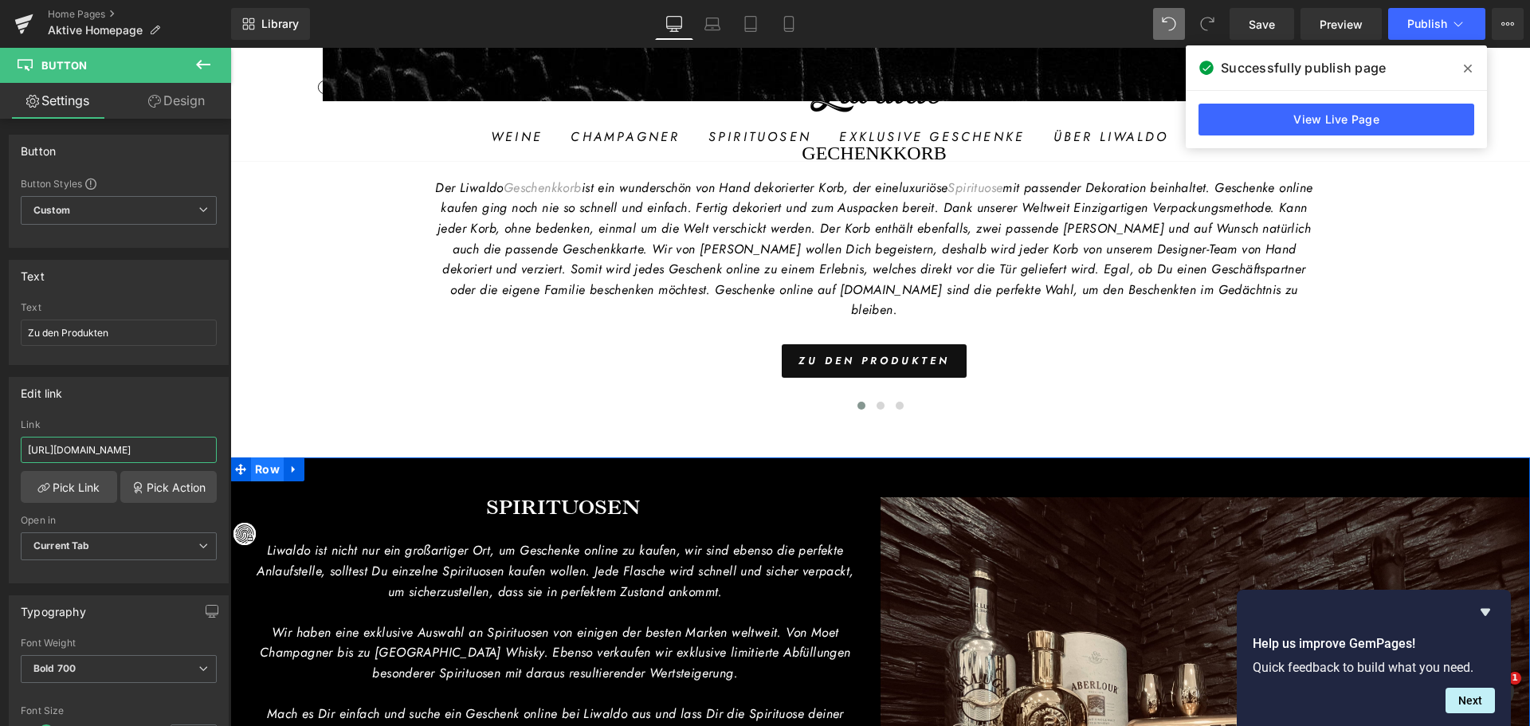
type input "[URL][DOMAIN_NAME]"
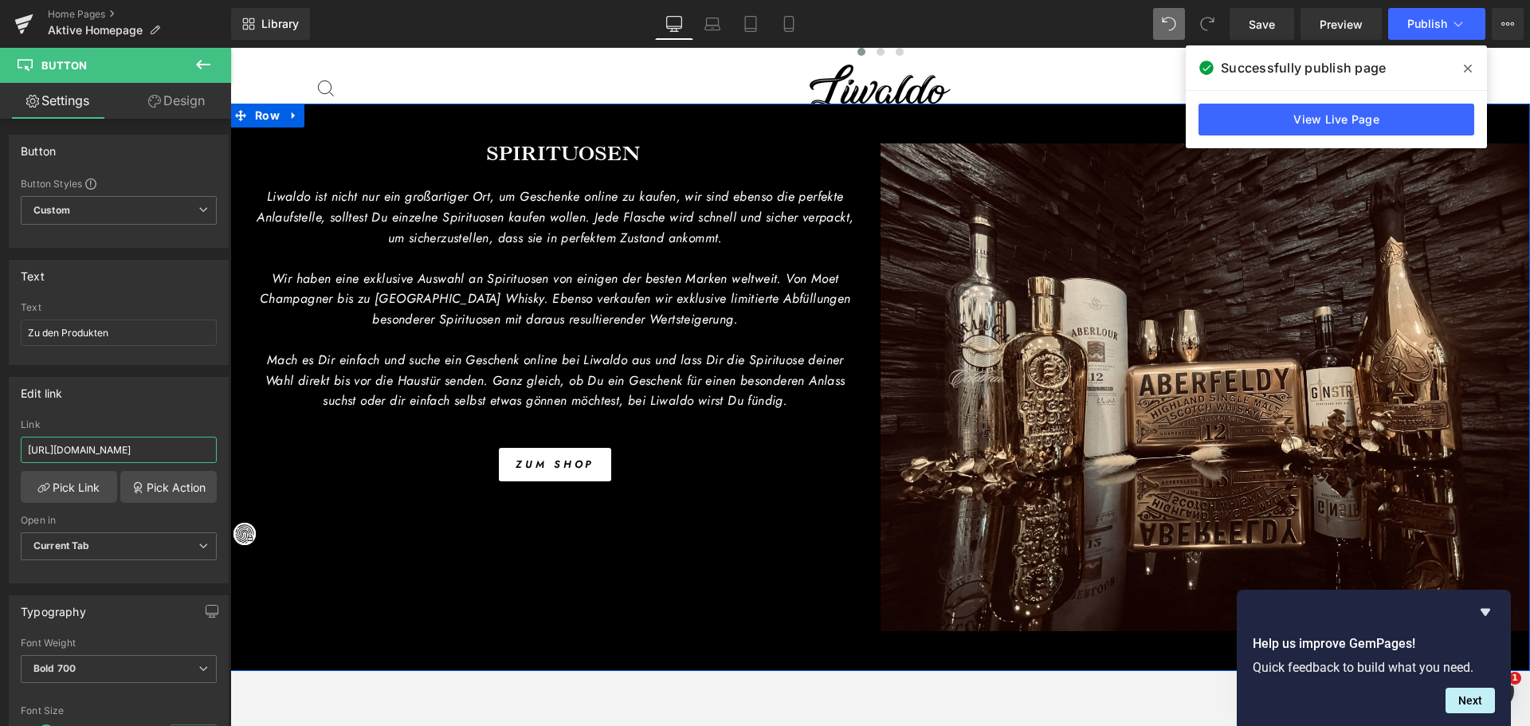
scroll to position [3905, 0]
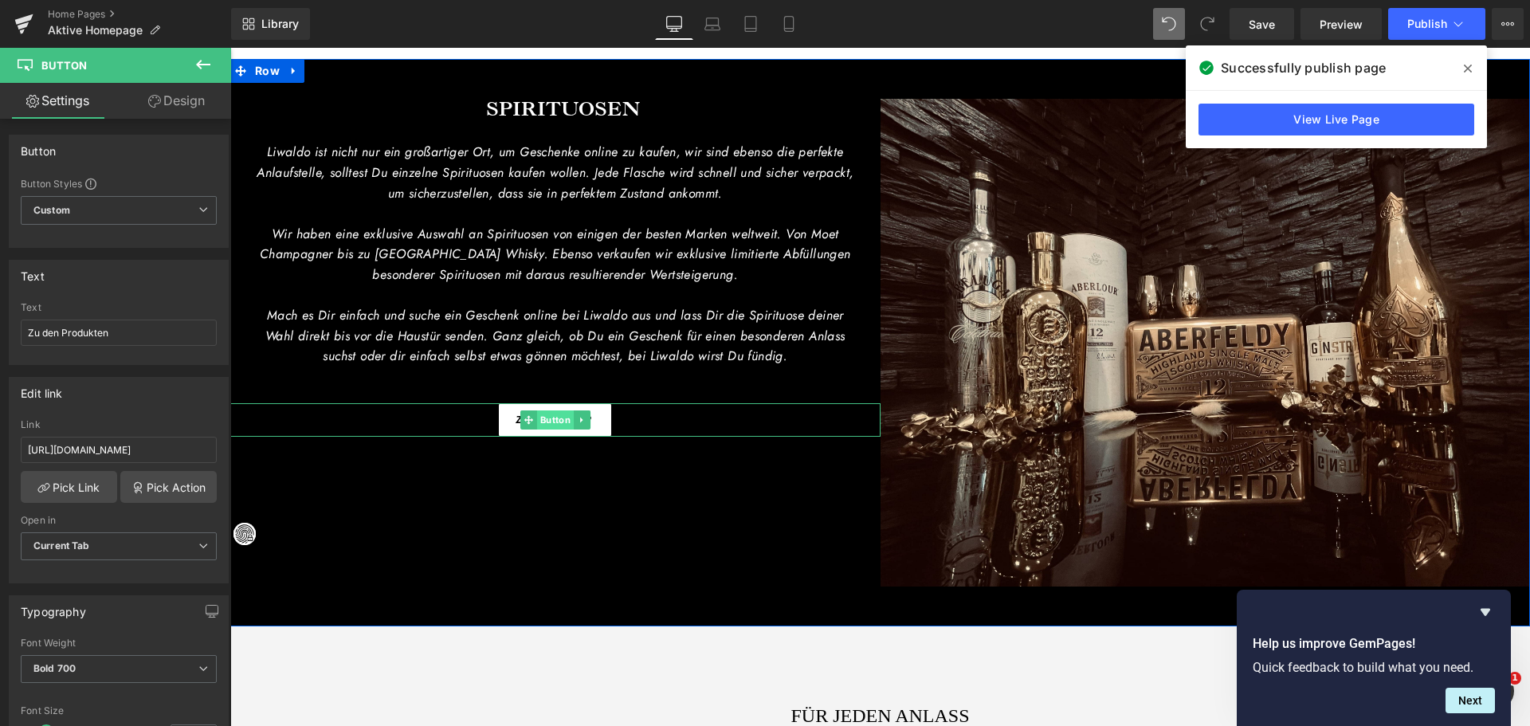
click at [544, 417] on span "Button" at bounding box center [555, 419] width 37 height 19
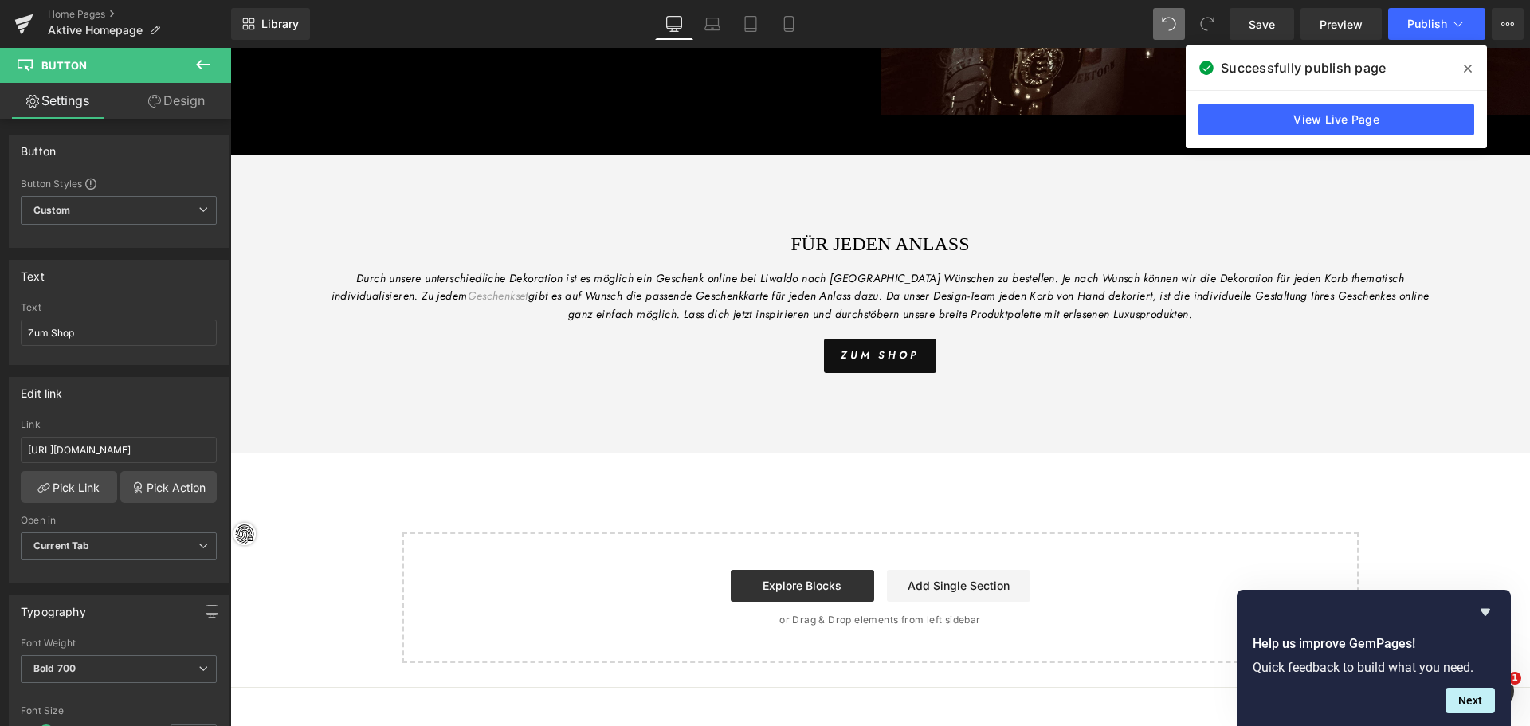
scroll to position [4383, 0]
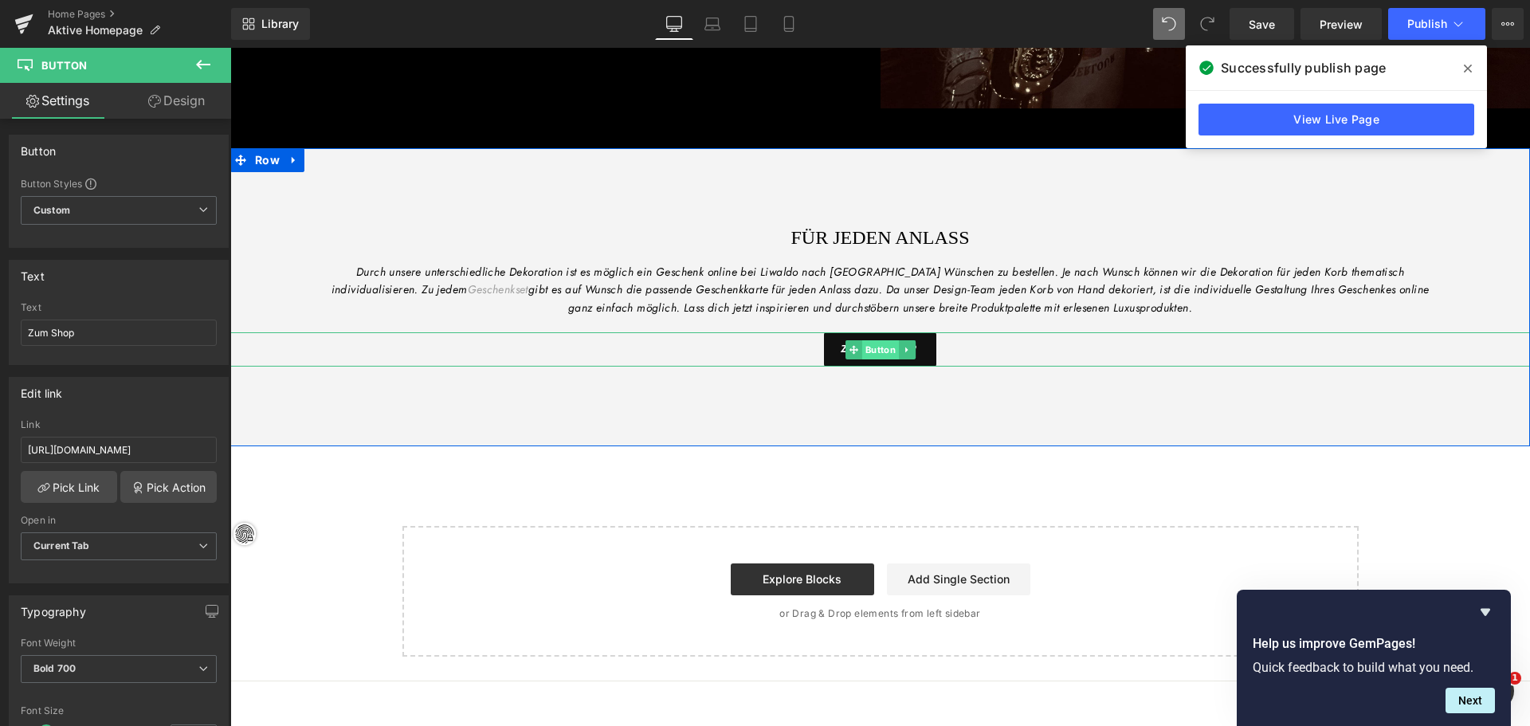
click at [862, 340] on span "Button" at bounding box center [880, 349] width 37 height 19
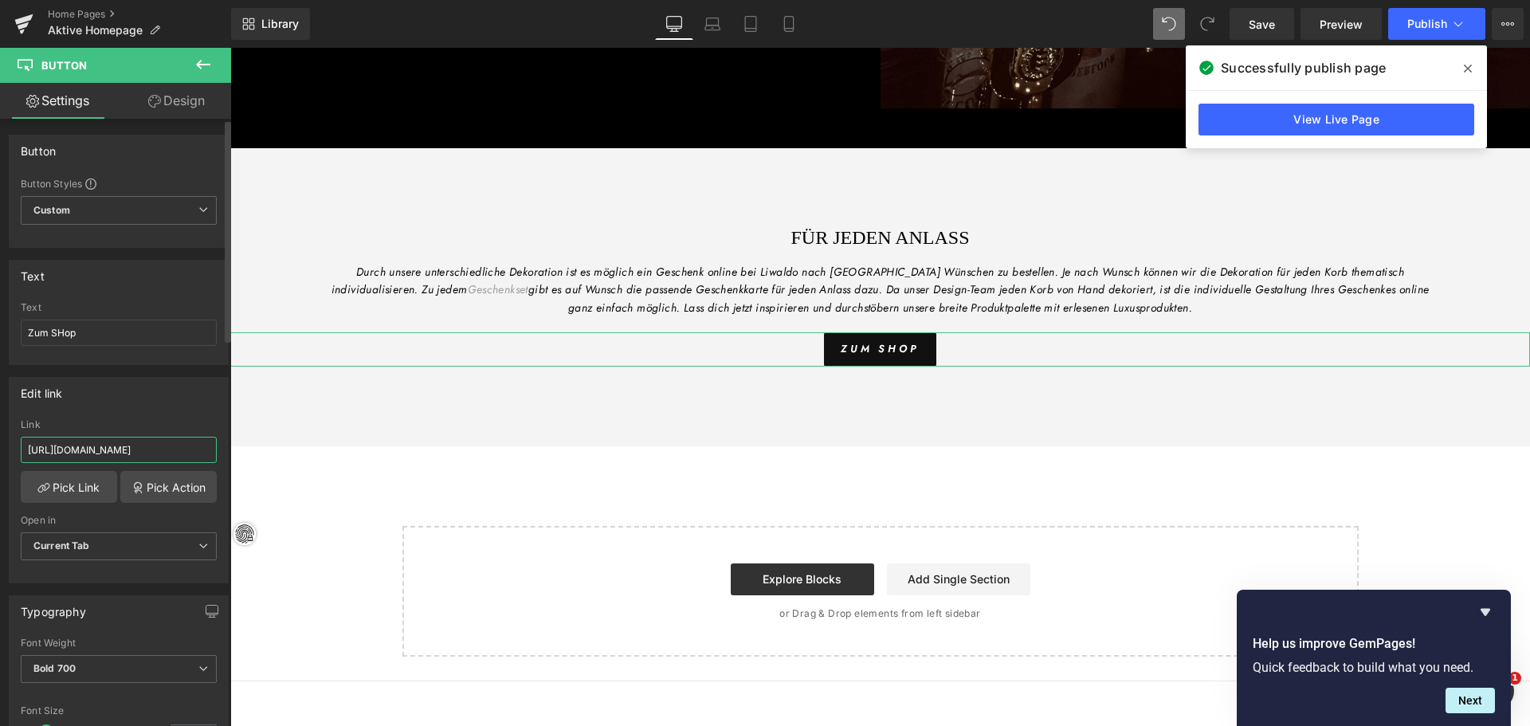
scroll to position [0, 28]
drag, startPoint x: 399, startPoint y: 497, endPoint x: 244, endPoint y: 449, distance: 162.8
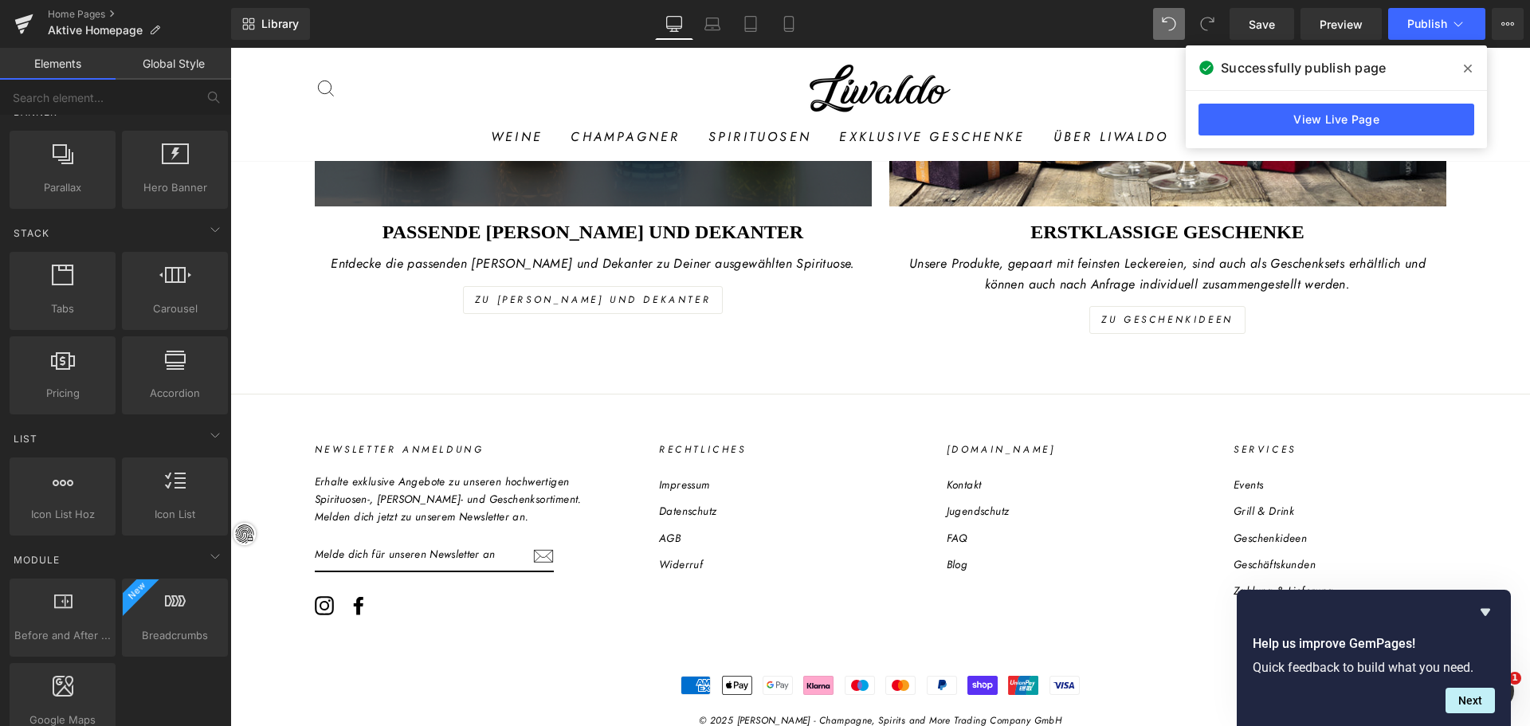
scroll to position [5263, 0]
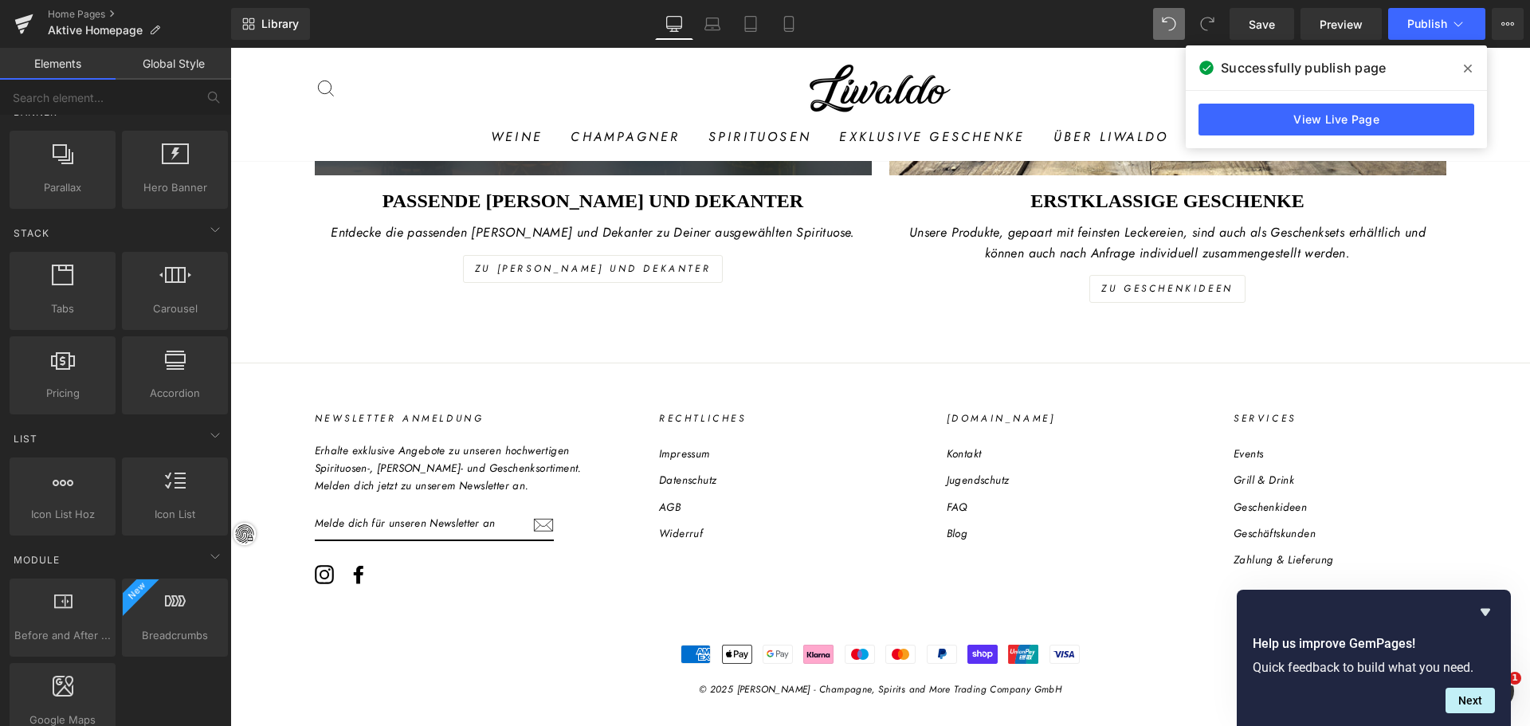
click at [619, 255] on link "Zu [PERSON_NAME] und Dekanter" at bounding box center [593, 269] width 260 height 28
click at [1427, 26] on span "Publish" at bounding box center [1427, 24] width 40 height 13
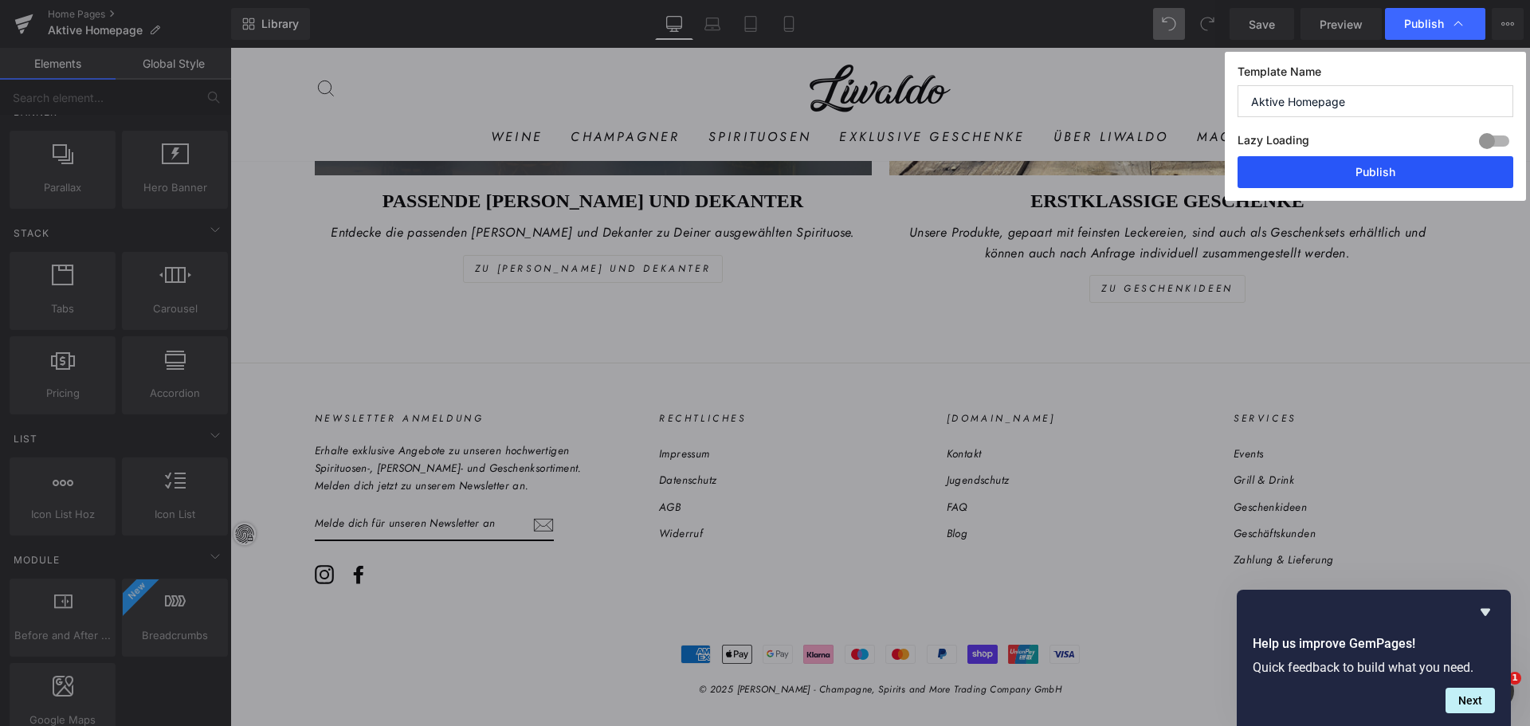
click at [1351, 178] on button "Publish" at bounding box center [1376, 172] width 276 height 32
